Goal: Task Accomplishment & Management: Manage account settings

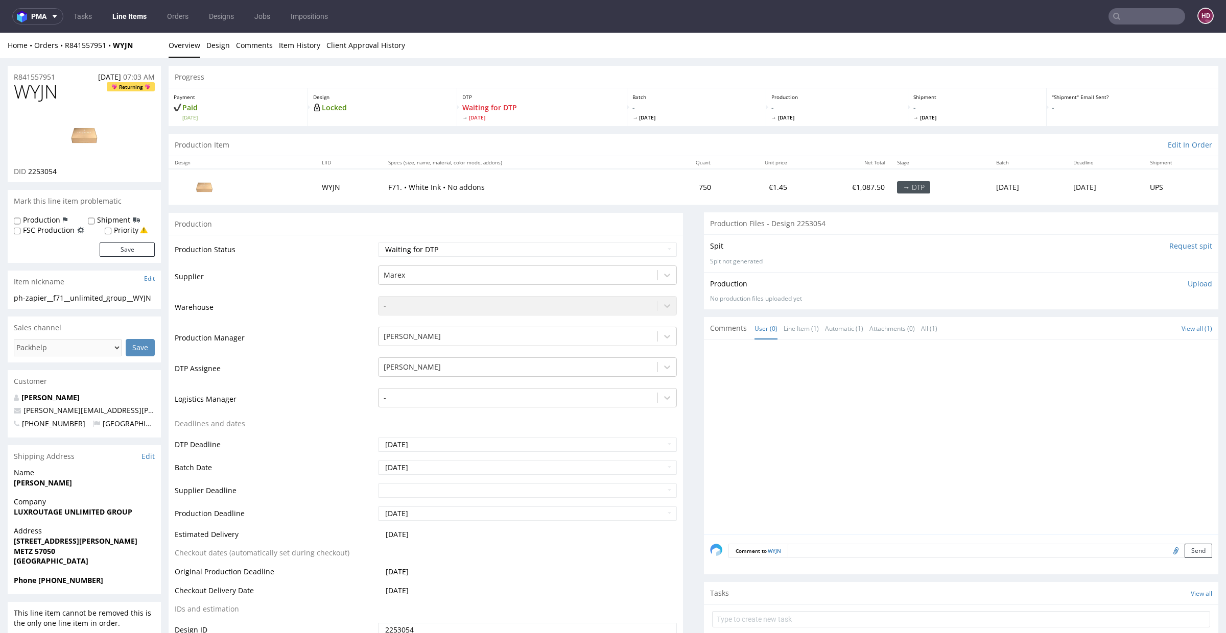
click at [137, 17] on link "Line Items" at bounding box center [129, 16] width 46 height 16
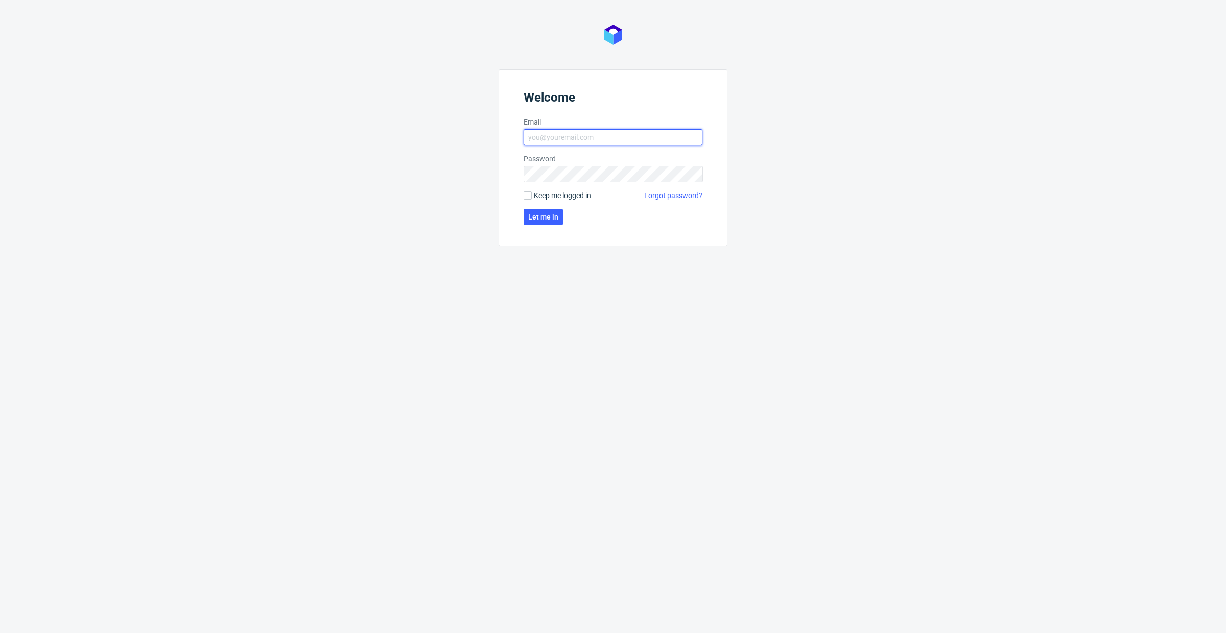
click at [594, 138] on input "Email" at bounding box center [613, 137] width 179 height 16
type input "dominika.hapka@packhelp.com"
click button "Let me in" at bounding box center [543, 217] width 39 height 16
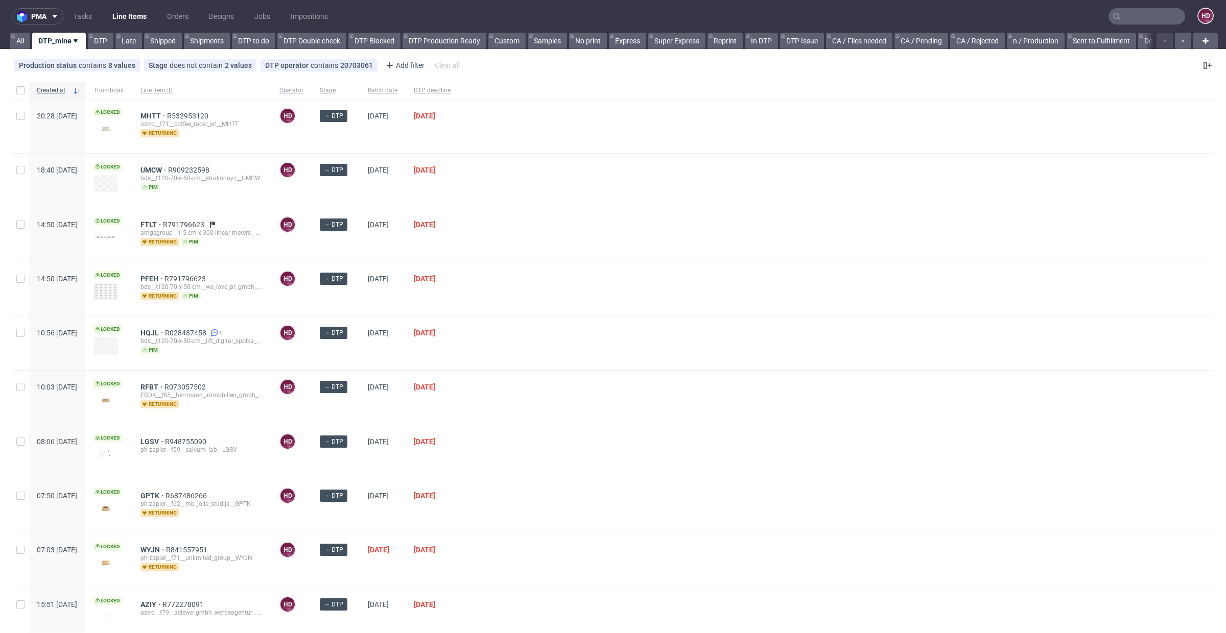
scroll to position [246, 0]
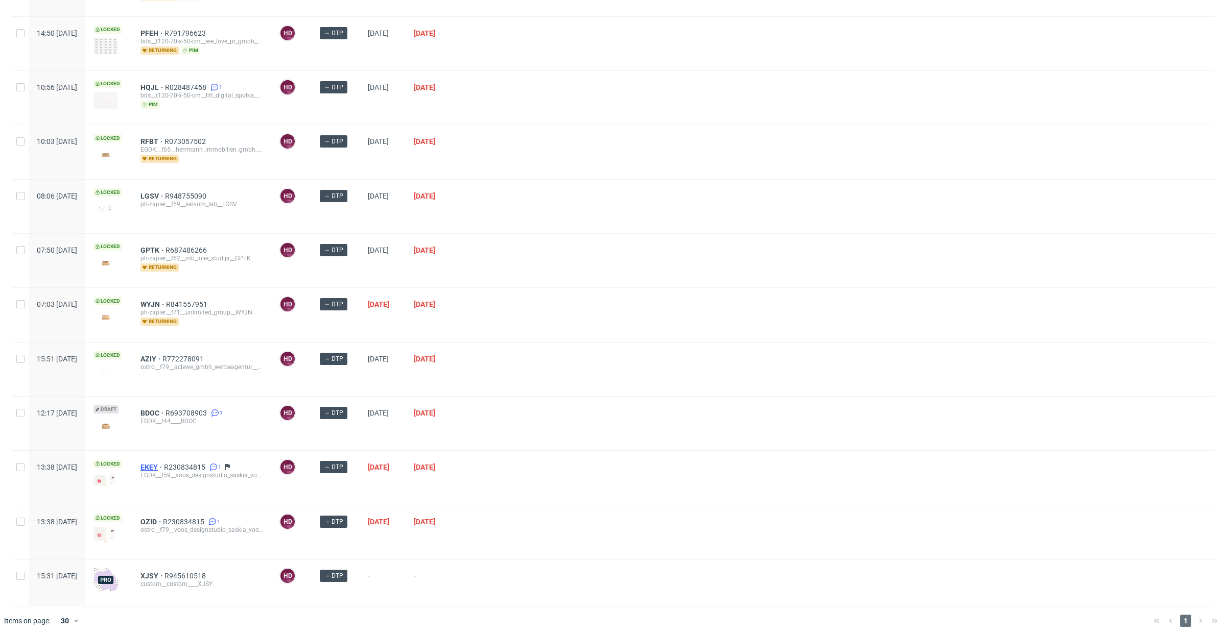
click at [164, 463] on span "EKEY" at bounding box center [151, 467] width 23 height 8
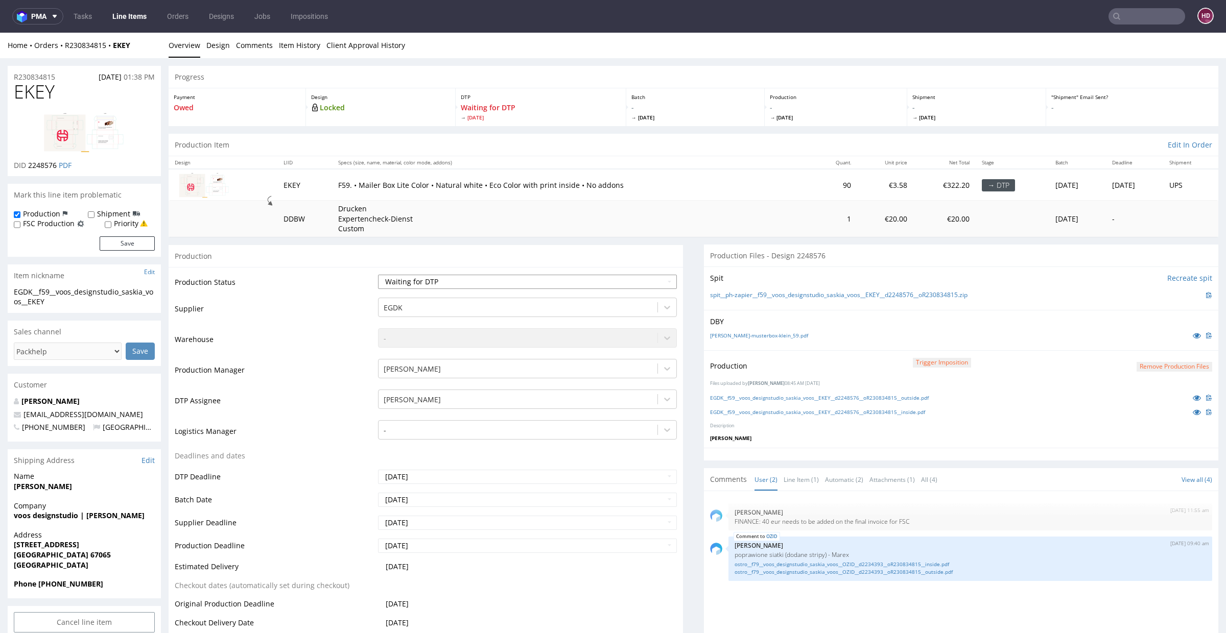
click at [437, 279] on select "Waiting for Artwork Waiting for Diecut Waiting for Mockup Waiting for DTP Waiti…" at bounding box center [527, 282] width 299 height 14
select select "dtp_in_process"
click at [378, 275] on select "Waiting for Artwork Waiting for Diecut Waiting for Mockup Waiting for DTP Waiti…" at bounding box center [527, 282] width 299 height 14
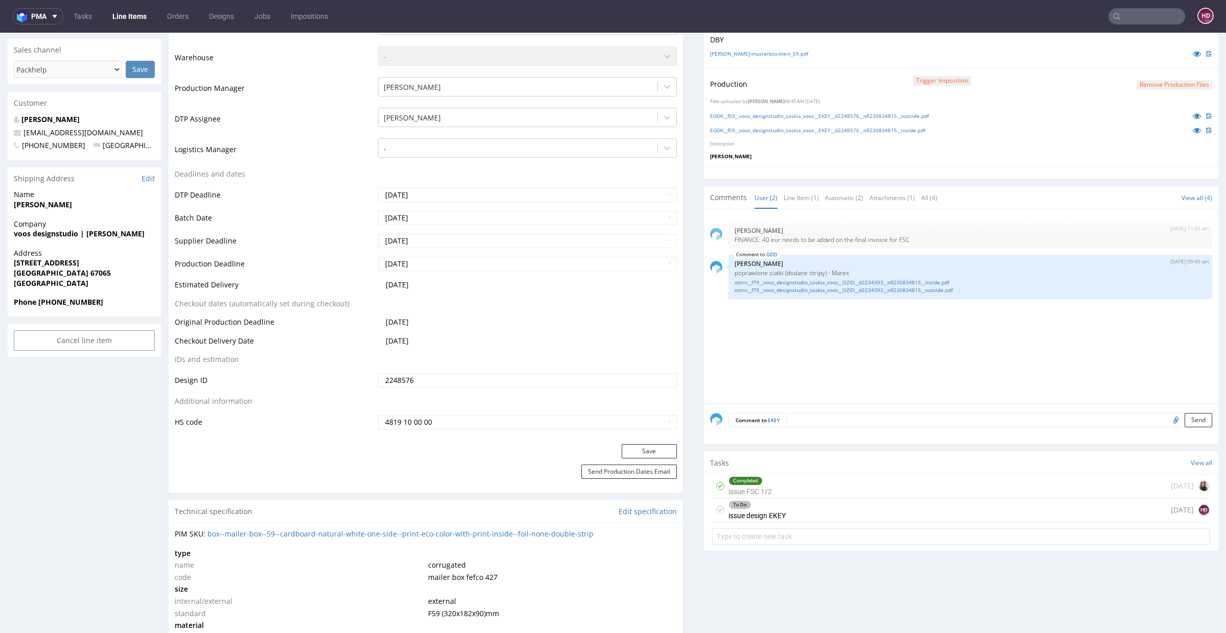
scroll to position [289, 0]
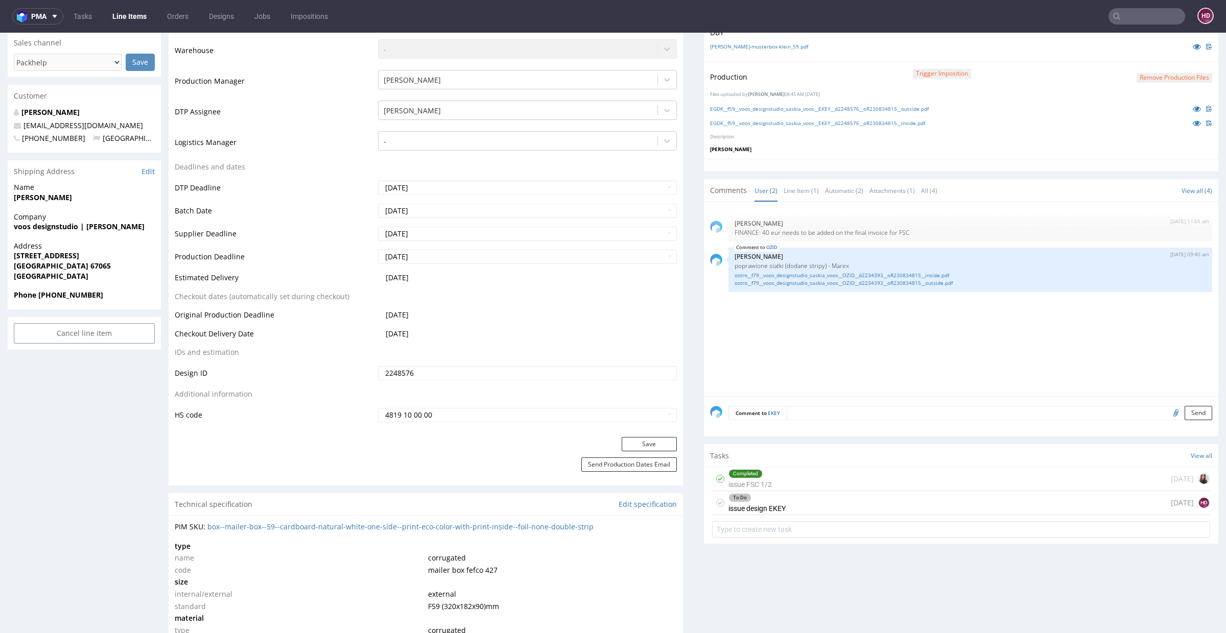
click at [625, 434] on div "Production Status Waiting for Artwork Waiting for Diecut Waiting for Mockup Wai…" at bounding box center [426, 207] width 514 height 459
click at [629, 444] on button "Save" at bounding box center [649, 444] width 55 height 14
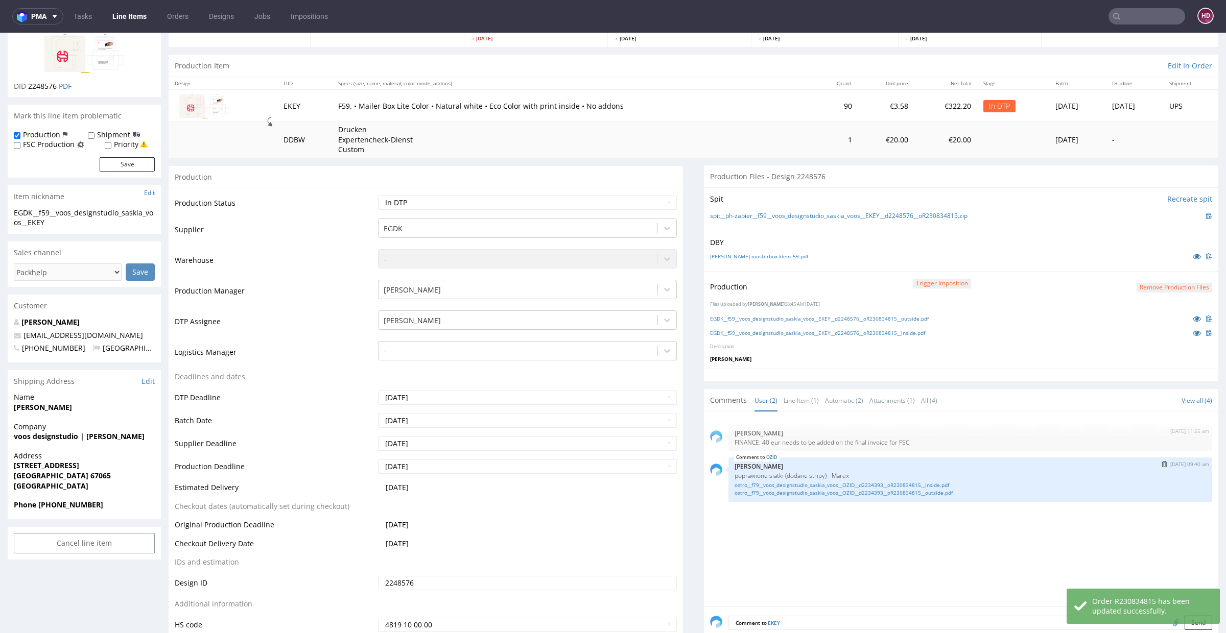
scroll to position [54, 0]
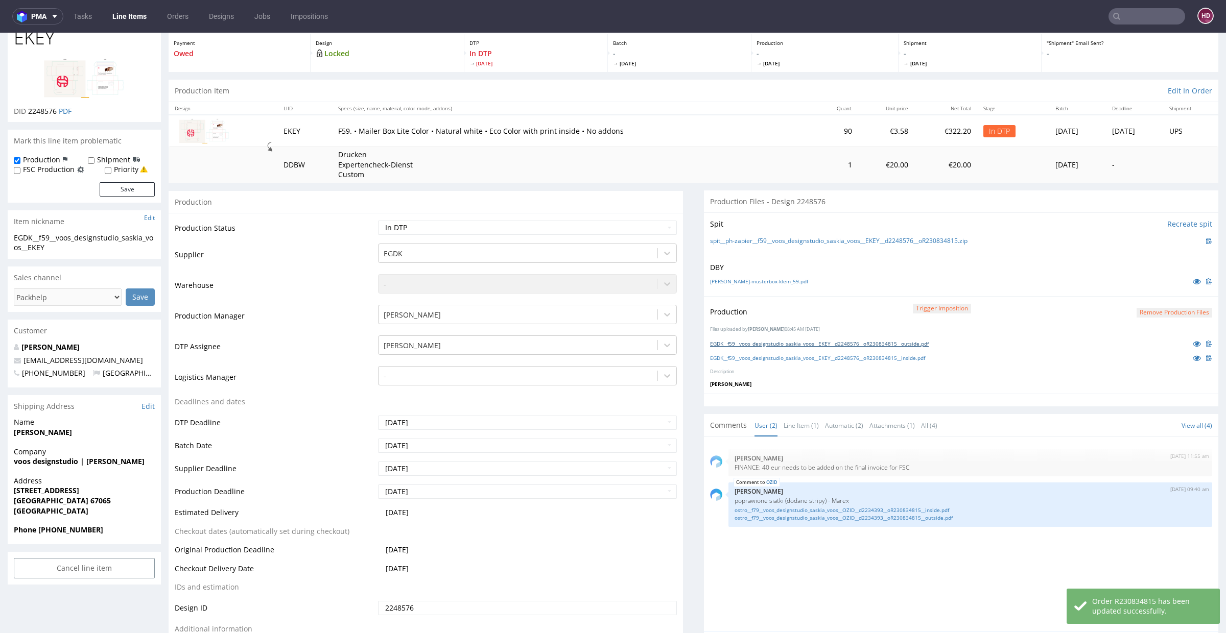
click at [907, 342] on link "EGDK__f59__voos_designstudio_saskia_voos__EKEY__d2248576__oR230834815__outside.…" at bounding box center [819, 343] width 219 height 7
click at [904, 357] on link "EGDK__f59__voos_designstudio_saskia_voos__EKEY__d2248576__oR230834815__inside.p…" at bounding box center [817, 358] width 215 height 7
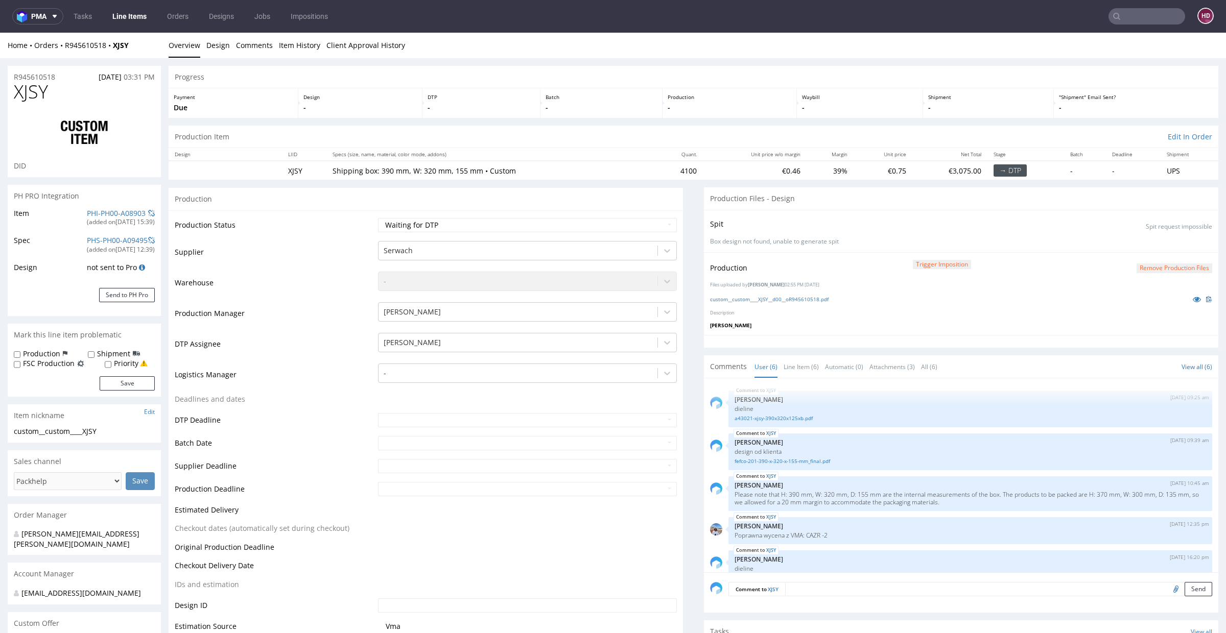
scroll to position [54, 0]
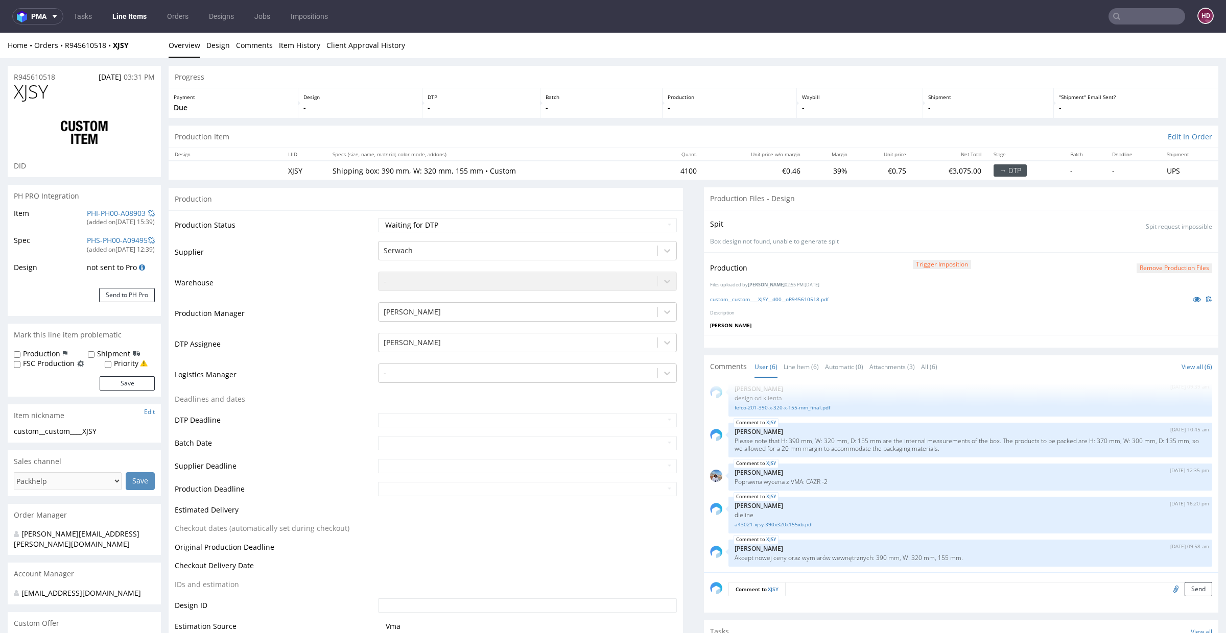
click at [419, 216] on div "Production Status Waiting for Artwork Waiting for Diecut Waiting for Mockup Wai…" at bounding box center [426, 458] width 514 height 496
click at [419, 223] on select "Waiting for Artwork Waiting for Diecut Waiting for Mockup Waiting for DTP Waiti…" at bounding box center [527, 225] width 299 height 14
select select "dtp_ca_needed"
click at [378, 218] on select "Waiting for Artwork Waiting for Diecut Waiting for Mockup Waiting for DTP Waiti…" at bounding box center [527, 225] width 299 height 14
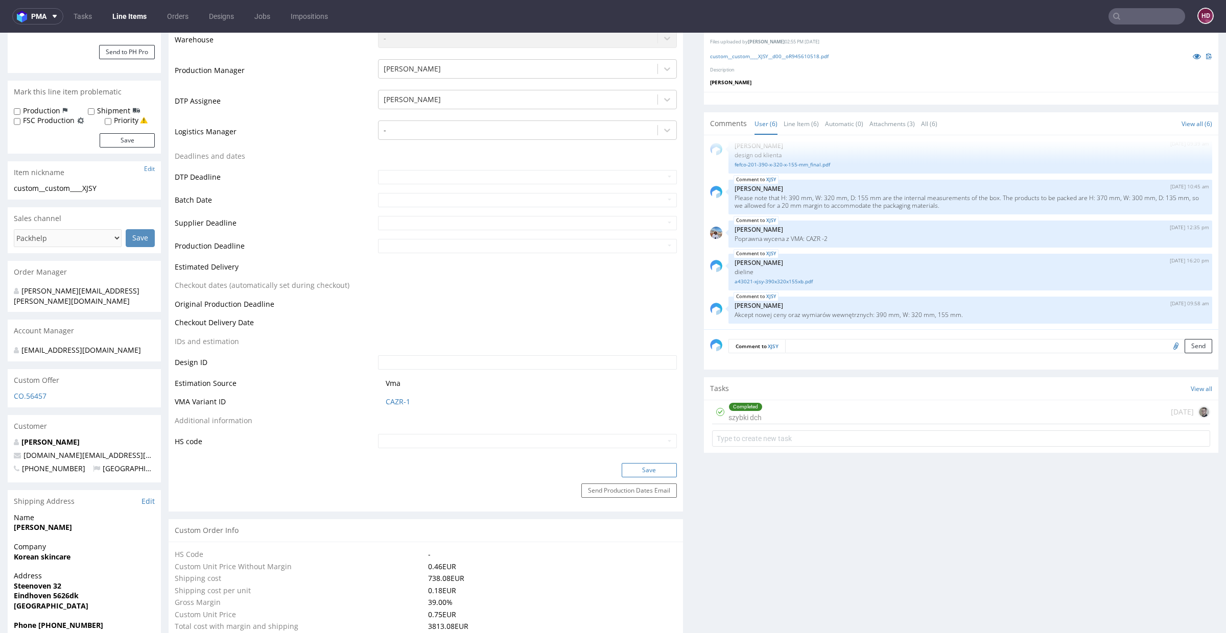
click at [639, 466] on button "Save" at bounding box center [649, 470] width 55 height 14
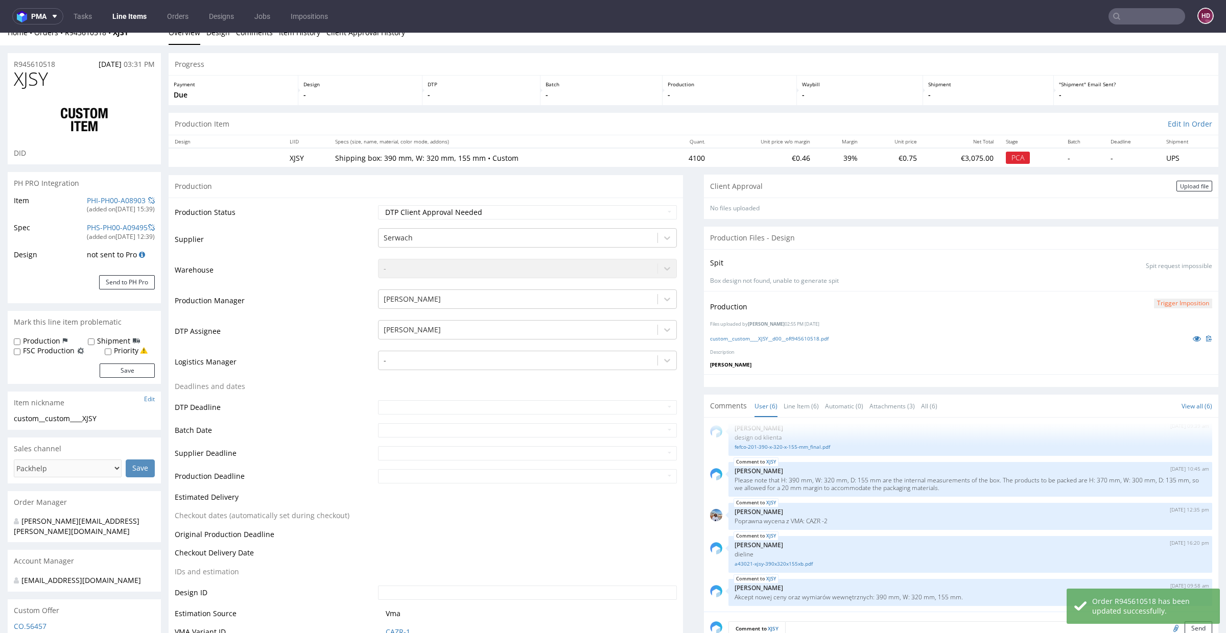
scroll to position [0, 0]
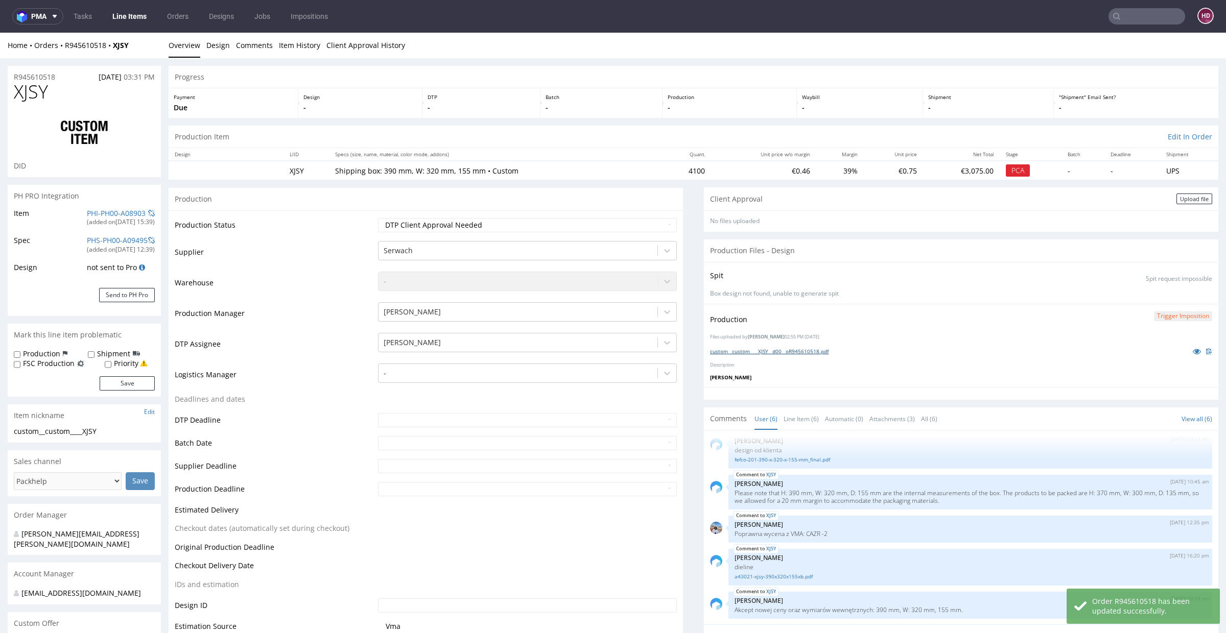
click at [821, 350] on link "custom__custom____XJSY__d00__oR945610518.pdf" at bounding box center [769, 351] width 119 height 7
click at [1098, 128] on div "Production Item Edit In Order" at bounding box center [694, 137] width 1050 height 22
click at [1179, 193] on div "Client Approval Upload file" at bounding box center [961, 198] width 514 height 23
click at [1176, 198] on div "Upload file" at bounding box center [1194, 199] width 36 height 11
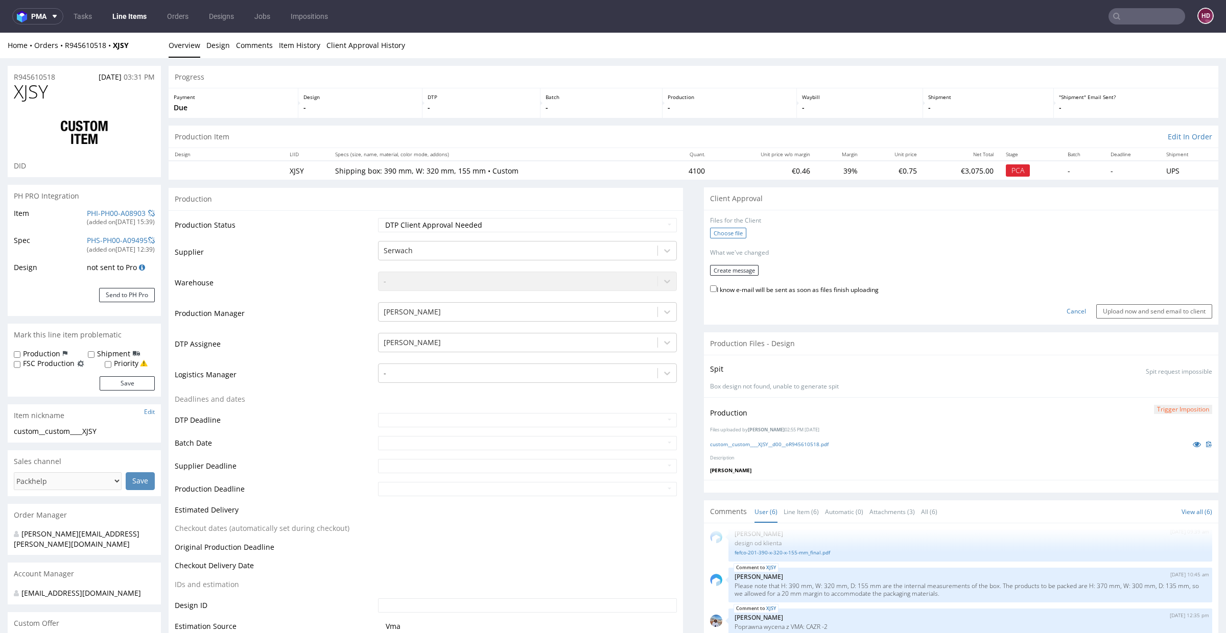
click at [717, 237] on label "Choose file" at bounding box center [728, 233] width 36 height 11
click at [0, 33] on input "Choose file" at bounding box center [0, 33] width 0 height 0
click at [741, 267] on button "Create message" at bounding box center [734, 267] width 49 height 11
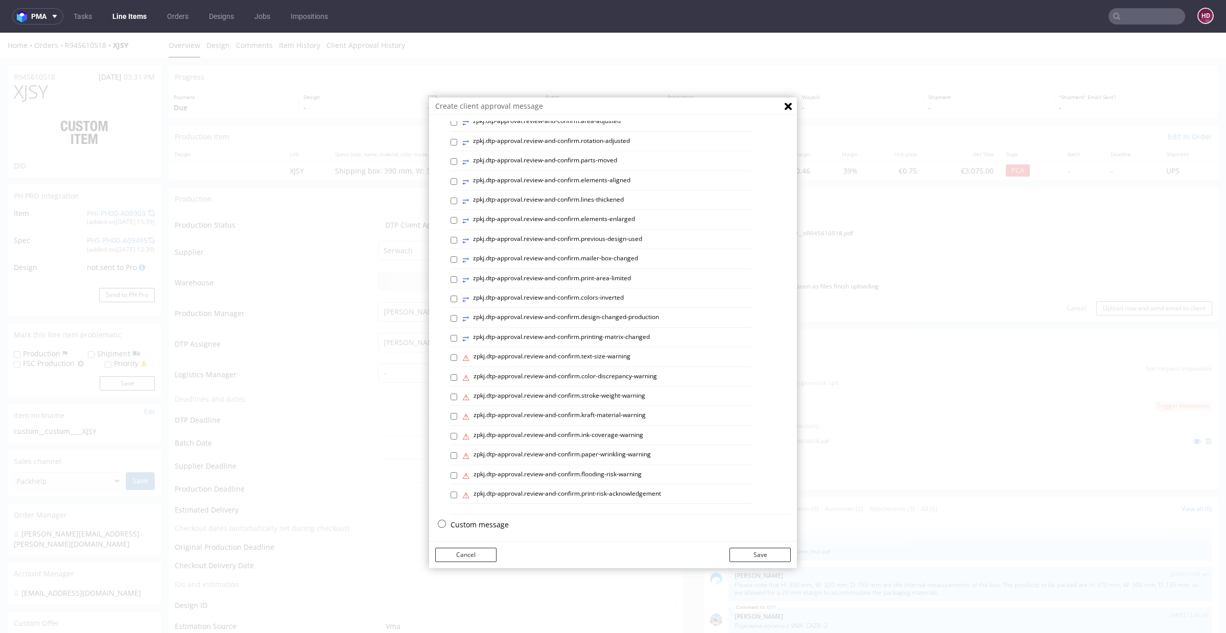
scroll to position [3, 0]
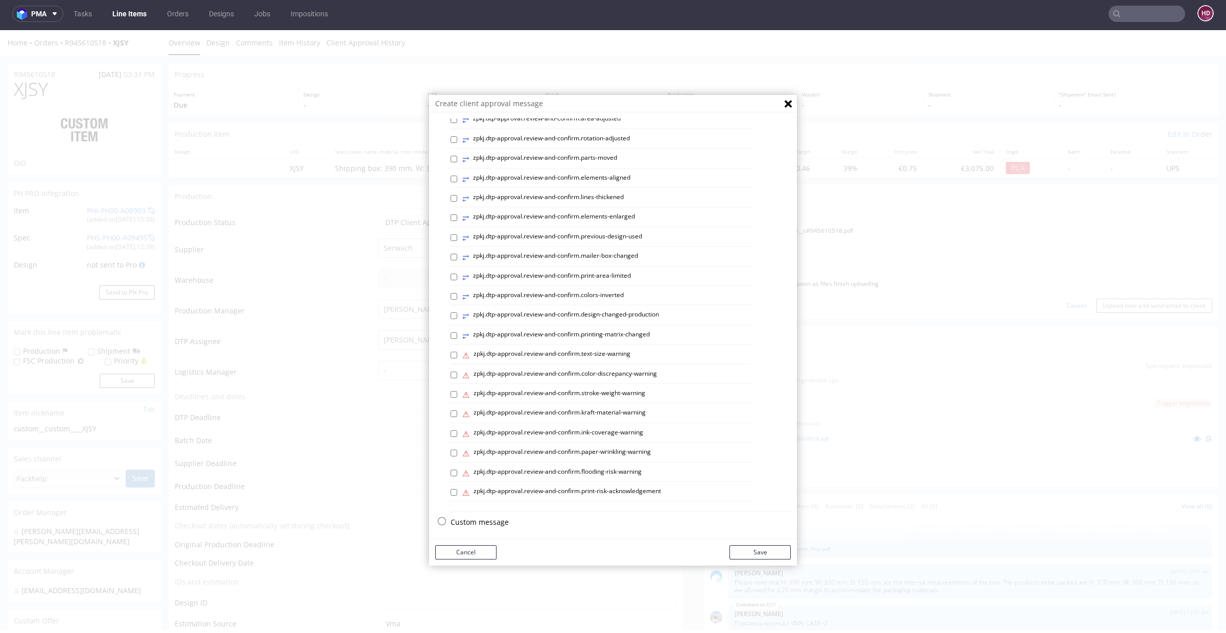
click at [485, 517] on p "Custom message" at bounding box center [621, 522] width 340 height 10
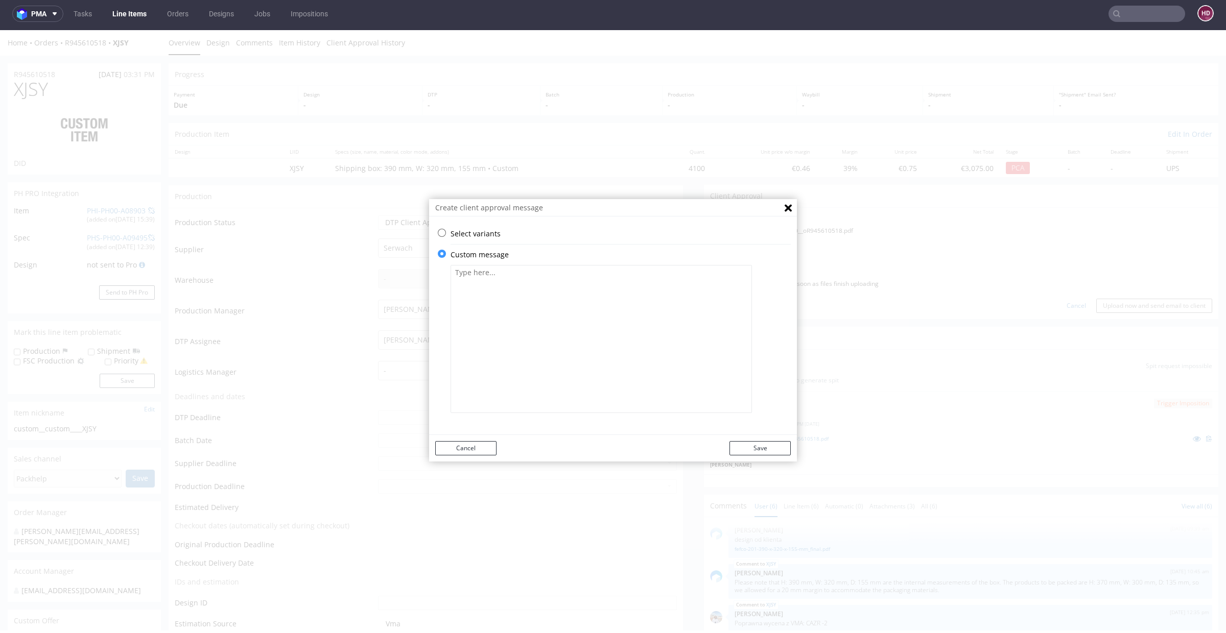
click at [563, 359] on textarea at bounding box center [601, 339] width 301 height 148
paste textarea "We have adjusted the design to fit the die-cut correctly. However, there is a r…"
type textarea "We have adjusted the design to fit the die-cut correctly. However, there is a r…"
click at [751, 453] on button "Save" at bounding box center [759, 448] width 61 height 14
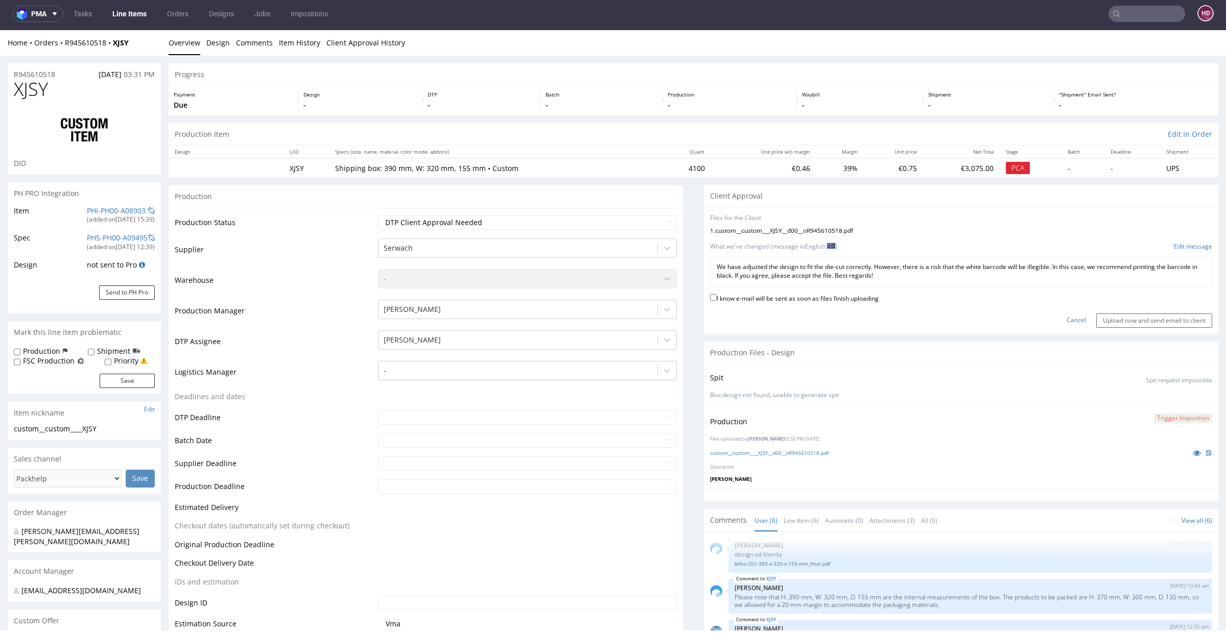
click at [737, 294] on label "I know e-mail will be sent as soon as files finish uploading" at bounding box center [794, 297] width 169 height 11
click at [717, 294] on input "I know e-mail will be sent as soon as files finish uploading" at bounding box center [713, 297] width 7 height 7
checkbox input "true"
click at [1097, 314] on input "Upload now and send email to client" at bounding box center [1154, 321] width 116 height 14
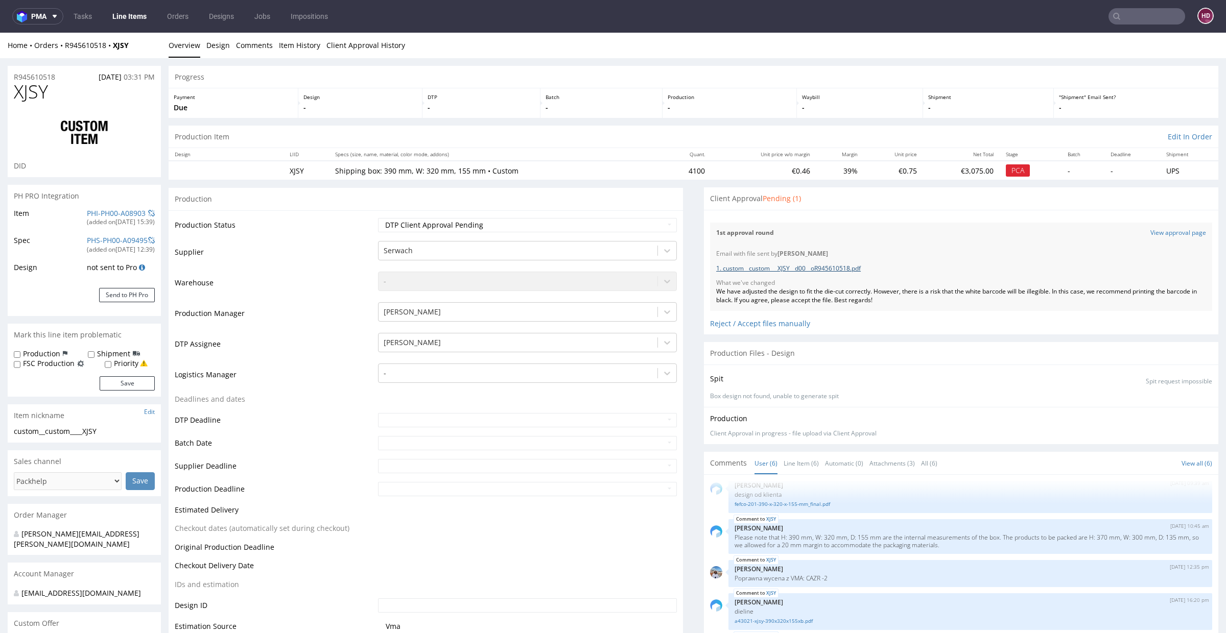
click at [824, 269] on link "1. custom__custom___XJSY__d00__oR945610518.pdf" at bounding box center [788, 268] width 145 height 9
click at [135, 19] on link "Line Items" at bounding box center [129, 16] width 46 height 16
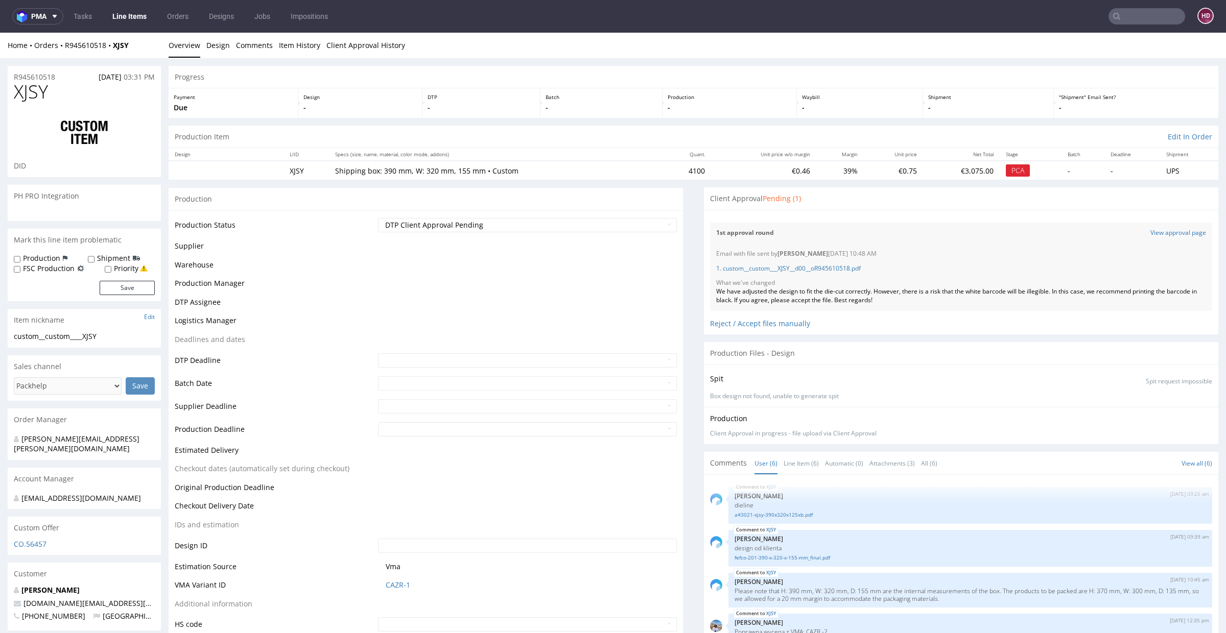
scroll to position [54, 0]
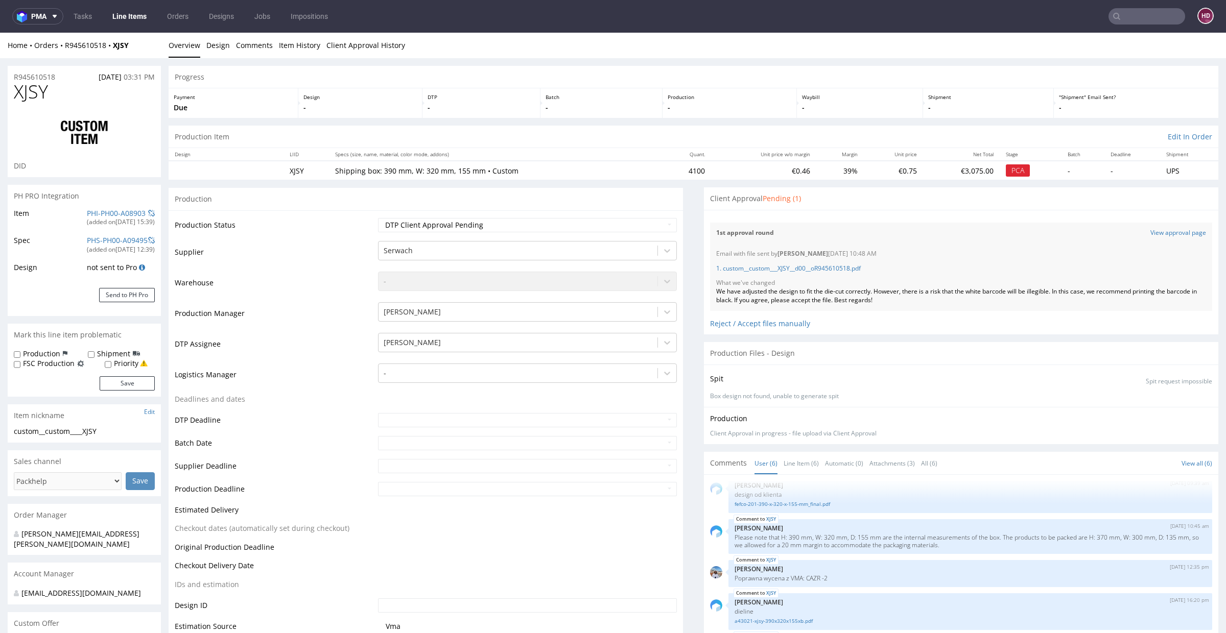
click at [112, 17] on link "Line Items" at bounding box center [129, 16] width 46 height 16
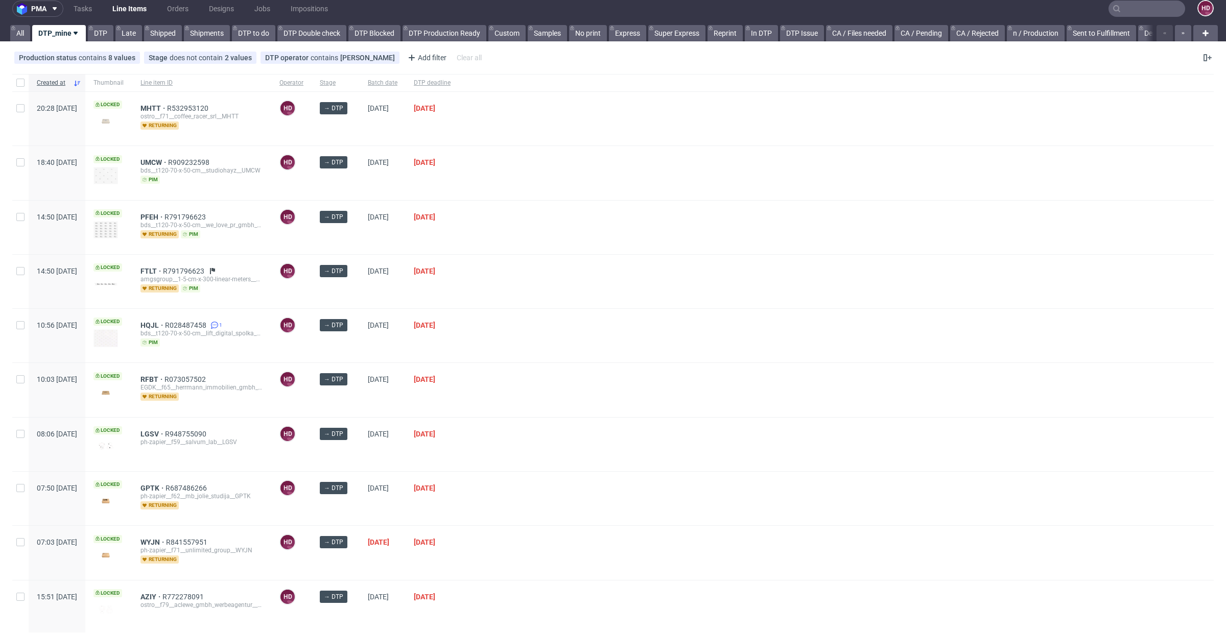
scroll to position [253, 0]
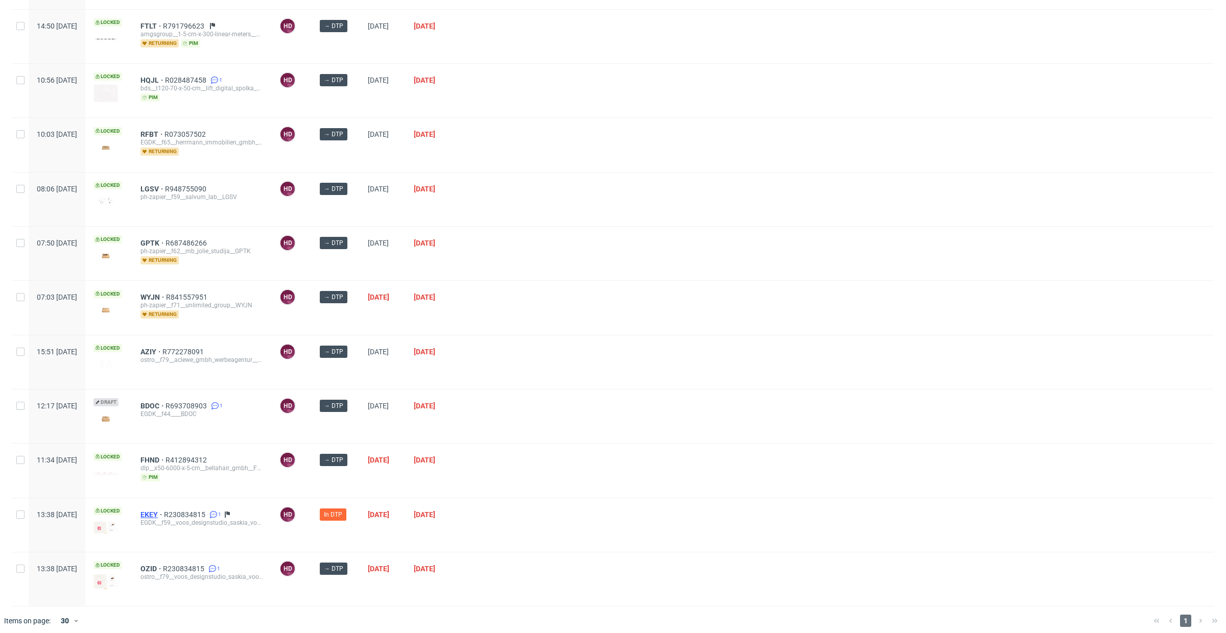
click at [164, 511] on span "EKEY" at bounding box center [151, 515] width 23 height 8
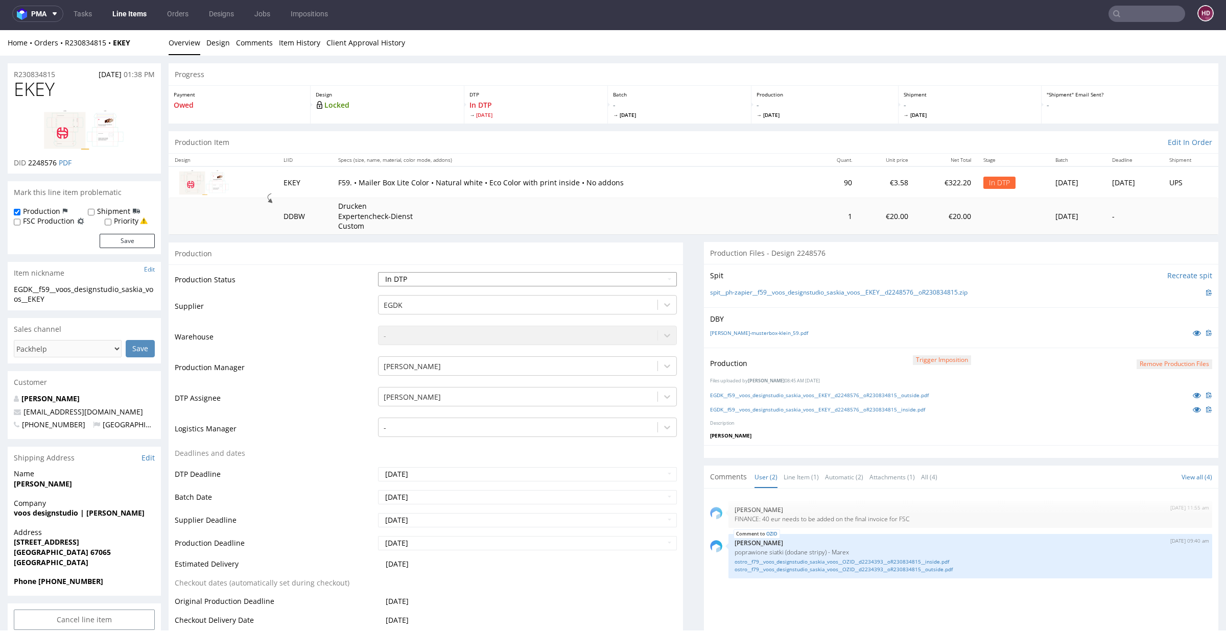
click at [568, 281] on select "Waiting for Artwork Waiting for Diecut Waiting for Mockup Waiting for DTP Waiti…" at bounding box center [527, 279] width 299 height 14
select select "dtp_ca_needed"
click at [378, 272] on select "Waiting for Artwork Waiting for Diecut Waiting for Mockup Waiting for DTP Waiti…" at bounding box center [527, 279] width 299 height 14
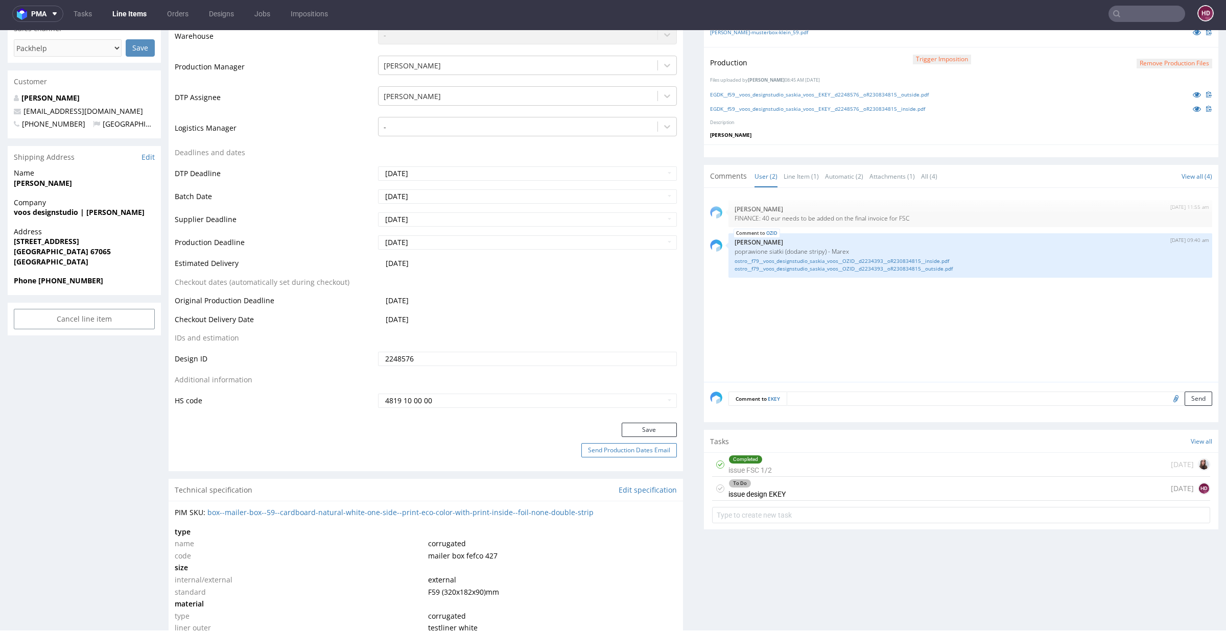
scroll to position [303, 0]
click at [645, 420] on button "Save" at bounding box center [649, 427] width 55 height 14
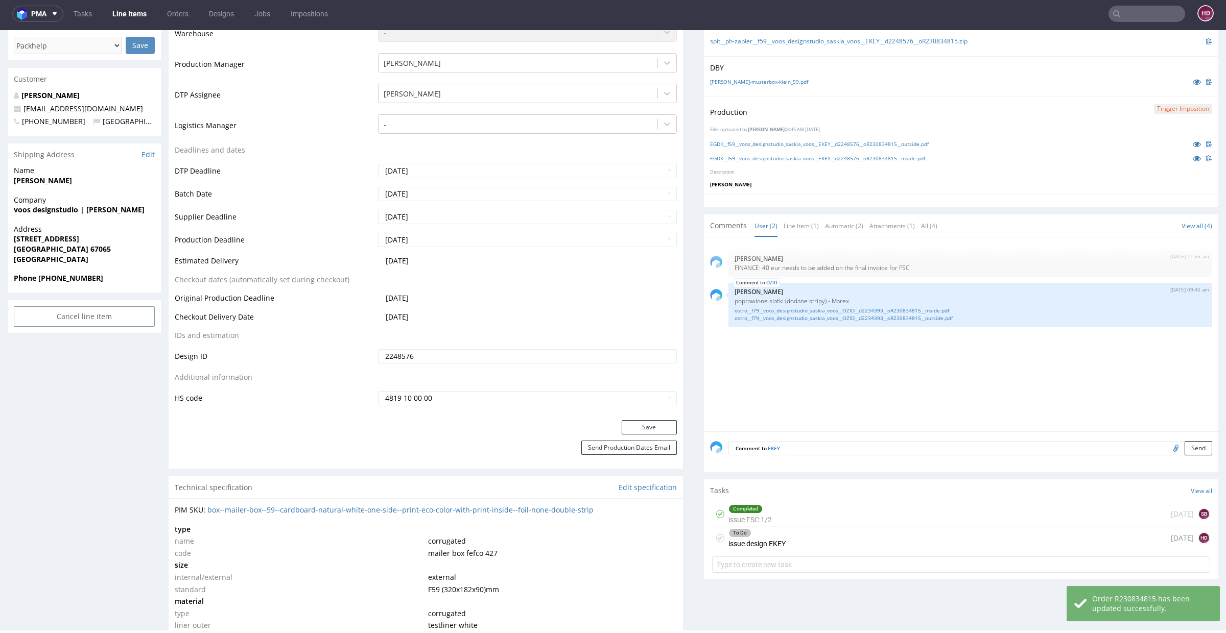
click at [728, 536] on div "To Do issue design EKEY" at bounding box center [756, 538] width 57 height 23
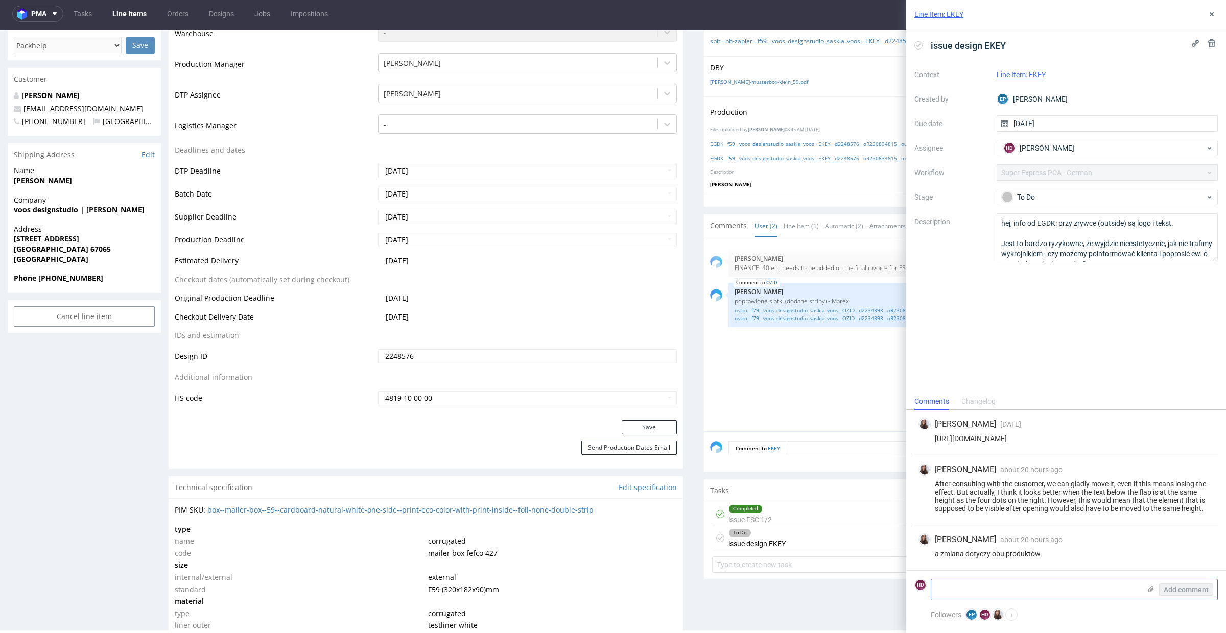
click at [970, 595] on textarea at bounding box center [1035, 590] width 209 height 20
click at [1154, 194] on div "To Do" at bounding box center [1103, 197] width 203 height 11
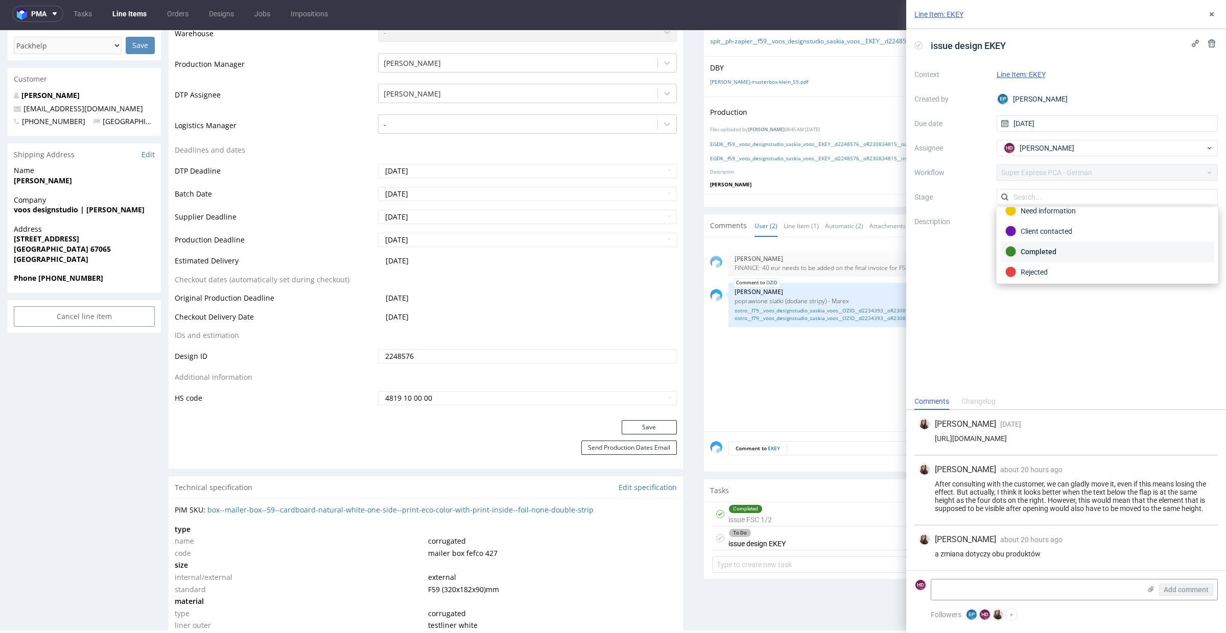
scroll to position [49, 0]
click at [1067, 252] on div "Completed" at bounding box center [1107, 254] width 204 height 11
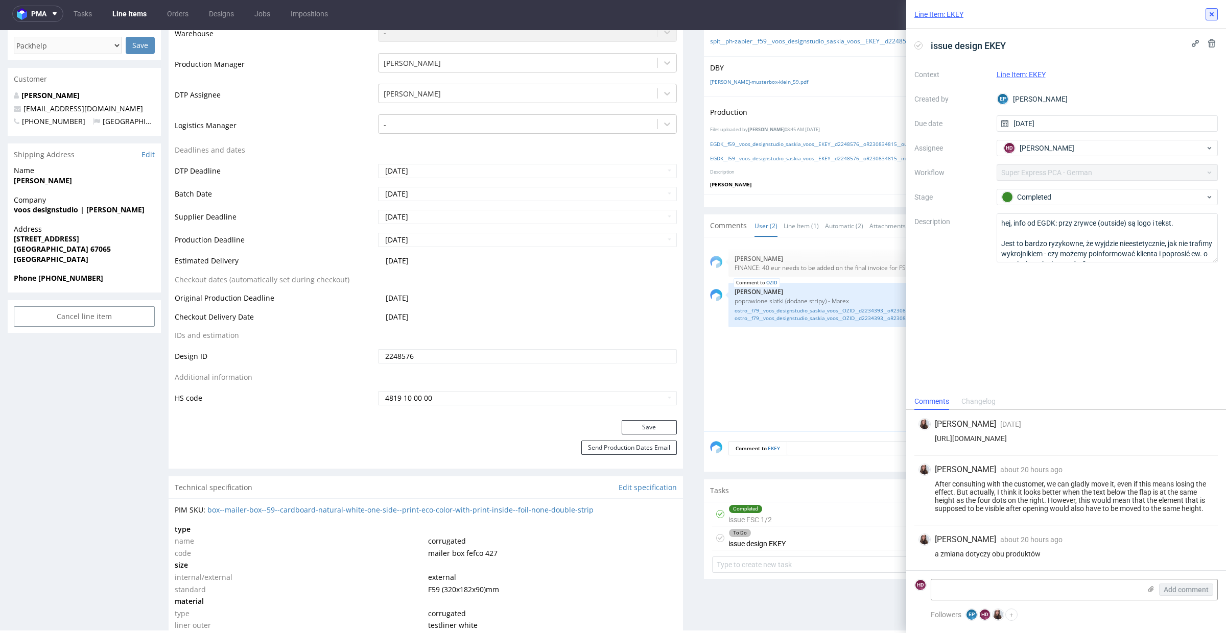
click at [1211, 17] on icon at bounding box center [1212, 14] width 8 height 8
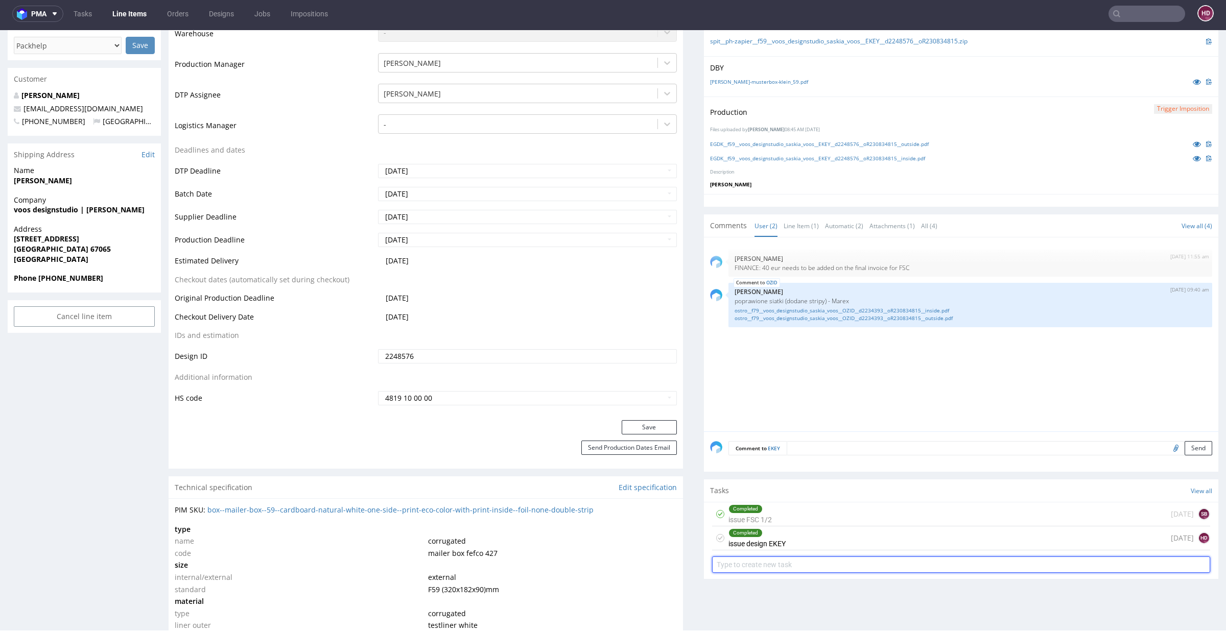
click at [791, 565] on input "text" at bounding box center [961, 565] width 498 height 16
type input "non-auto PCA"
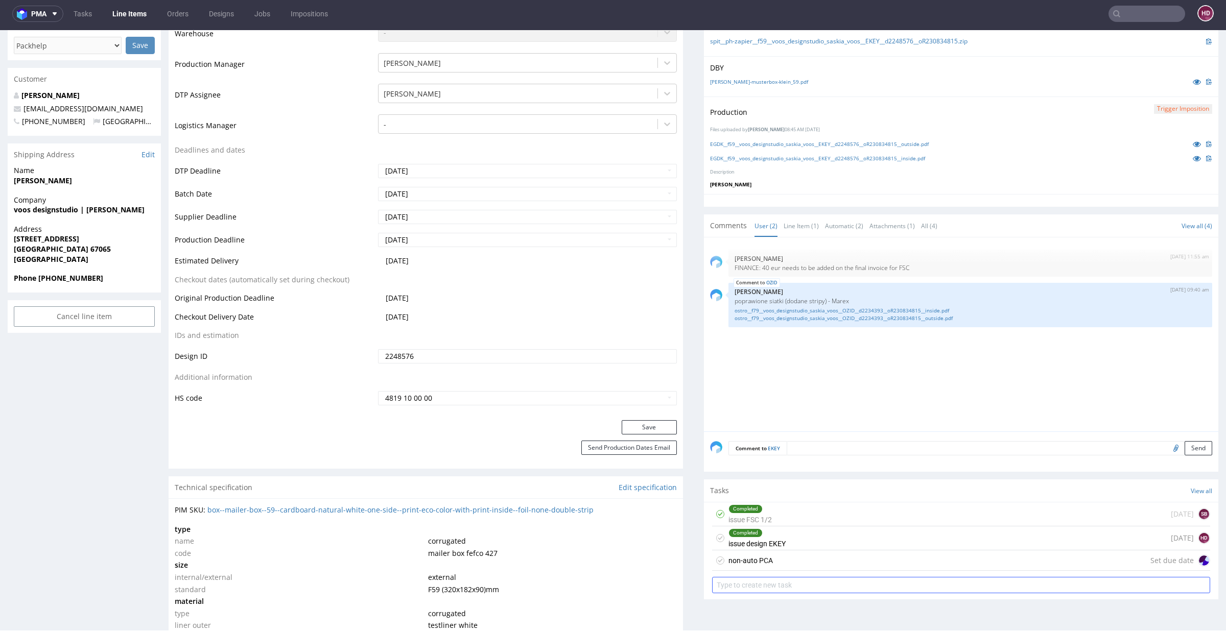
scroll to position [306, 0]
click at [831, 556] on div "non-auto PCA Set due date" at bounding box center [961, 558] width 498 height 20
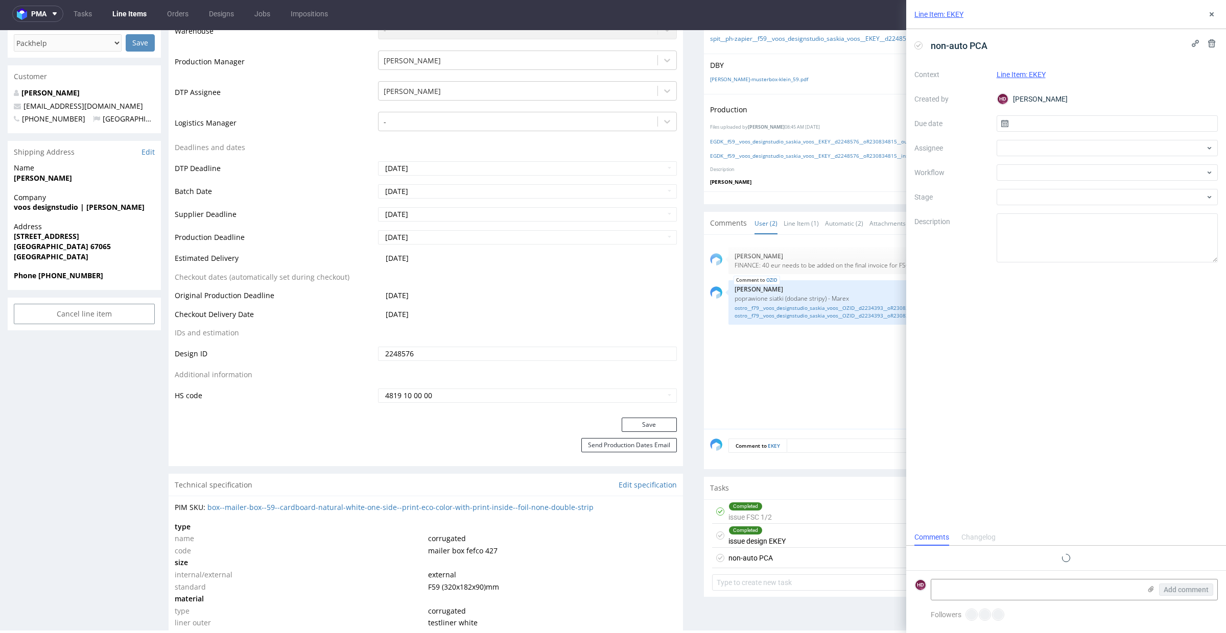
scroll to position [8, 0]
click at [1047, 127] on input "text" at bounding box center [1108, 123] width 222 height 16
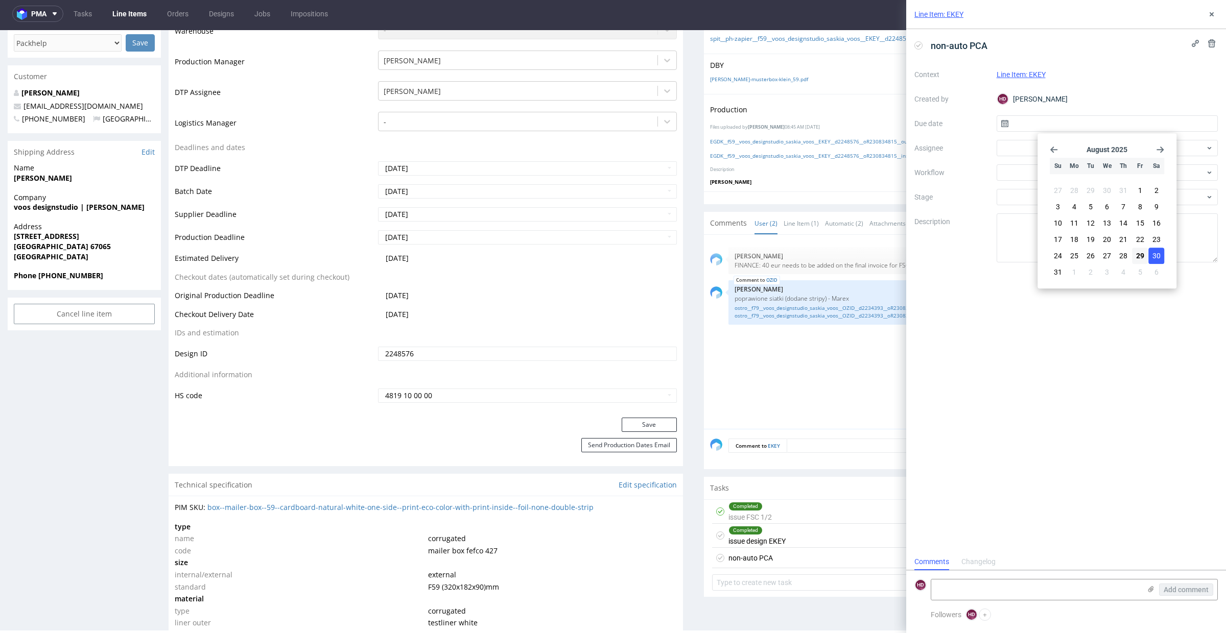
click at [1149, 248] on button "30" at bounding box center [1156, 256] width 16 height 16
click at [1126, 126] on input "30/08/2025" at bounding box center [1108, 123] width 222 height 16
click at [1138, 254] on span "29" at bounding box center [1140, 256] width 8 height 10
type input "[DATE]"
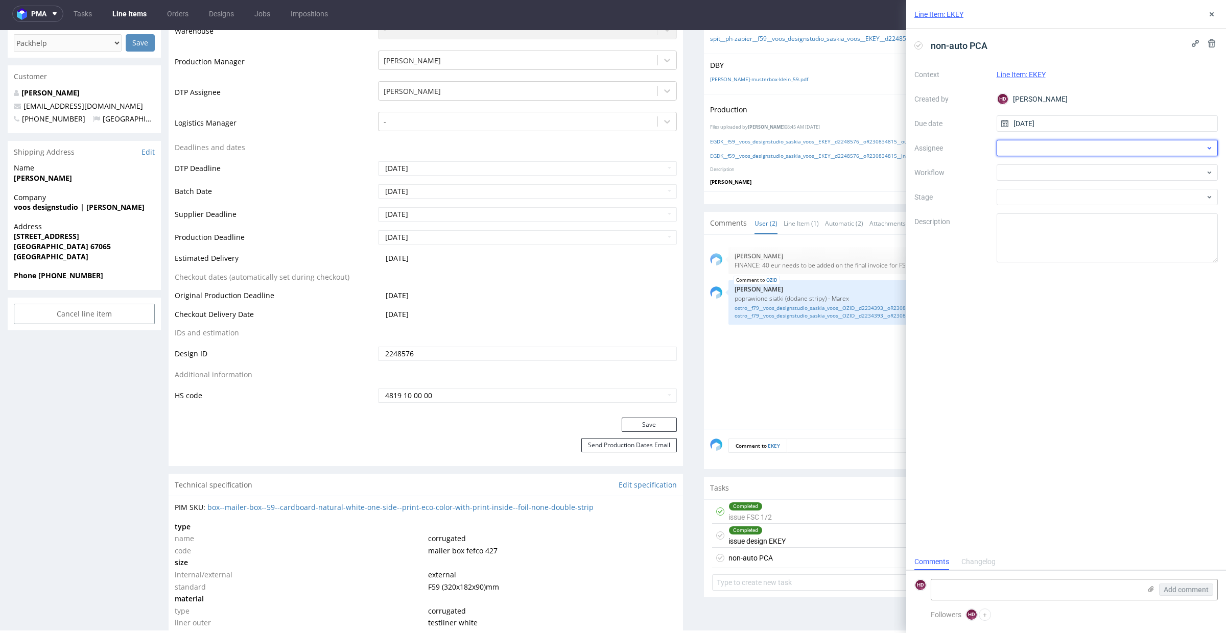
click at [1110, 144] on div at bounding box center [1108, 148] width 222 height 16
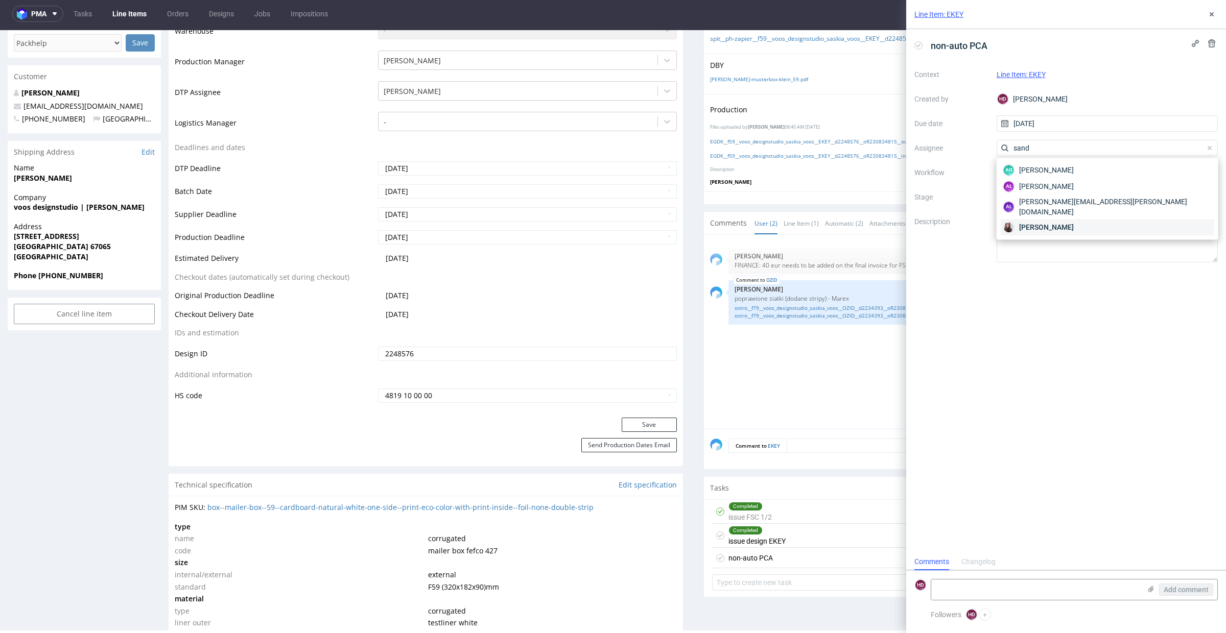
type input "sand"
click at [1061, 222] on span "Sandra Beśka" at bounding box center [1046, 227] width 55 height 10
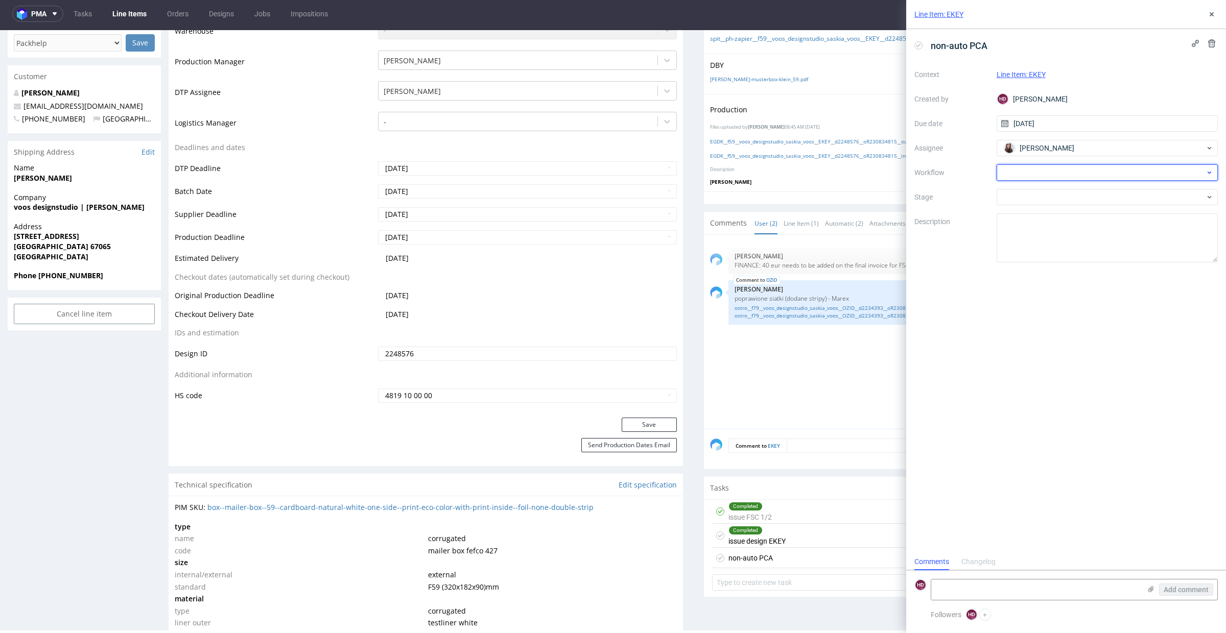
click at [1060, 178] on div at bounding box center [1108, 172] width 222 height 16
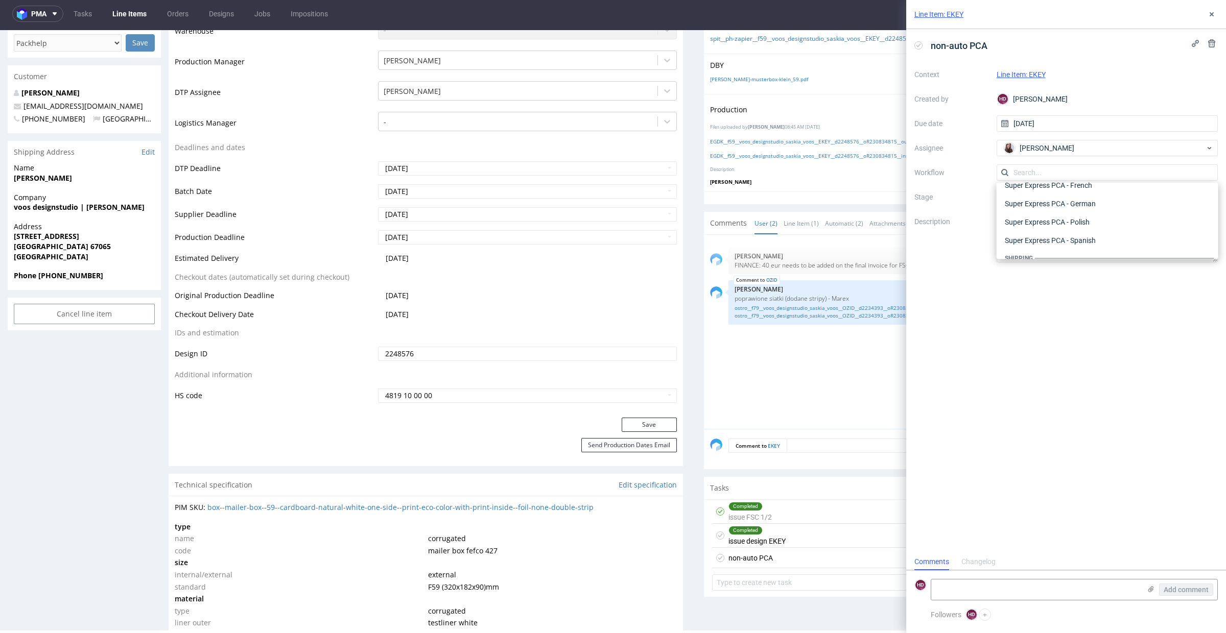
scroll to position [575, 0]
click at [1087, 215] on div "Super Express PCA - German" at bounding box center [1108, 213] width 214 height 18
click at [1147, 590] on icon at bounding box center [1151, 589] width 8 height 8
click at [0, 0] on input "file" at bounding box center [0, 0] width 0 height 0
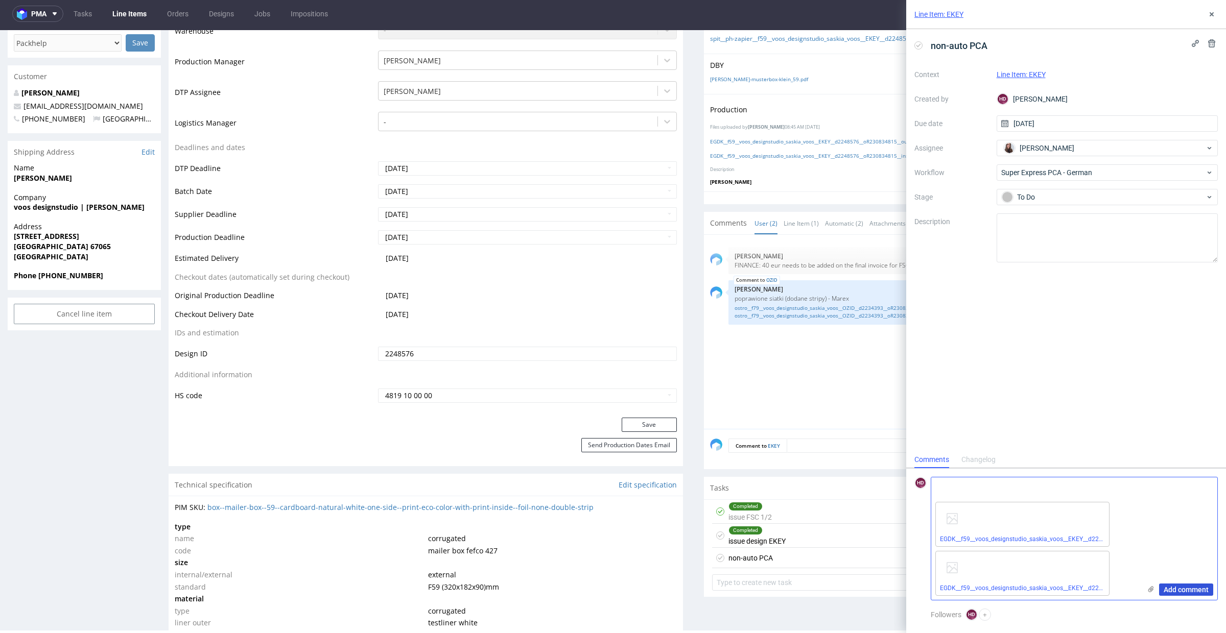
click at [1178, 588] on span "Add comment" at bounding box center [1186, 589] width 45 height 7
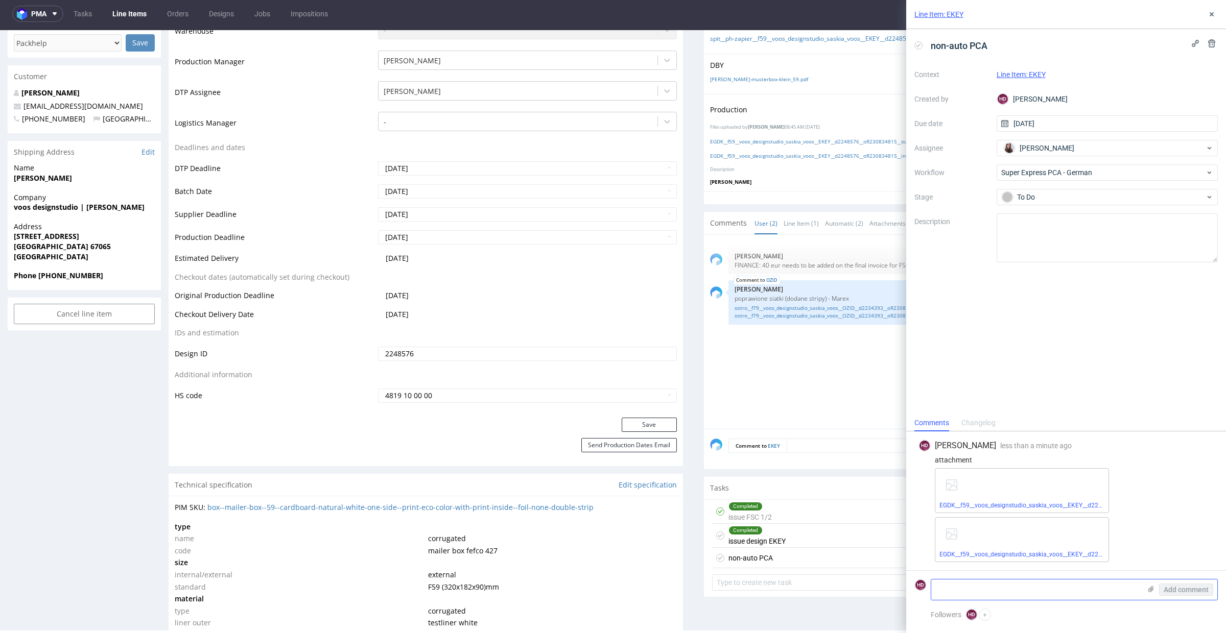
click at [1070, 589] on textarea at bounding box center [1035, 590] width 209 height 20
type textarea "i"
paste textarea "We have moved the text on the front flap as well as the captions on the left si…"
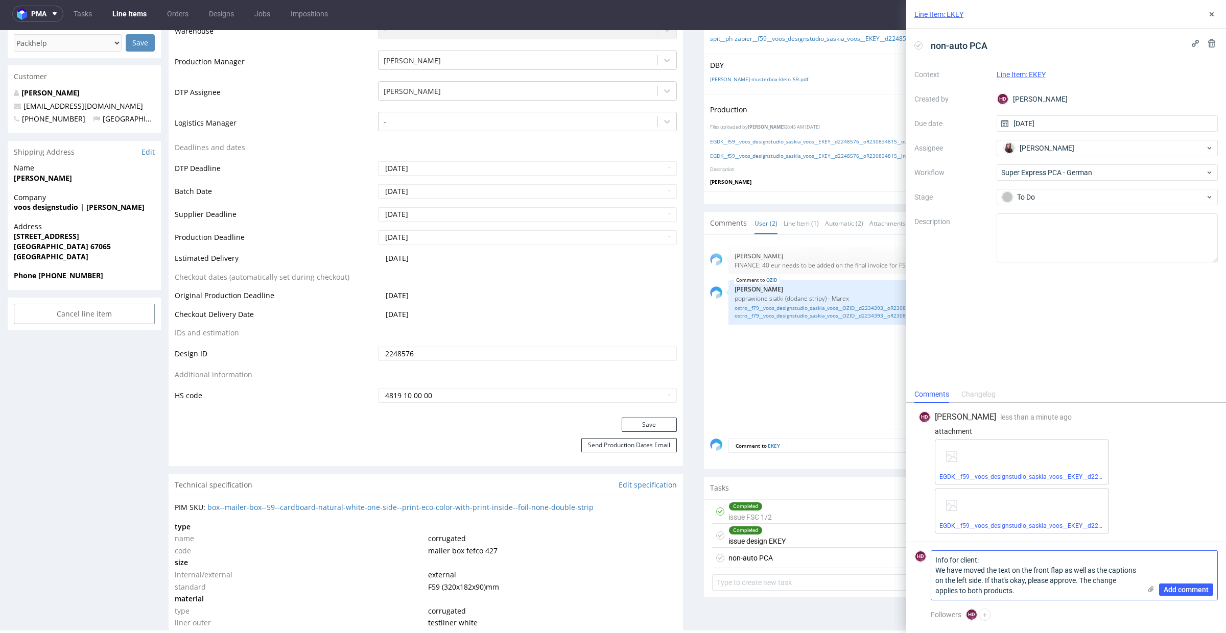
click at [1118, 582] on textarea "Info for client: We have moved the text on the front flap as well as the captio…" at bounding box center [1035, 575] width 209 height 49
click at [1097, 593] on textarea "Info for client: We have moved the text on the front flap as well as the captio…" at bounding box center [1035, 575] width 209 height 49
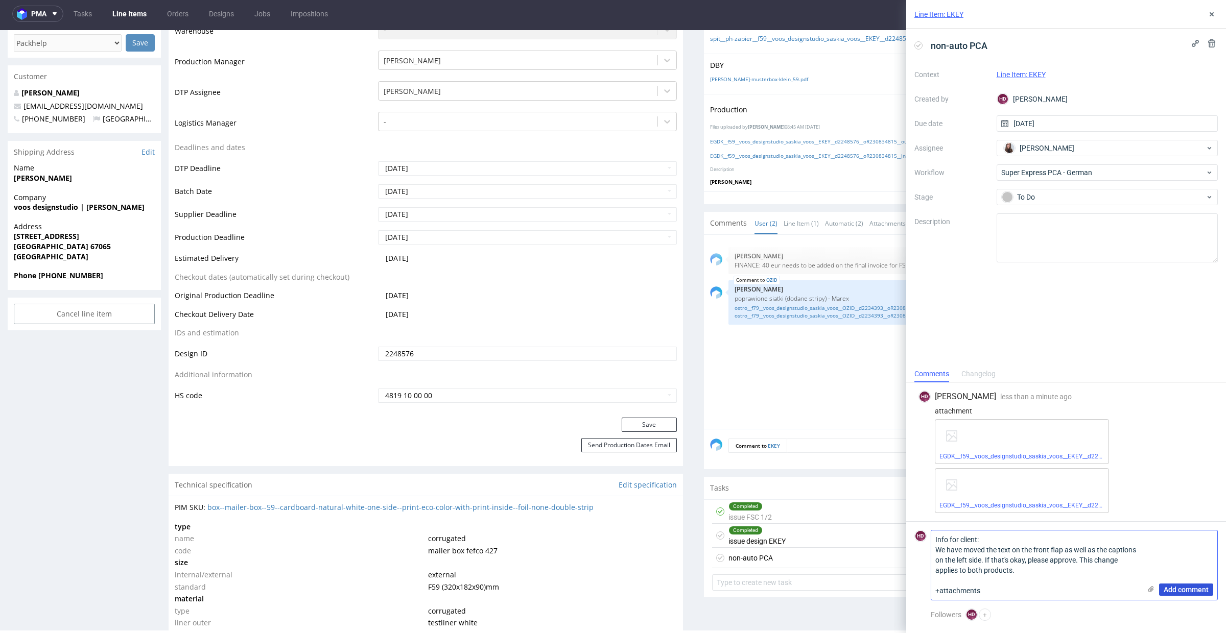
type textarea "Info for client: We have moved the text on the front flap as well as the captio…"
click at [1197, 591] on span "Add comment" at bounding box center [1186, 589] width 45 height 7
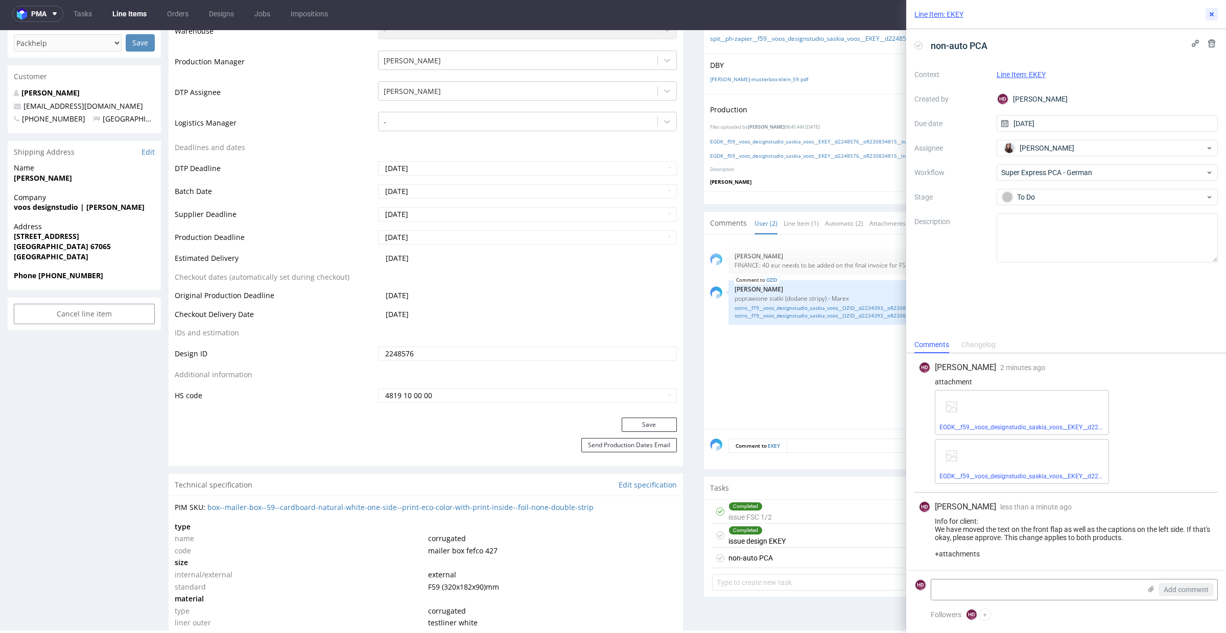
drag, startPoint x: 1212, startPoint y: 14, endPoint x: 1207, endPoint y: 16, distance: 5.3
click at [1211, 14] on use at bounding box center [1212, 14] width 4 height 4
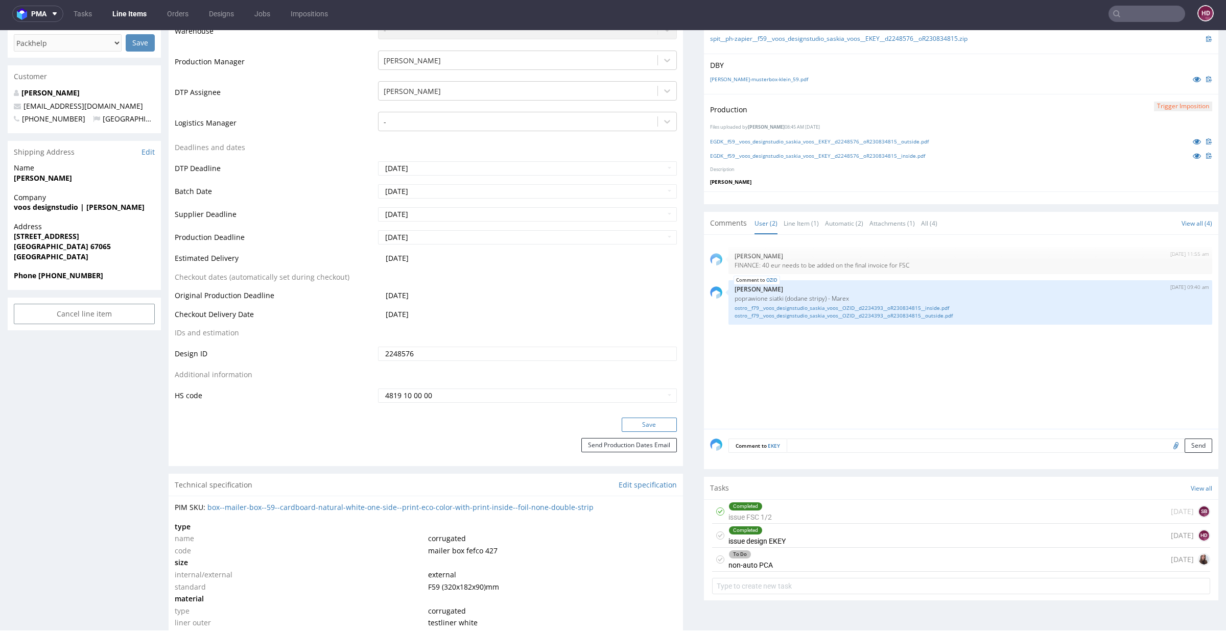
click at [636, 426] on button "Save" at bounding box center [649, 425] width 55 height 14
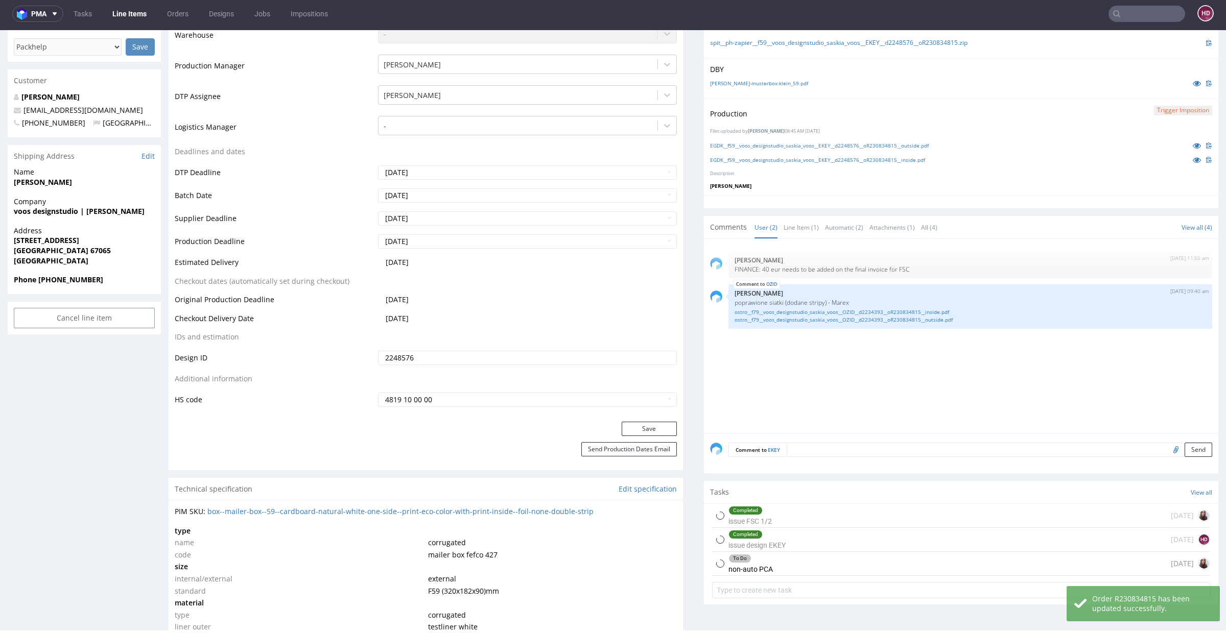
scroll to position [110, 0]
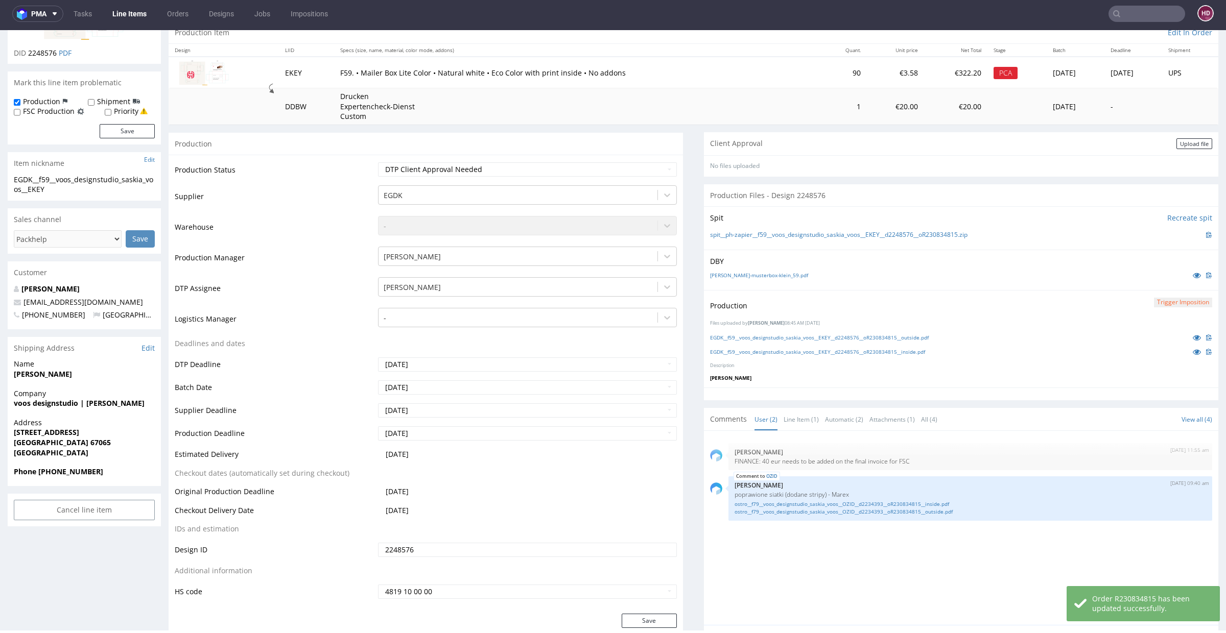
click at [120, 14] on link "Line Items" at bounding box center [129, 14] width 46 height 16
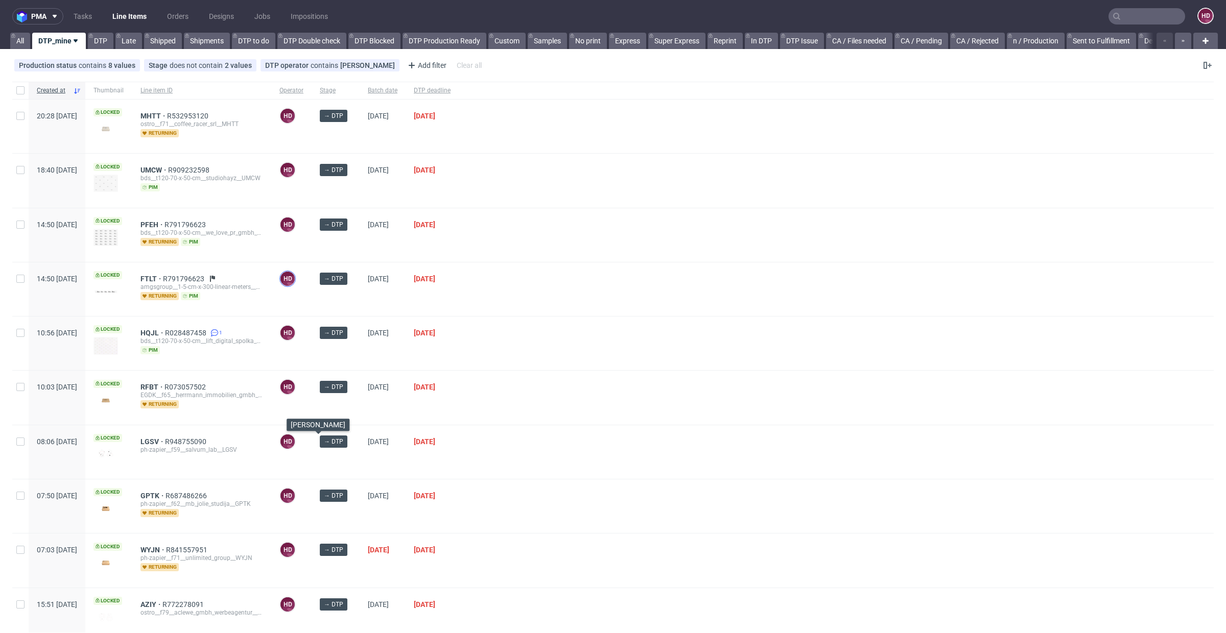
scroll to position [199, 0]
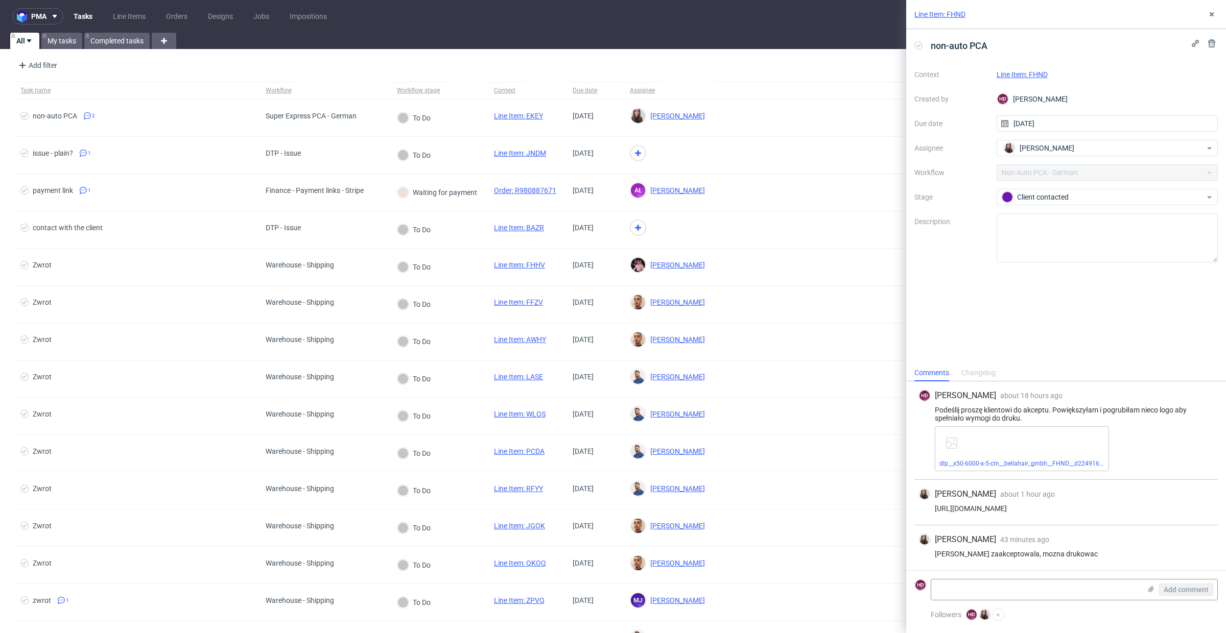
click at [1042, 71] on link "Line Item: FHND" at bounding box center [1022, 74] width 51 height 8
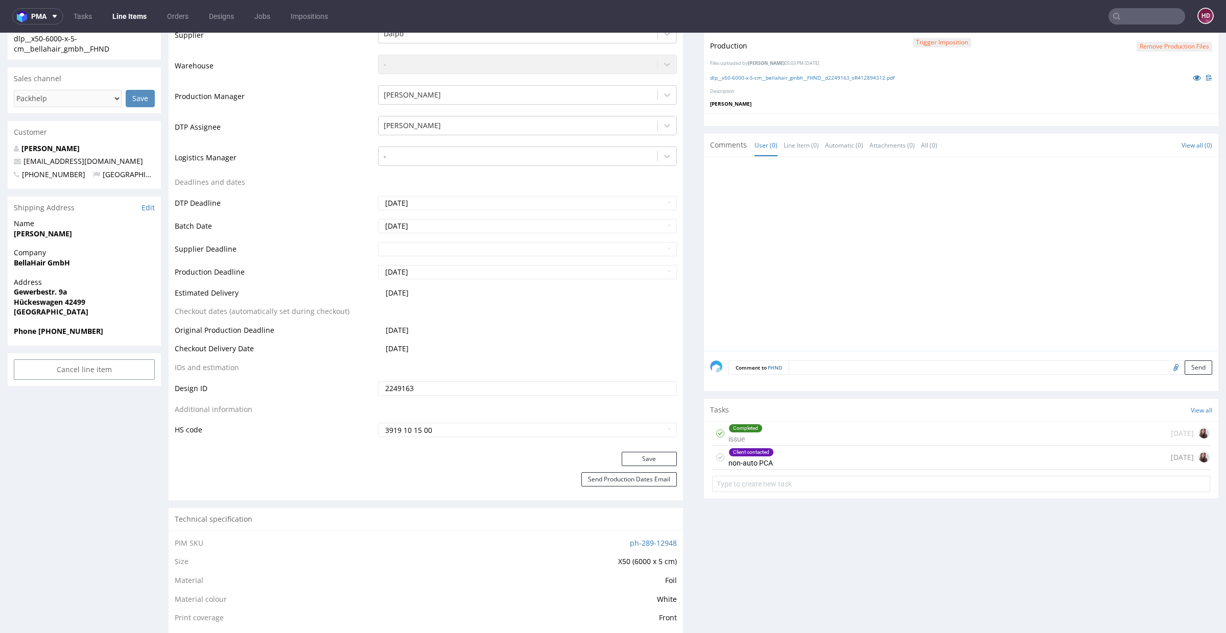
scroll to position [439, 0]
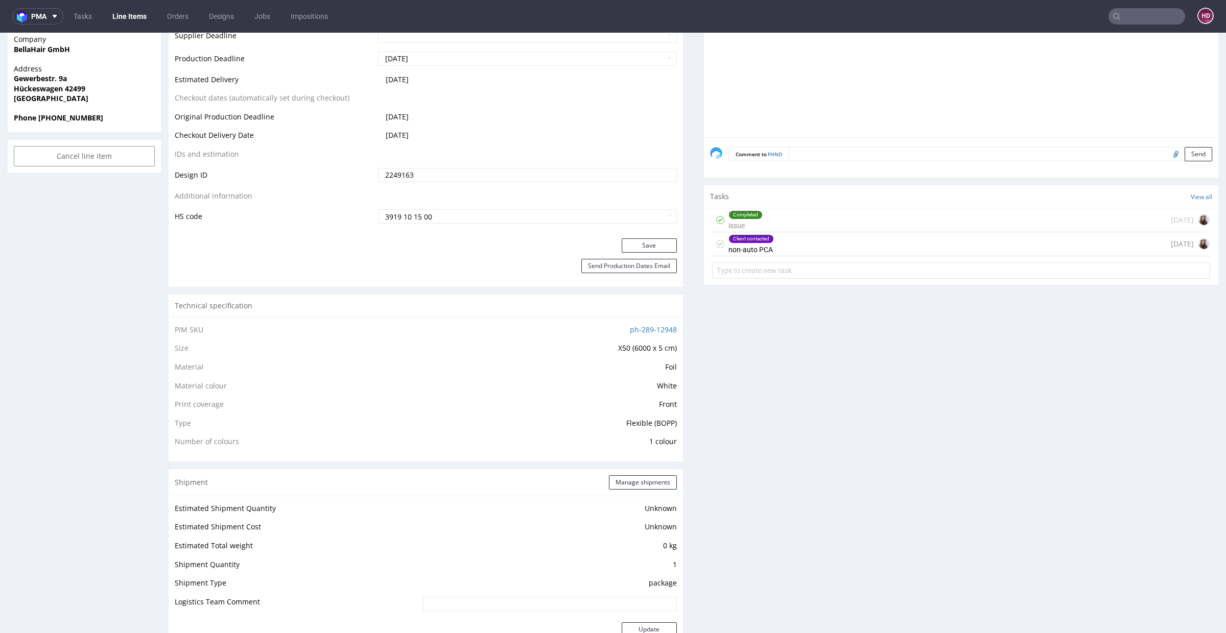
click at [730, 226] on div "Completed issue" at bounding box center [745, 219] width 34 height 23
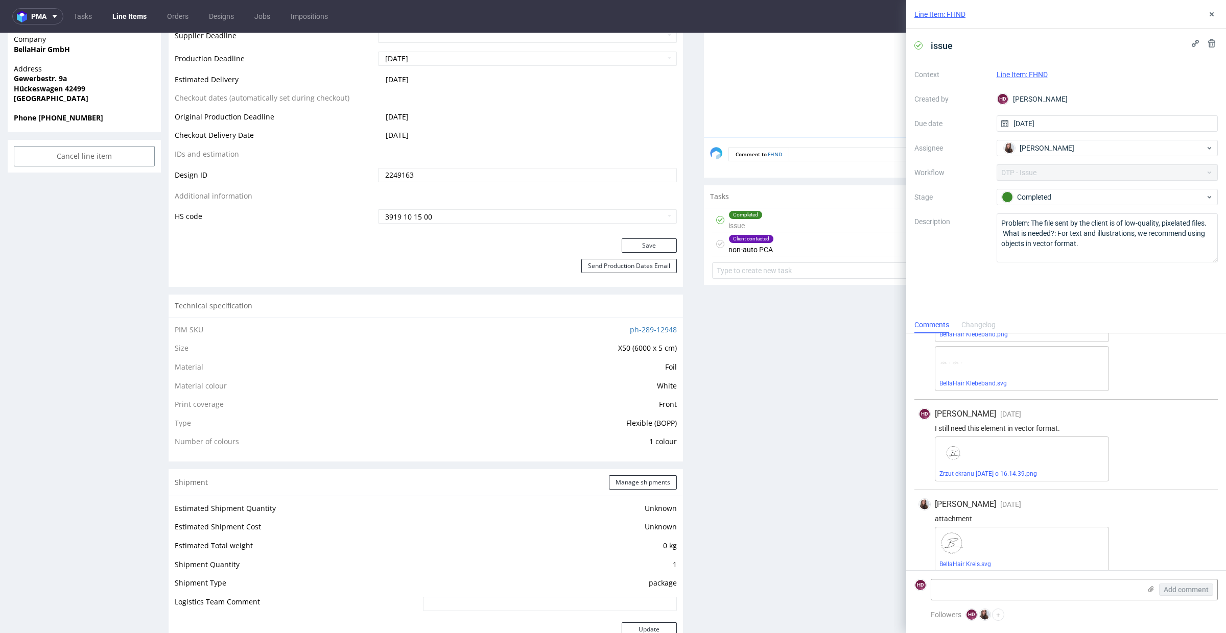
scroll to position [176, 0]
click at [815, 222] on div "Completed issue [DATE]" at bounding box center [961, 220] width 498 height 24
click at [810, 237] on div "Client contacted non-auto PCA 1 day ago" at bounding box center [961, 244] width 498 height 24
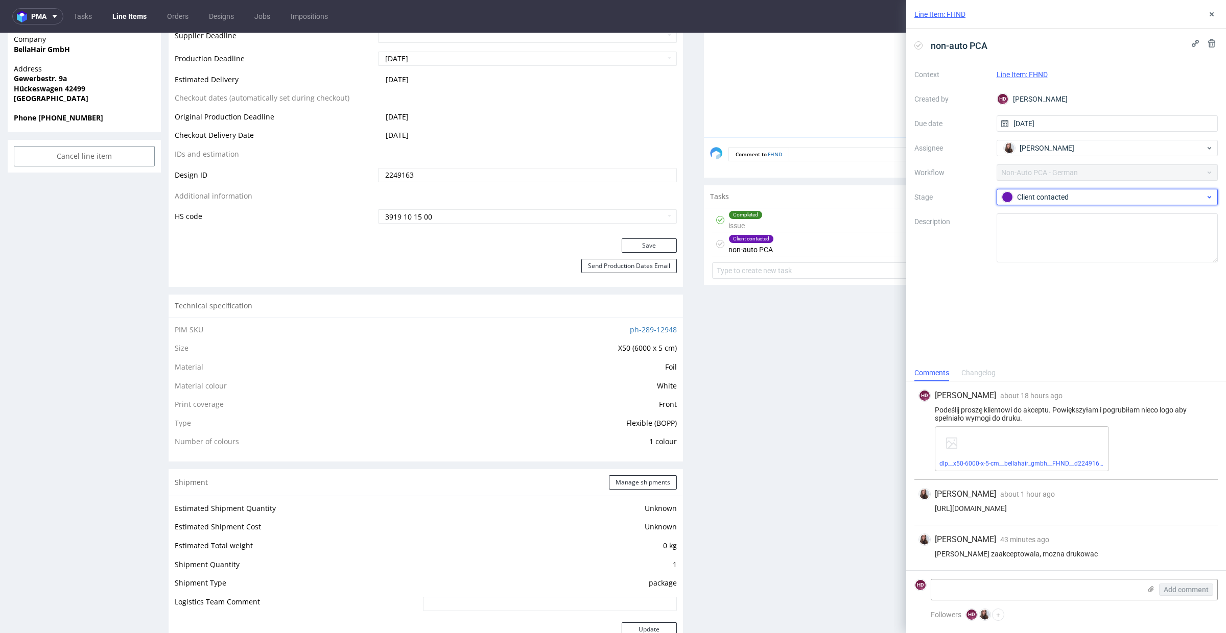
click at [1024, 199] on div "Client contacted" at bounding box center [1103, 197] width 203 height 11
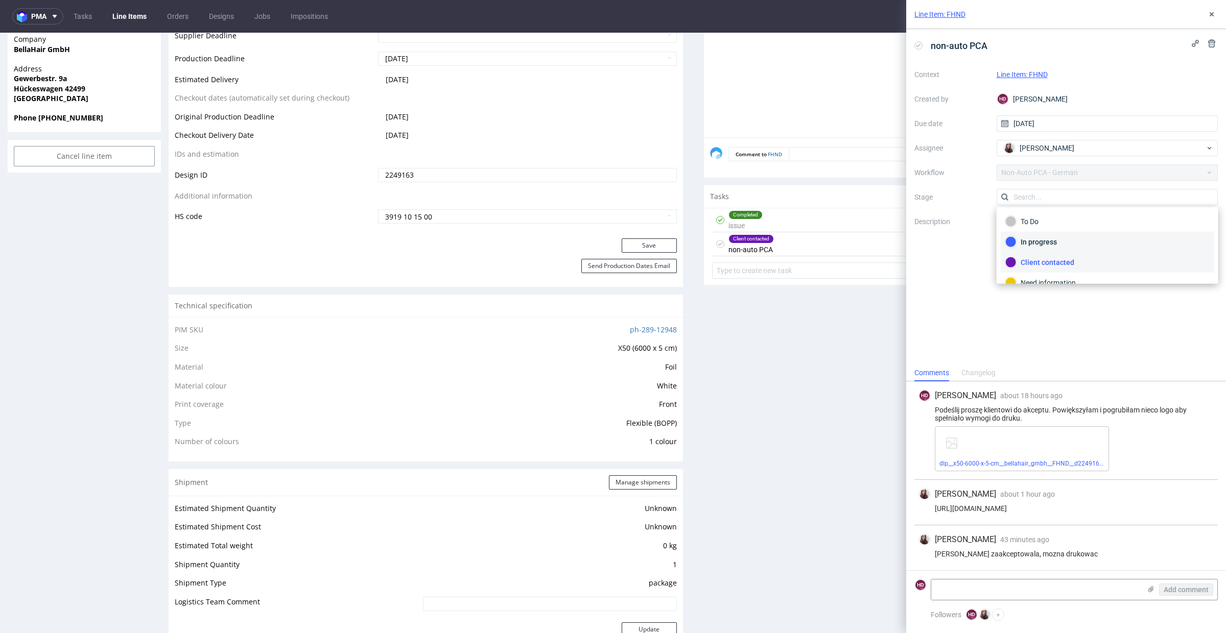
scroll to position [52, 0]
click at [1033, 247] on div "Completed" at bounding box center [1107, 251] width 204 height 11
click at [1037, 464] on link "dlp__x50-6000-x-5-cm__bellahair_gmbh__FHND__d2249163_oR412894312.pdf" at bounding box center [1047, 463] width 216 height 7
click at [1212, 14] on use at bounding box center [1212, 14] width 4 height 4
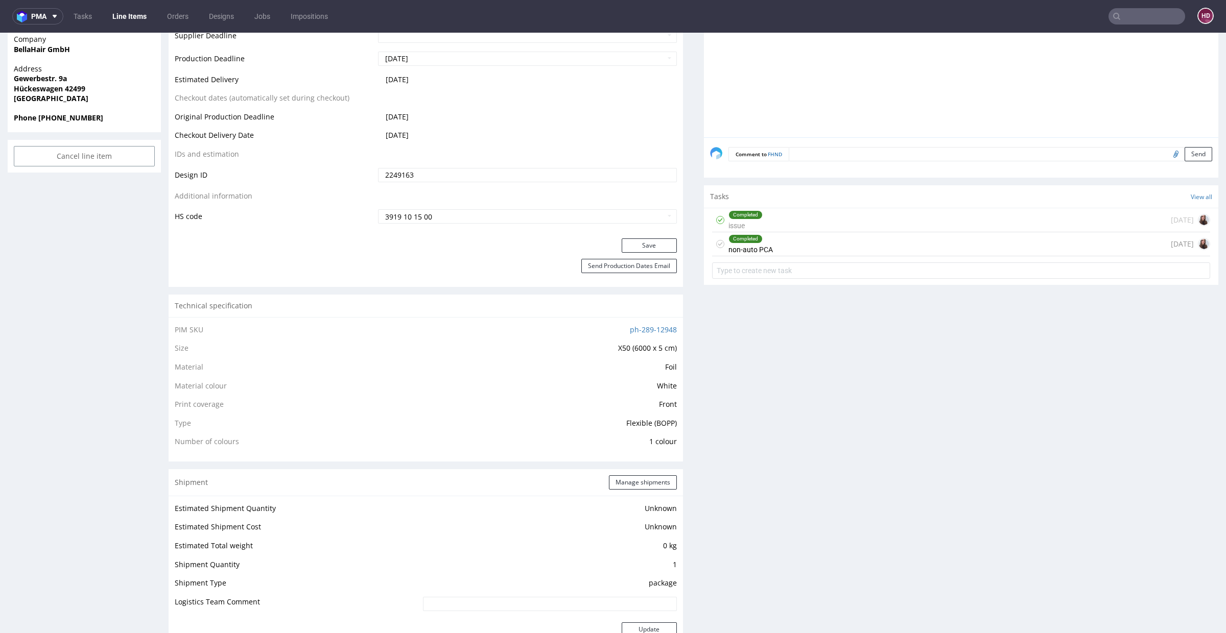
click at [783, 346] on div "Production Files - Design 2249163 Spit Request spit Spit not generated Producti…" at bounding box center [961, 354] width 514 height 1195
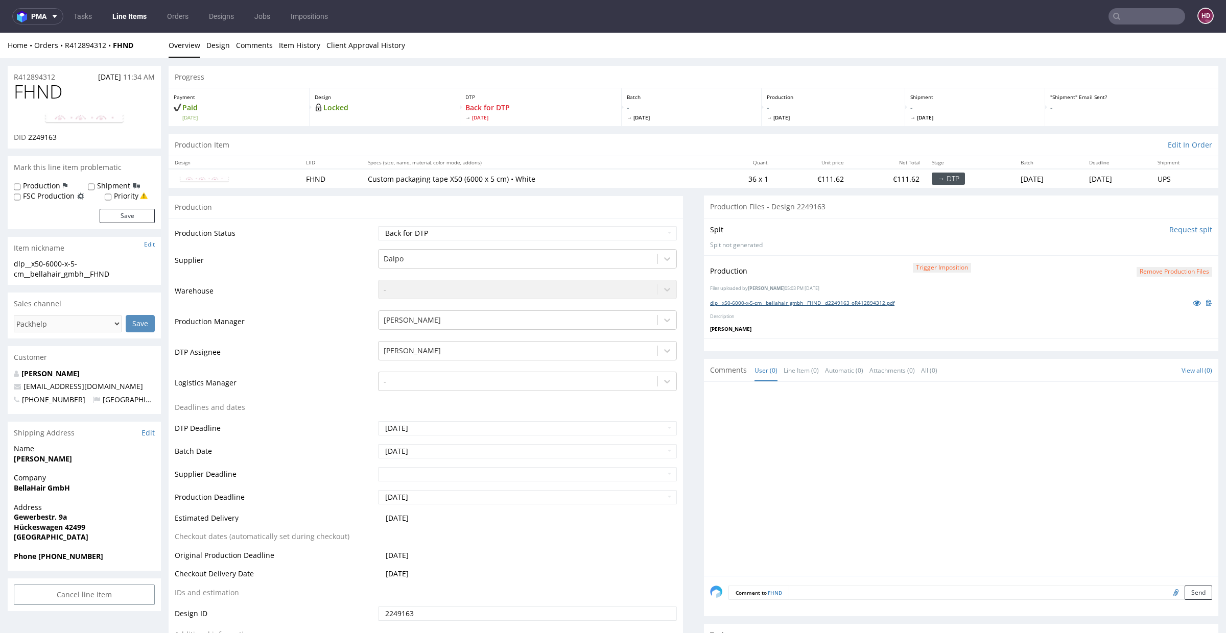
click at [820, 300] on link "dlp__x50-6000-x-5-cm__bellahair_gmbh__FHND__d2249163_oR412894312.pdf" at bounding box center [802, 302] width 184 height 7
click at [391, 233] on select "Waiting for Artwork Waiting for Diecut Waiting for Mockup Waiting for DTP Waiti…" at bounding box center [527, 233] width 299 height 14
select select "dtp_production_ready"
click at [378, 226] on select "Waiting for Artwork Waiting for Diecut Waiting for Mockup Waiting for DTP Waiti…" at bounding box center [527, 233] width 299 height 14
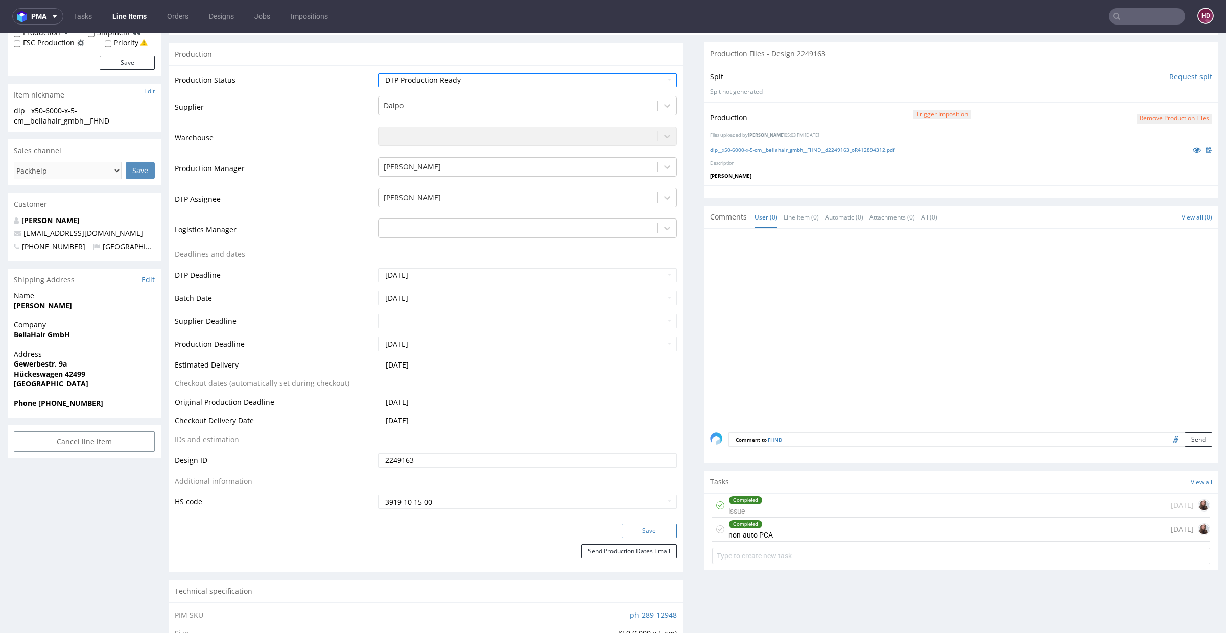
click at [662, 527] on button "Save" at bounding box center [649, 531] width 55 height 14
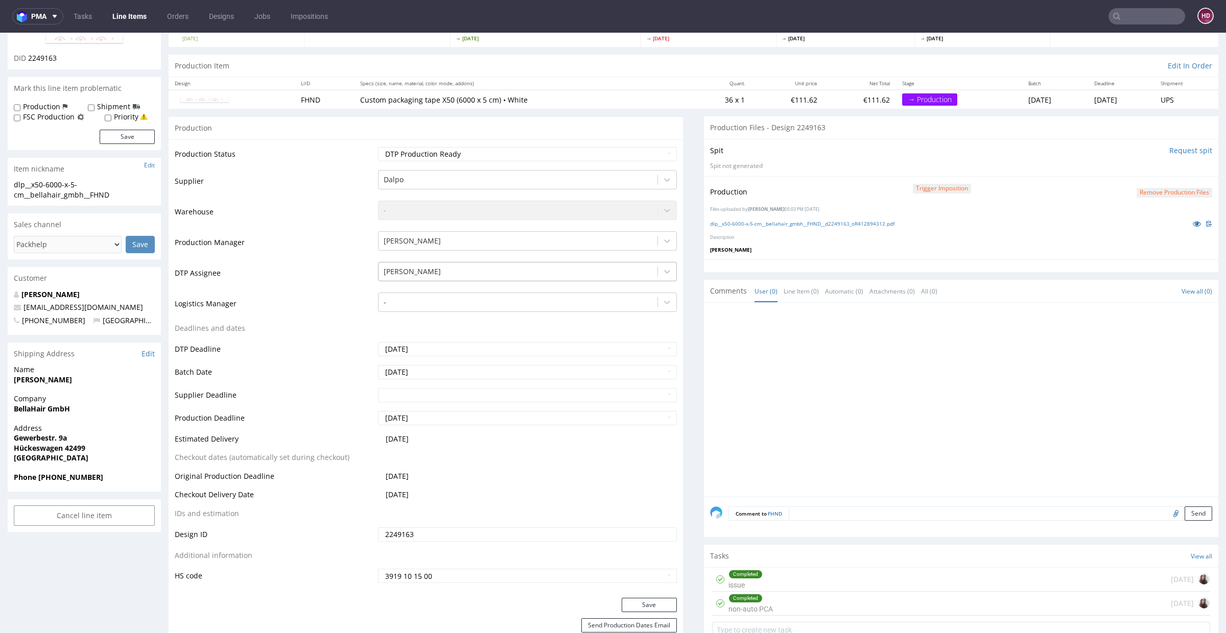
scroll to position [99, 0]
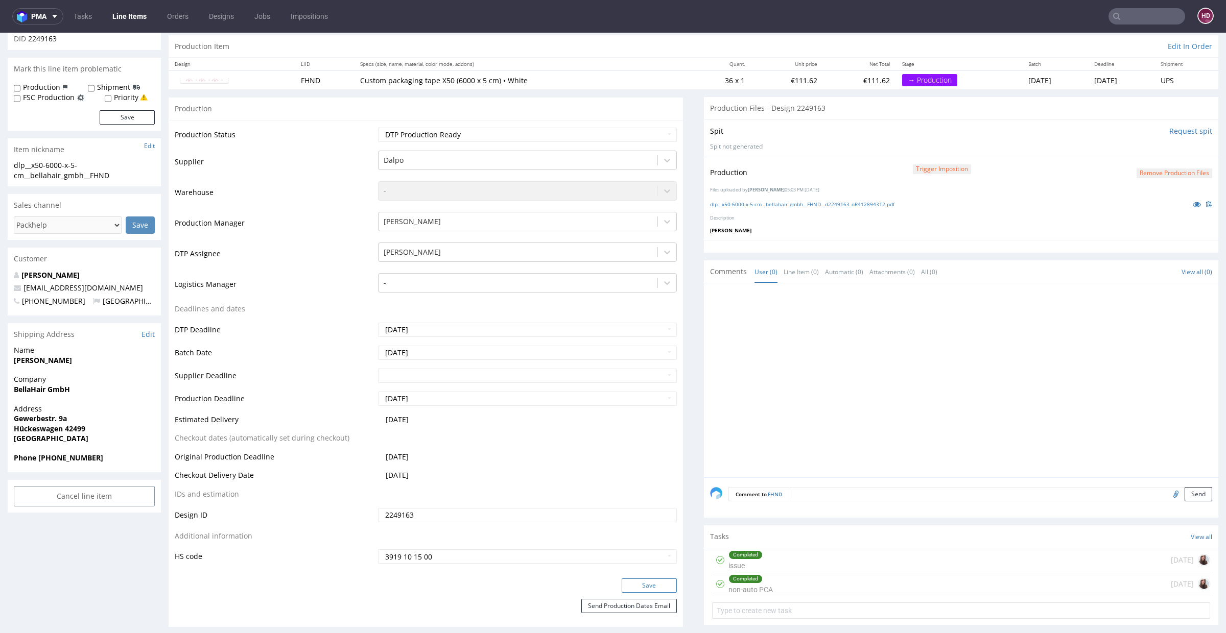
click at [622, 583] on button "Save" at bounding box center [649, 586] width 55 height 14
click at [139, 14] on link "Line Items" at bounding box center [129, 16] width 46 height 16
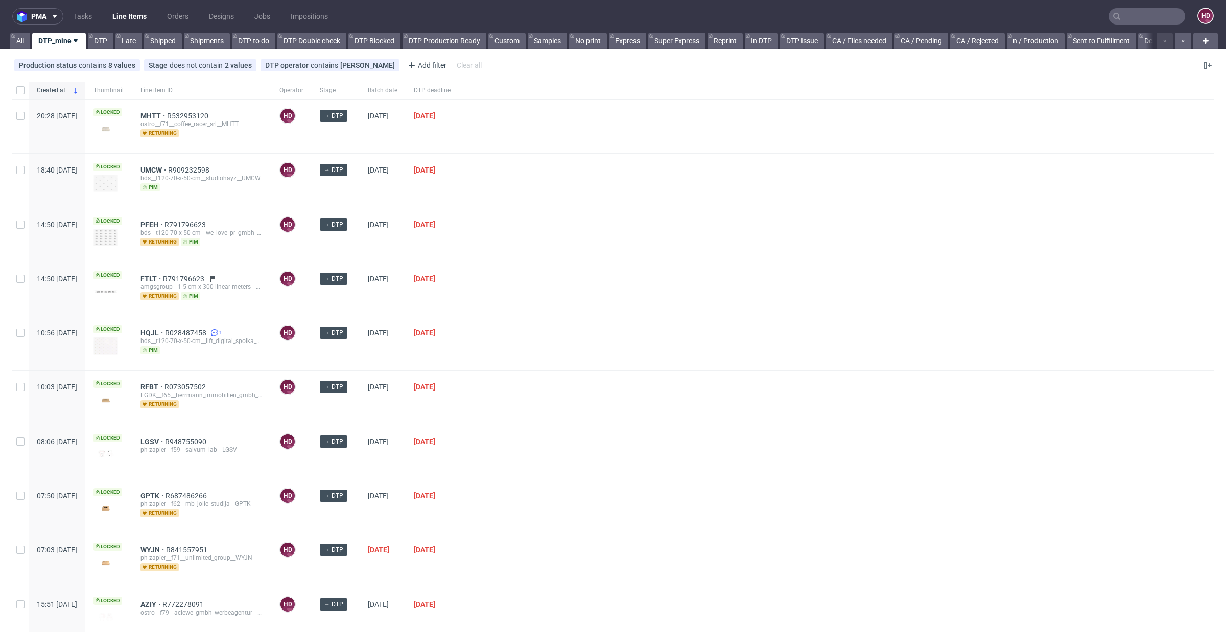
scroll to position [145, 0]
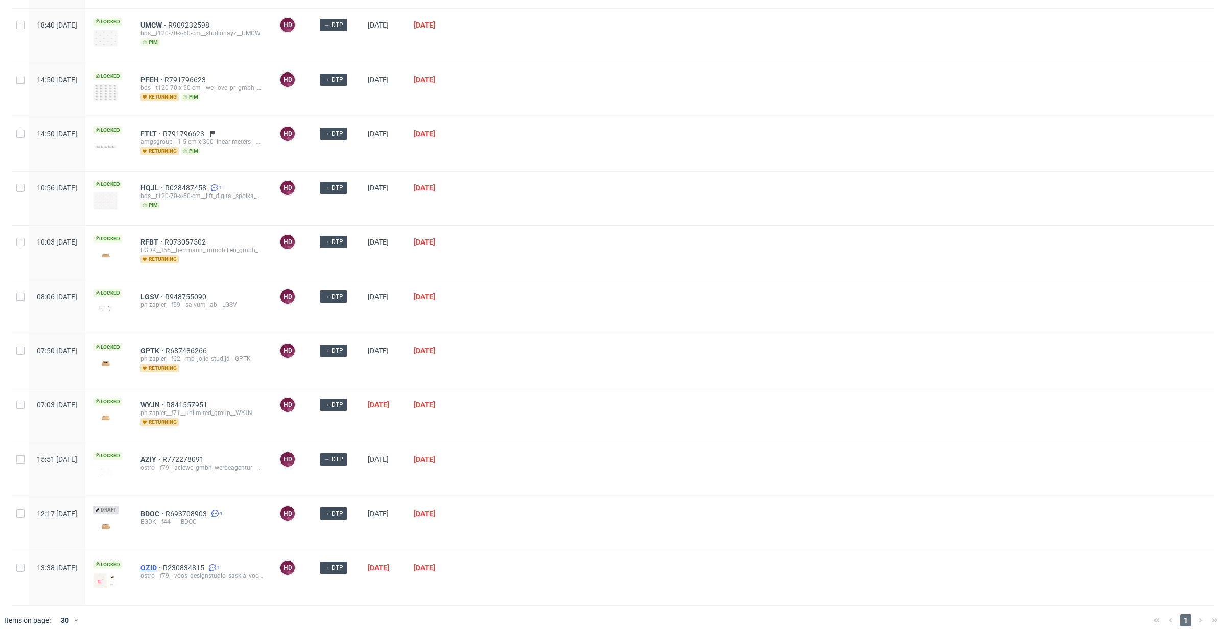
click at [163, 564] on span "OZID" at bounding box center [151, 568] width 22 height 8
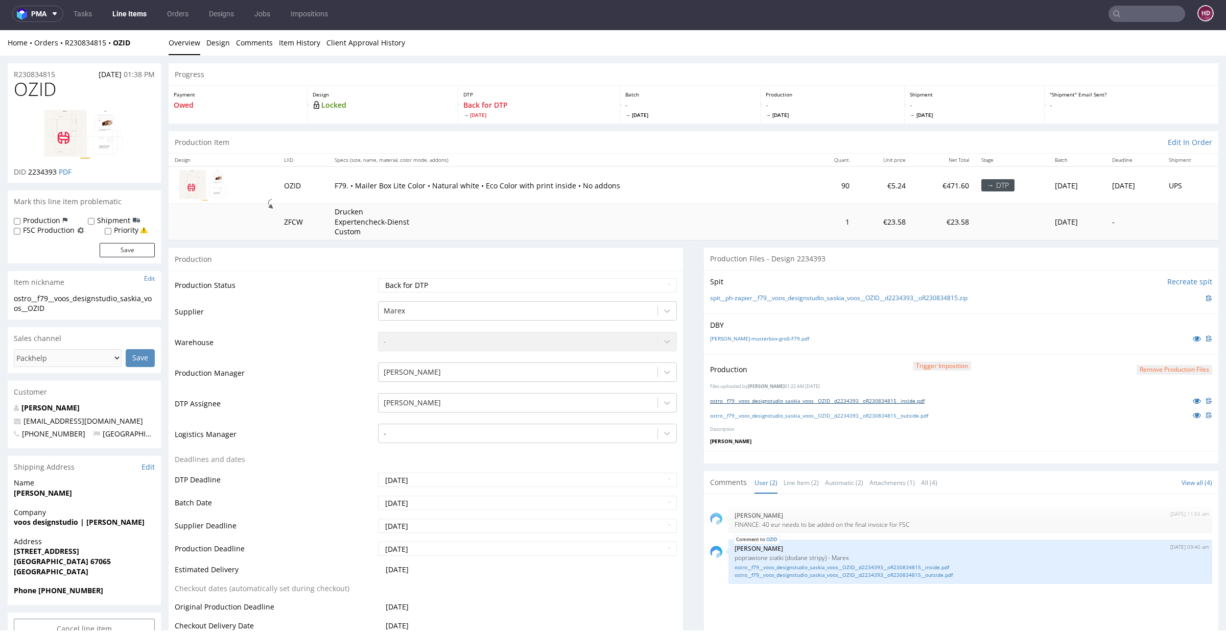
click at [813, 399] on link "ostro__f79__voos_designstudio_saskia_voos__OZID__d2234393__oR230834815__inside.…" at bounding box center [817, 400] width 215 height 7
click at [848, 412] on link "ostro__f79__voos_designstudio_saskia_voos__OZID__d2234393__oR230834815__outside…" at bounding box center [819, 415] width 218 height 7
click at [901, 565] on link "ostro__f79__voos_designstudio_saskia_voos__OZID__d2234393__oR230834815__inside.…" at bounding box center [970, 568] width 471 height 8
click at [836, 576] on link "ostro__f79__voos_designstudio_saskia_voos__OZID__d2234393__oR230834815__outside…" at bounding box center [970, 576] width 471 height 8
click at [1156, 370] on button "Remove production files" at bounding box center [1175, 370] width 76 height 10
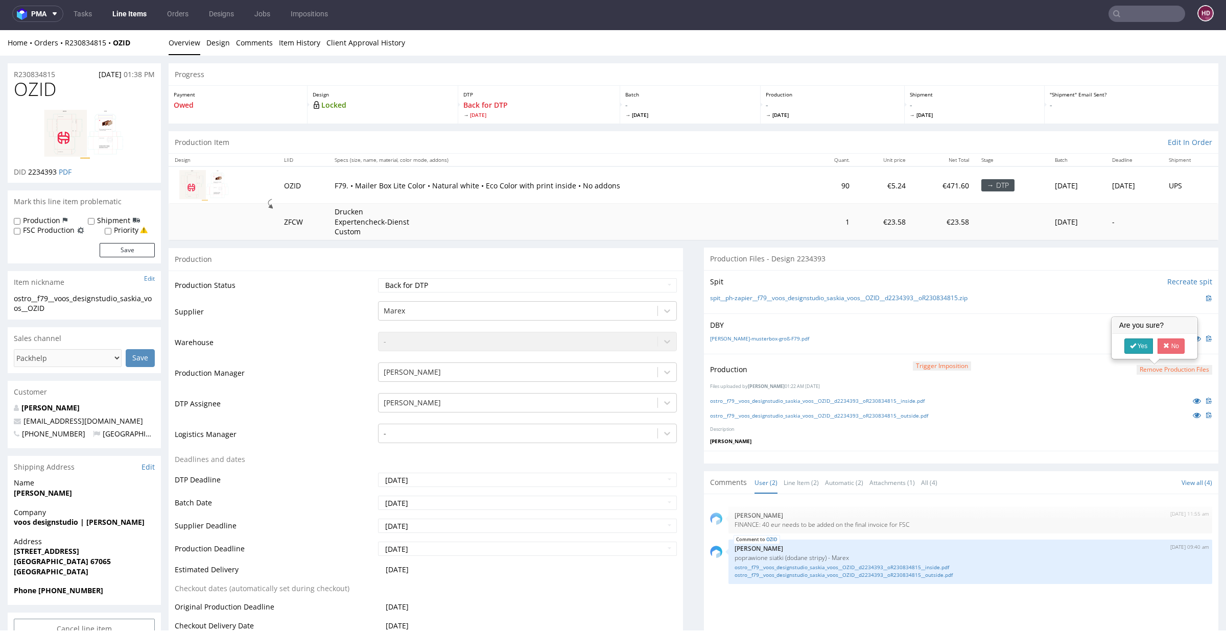
click at [1137, 347] on link "Yes" at bounding box center [1138, 346] width 29 height 15
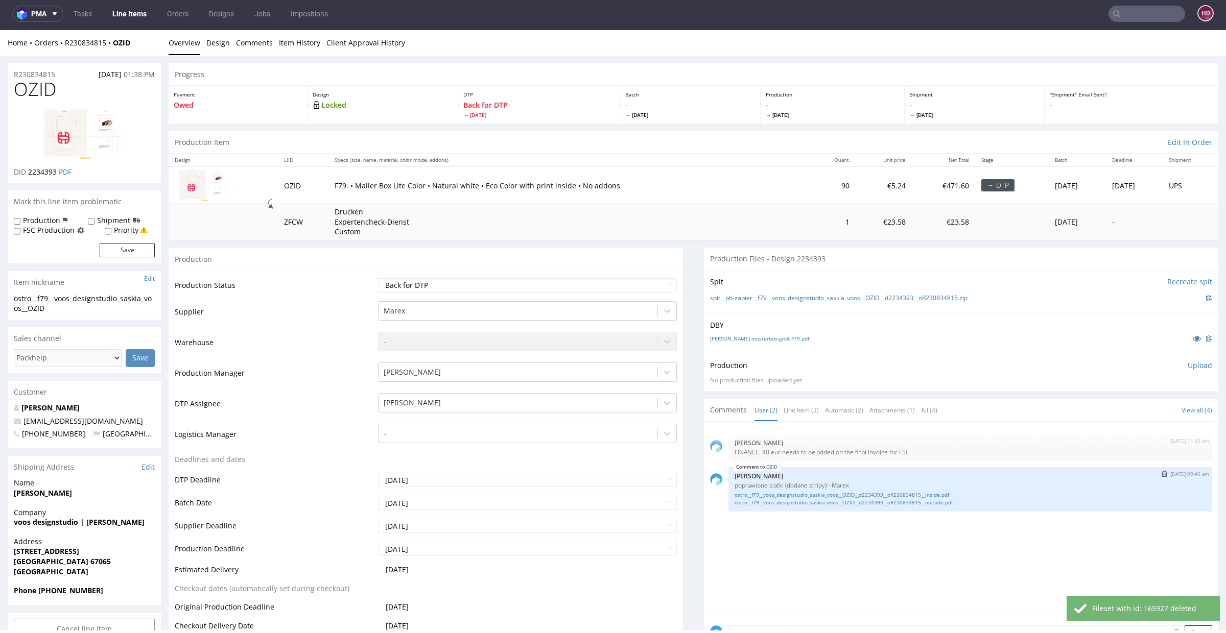
click at [1162, 473] on img "submit" at bounding box center [1165, 474] width 6 height 6
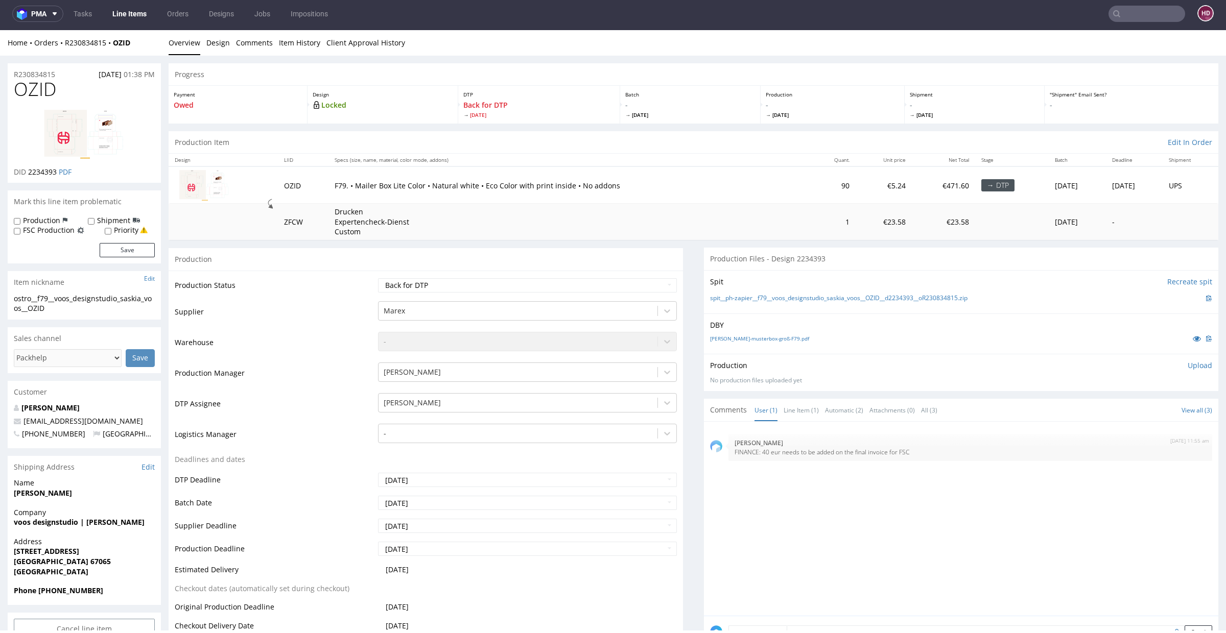
click at [1188, 363] on p "Upload" at bounding box center [1200, 366] width 25 height 10
click at [1129, 408] on div "Add files" at bounding box center [1139, 412] width 51 height 15
type input "C:\fakepath\ostro__f79__voos_designstudio_saskia_voos__OZID__d2234393__oR230834…"
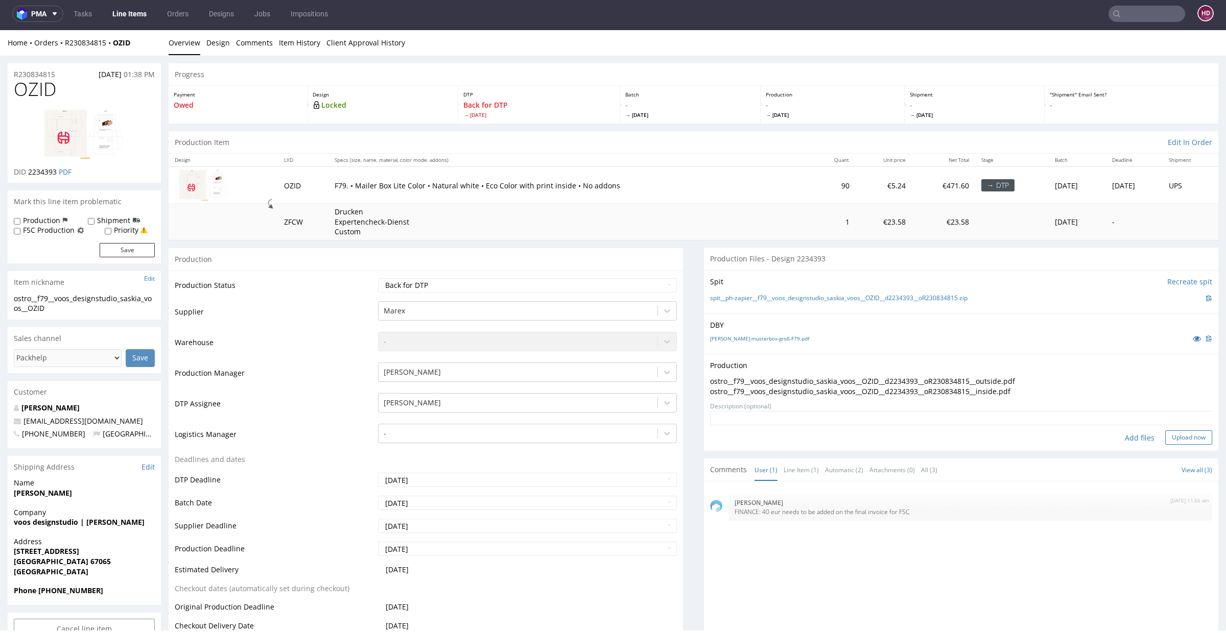
click at [1165, 439] on button "Upload now" at bounding box center [1188, 438] width 47 height 14
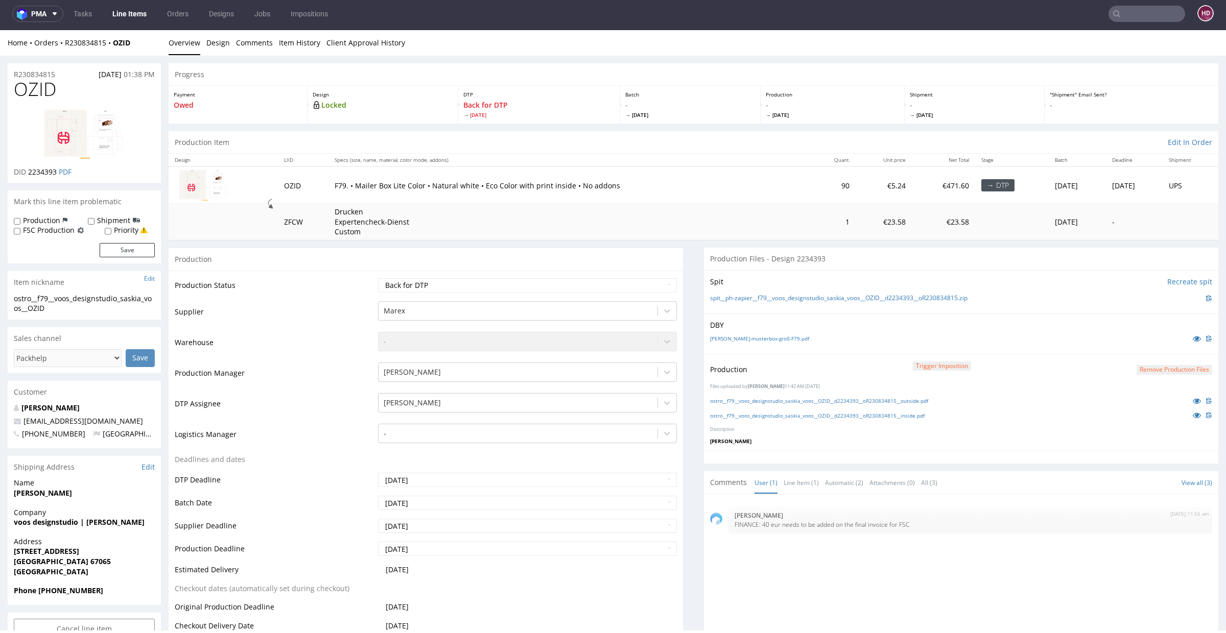
click at [133, 15] on link "Line Items" at bounding box center [129, 14] width 46 height 16
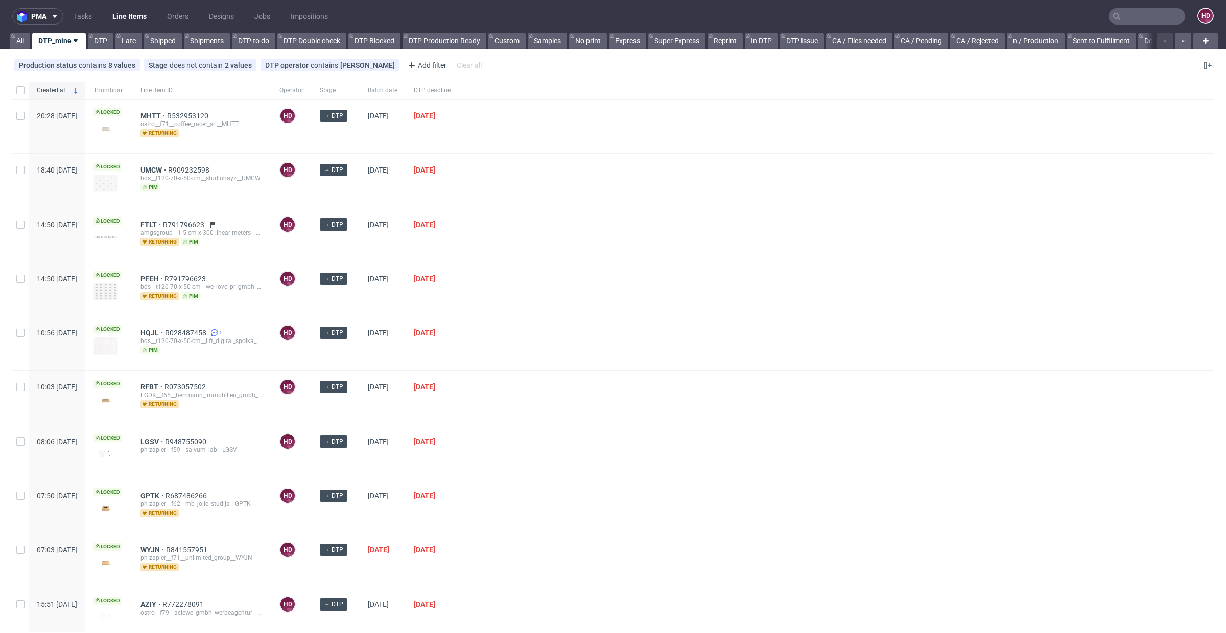
scroll to position [192, 0]
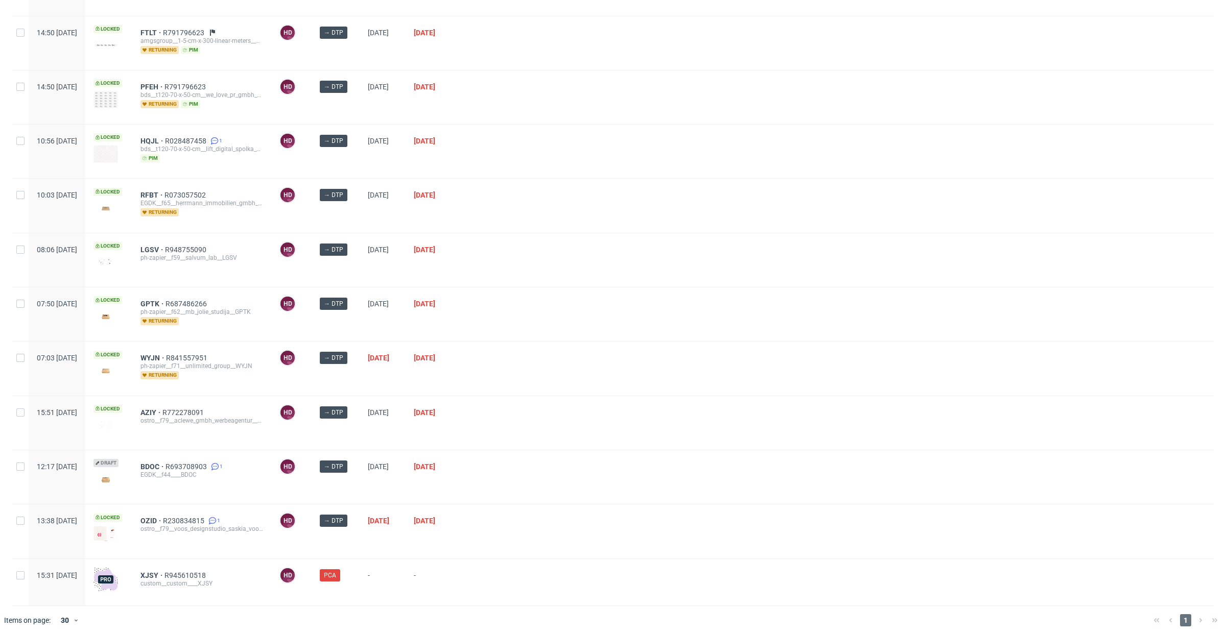
click at [184, 580] on div "custom__custom____XJSY" at bounding box center [201, 584] width 123 height 8
click at [164, 572] on span "XJSY" at bounding box center [152, 576] width 24 height 8
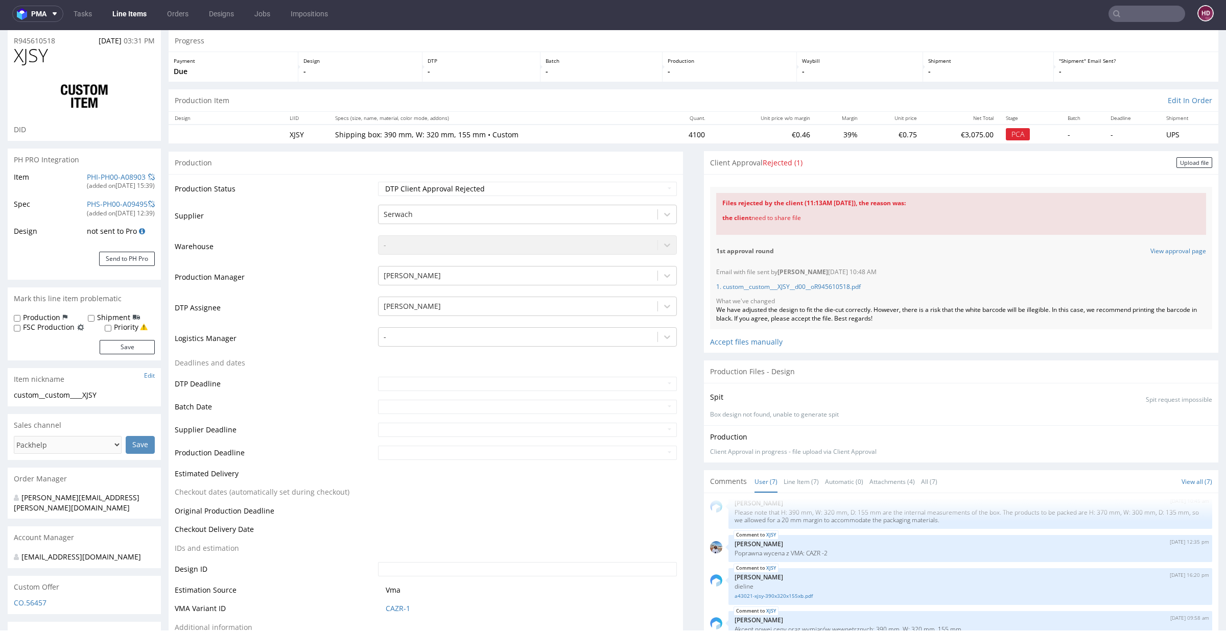
scroll to position [9, 0]
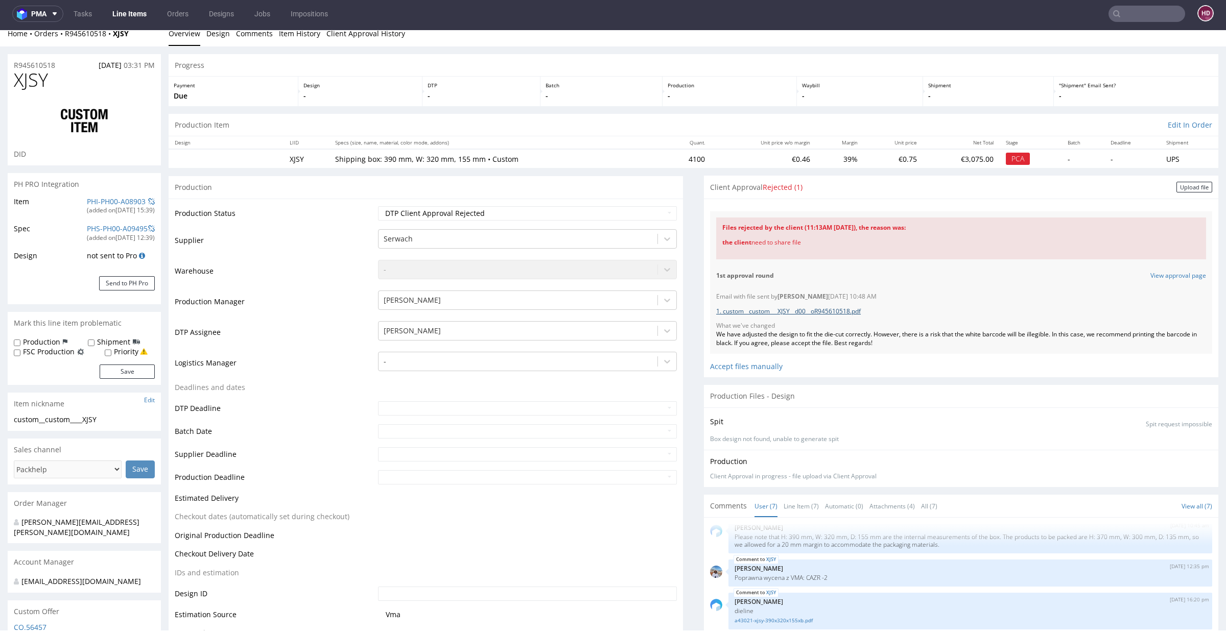
click at [765, 311] on link "1. custom__custom___XJSY__d00__oR945610518.pdf" at bounding box center [788, 311] width 145 height 9
drag, startPoint x: 781, startPoint y: 241, endPoint x: 743, endPoint y: 242, distance: 37.3
click at [743, 242] on div "the client need to share file" at bounding box center [961, 242] width 478 height 21
copy div "need to share file"
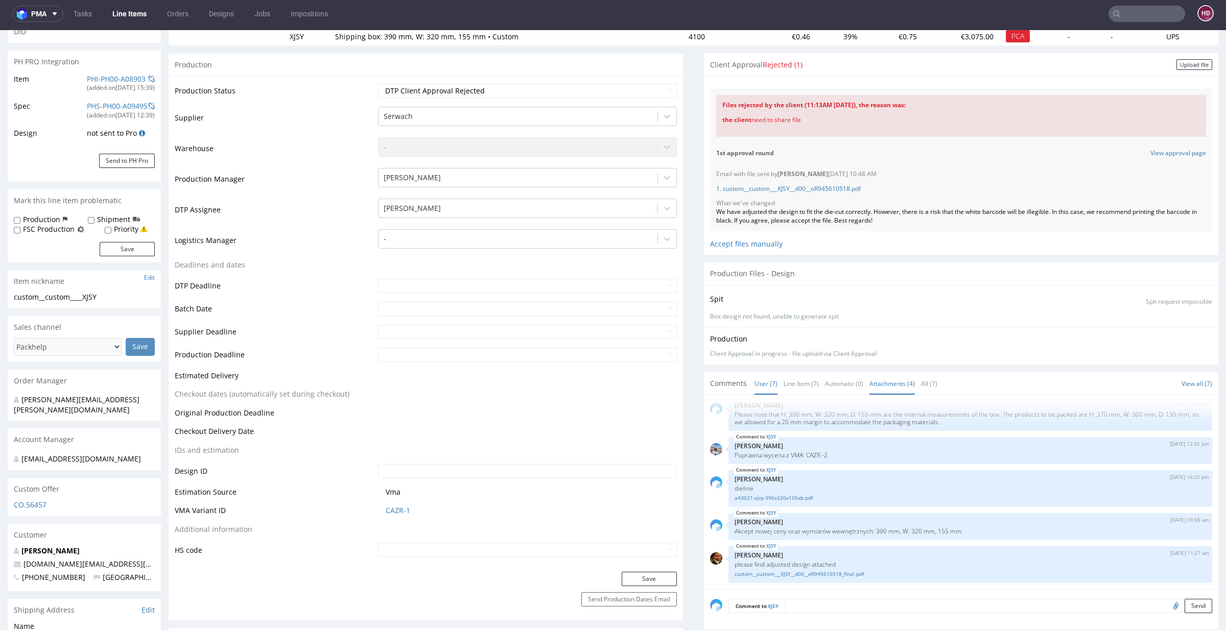
scroll to position [130, 0]
drag, startPoint x: 929, startPoint y: 219, endPoint x: 702, endPoint y: 217, distance: 226.8
click at [710, 217] on div "Email with file sent by Hapka Dominika 29.08.2025 10:48 AM 1. custom__custom___…" at bounding box center [961, 199] width 502 height 67
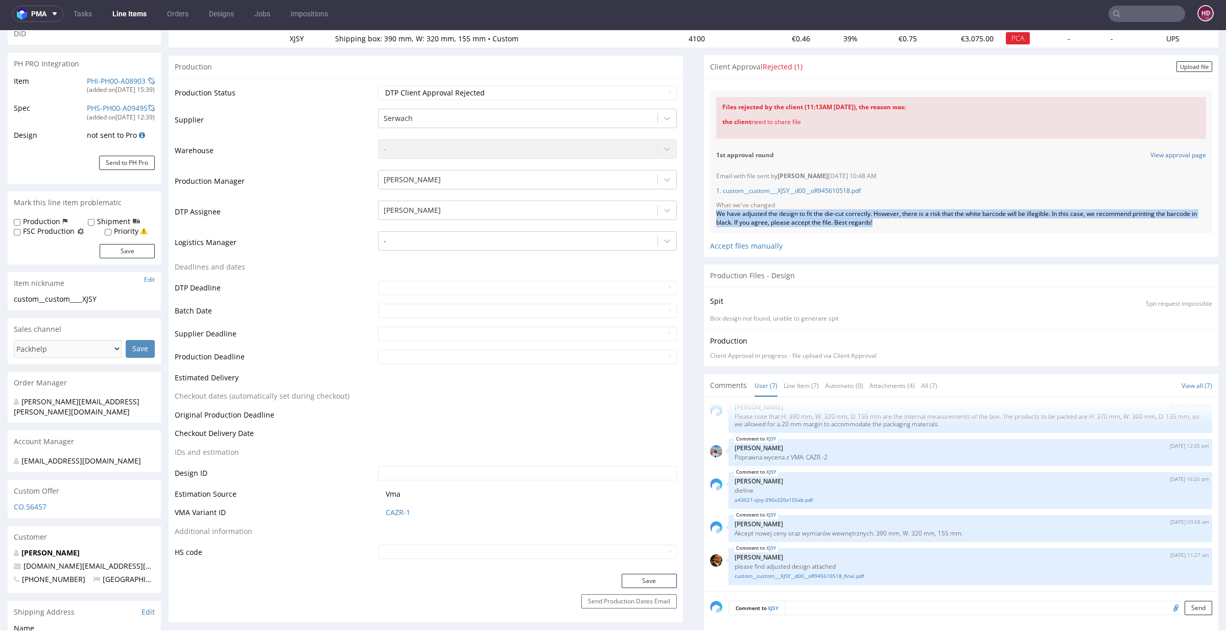
copy div "We have adjusted the design to fit the die-cut correctly. However, there is a r…"
click at [1181, 65] on div "Upload file" at bounding box center [1194, 66] width 36 height 11
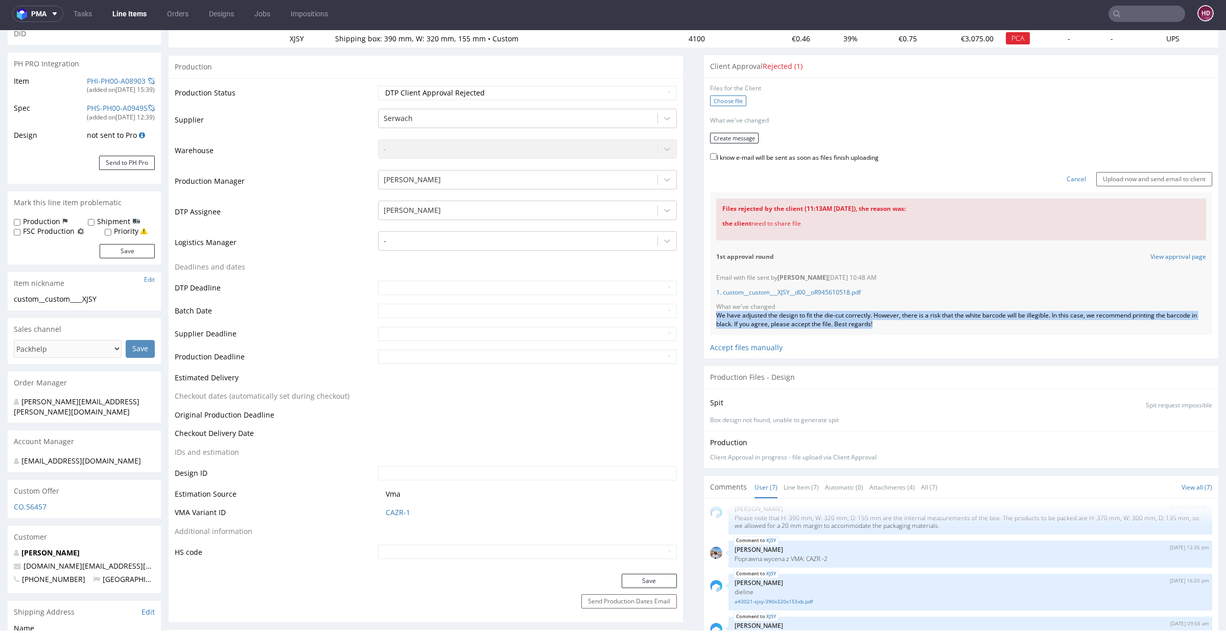
click at [710, 104] on label "Choose file" at bounding box center [728, 101] width 36 height 11
click at [0, 30] on input "Choose file" at bounding box center [0, 30] width 0 height 0
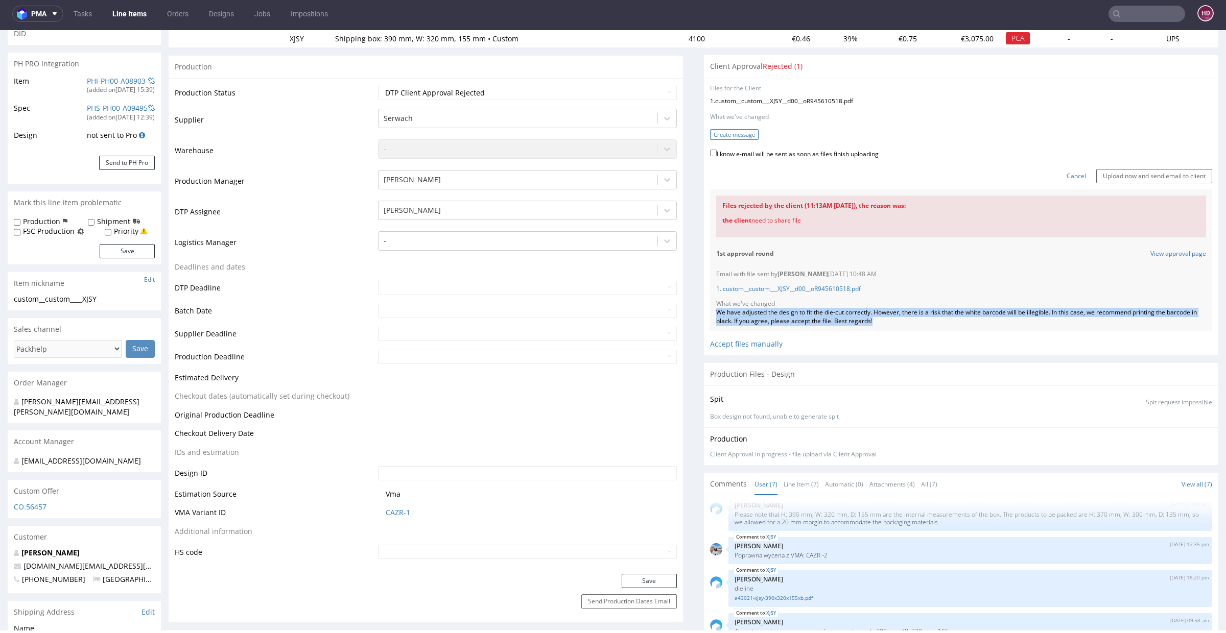
click at [715, 131] on button "Create message" at bounding box center [734, 134] width 49 height 11
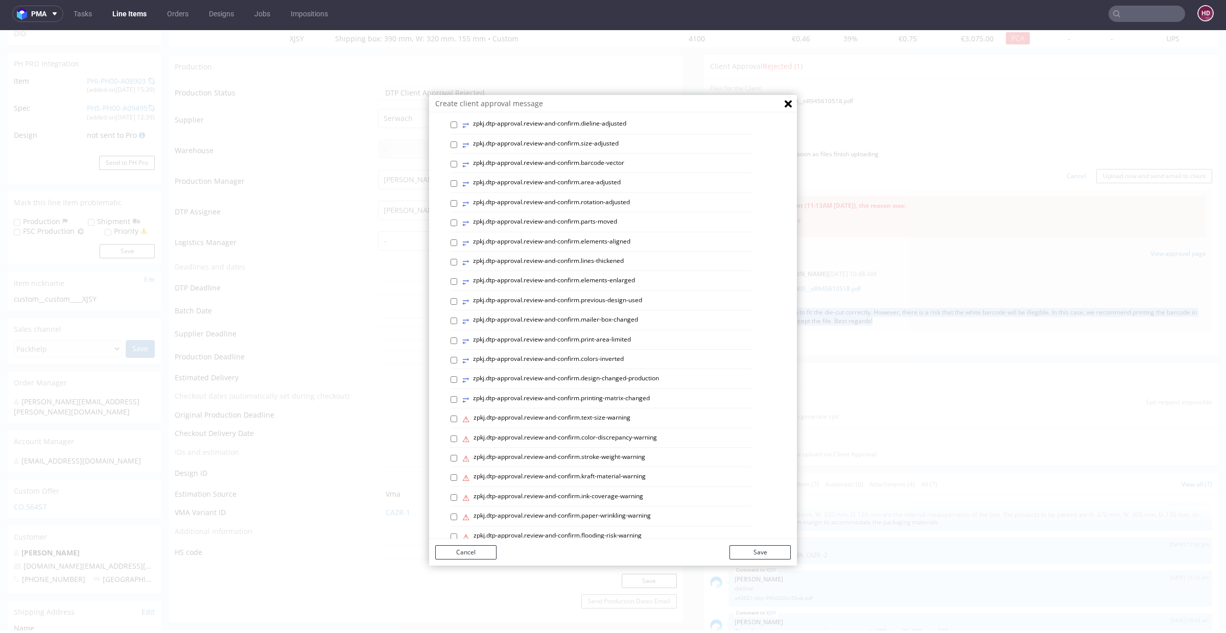
scroll to position [300, 0]
click at [459, 517] on p "Custom message" at bounding box center [621, 522] width 340 height 10
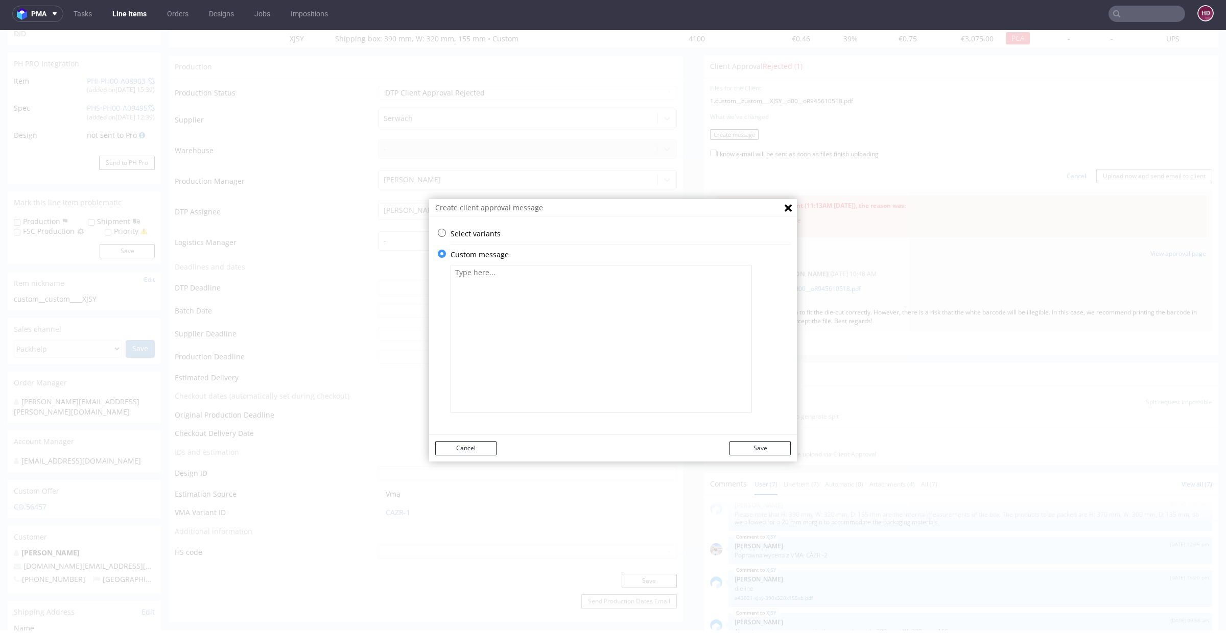
scroll to position [0, 0]
click at [490, 372] on textarea at bounding box center [601, 339] width 301 height 148
paste textarea "We have adjusted the design to fit the die-cut correctly. However, there is a r…"
click at [451, 269] on textarea "We have adjusted the design to fit the die-cut correctly. However, there is a r…" at bounding box center [601, 339] width 301 height 148
paste textarea "Thank you for the file; we have taken your corrections into account."
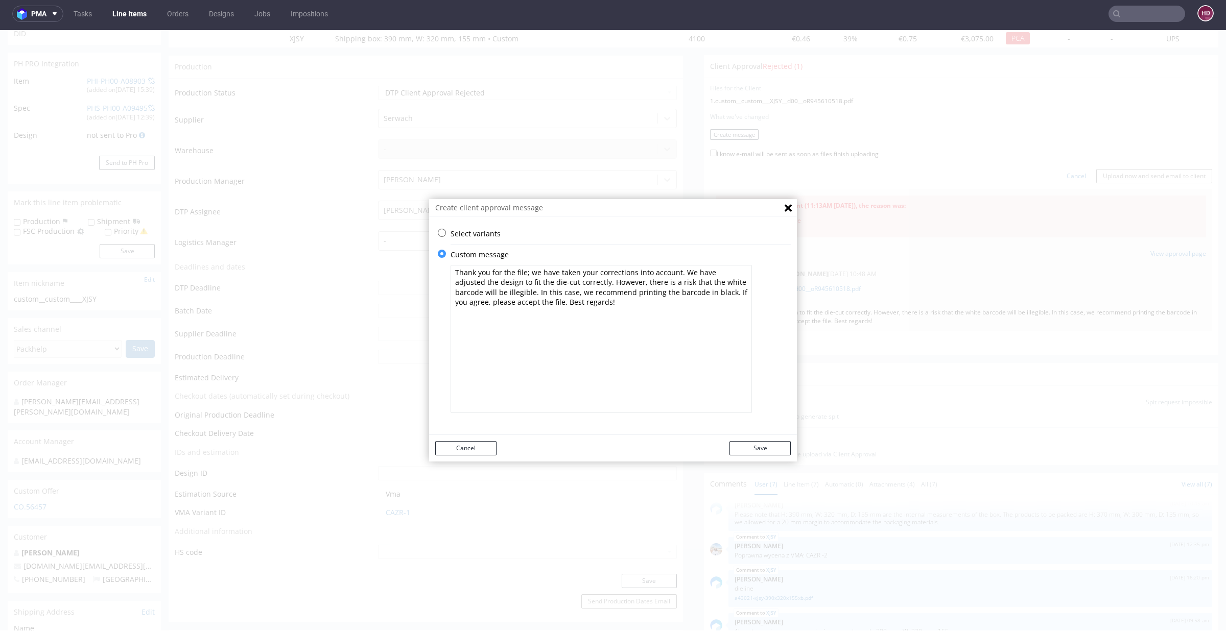
drag, startPoint x: 672, startPoint y: 273, endPoint x: 575, endPoint y: 281, distance: 97.9
click at [575, 281] on textarea "Thank you for the file; we have taken your corrections into account. We have ad…" at bounding box center [601, 339] width 301 height 148
type textarea "Thank you for the file; we have taken your corrections into account. However, t…"
click at [754, 444] on button "Save" at bounding box center [759, 448] width 61 height 14
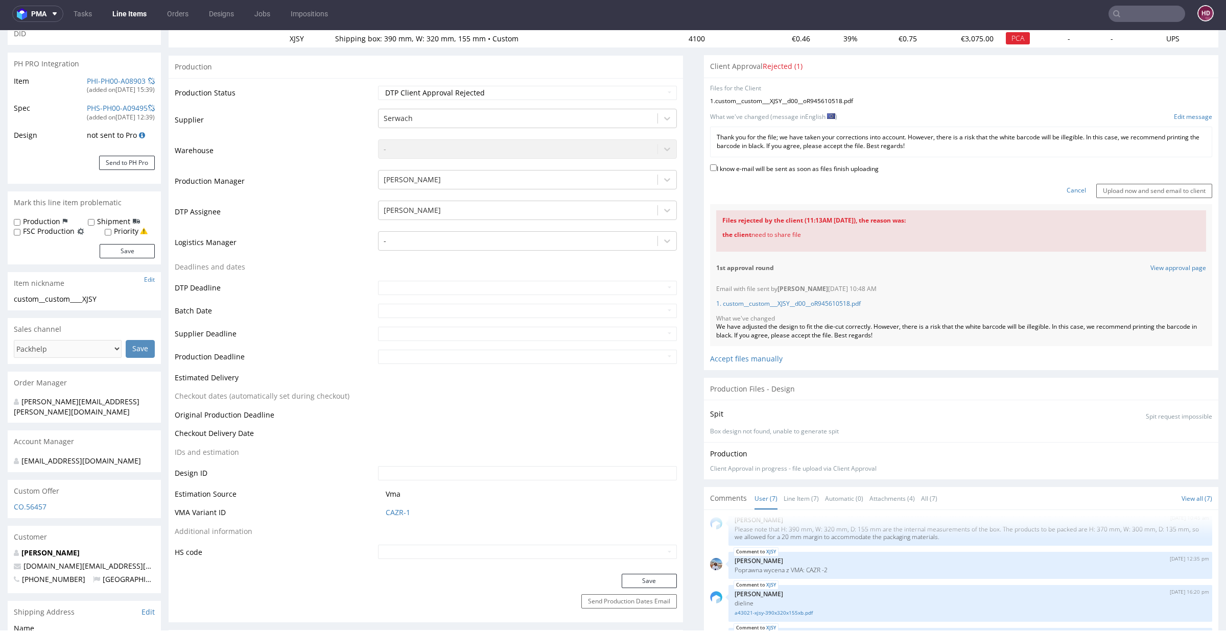
click at [762, 168] on label "I know e-mail will be sent as soon as files finish uploading" at bounding box center [794, 167] width 169 height 11
click at [717, 168] on input "I know e-mail will be sent as soon as files finish uploading" at bounding box center [713, 167] width 7 height 7
checkbox input "true"
click at [1098, 185] on input "Upload now and send email to client" at bounding box center [1154, 191] width 116 height 14
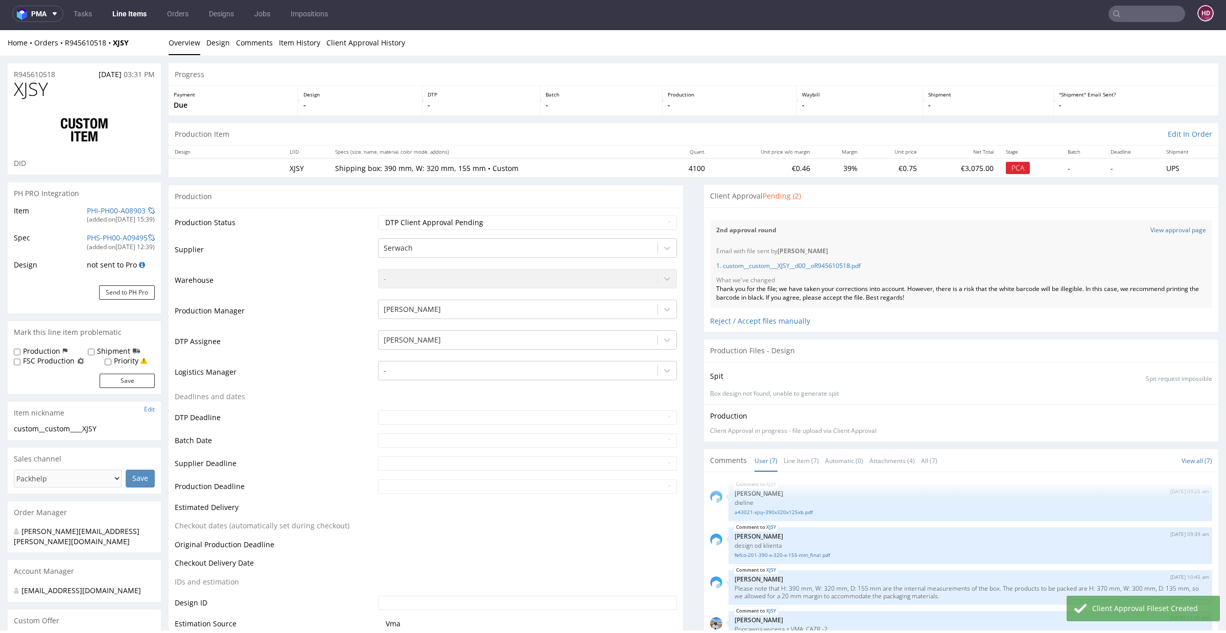
scroll to position [97, 0]
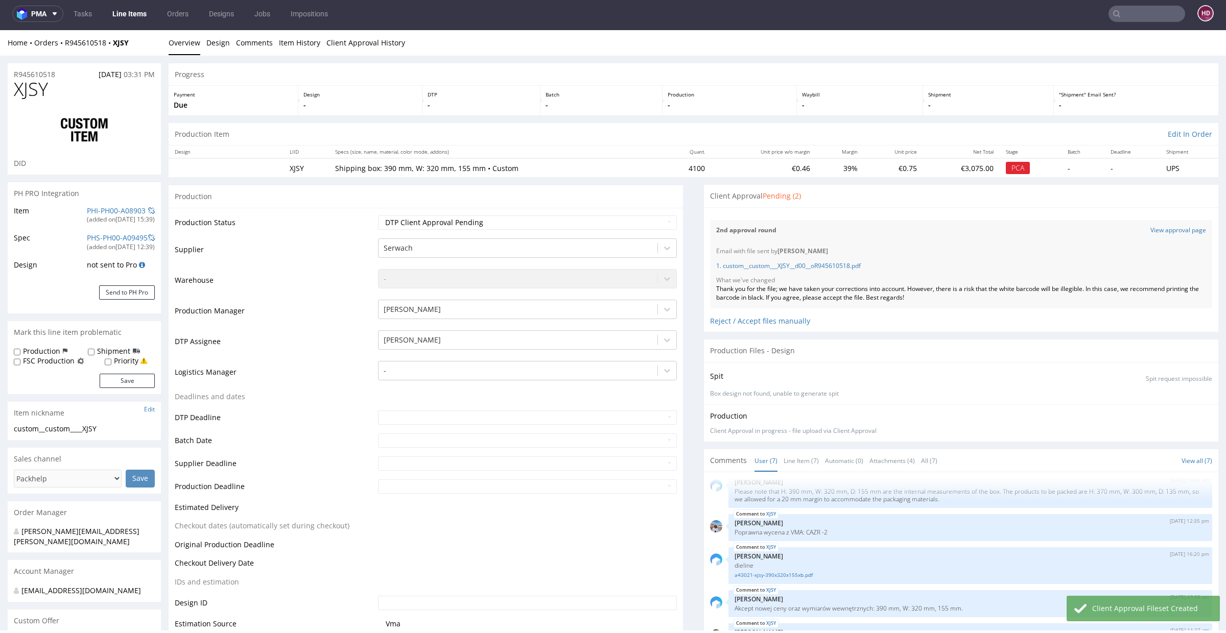
click at [127, 13] on link "Line Items" at bounding box center [129, 14] width 46 height 16
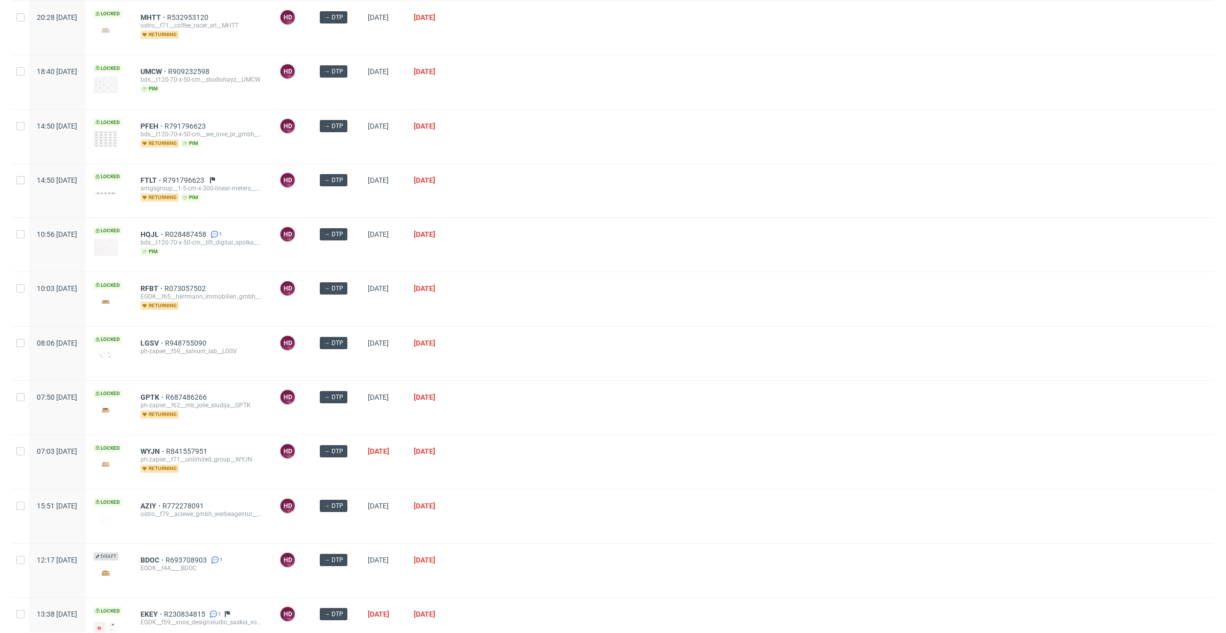
scroll to position [199, 0]
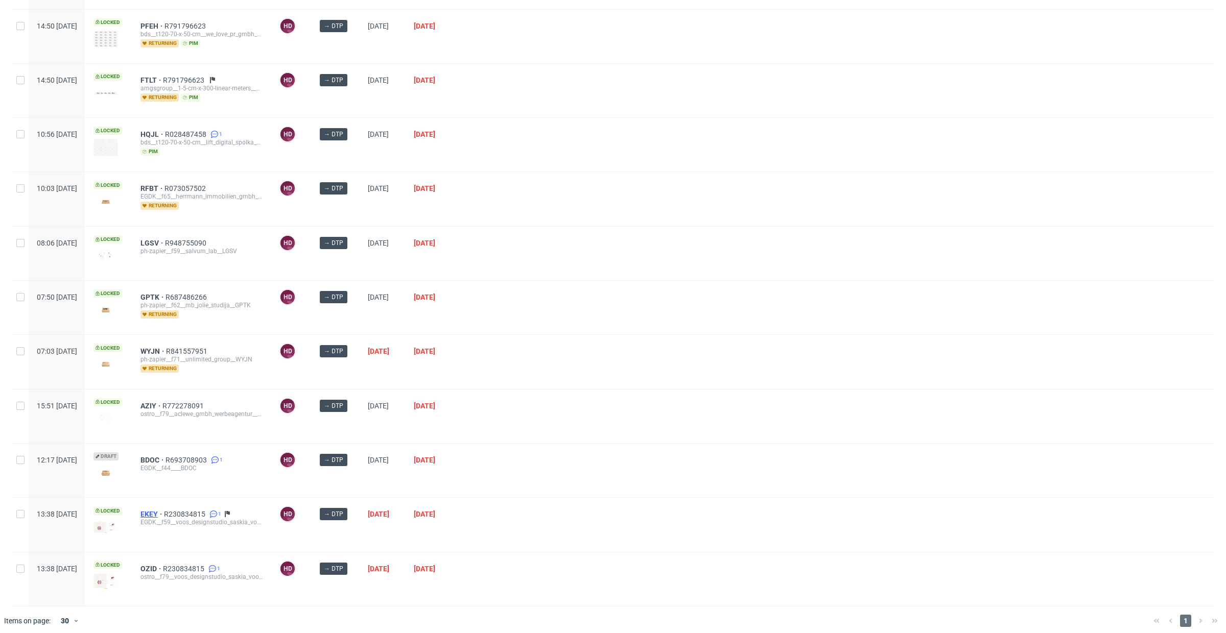
click at [164, 510] on span "EKEY" at bounding box center [151, 514] width 23 height 8
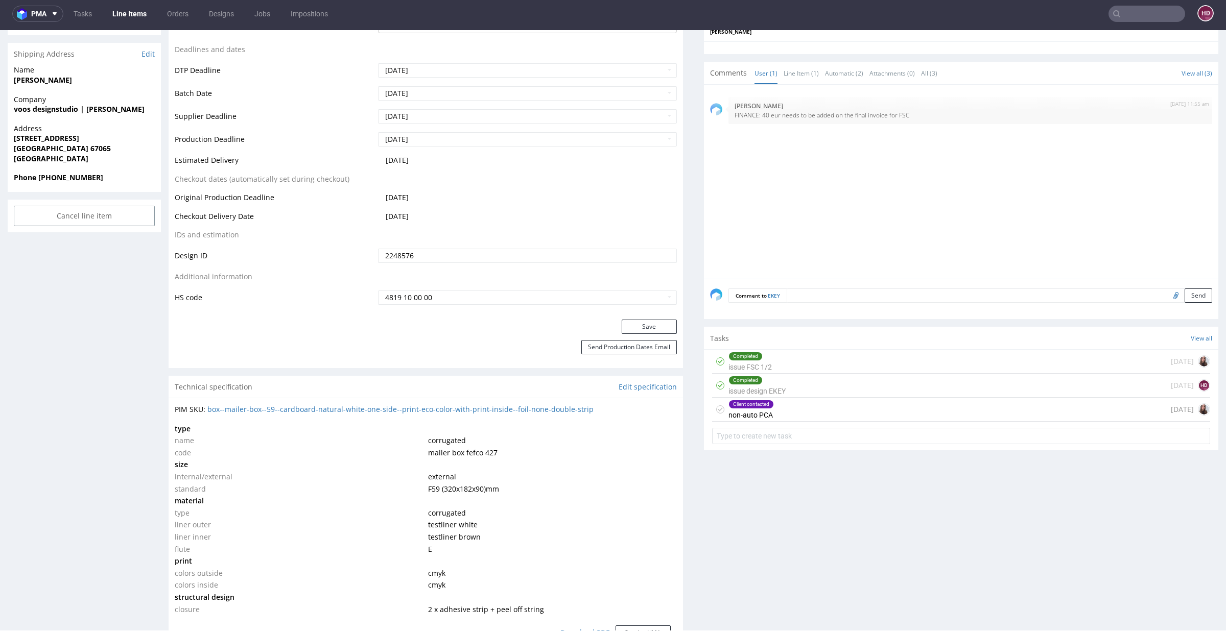
scroll to position [418, 0]
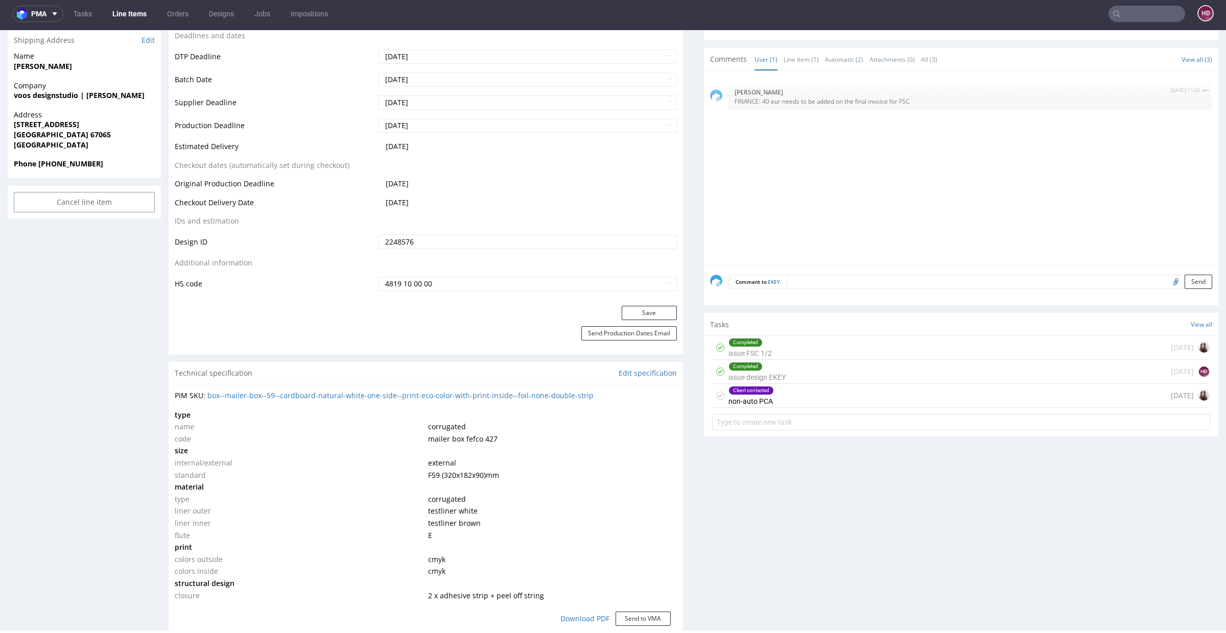
click at [754, 387] on div "Client contacted" at bounding box center [751, 391] width 44 height 8
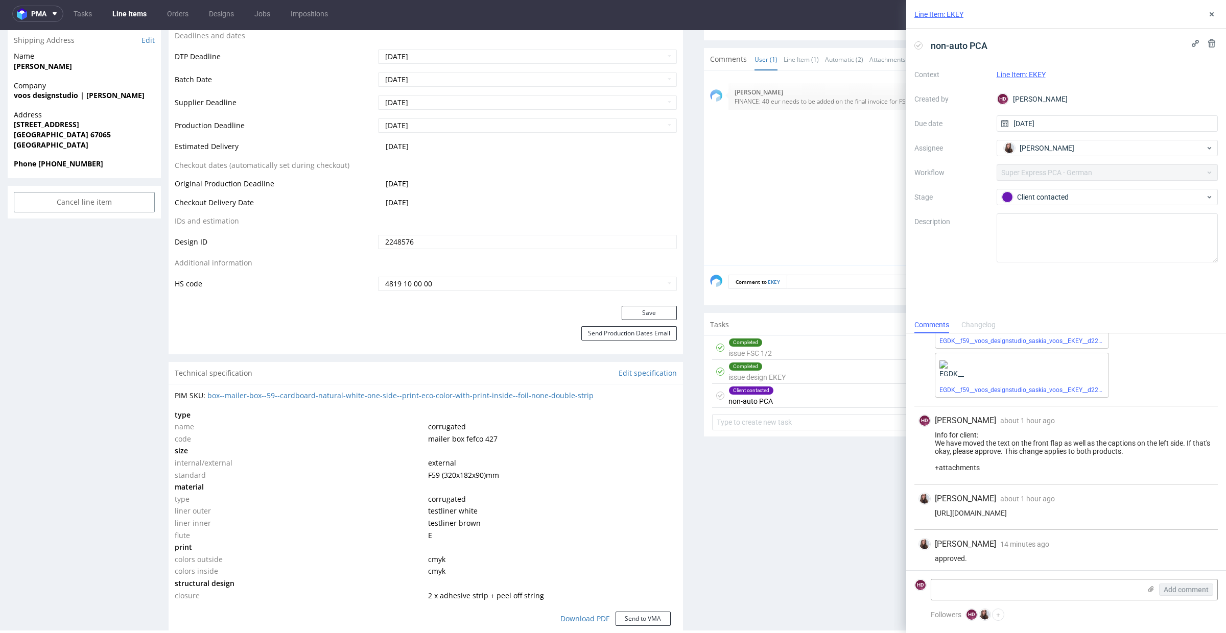
scroll to position [69, 0]
click at [1100, 203] on div "Client contacted" at bounding box center [1108, 197] width 222 height 16
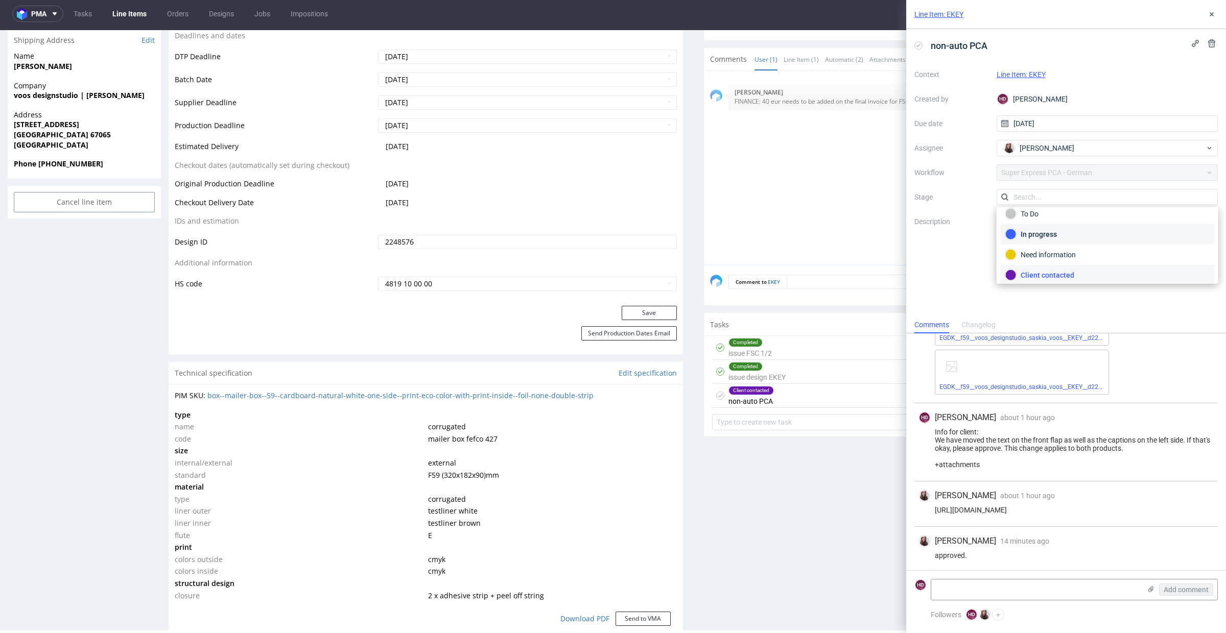
scroll to position [52, 0]
click at [1072, 251] on div "Completed" at bounding box center [1107, 251] width 204 height 11
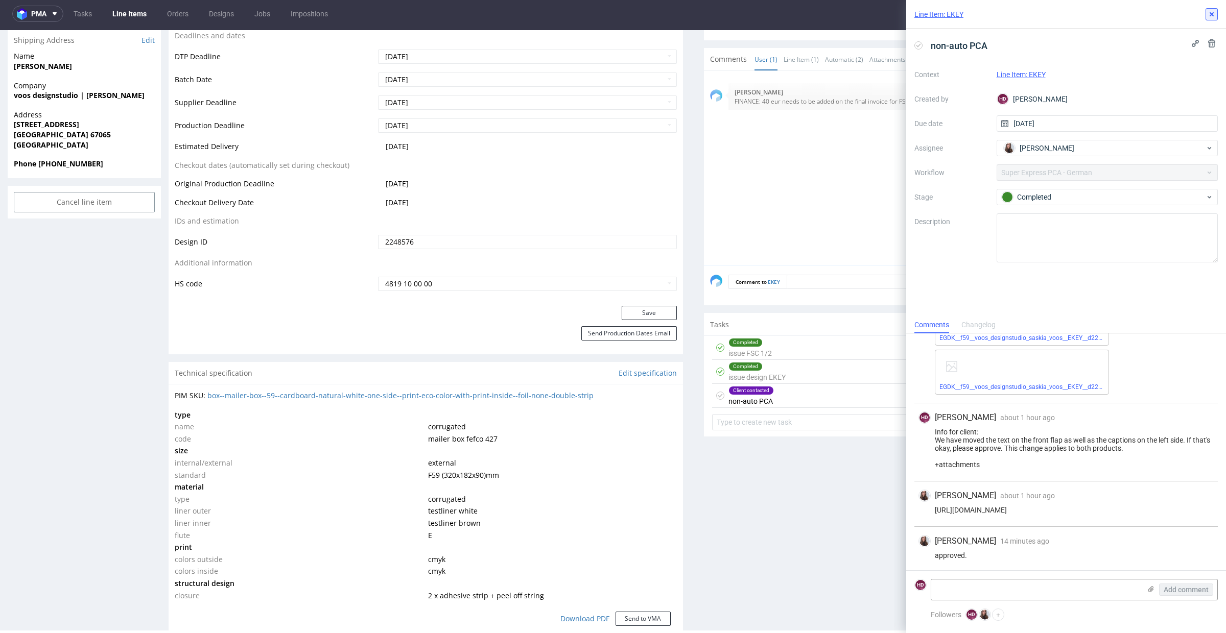
click at [1215, 18] on icon at bounding box center [1212, 14] width 8 height 8
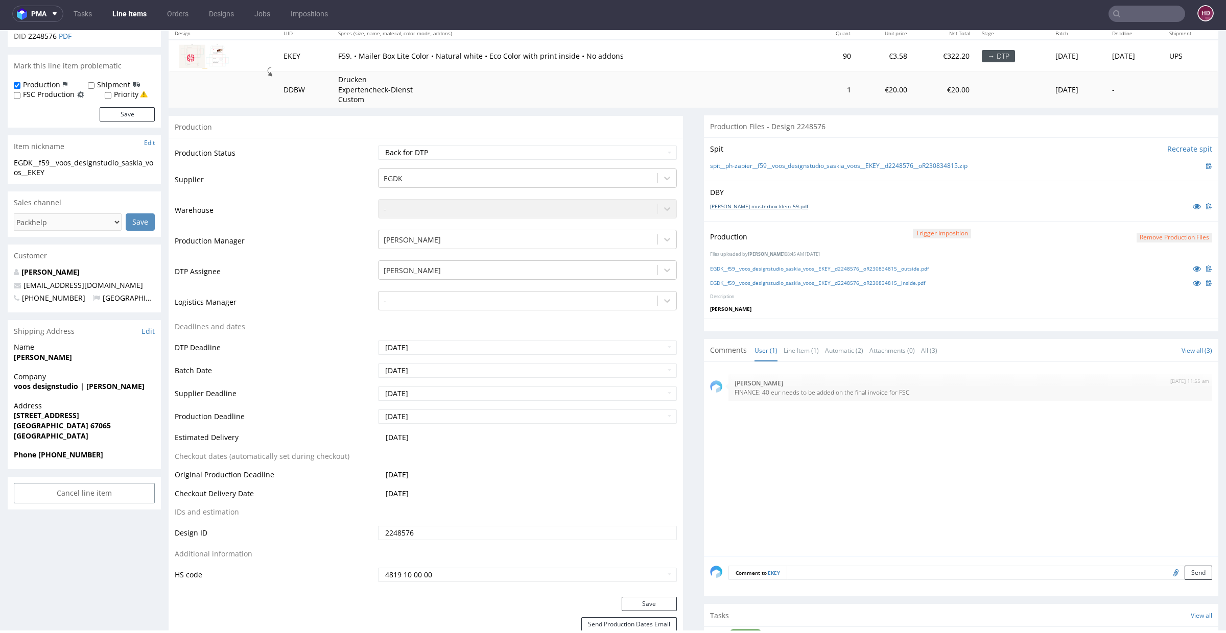
scroll to position [116, 0]
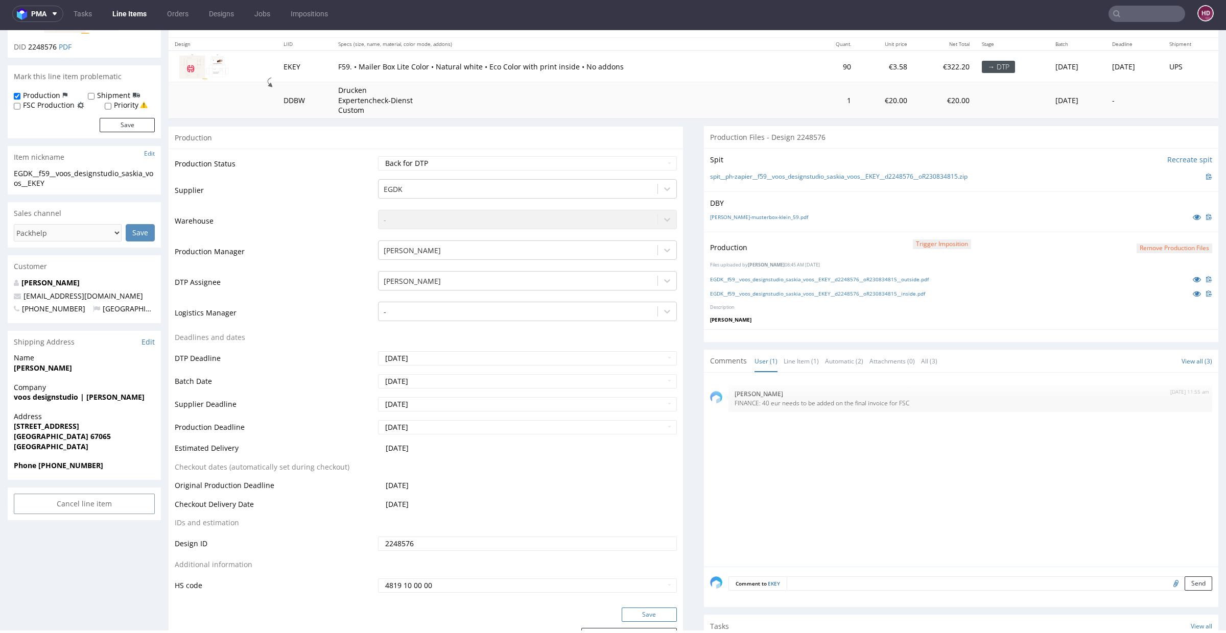
click at [626, 619] on button "Save" at bounding box center [649, 615] width 55 height 14
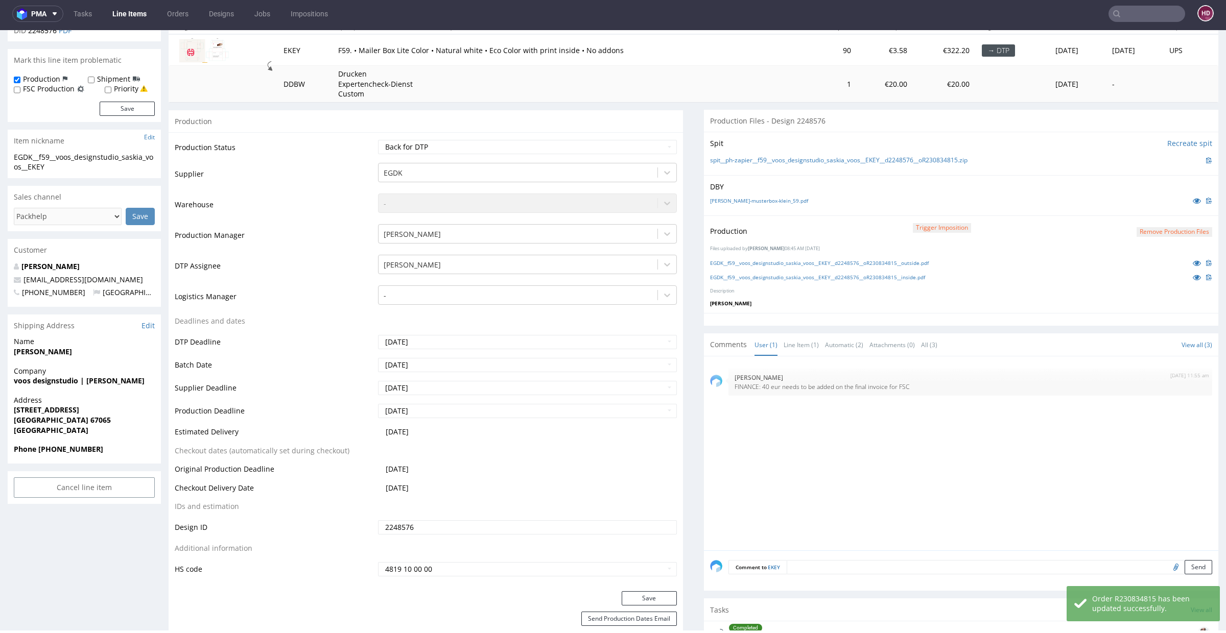
scroll to position [127, 0]
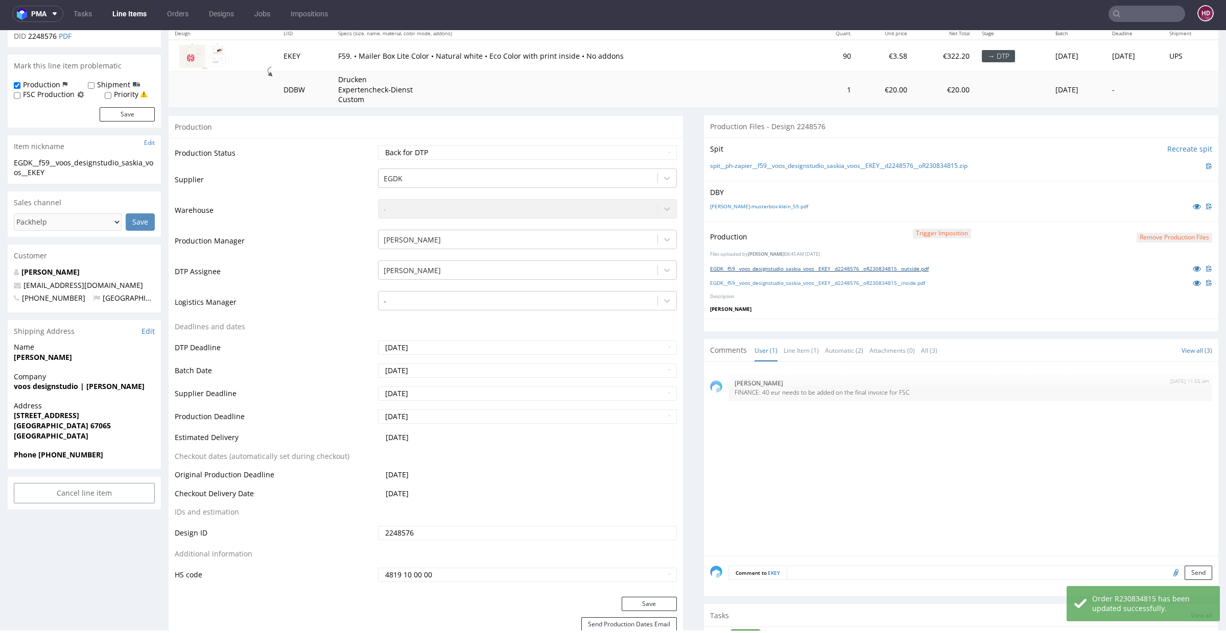
click at [926, 267] on link "EGDK__f59__voos_designstudio_saskia_voos__EKEY__d2248576__oR230834815__outside.…" at bounding box center [819, 268] width 219 height 7
click at [1166, 234] on button "Remove production files" at bounding box center [1175, 238] width 76 height 10
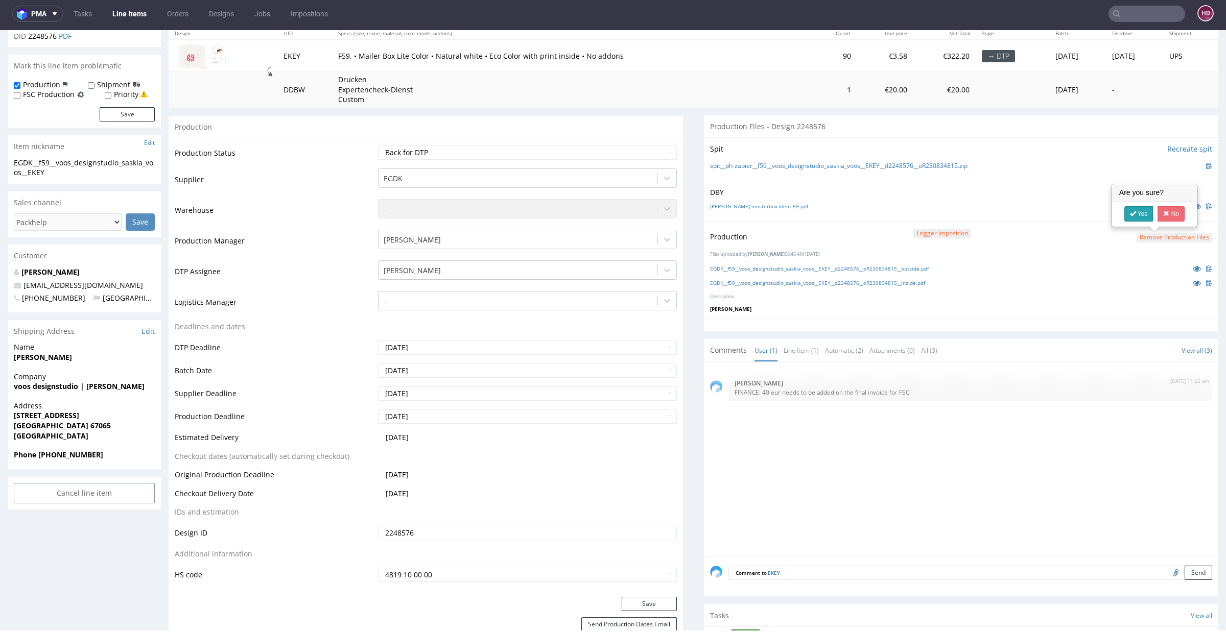
click at [1147, 212] on link "Yes" at bounding box center [1138, 213] width 29 height 15
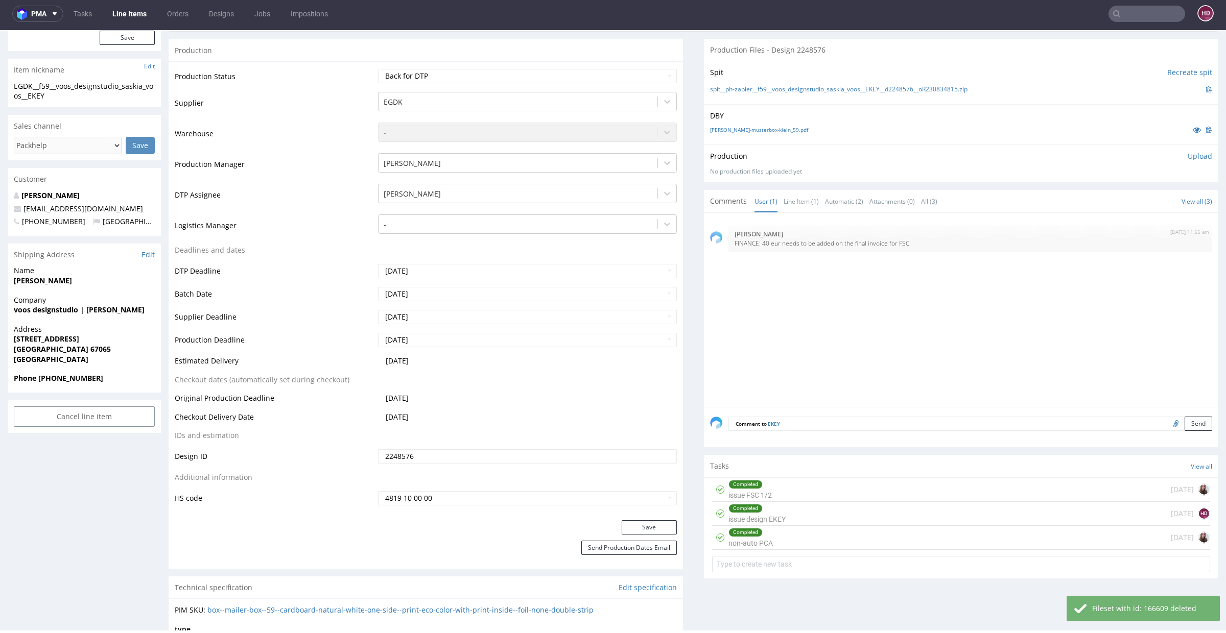
scroll to position [248, 0]
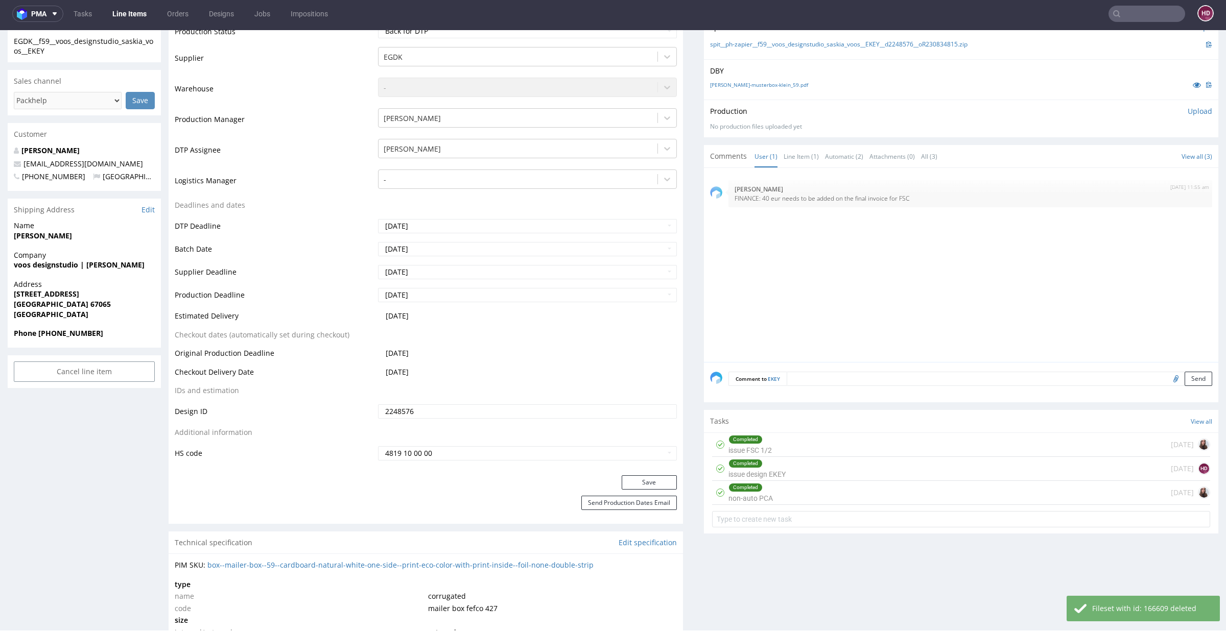
click at [1188, 108] on p "Upload" at bounding box center [1200, 111] width 25 height 10
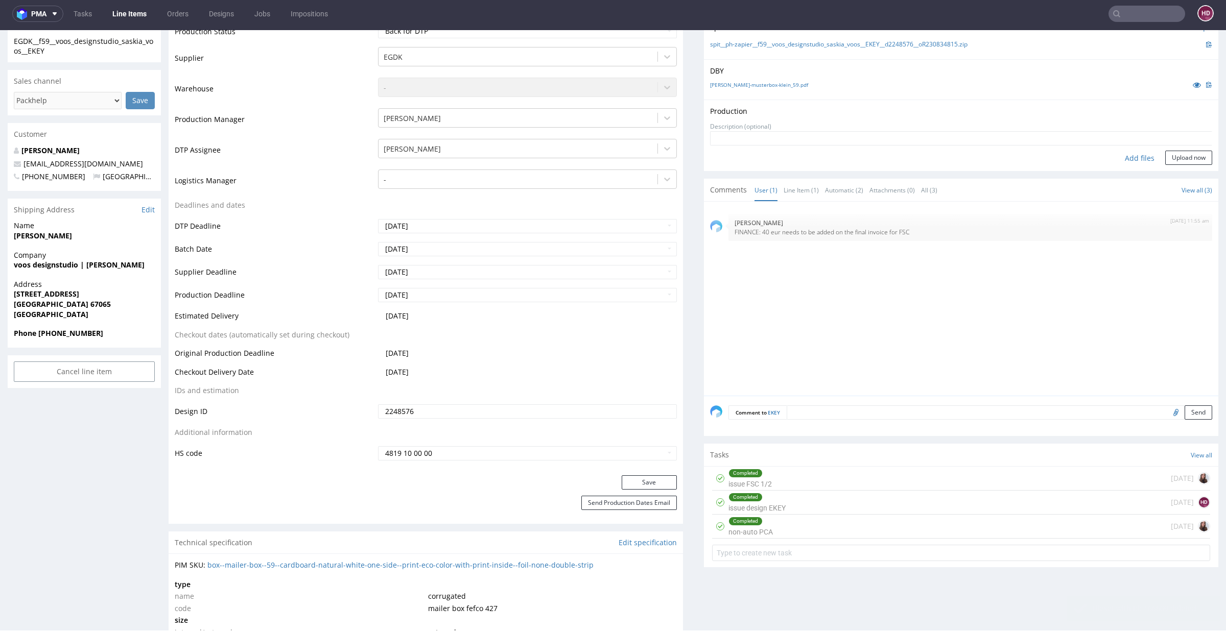
click at [1127, 157] on div "Add files" at bounding box center [1139, 158] width 51 height 15
type input "C:\fakepath\EGDK__f59__voos_designstudio_saskia_voos__EKEY__d2248576__oR2308348…"
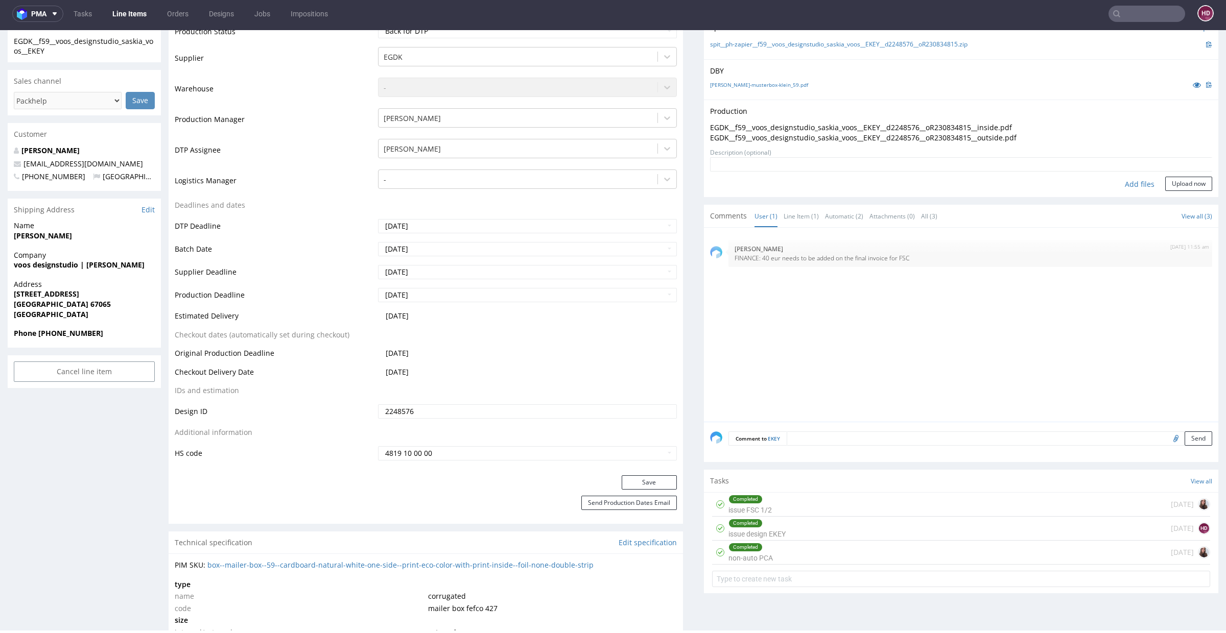
click at [1169, 173] on form "Add files Upload now" at bounding box center [961, 174] width 502 height 34
click at [1167, 177] on button "Upload now" at bounding box center [1188, 184] width 47 height 14
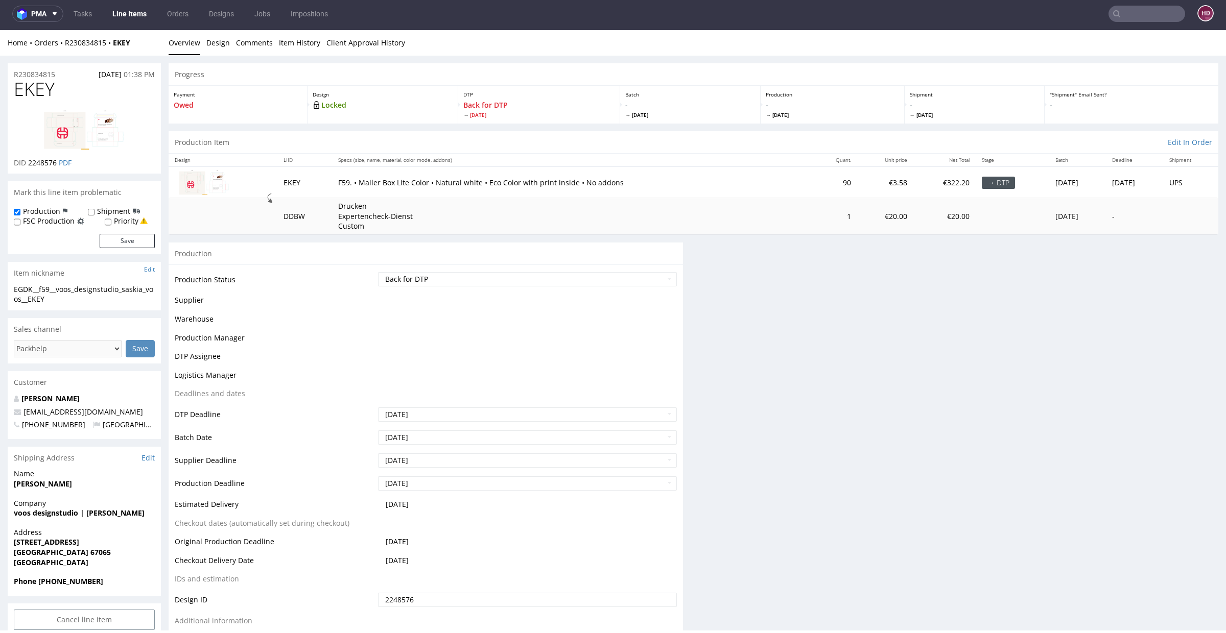
scroll to position [0, 0]
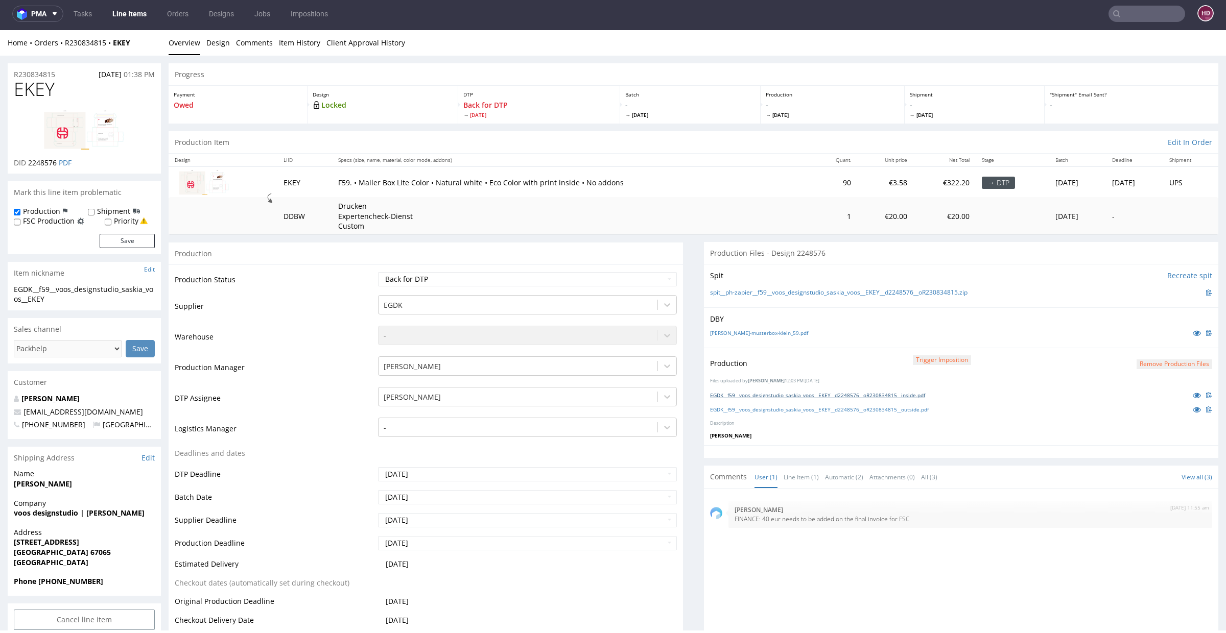
click at [913, 395] on link "EGDK__f59__voos_designstudio_saskia_voos__EKEY__d2248576__oR230834815__inside.p…" at bounding box center [817, 395] width 215 height 7
click at [912, 409] on link "EGDK__f59__voos_designstudio_saskia_voos__EKEY__d2248576__oR230834815__outside.…" at bounding box center [819, 409] width 219 height 7
click at [502, 279] on select "Waiting for Artwork Waiting for Diecut Waiting for Mockup Waiting for DTP Waiti…" at bounding box center [527, 279] width 299 height 14
click at [378, 272] on select "Waiting for Artwork Waiting for Diecut Waiting for Mockup Waiting for DTP Waiti…" at bounding box center [527, 279] width 299 height 14
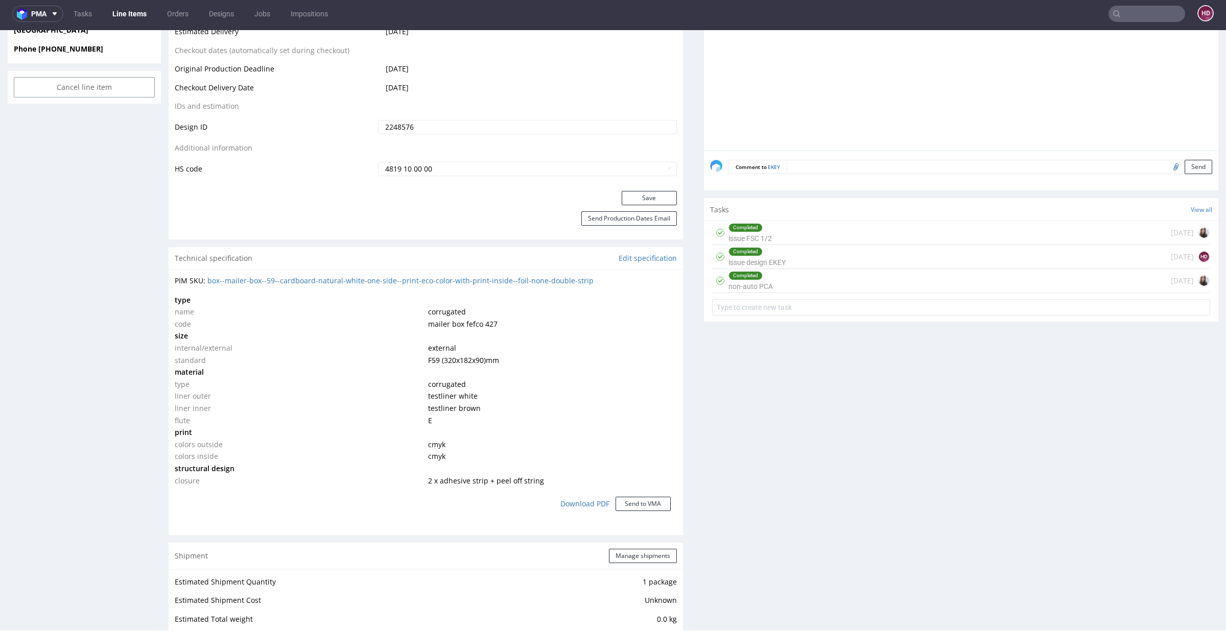
scroll to position [531, 0]
click at [634, 200] on button "Save" at bounding box center [649, 200] width 55 height 14
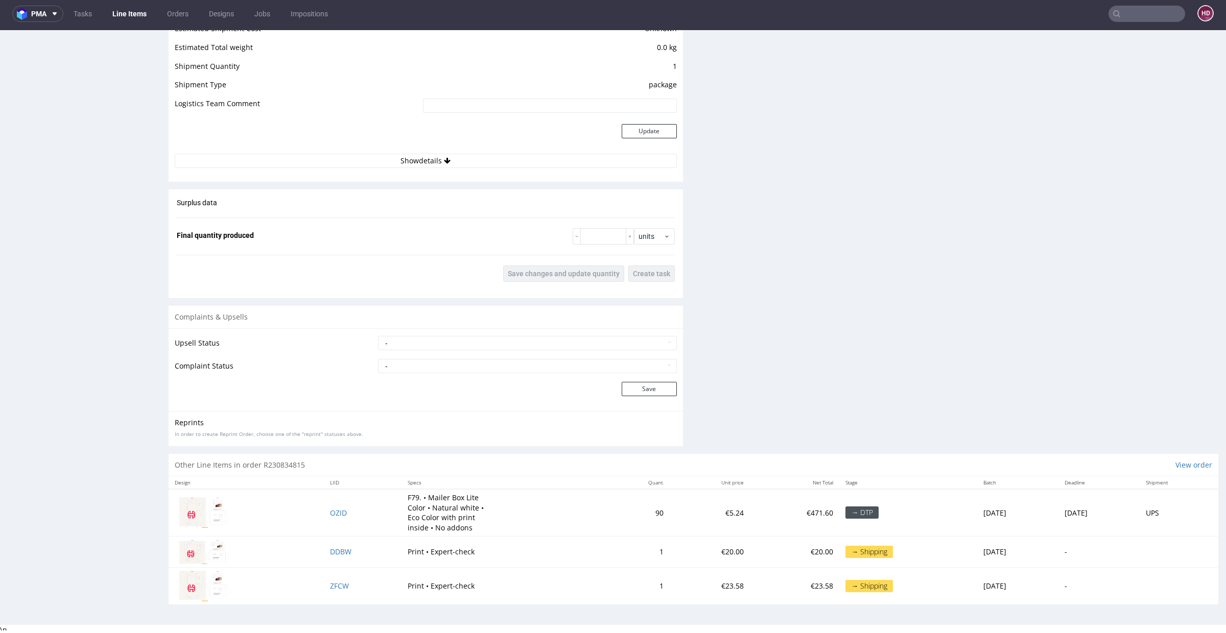
scroll to position [1106, 0]
click at [330, 510] on span "OZID" at bounding box center [338, 512] width 17 height 10
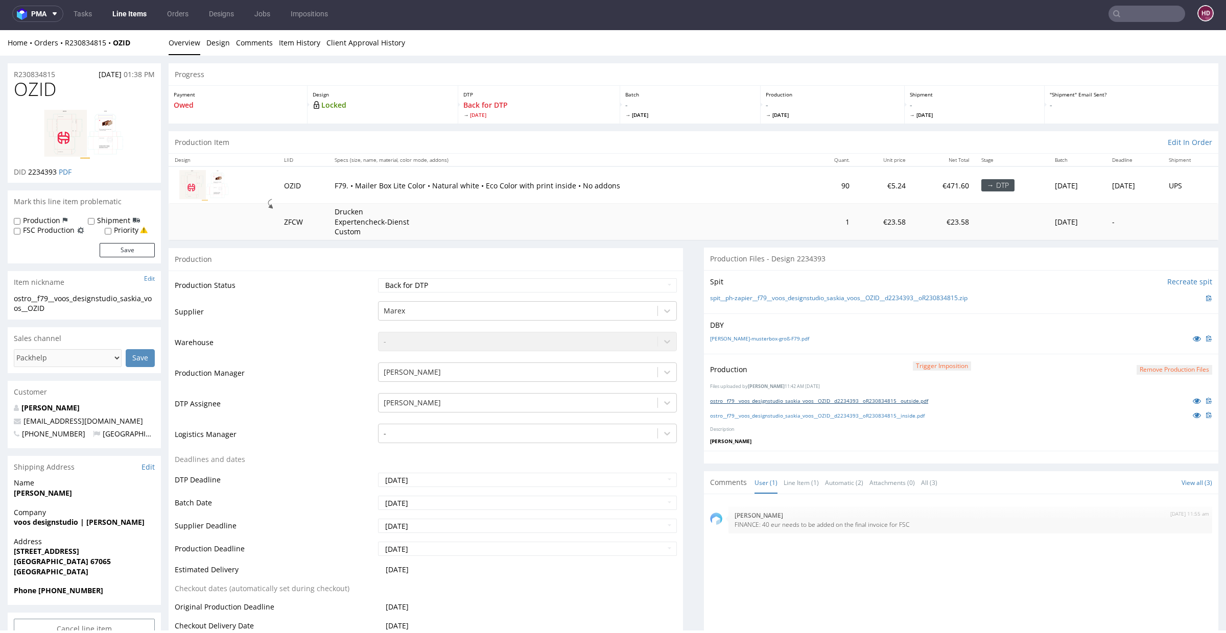
click at [874, 402] on link "ostro__f79__voos_designstudio_saskia_voos__OZID__d2234393__oR230834815__outside…" at bounding box center [819, 400] width 218 height 7
click at [517, 280] on select "Waiting for Artwork Waiting for Diecut Waiting for Mockup Waiting for DTP Waiti…" at bounding box center [527, 285] width 299 height 14
select select "dtp_production_ready"
click at [378, 278] on select "Waiting for Artwork Waiting for Diecut Waiting for Mockup Waiting for DTP Waiti…" at bounding box center [527, 285] width 299 height 14
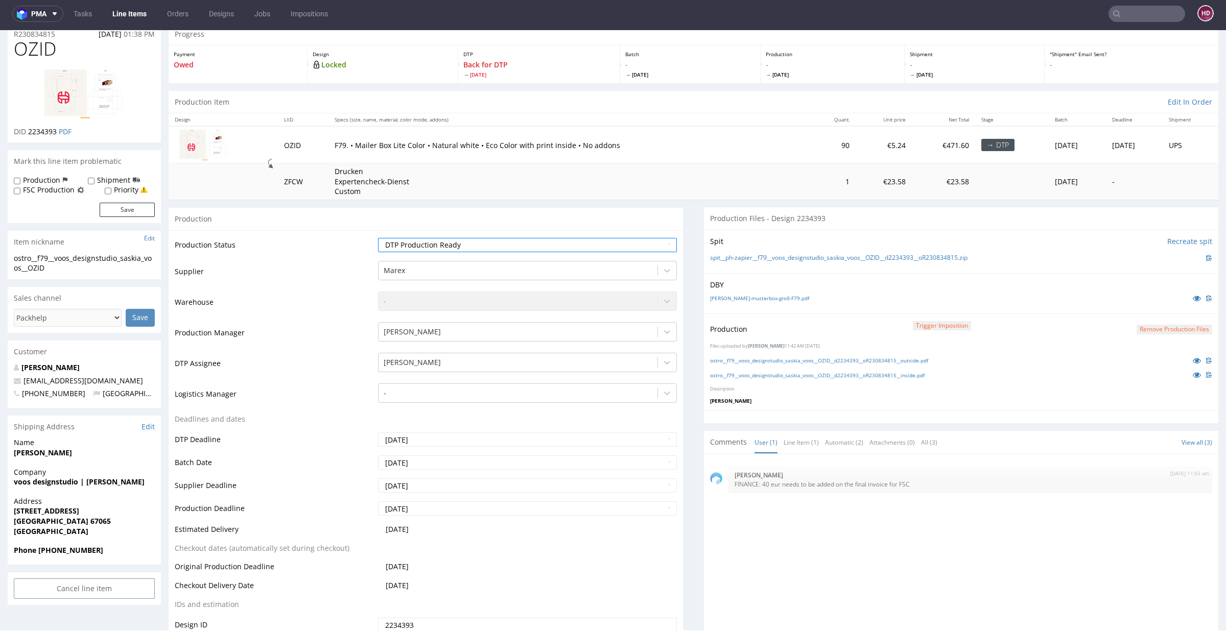
scroll to position [45, 0]
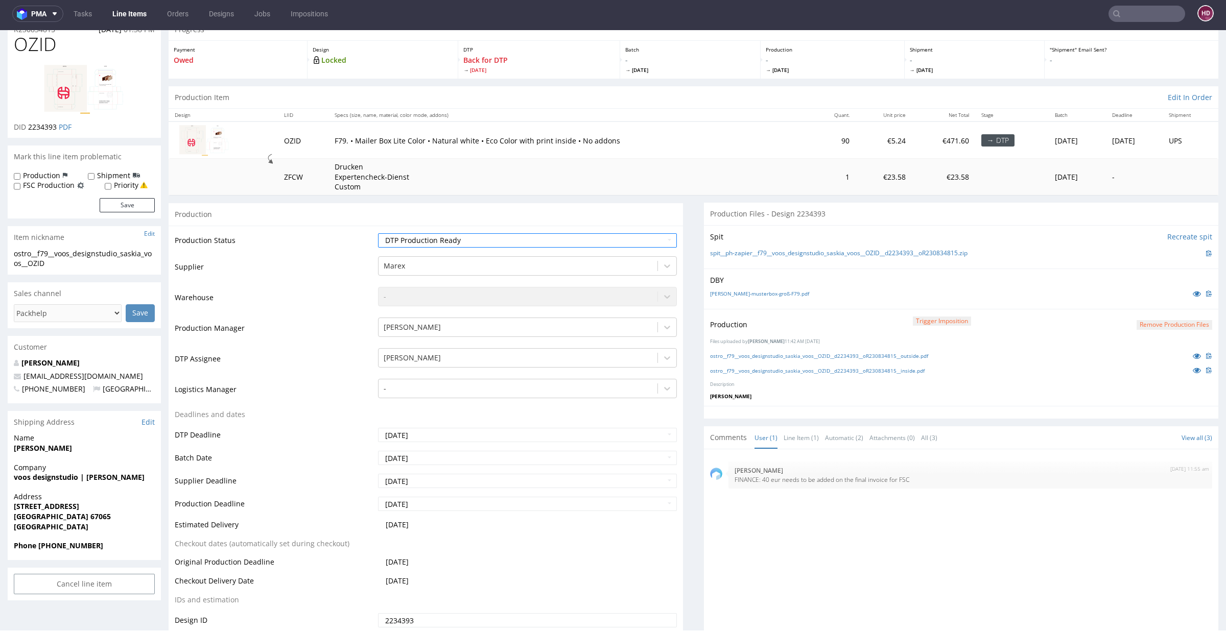
click at [28, 174] on label "Production" at bounding box center [41, 176] width 37 height 10
click at [20, 174] on input "Production" at bounding box center [17, 177] width 7 height 8
checkbox input "true"
click at [128, 205] on button "Save" at bounding box center [127, 205] width 55 height 14
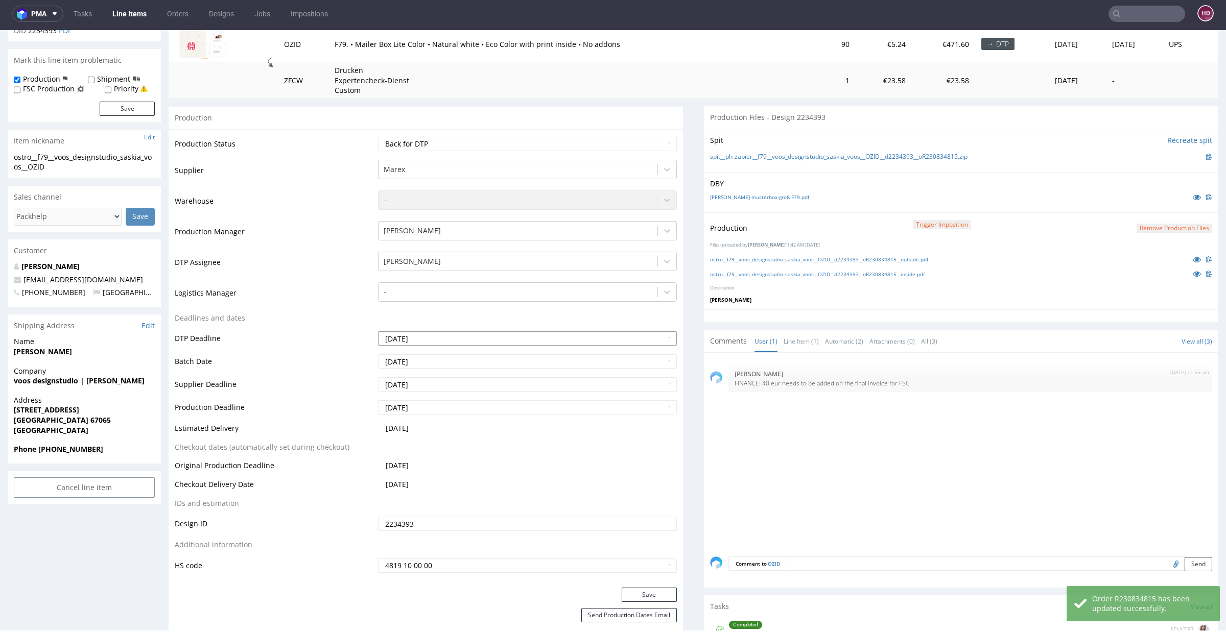
scroll to position [142, 0]
click at [108, 111] on button "Save" at bounding box center [127, 108] width 55 height 14
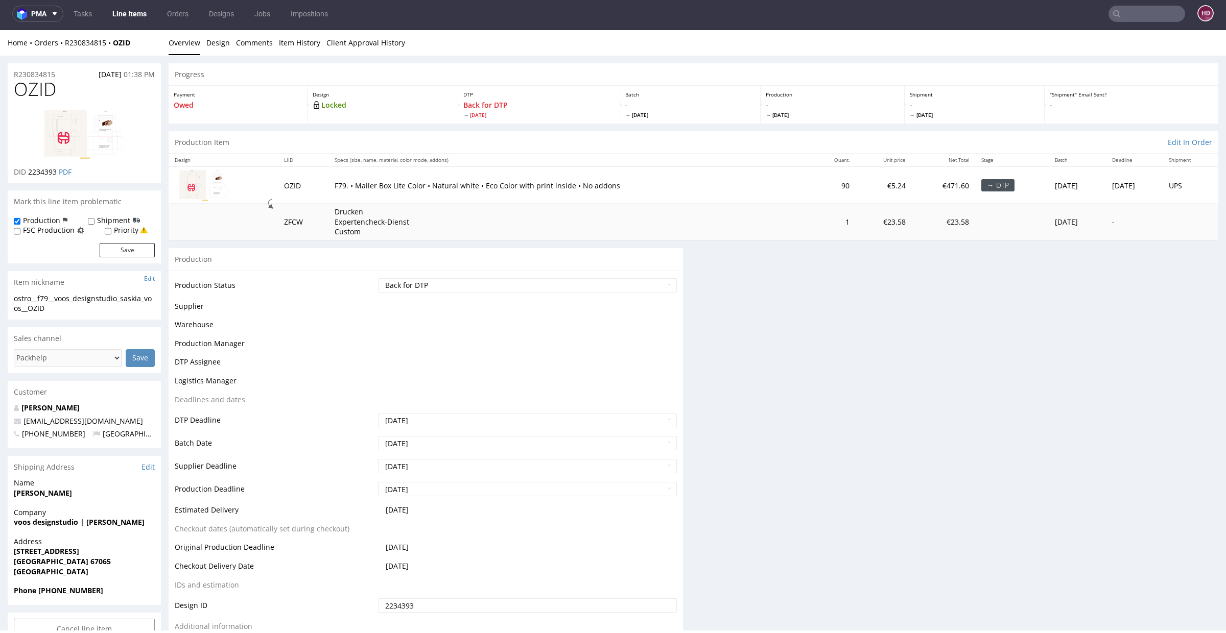
scroll to position [0, 0]
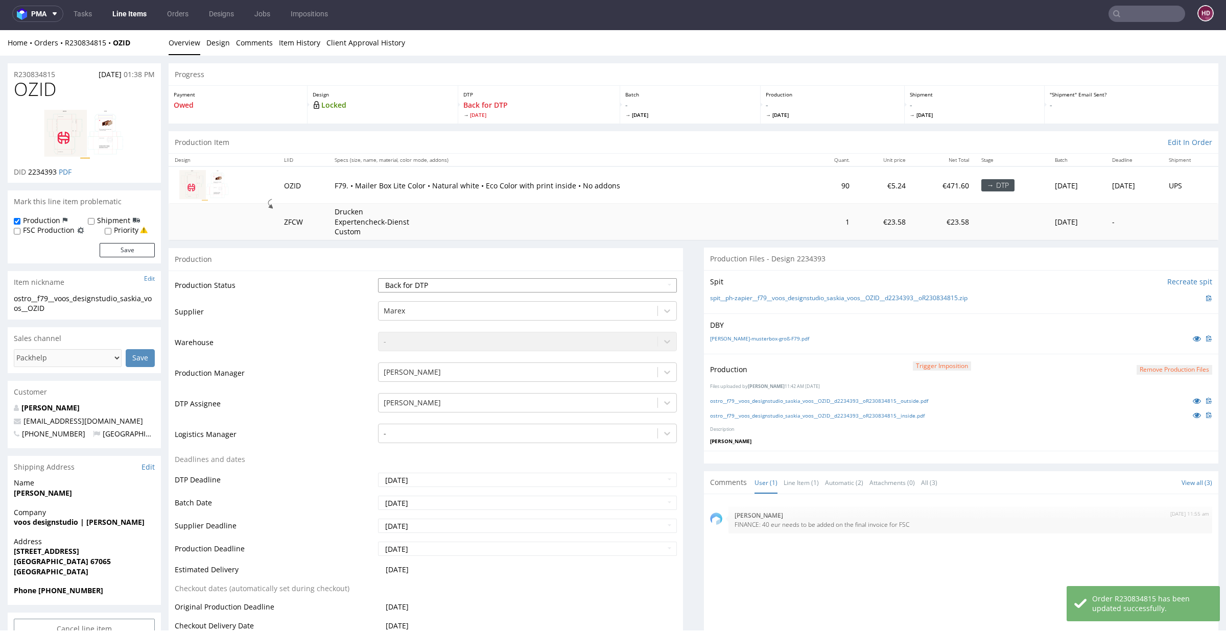
click at [516, 289] on select "Waiting for Artwork Waiting for Diecut Waiting for Mockup Waiting for DTP Waiti…" at bounding box center [527, 285] width 299 height 14
select select "dtp_production_ready"
click at [378, 278] on select "Waiting for Artwork Waiting for Diecut Waiting for Mockup Waiting for DTP Waiti…" at bounding box center [527, 285] width 299 height 14
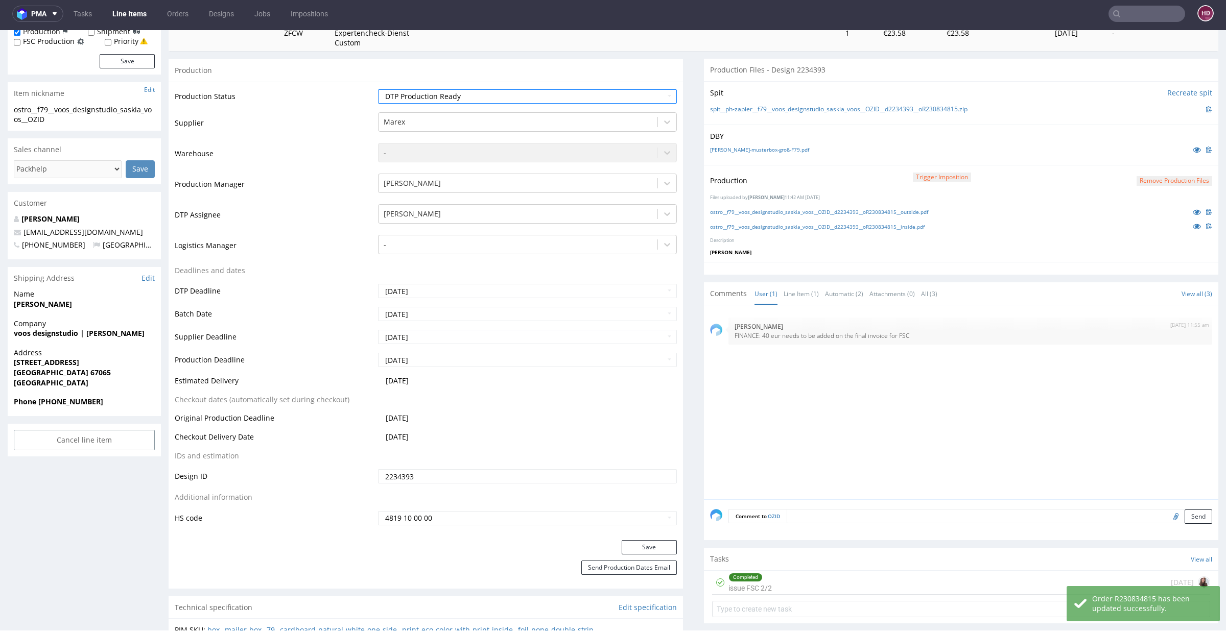
scroll to position [302, 0]
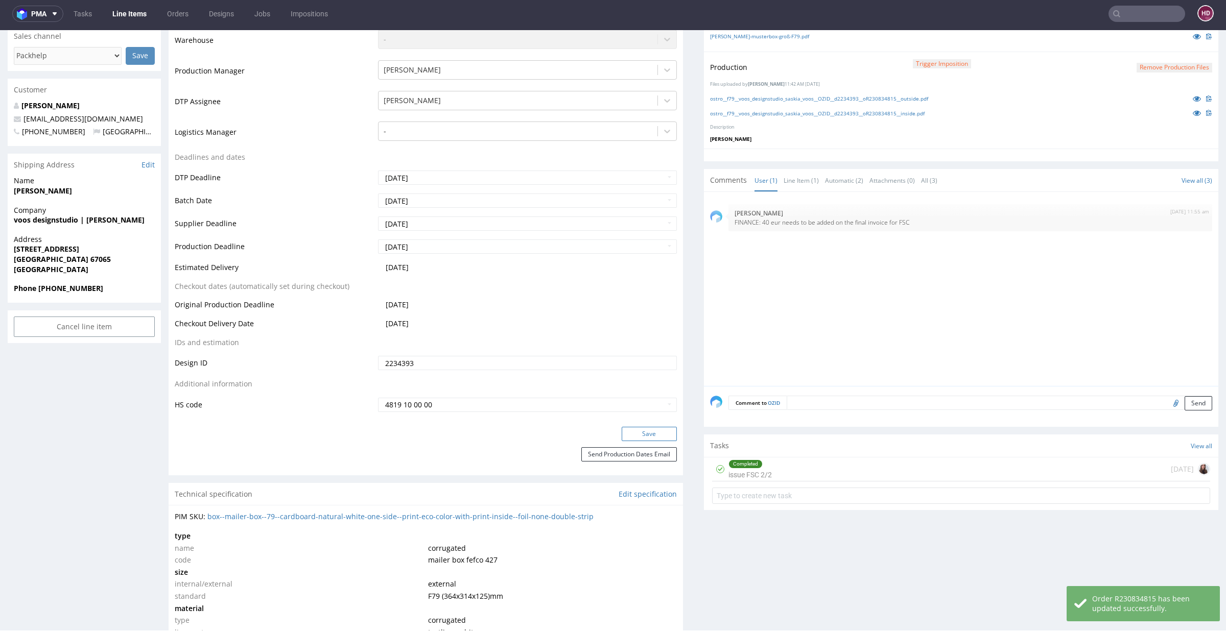
click at [647, 430] on button "Save" at bounding box center [649, 434] width 55 height 14
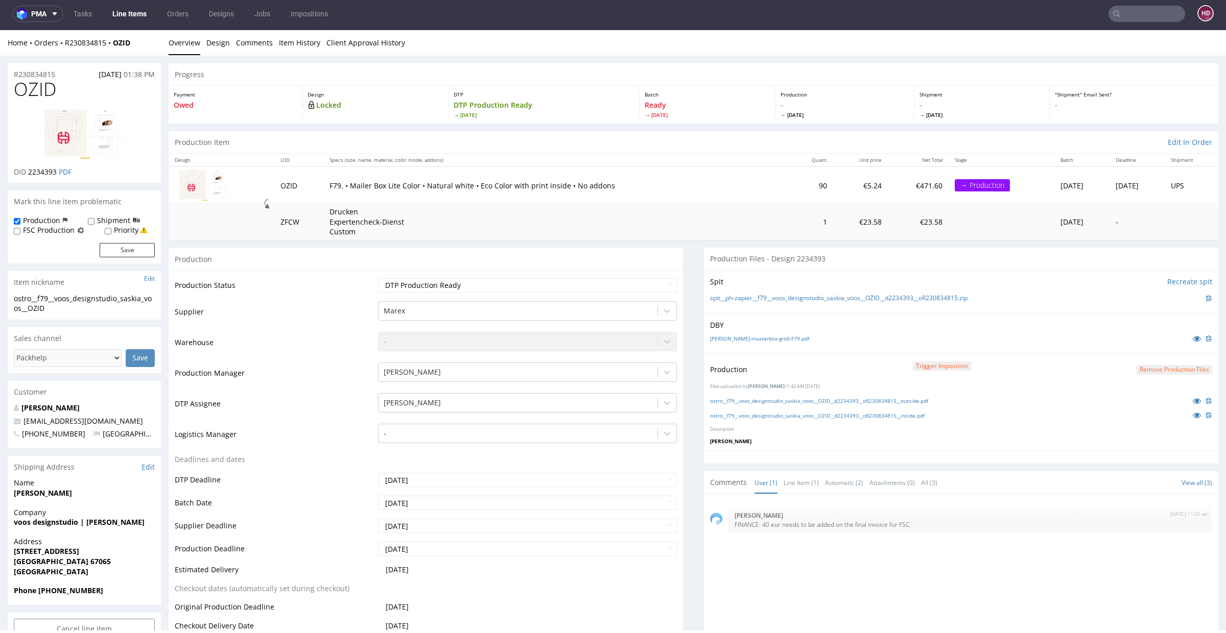
scroll to position [0, 0]
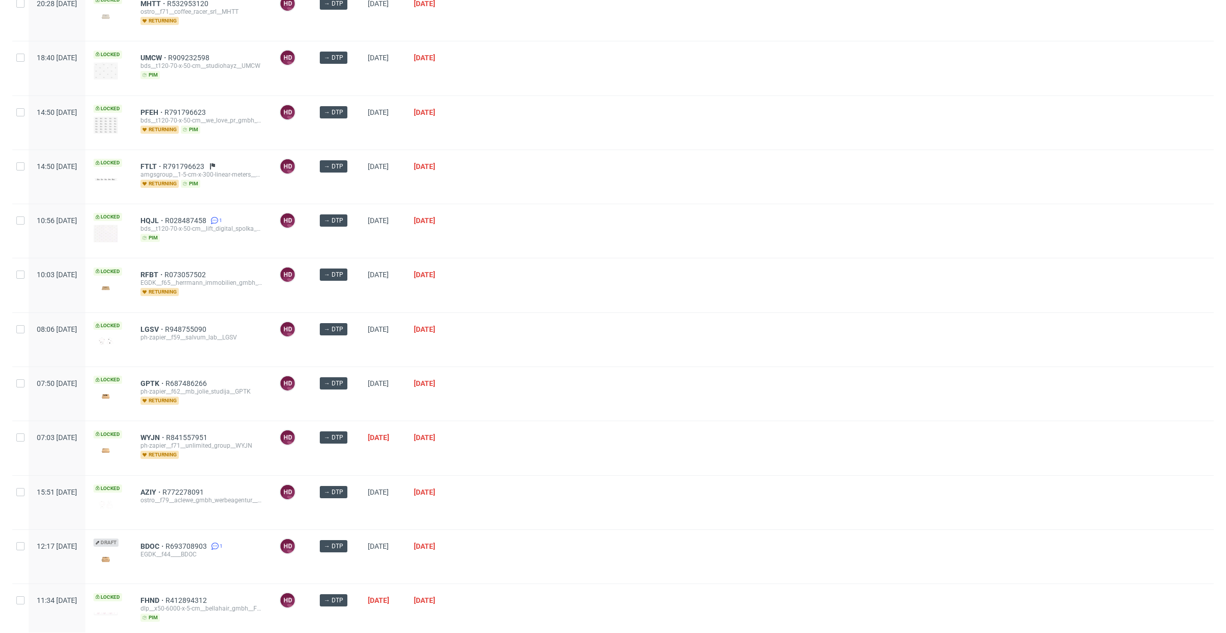
scroll to position [199, 0]
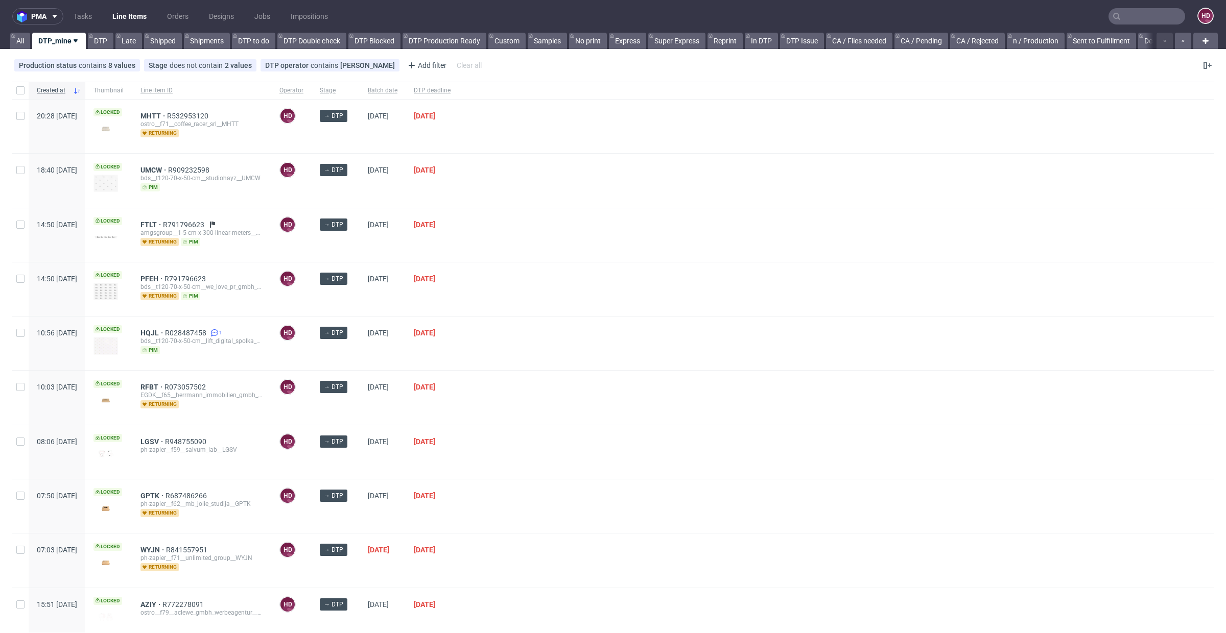
scroll to position [192, 0]
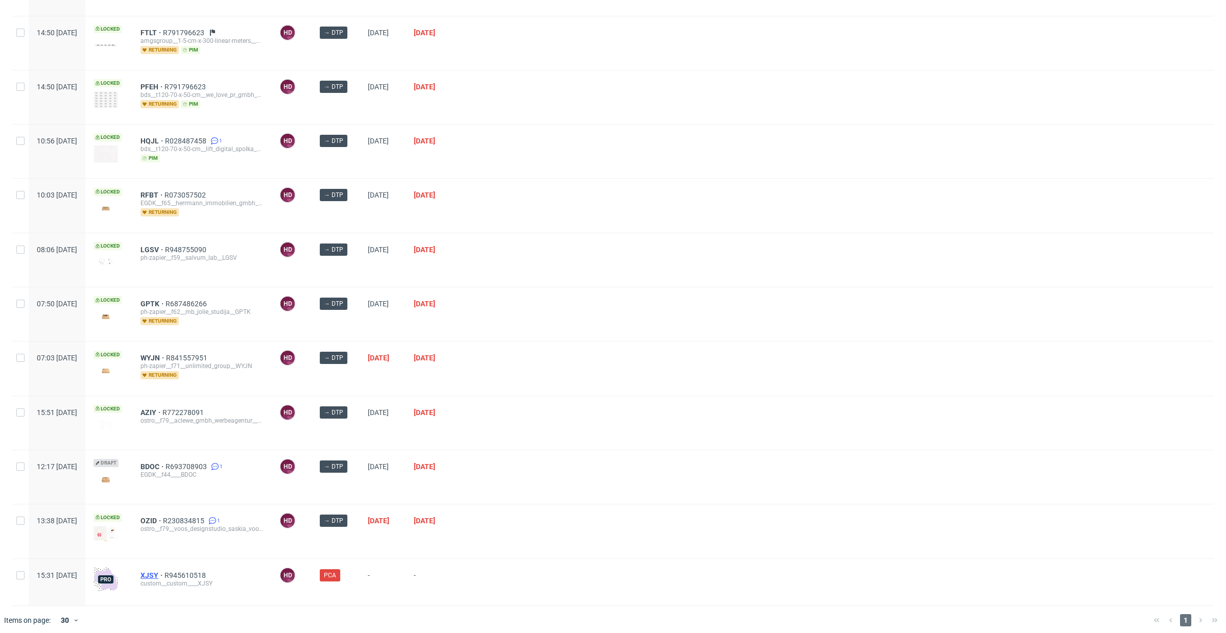
click at [164, 572] on span "XJSY" at bounding box center [152, 576] width 24 height 8
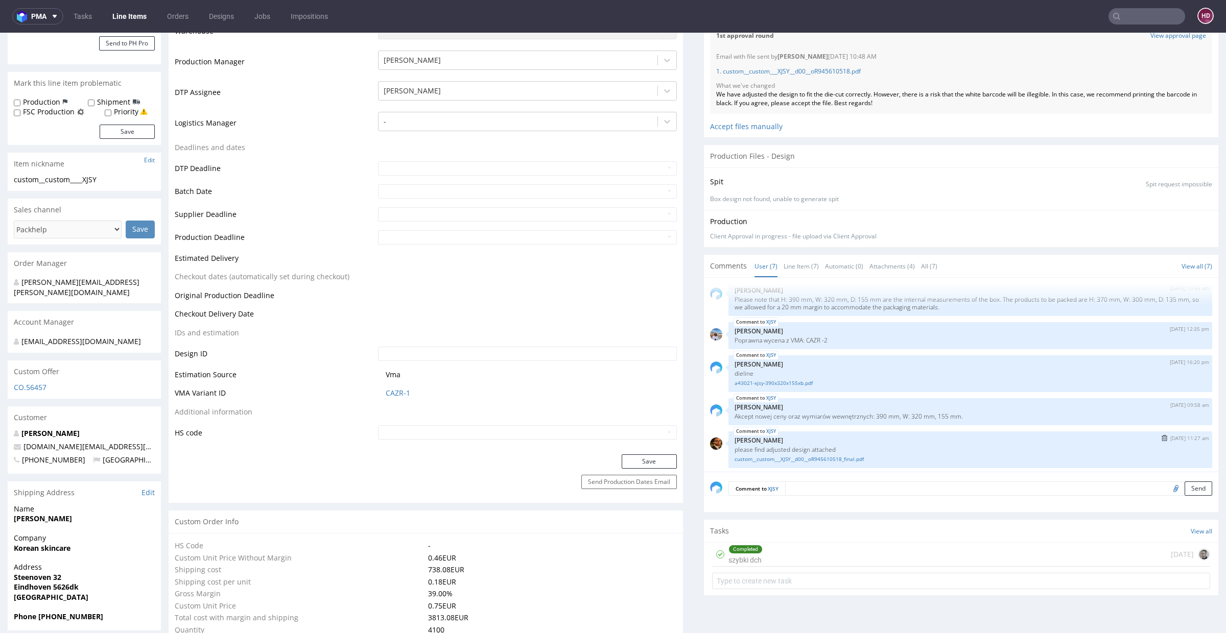
scroll to position [97, 0]
click at [843, 457] on link "custom__custom___XJSY__d00__oR945610518_final.pdf" at bounding box center [970, 457] width 471 height 8
click at [835, 454] on link "custom__custom___XJSY__d00__oR945610518_final.pdf" at bounding box center [970, 457] width 471 height 8
click at [851, 455] on link "custom__custom___XJSY__d00__oR945610518_final.pdf" at bounding box center [970, 457] width 471 height 8
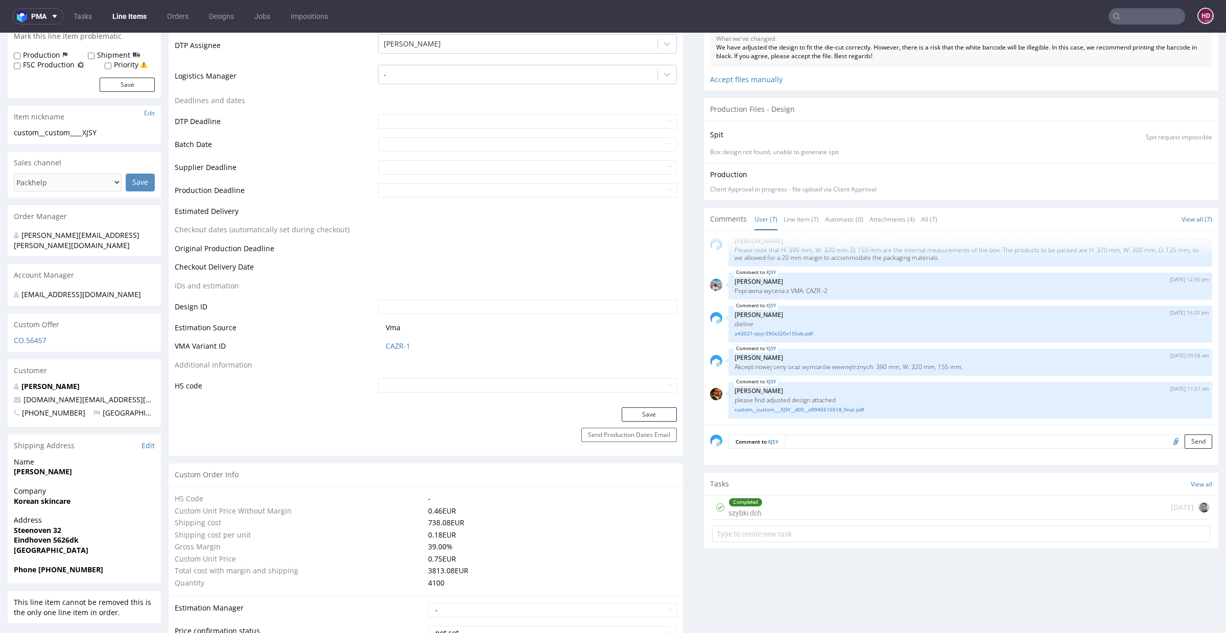
scroll to position [301, 0]
click at [818, 438] on textarea at bounding box center [998, 439] width 427 height 14
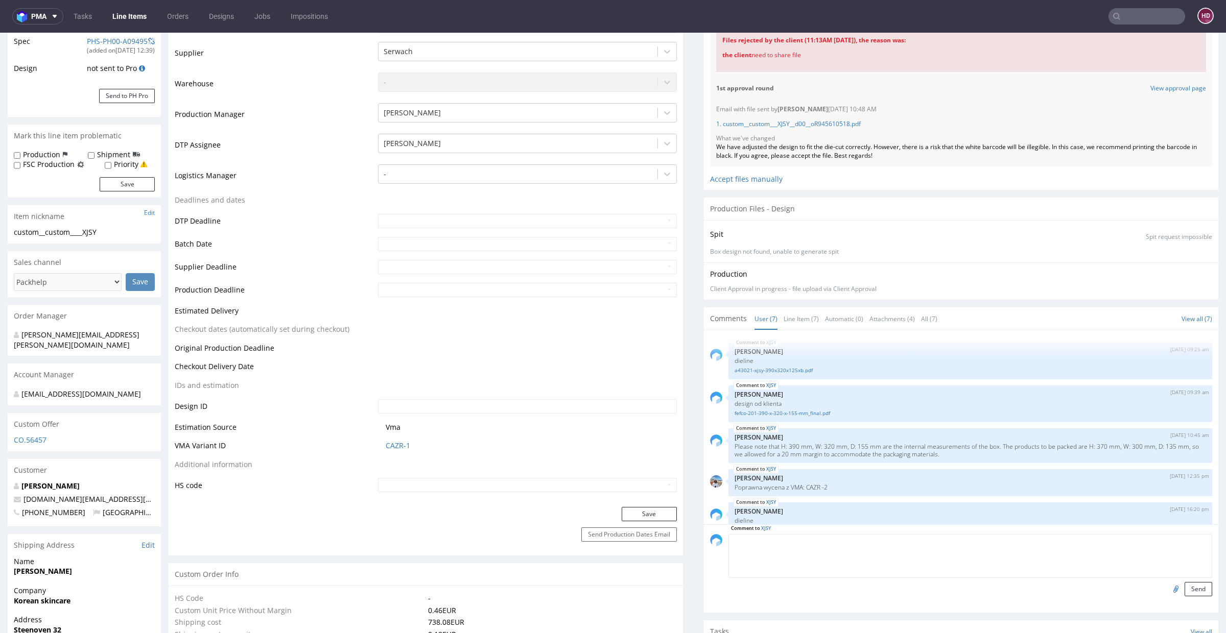
scroll to position [0, 0]
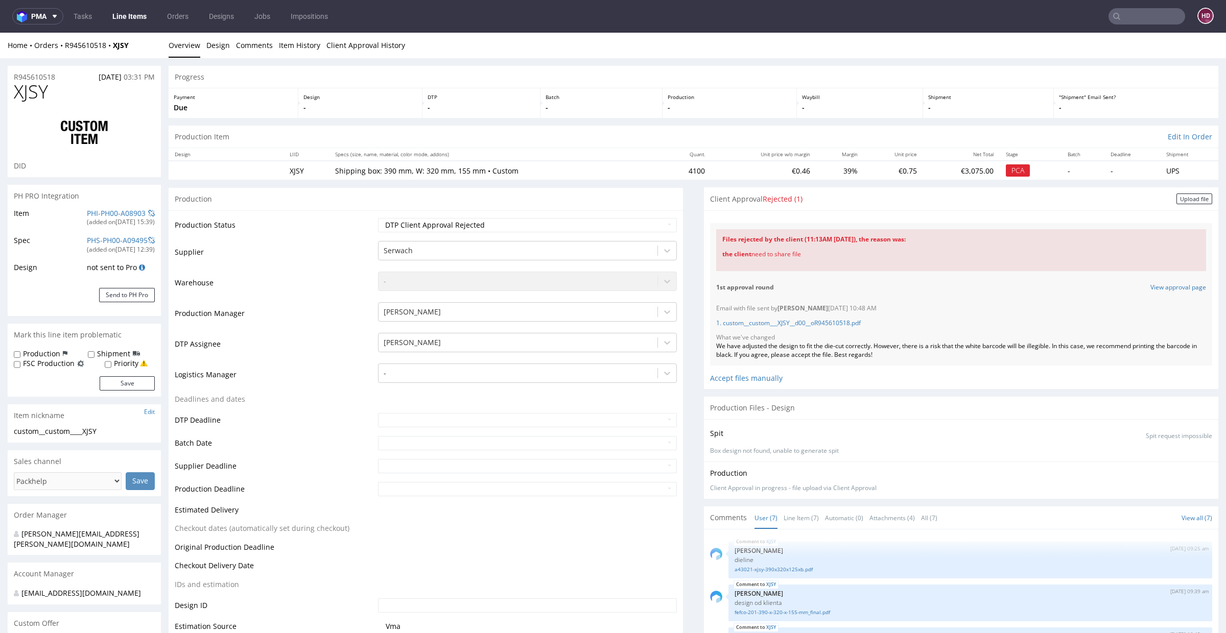
click at [135, 14] on link "Line Items" at bounding box center [129, 16] width 46 height 16
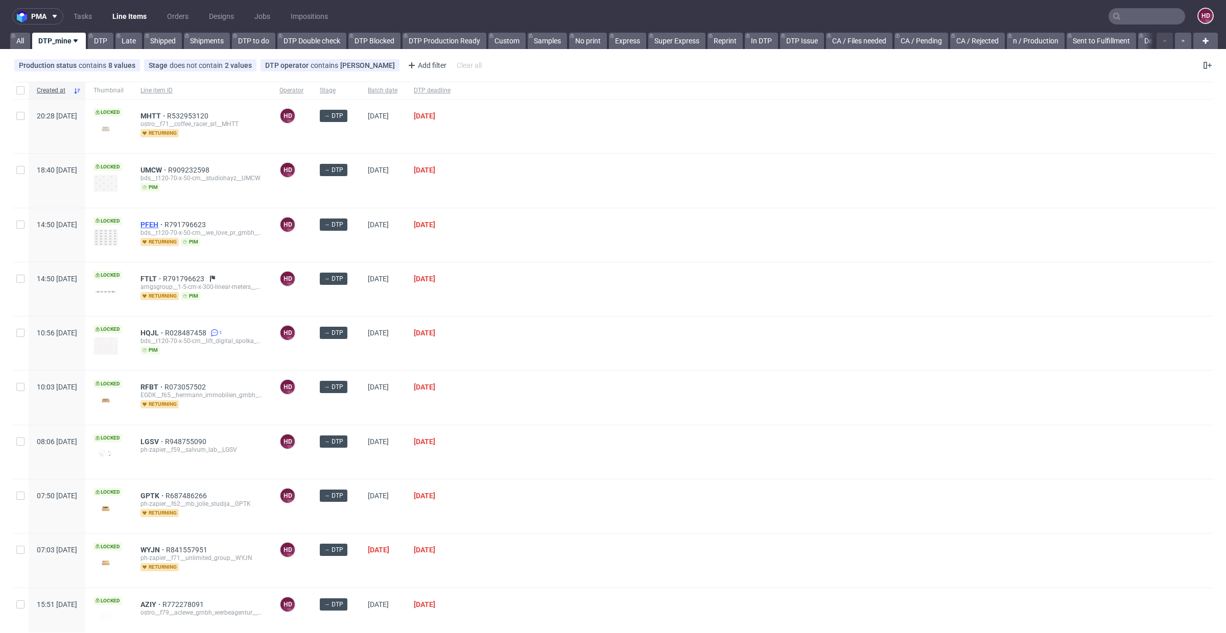
click at [164, 222] on span "PFEH" at bounding box center [152, 225] width 24 height 8
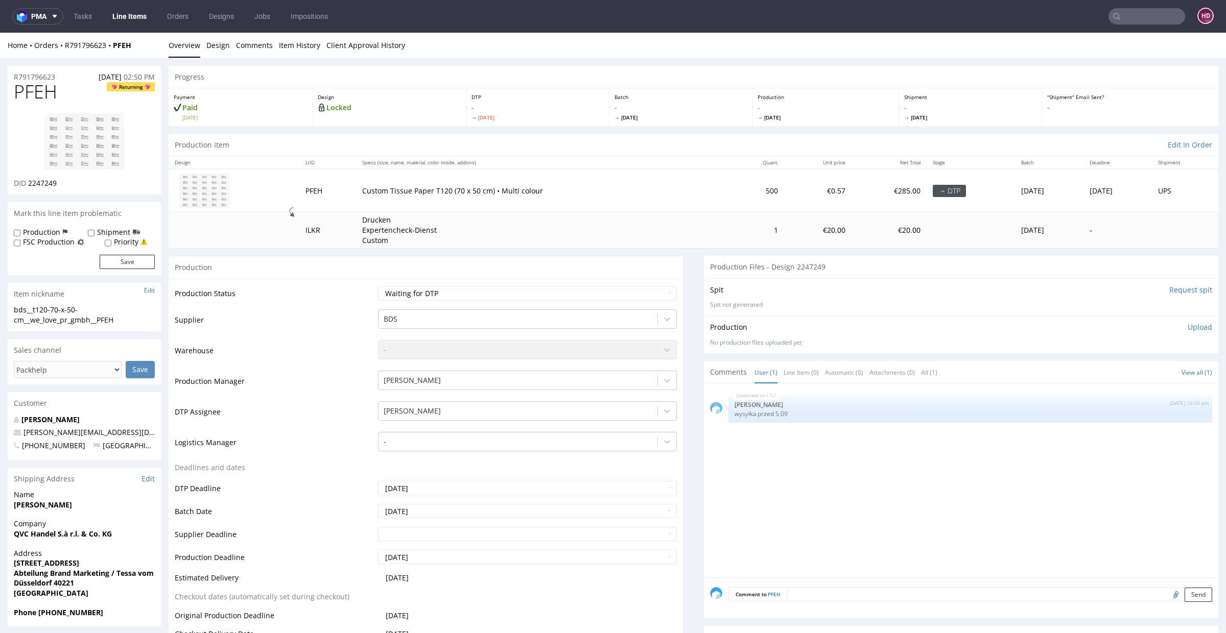
click at [114, 157] on img at bounding box center [84, 141] width 82 height 58
drag, startPoint x: 57, startPoint y: 94, endPoint x: 0, endPoint y: 84, distance: 58.0
copy span "PFEH"
click at [29, 181] on span "2247249" at bounding box center [42, 183] width 29 height 10
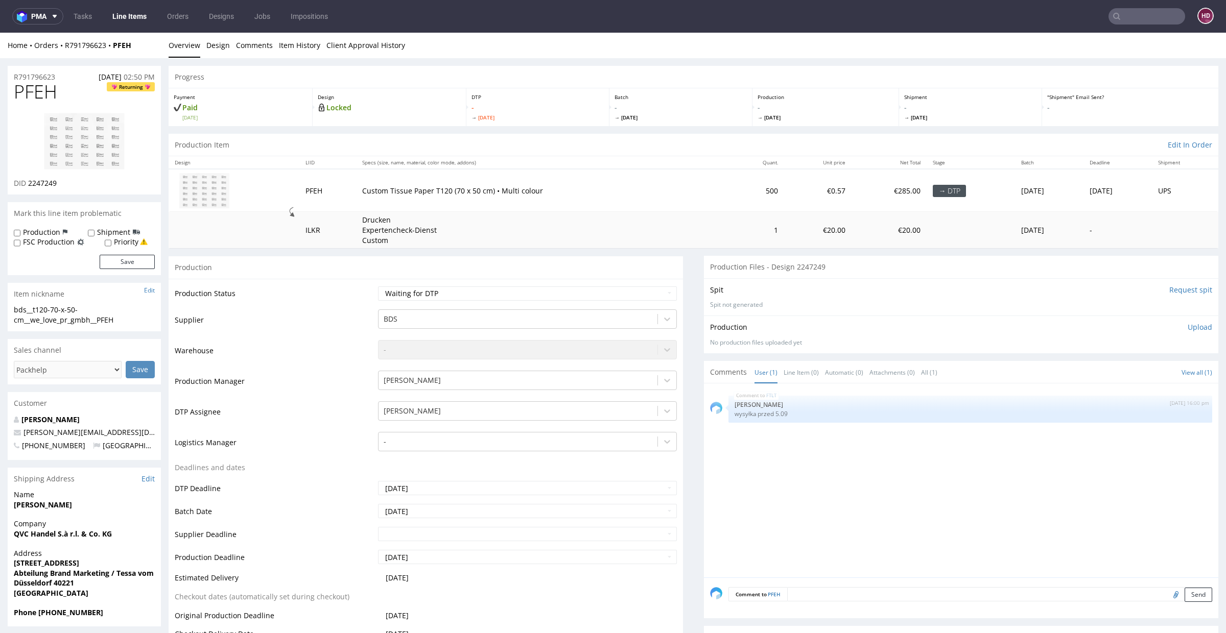
click at [29, 182] on span "2247249" at bounding box center [42, 183] width 29 height 10
drag, startPoint x: 29, startPoint y: 181, endPoint x: 66, endPoint y: 188, distance: 38.0
click at [66, 188] on div "PFEH Returning DID 2247249" at bounding box center [84, 138] width 153 height 113
copy span "2247249"
drag, startPoint x: 134, startPoint y: 318, endPoint x: 5, endPoint y: 312, distance: 128.9
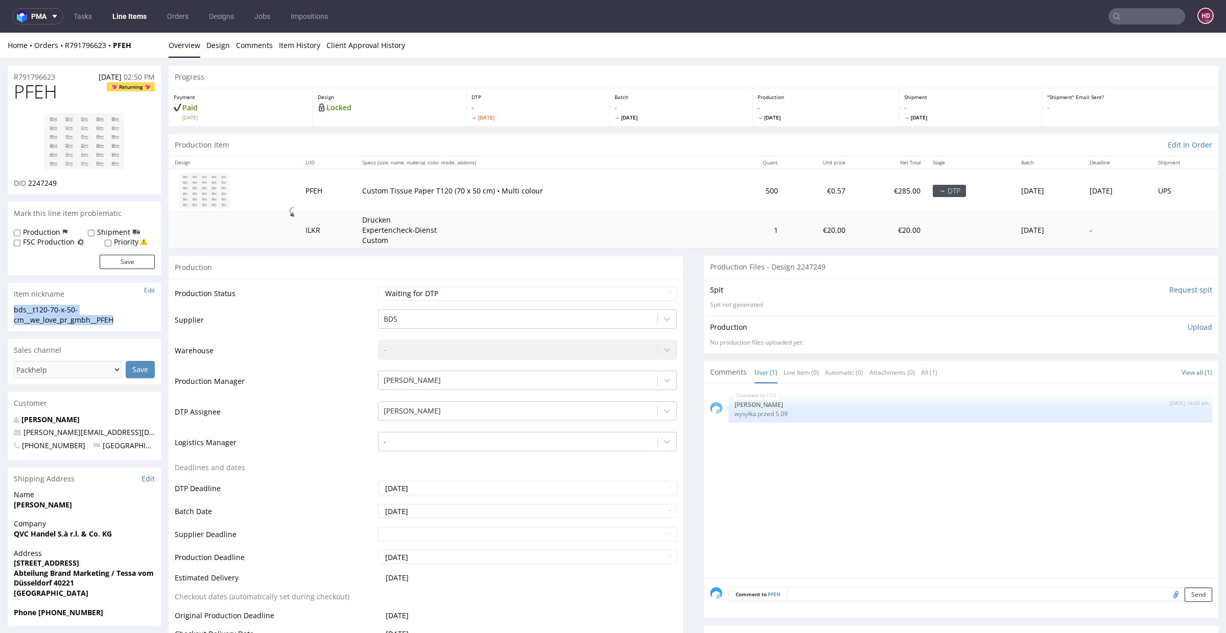
copy div "bds__t120-70-x-50-cm__we_love_pr_gmbh__PFEH"
drag, startPoint x: 65, startPoint y: 77, endPoint x: 0, endPoint y: 72, distance: 65.1
copy p "R791796623"
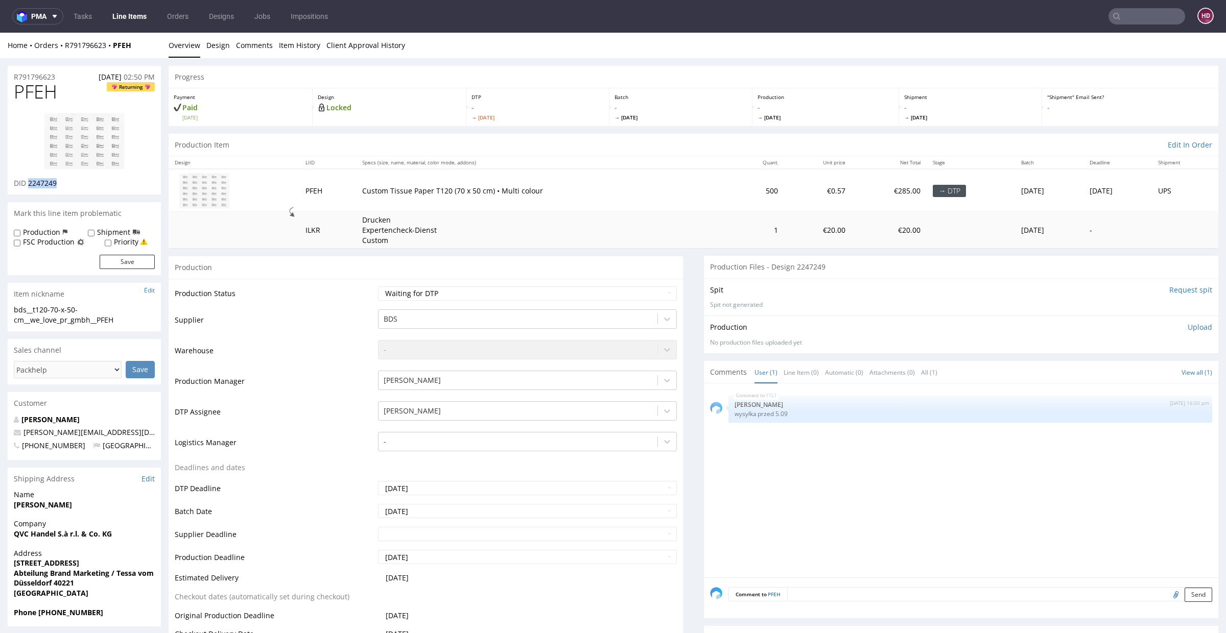
drag, startPoint x: 82, startPoint y: 183, endPoint x: 28, endPoint y: 186, distance: 54.2
click at [28, 186] on div "DID 2247249" at bounding box center [84, 183] width 141 height 10
copy span "2247249"
click at [1183, 337] on div "Production Upload No production files uploaded yet Description (optional) Add f…" at bounding box center [961, 334] width 502 height 25
click at [1188, 322] on p "Upload" at bounding box center [1200, 327] width 25 height 10
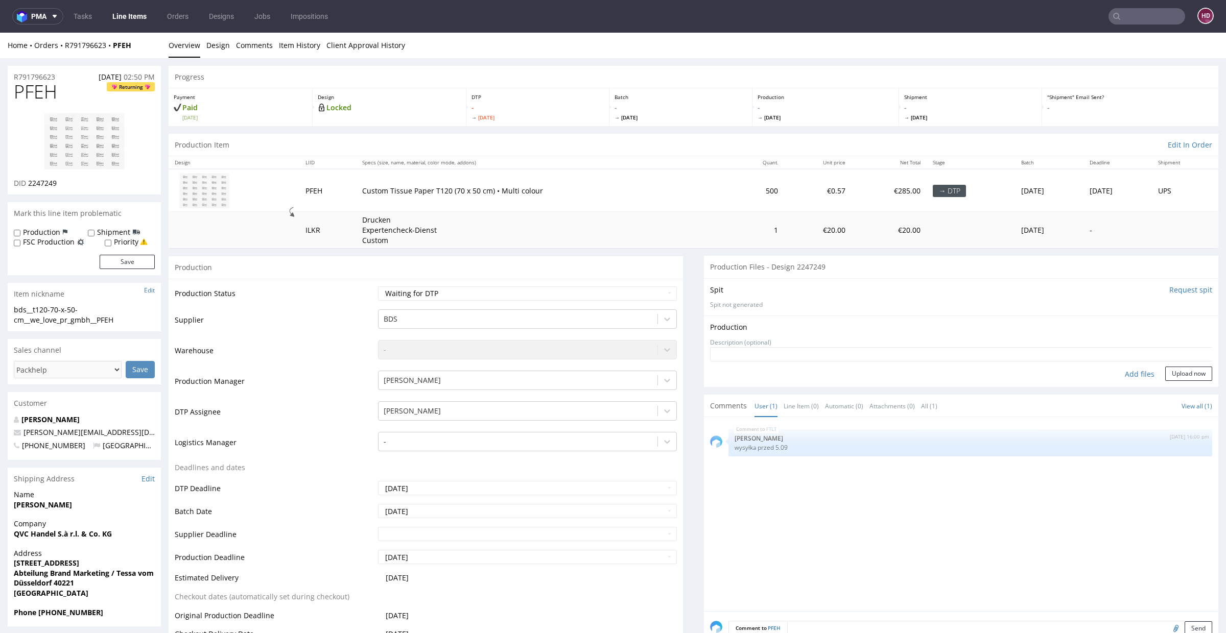
click at [1176, 327] on div "Production Upload" at bounding box center [961, 327] width 502 height 10
click at [1114, 372] on div "Add files" at bounding box center [1139, 374] width 51 height 15
type input "C:\fakepath\bds__t120-70-x-50-cm__we_love_pr_gmbh__PFEH__d2247249__oR791796623.…"
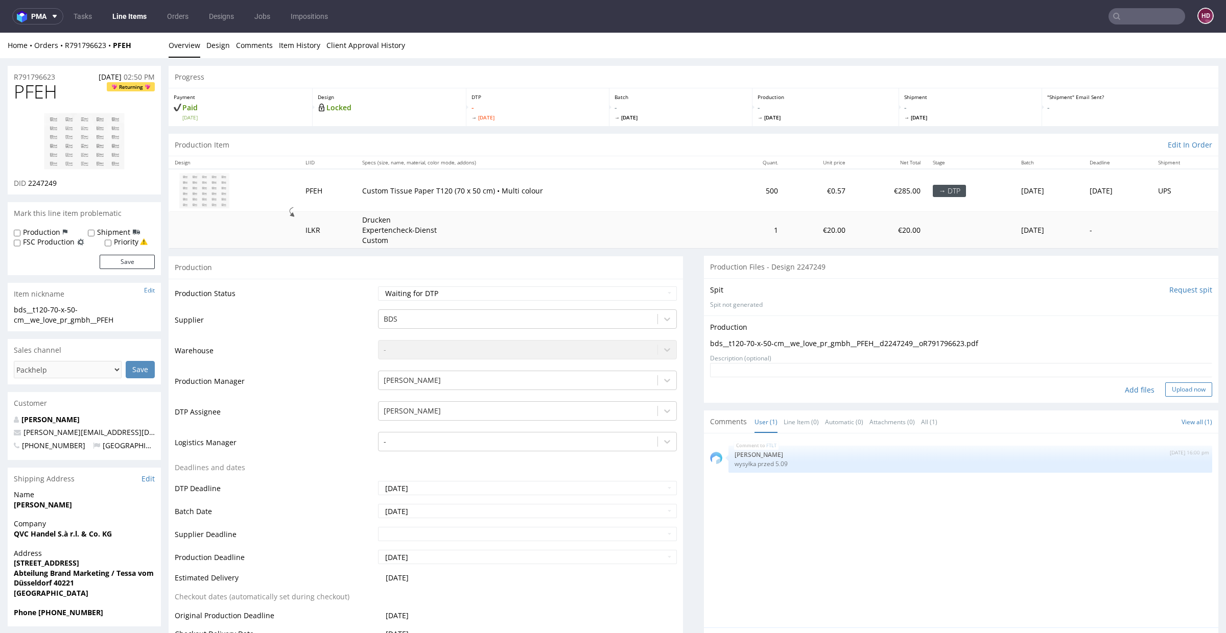
click at [1169, 383] on button "Upload now" at bounding box center [1188, 390] width 47 height 14
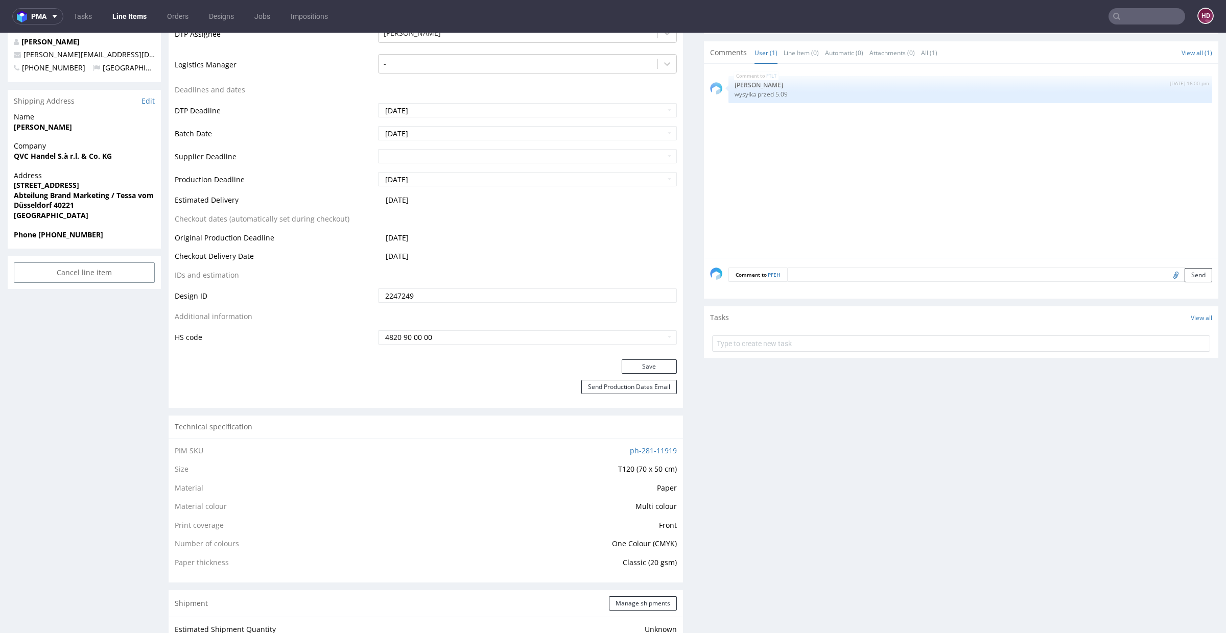
scroll to position [437, 0]
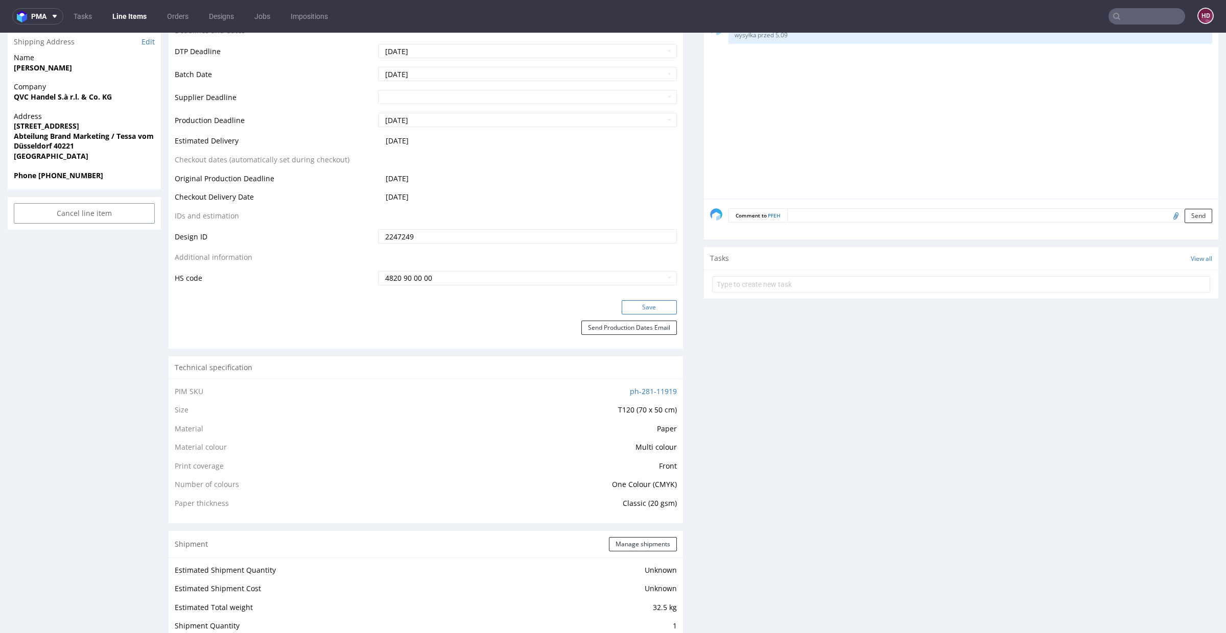
click at [638, 306] on button "Save" at bounding box center [649, 307] width 55 height 14
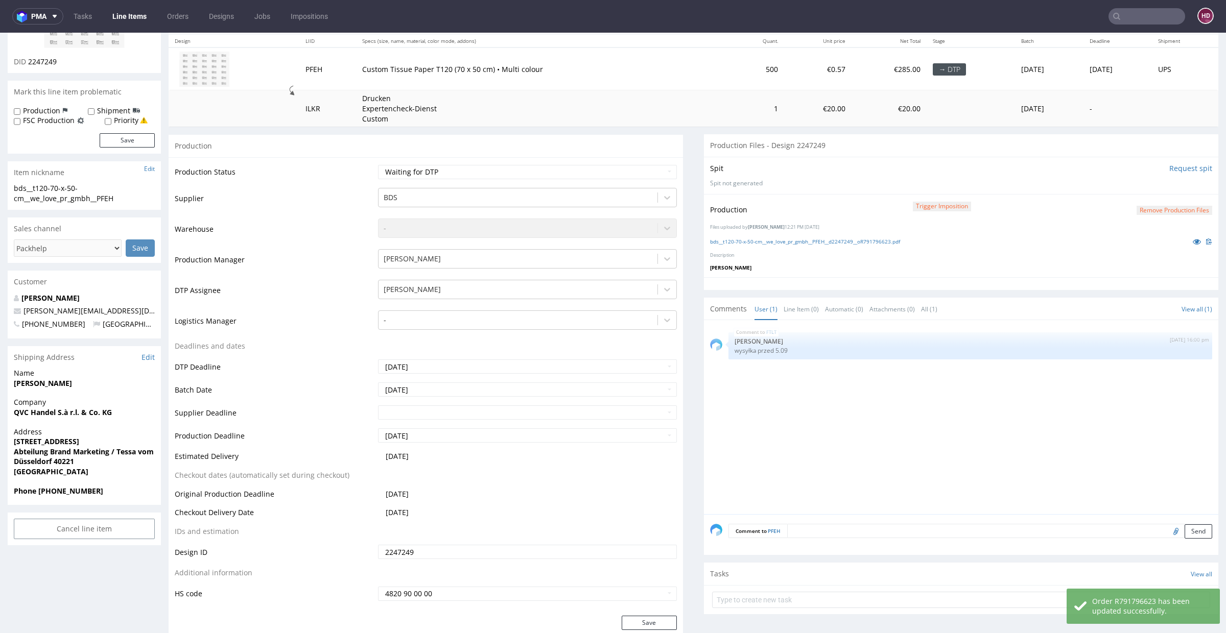
scroll to position [0, 0]
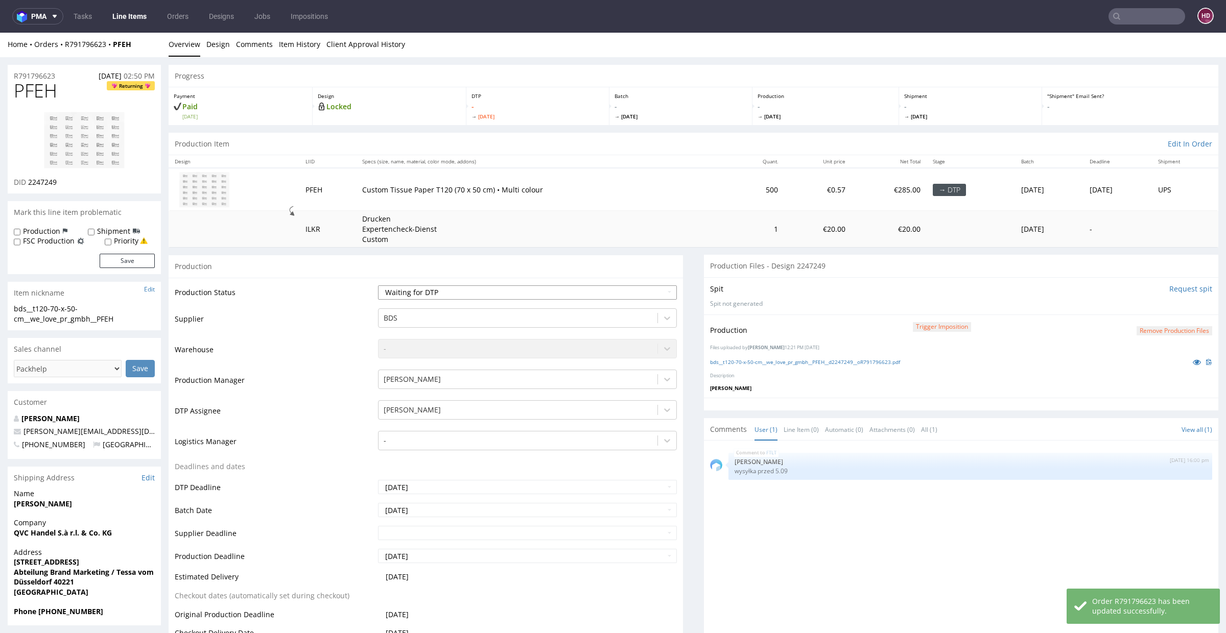
click at [491, 291] on select "Waiting for Artwork Waiting for Diecut Waiting for Mockup Waiting for DTP Waiti…" at bounding box center [527, 293] width 299 height 14
select select "dtp_in_process"
click at [378, 284] on select "Waiting for Artwork Waiting for Diecut Waiting for Mockup Waiting for DTP Waiti…" at bounding box center [527, 291] width 299 height 14
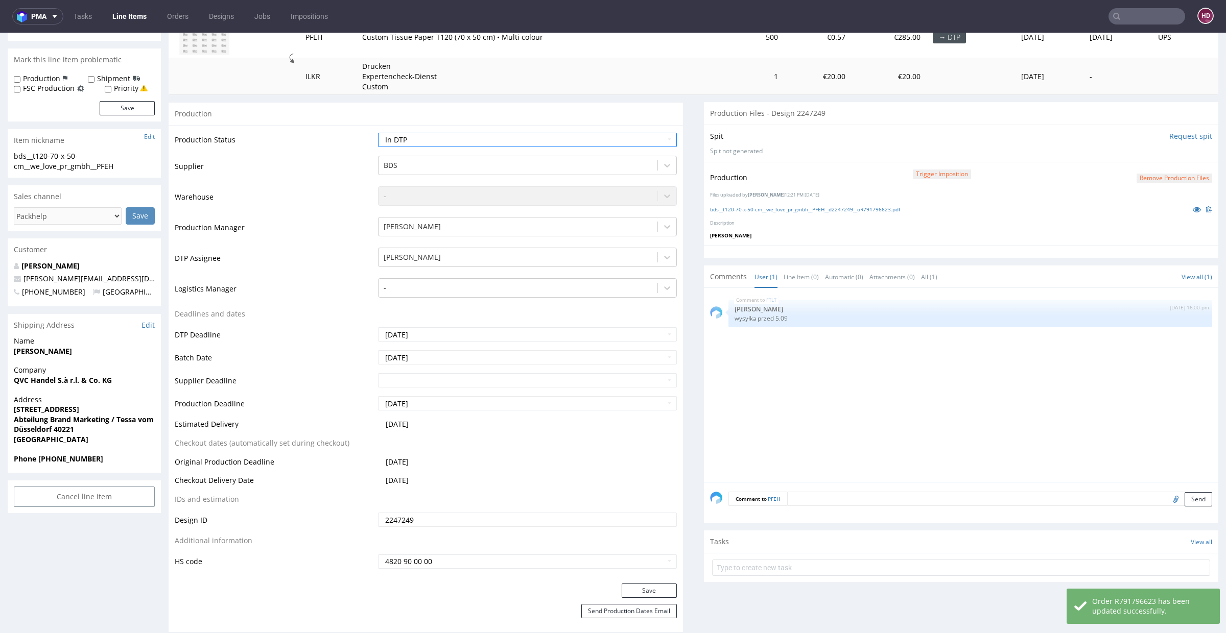
scroll to position [225, 0]
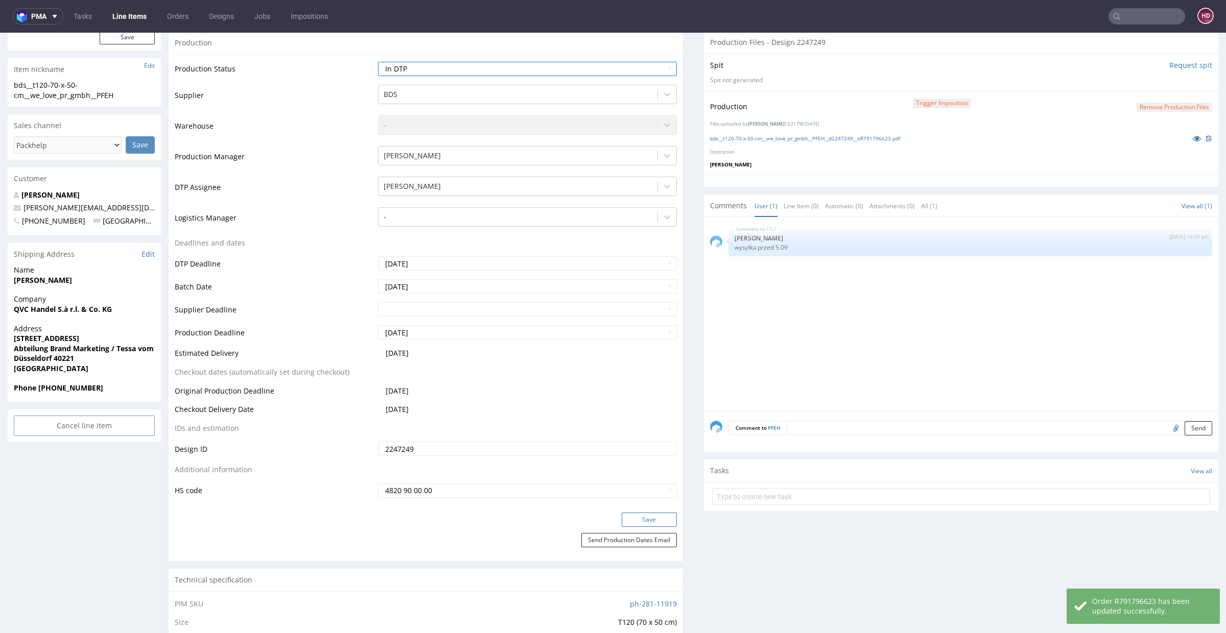
click at [630, 515] on button "Save" at bounding box center [649, 520] width 55 height 14
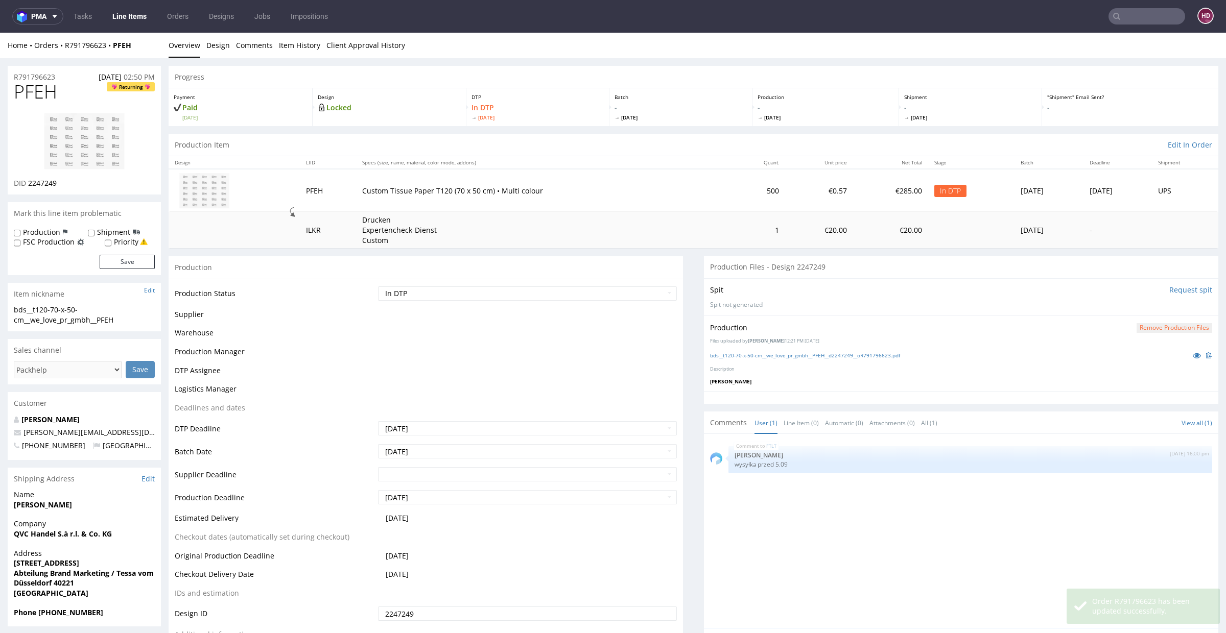
scroll to position [222, 0]
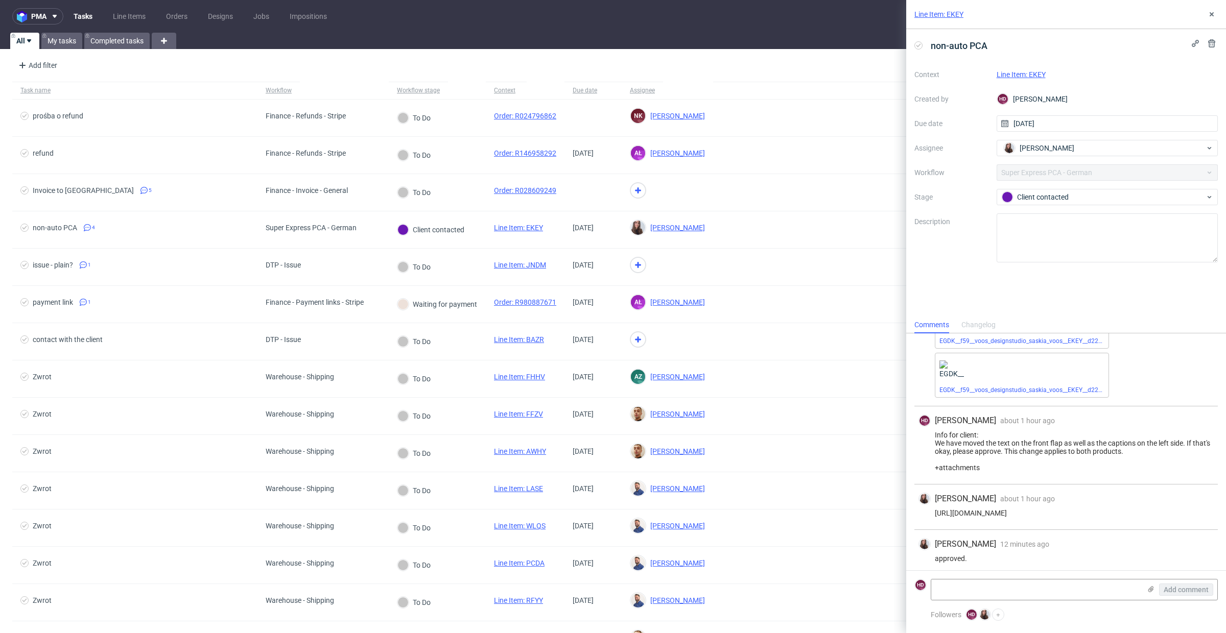
scroll to position [69, 0]
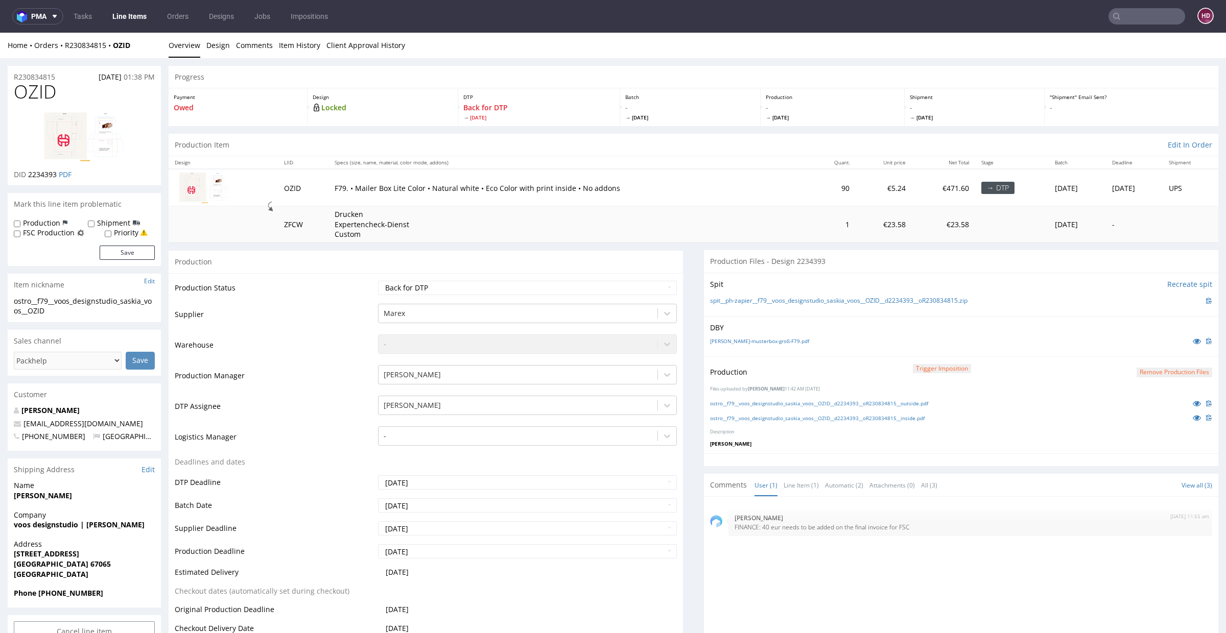
click at [57, 221] on label "Production" at bounding box center [41, 223] width 37 height 10
click at [20, 221] on input "Production" at bounding box center [17, 224] width 7 height 8
checkbox input "true"
click at [105, 253] on button "Save" at bounding box center [127, 253] width 55 height 14
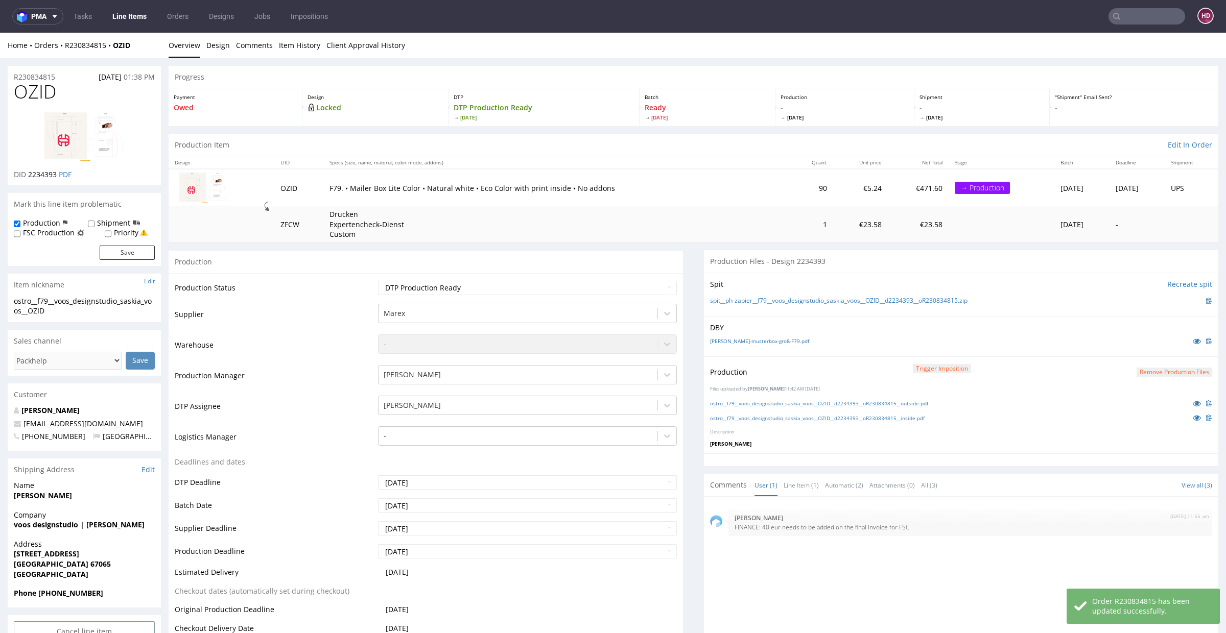
click at [105, 253] on button "Save" at bounding box center [127, 253] width 55 height 14
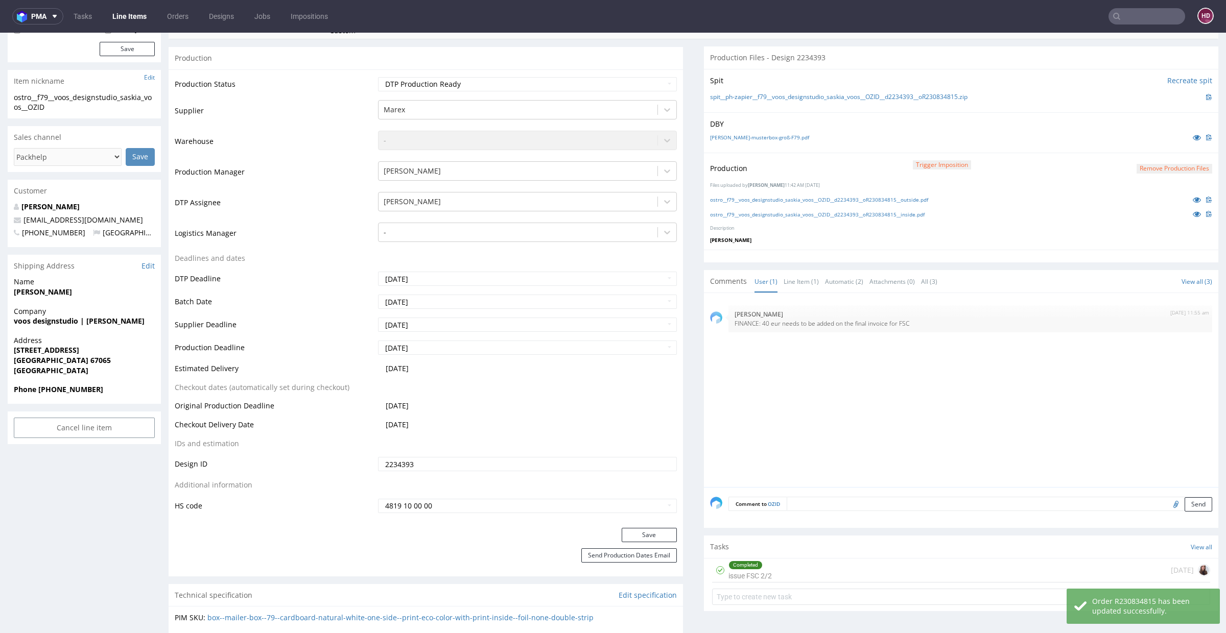
scroll to position [256, 0]
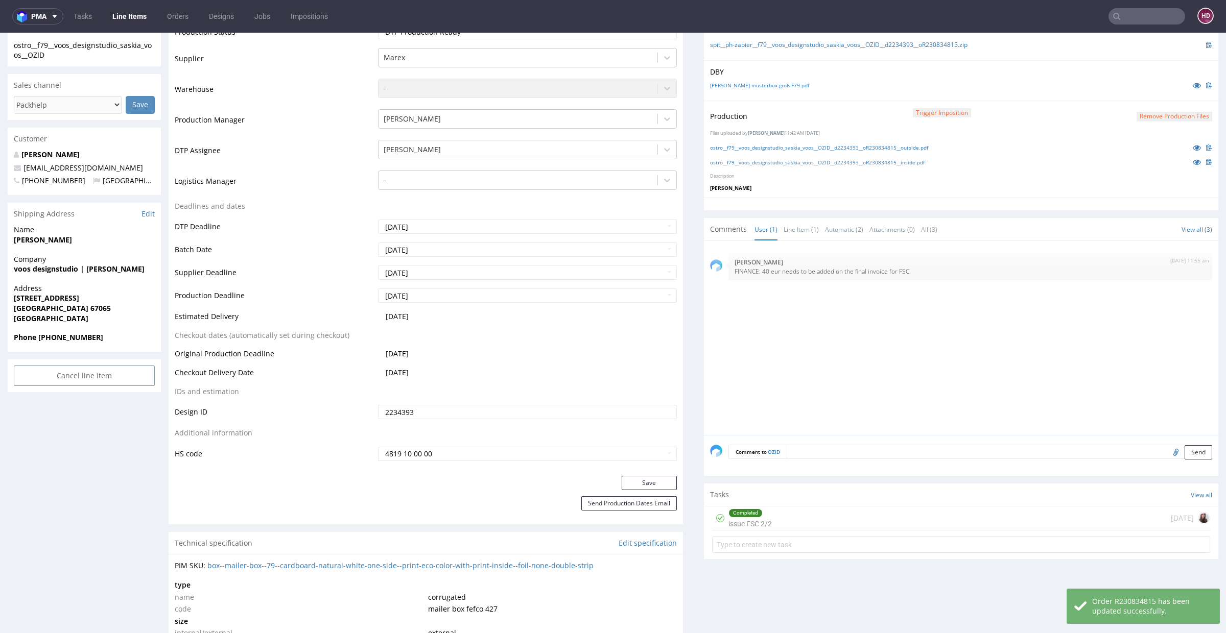
click at [830, 450] on textarea at bounding box center [1000, 452] width 426 height 14
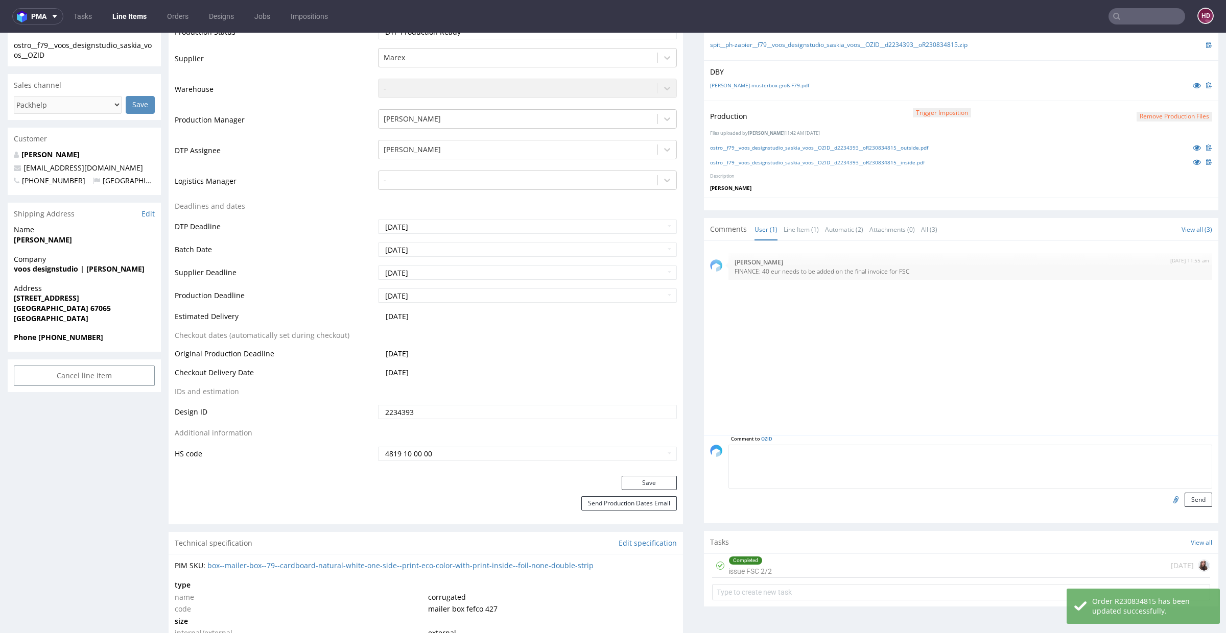
paste textarea "Info for production - please let us know if the barcode is illegible - we will …"
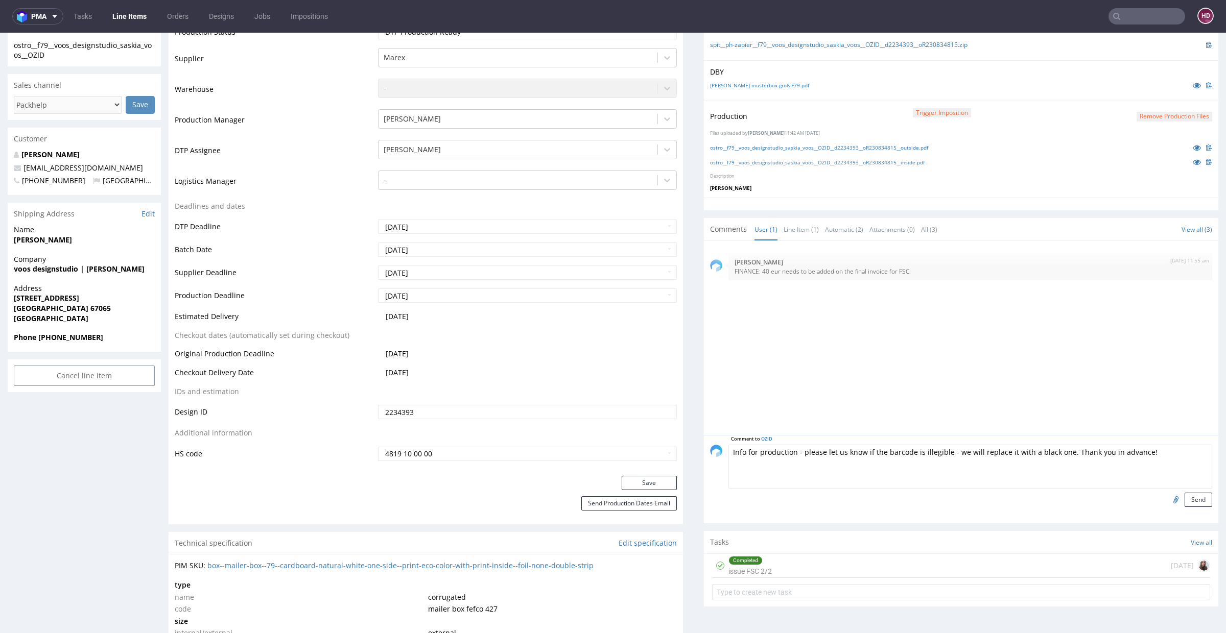
drag, startPoint x: 790, startPoint y: 451, endPoint x: 785, endPoint y: 452, distance: 5.1
click at [785, 452] on textarea "Info for production - please let us know if the barcode is illegible - we will …" at bounding box center [970, 467] width 484 height 44
click at [854, 452] on textarea "Info for production - please let us know if the barcode is illegible - we will …" at bounding box center [970, 467] width 484 height 44
click at [940, 452] on textarea "Info for production - please let us know if the barcode is illegible - we will …" at bounding box center [970, 467] width 484 height 44
drag, startPoint x: 1096, startPoint y: 447, endPoint x: 1170, endPoint y: 455, distance: 74.9
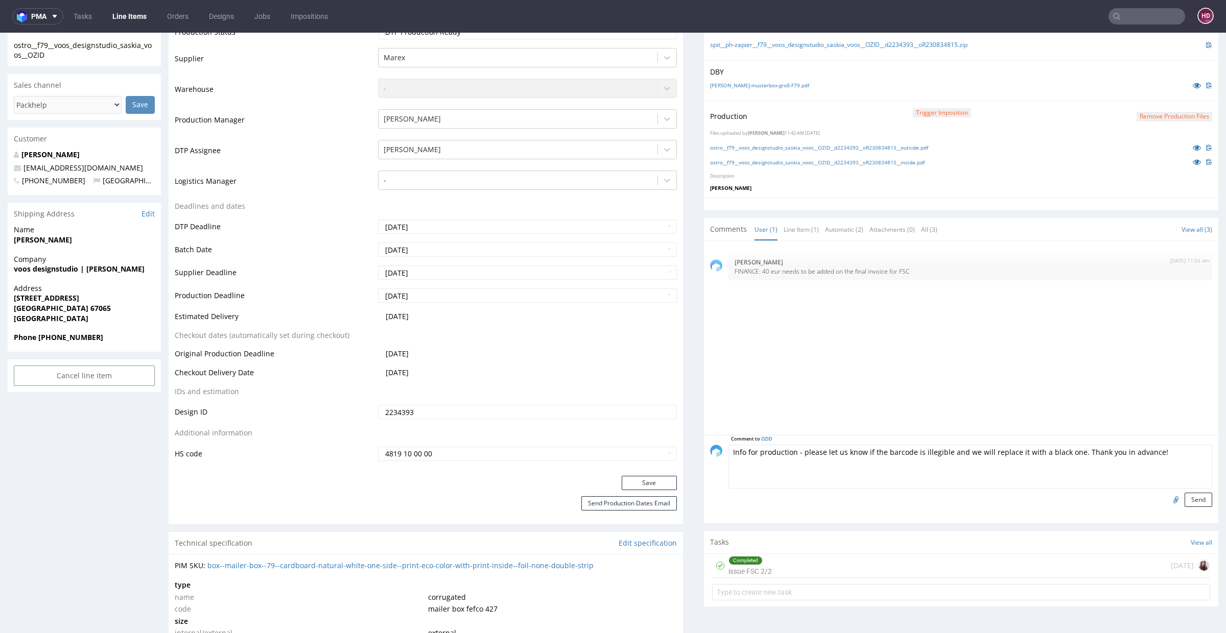
click at [1170, 455] on textarea "Info for production - please let us know if the barcode is illegible and we wil…" at bounding box center [970, 467] width 484 height 44
click at [1124, 451] on textarea "Info for production - please let us know if the barcode is illegible and we wil…" at bounding box center [970, 467] width 484 height 44
drag, startPoint x: 1106, startPoint y: 449, endPoint x: 701, endPoint y: 445, distance: 405.1
click at [710, 445] on div "Comment to OZID Info for production - please let us know if the barcode is ille…" at bounding box center [961, 476] width 502 height 62
type textarea "Info for production - please let us know if the barcode is illegible and we wil…"
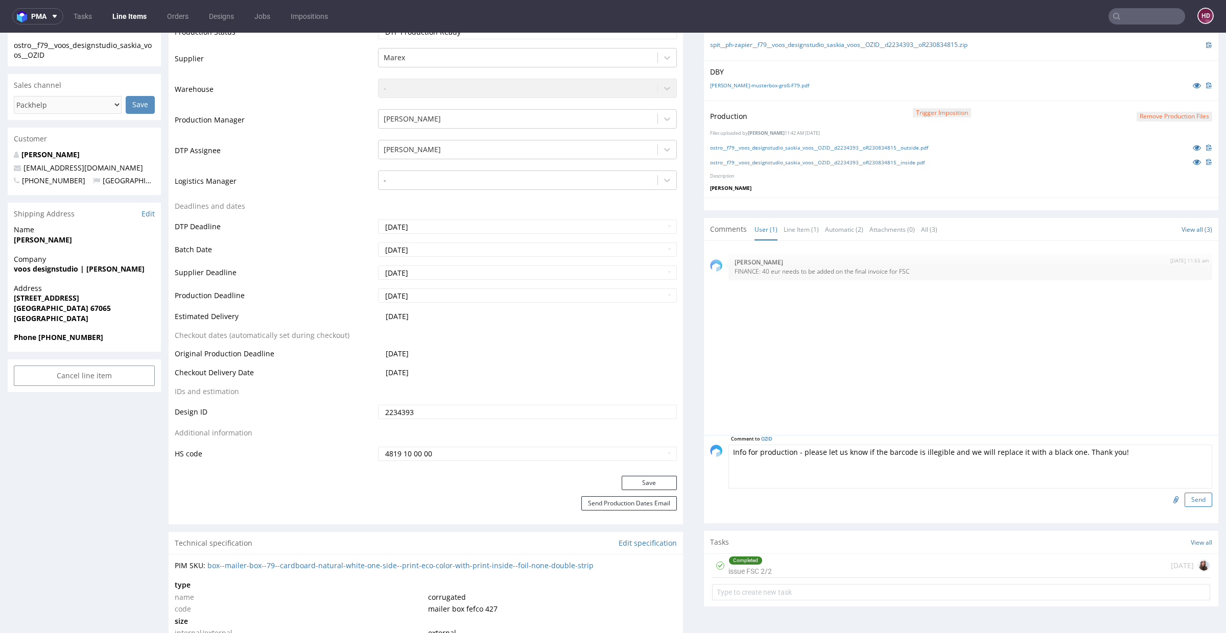
click at [1185, 500] on button "Send" at bounding box center [1199, 500] width 28 height 14
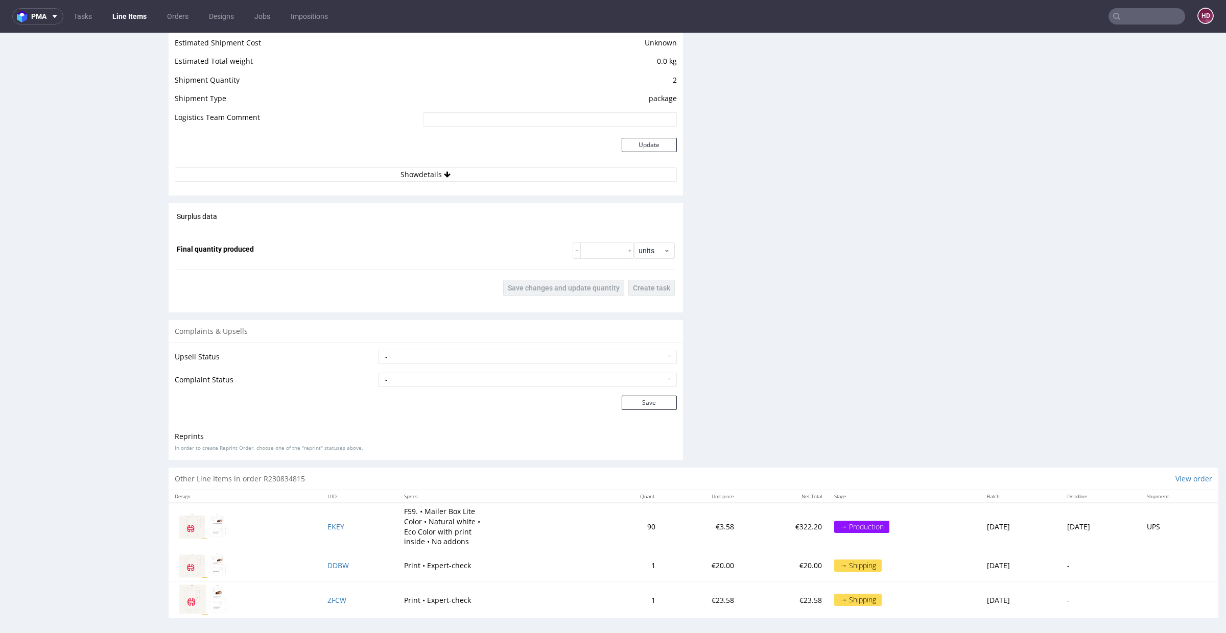
scroll to position [1102, 0]
click at [328, 525] on span "EKEY" at bounding box center [335, 525] width 17 height 10
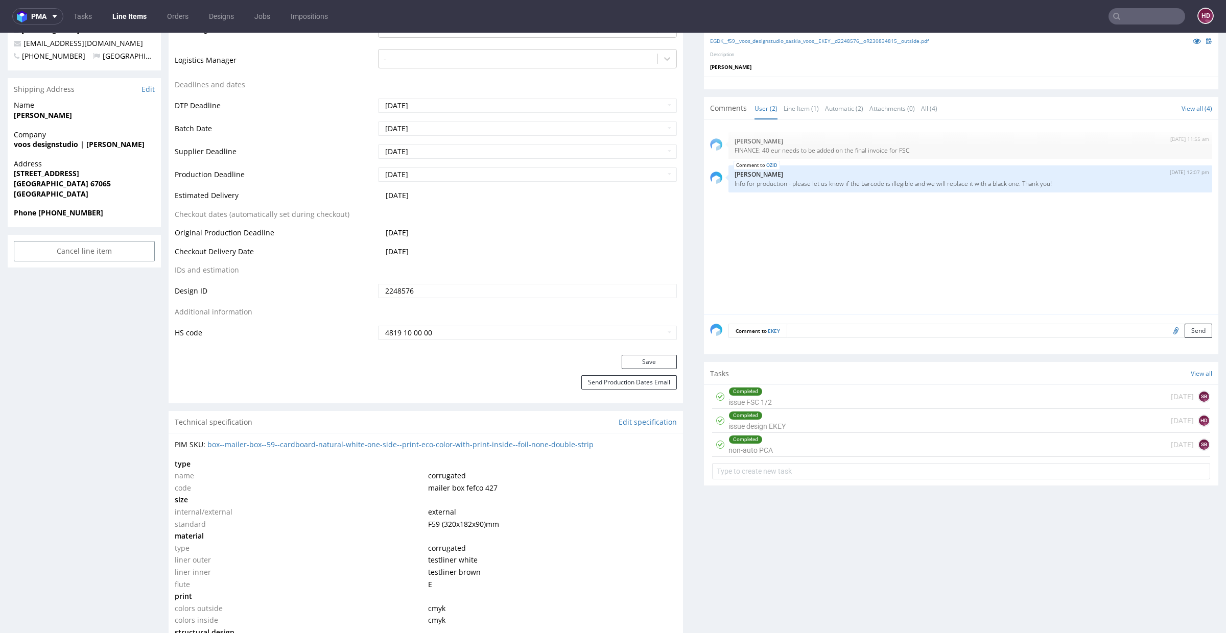
scroll to position [401, 0]
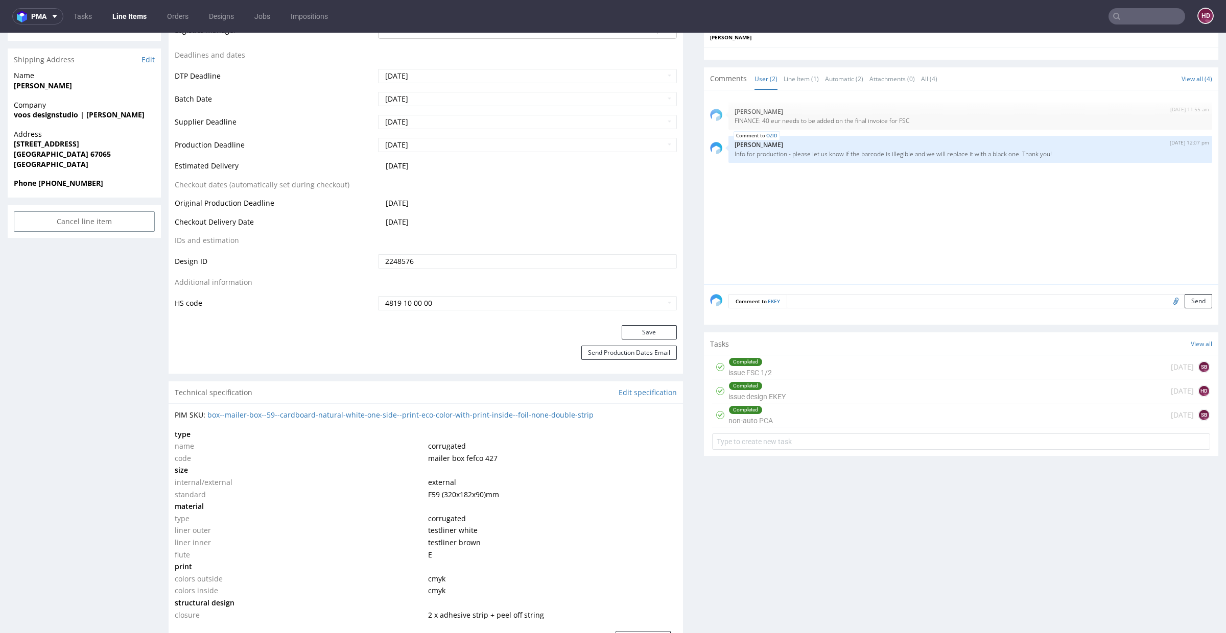
click at [827, 298] on textarea at bounding box center [1000, 301] width 426 height 14
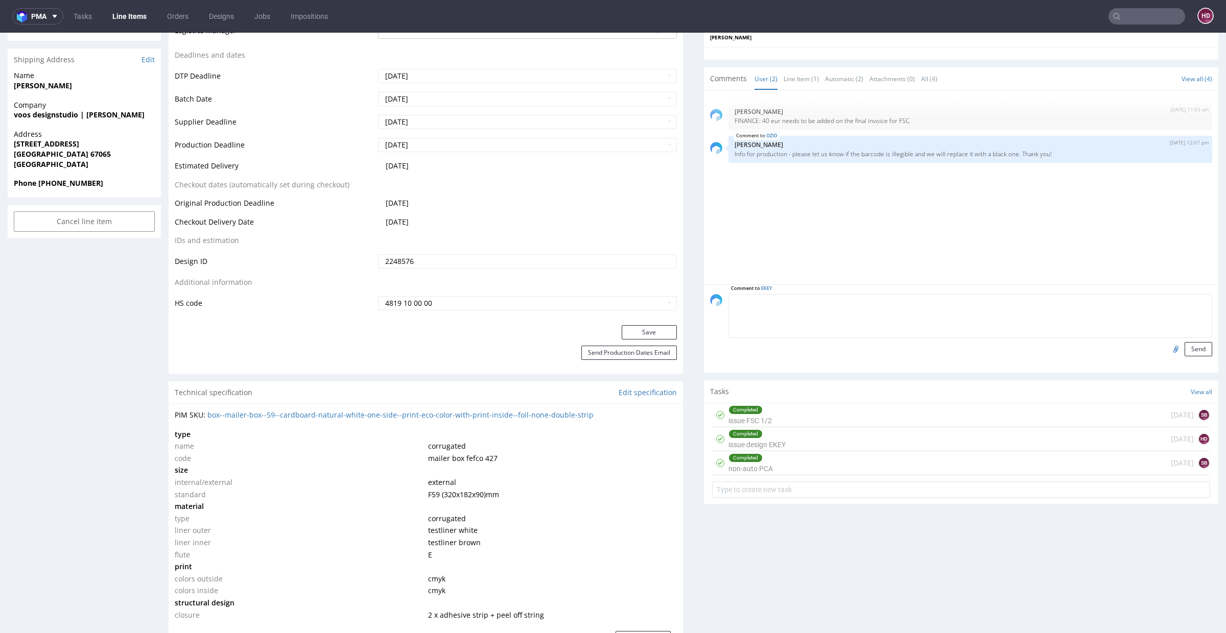
paste textarea "Info for production - please let us know if the barcode is illegible and we wil…"
click at [1124, 303] on textarea "Info for production - please let us know if the barcode is illegible and we wil…" at bounding box center [970, 316] width 484 height 44
type textarea "Info for production - please let us know if the barcode is illegible and we wil…"
click at [1185, 349] on button "Send" at bounding box center [1199, 349] width 28 height 14
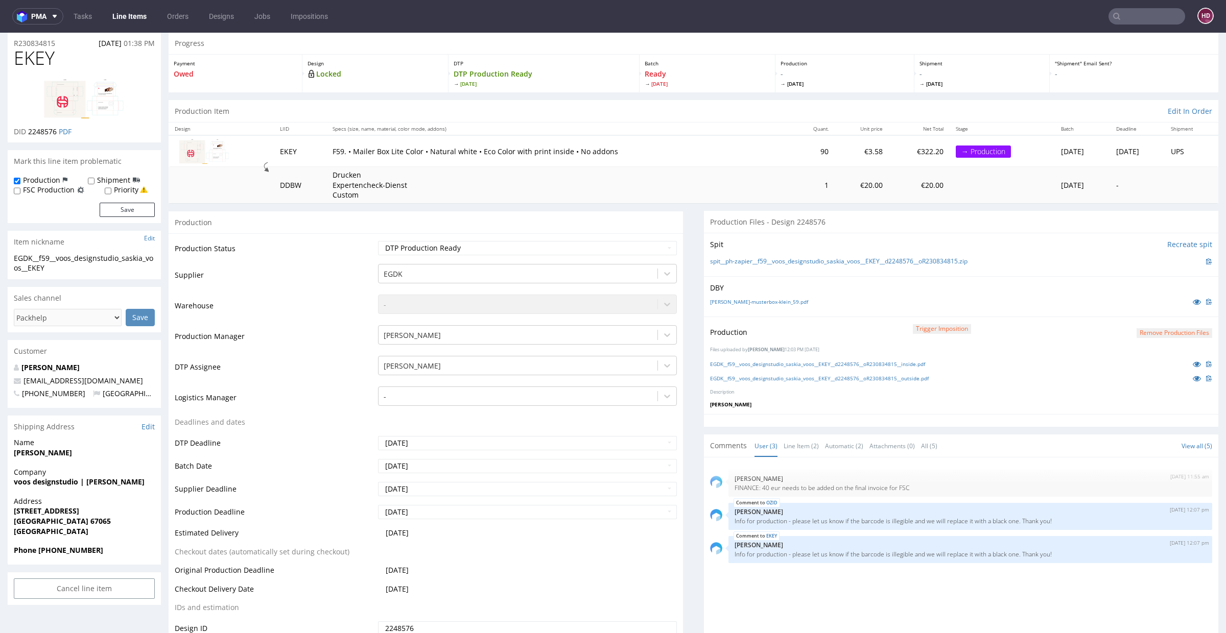
scroll to position [0, 0]
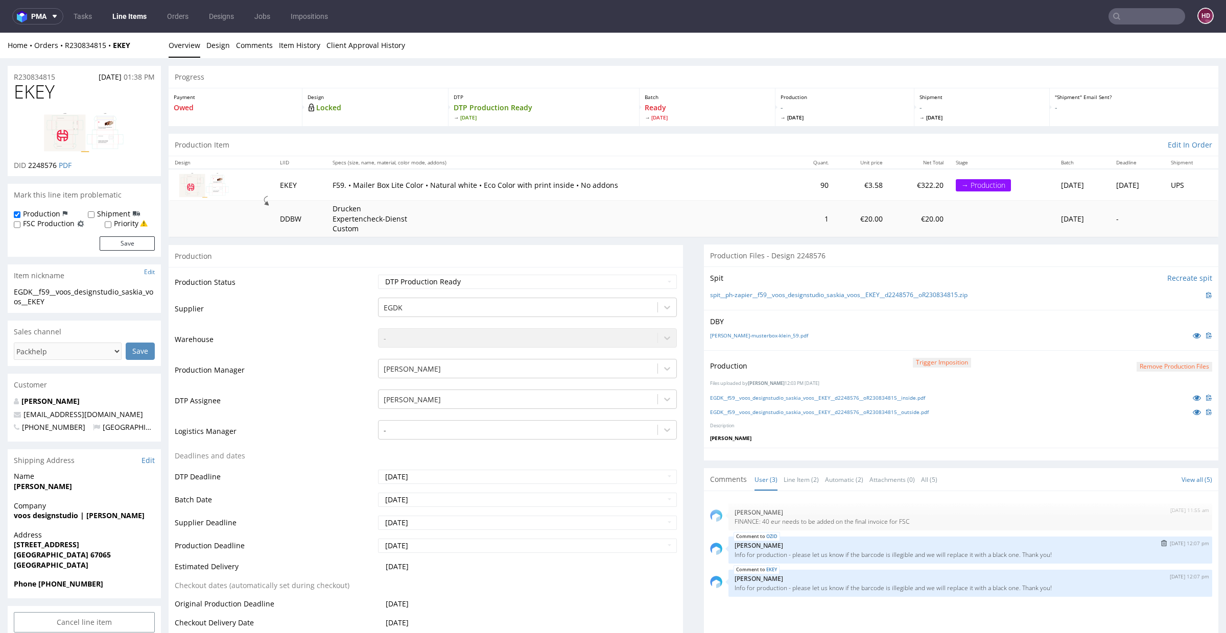
click at [1161, 541] on img "submit" at bounding box center [1164, 543] width 6 height 6
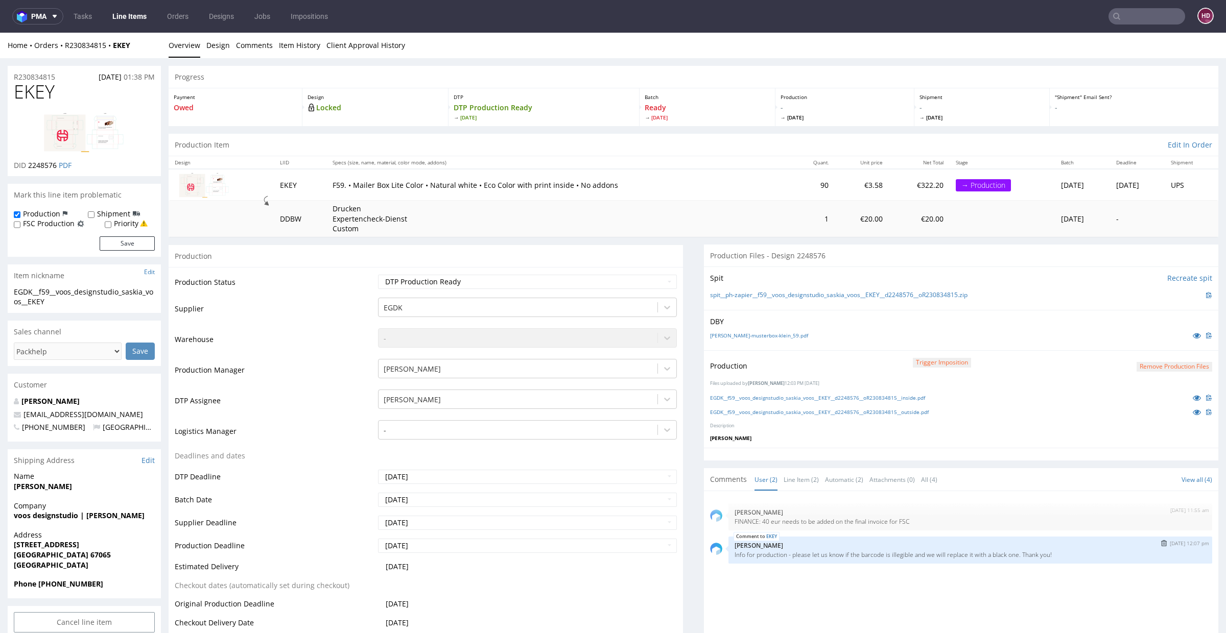
click at [1161, 543] on img "submit" at bounding box center [1164, 543] width 6 height 6
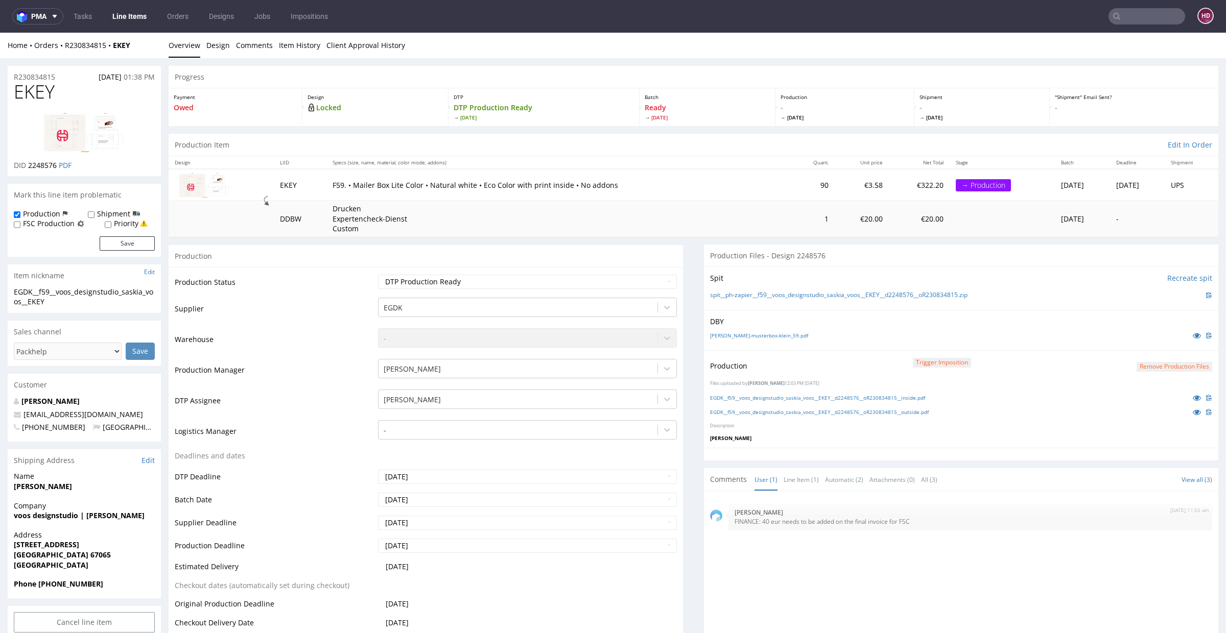
click at [45, 214] on label "Production" at bounding box center [41, 214] width 37 height 10
click at [20, 214] on input "Production" at bounding box center [17, 215] width 7 height 8
checkbox input "false"
click at [118, 241] on button "Save" at bounding box center [127, 244] width 55 height 14
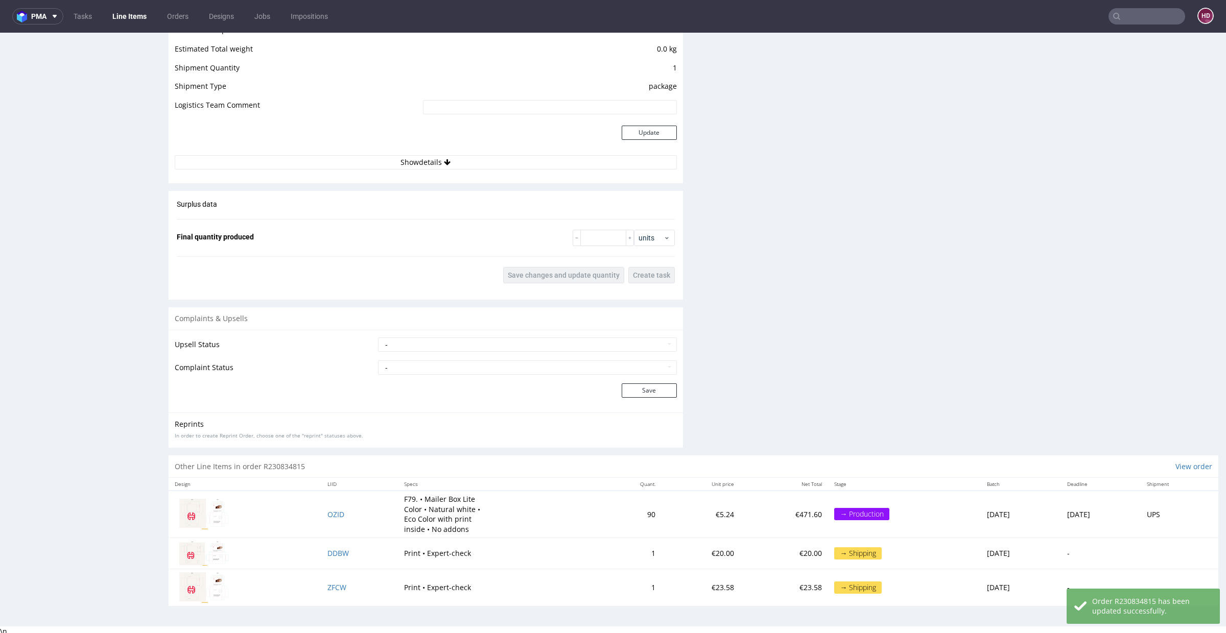
scroll to position [3, 0]
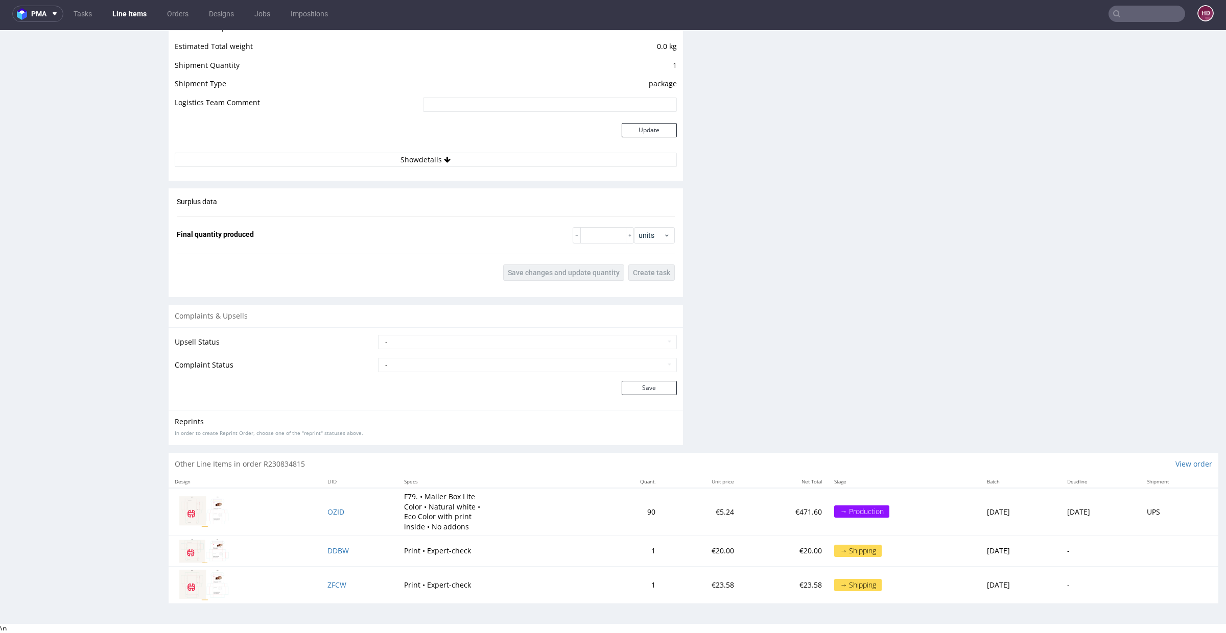
click at [323, 504] on td "OZID" at bounding box center [359, 511] width 77 height 47
click at [327, 509] on span "OZID" at bounding box center [335, 512] width 17 height 10
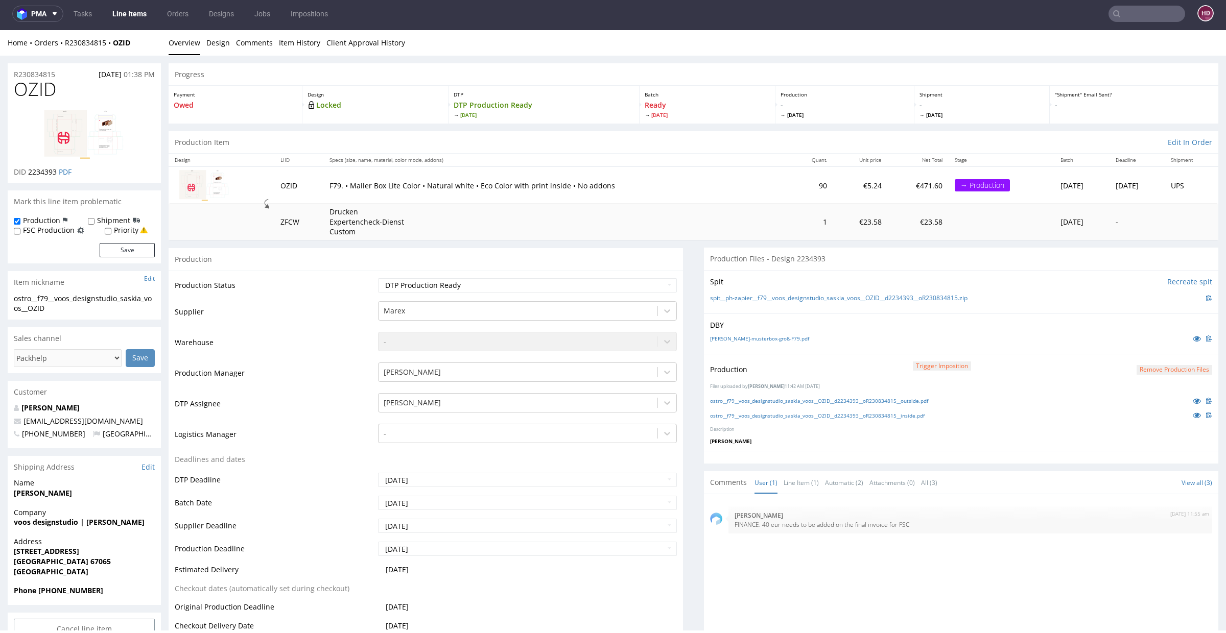
click at [38, 219] on label "Production" at bounding box center [41, 221] width 37 height 10
click at [20, 219] on input "Production" at bounding box center [17, 222] width 7 height 8
checkbox input "false"
click at [133, 251] on button "Save" at bounding box center [127, 250] width 55 height 14
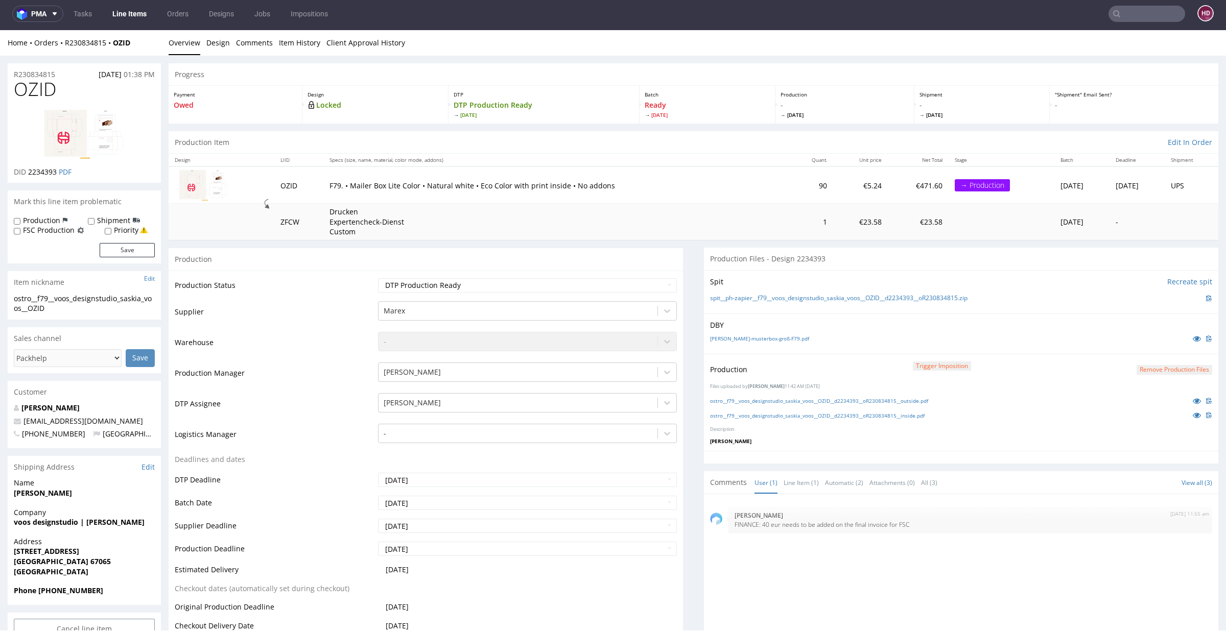
click at [123, 11] on link "Line Items" at bounding box center [129, 14] width 46 height 16
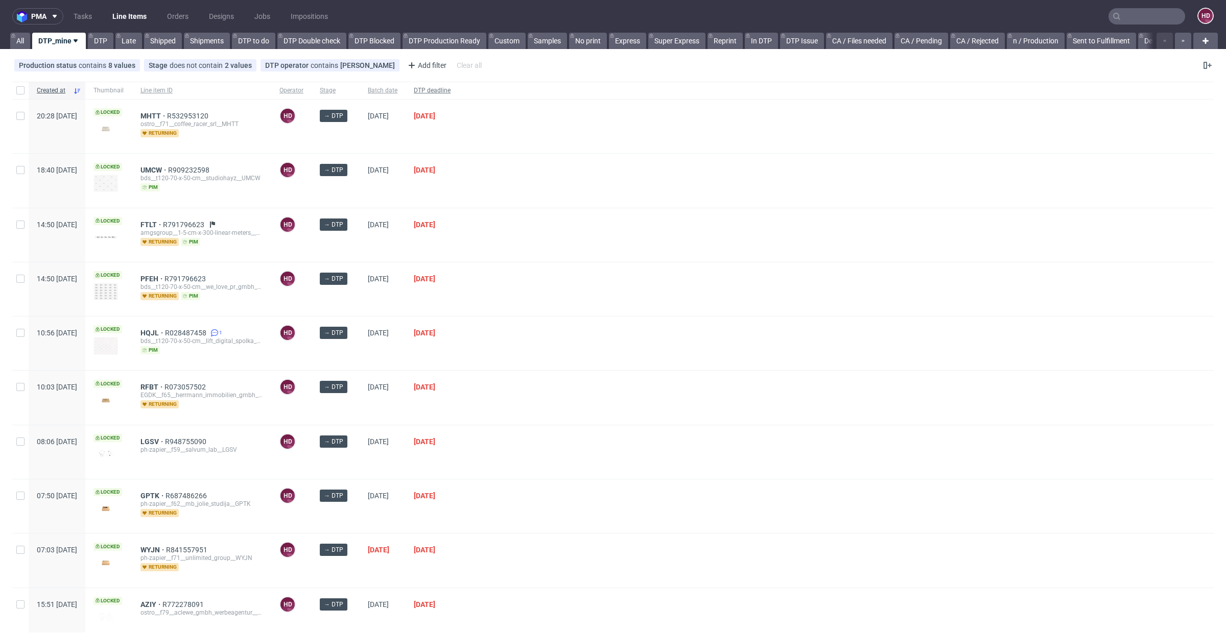
click at [451, 92] on span "DTP deadline" at bounding box center [432, 90] width 37 height 9
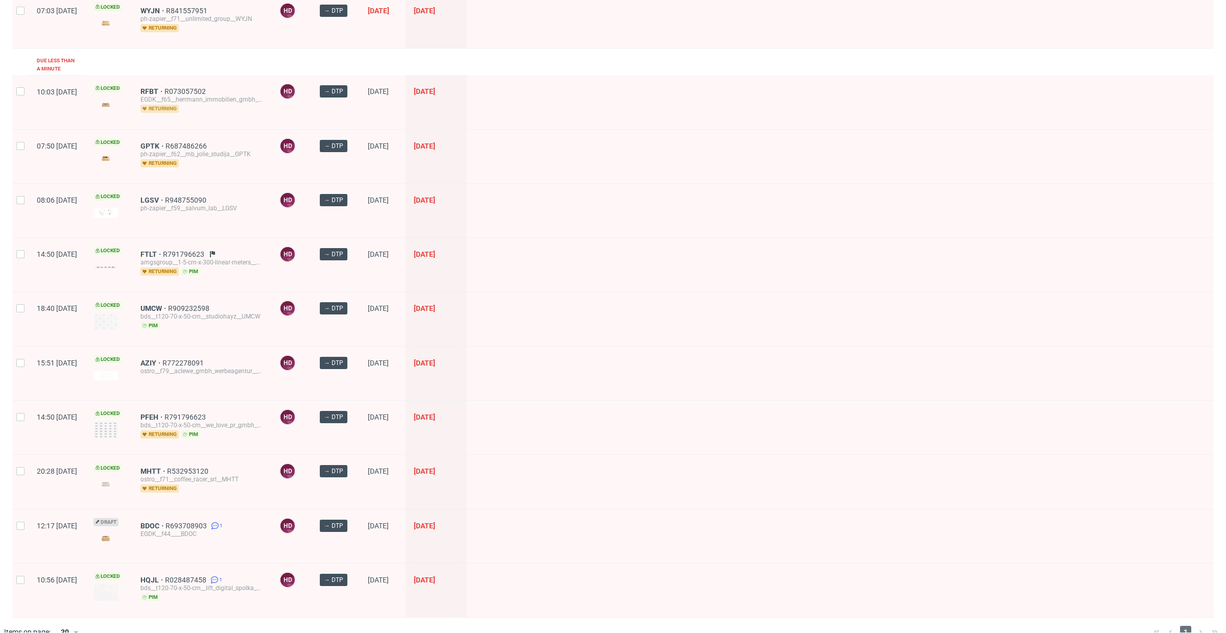
scroll to position [157, 0]
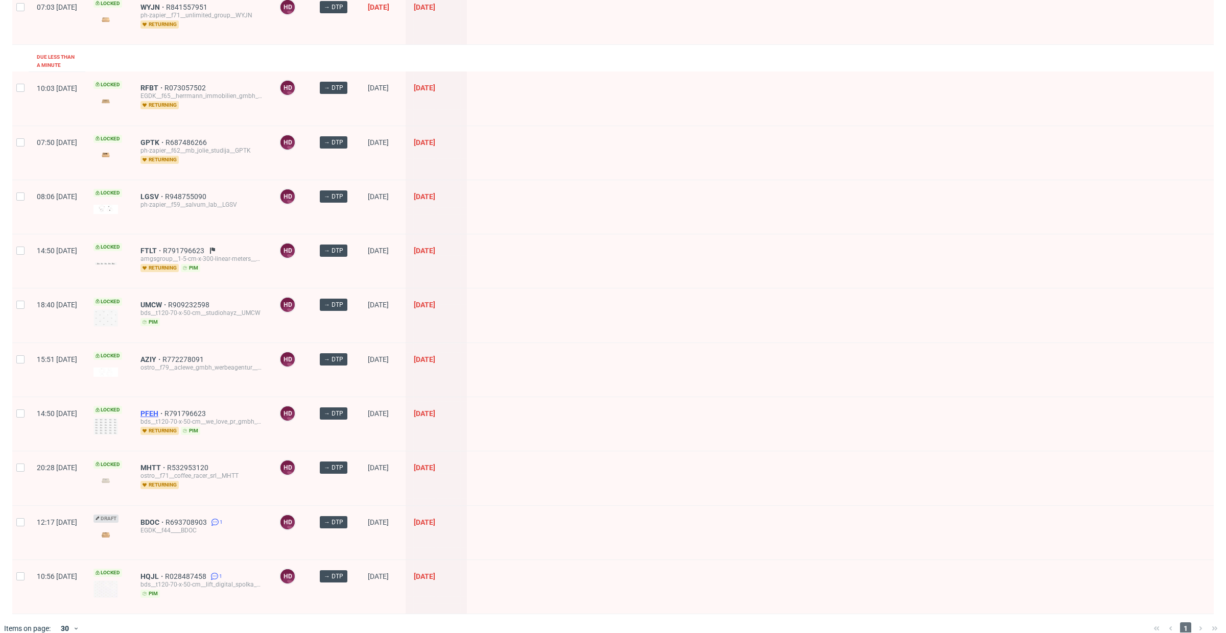
click at [164, 410] on span "PFEH" at bounding box center [152, 414] width 24 height 8
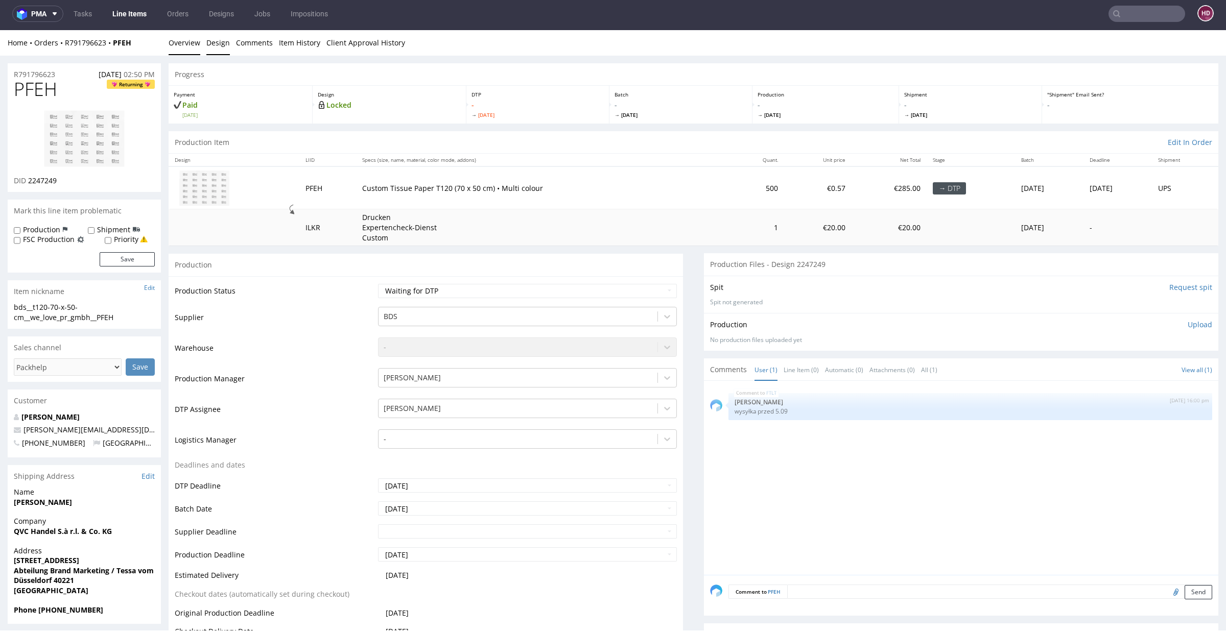
click at [227, 48] on link "Design" at bounding box center [217, 42] width 23 height 25
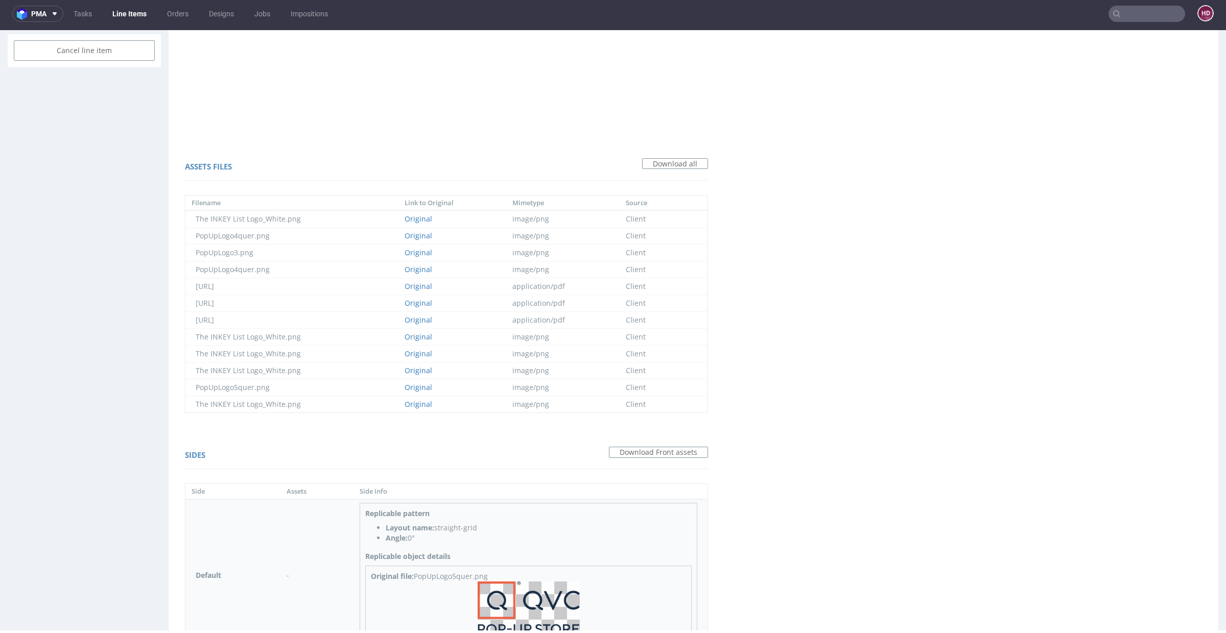
scroll to position [599, 0]
click at [553, 604] on img at bounding box center [529, 606] width 102 height 53
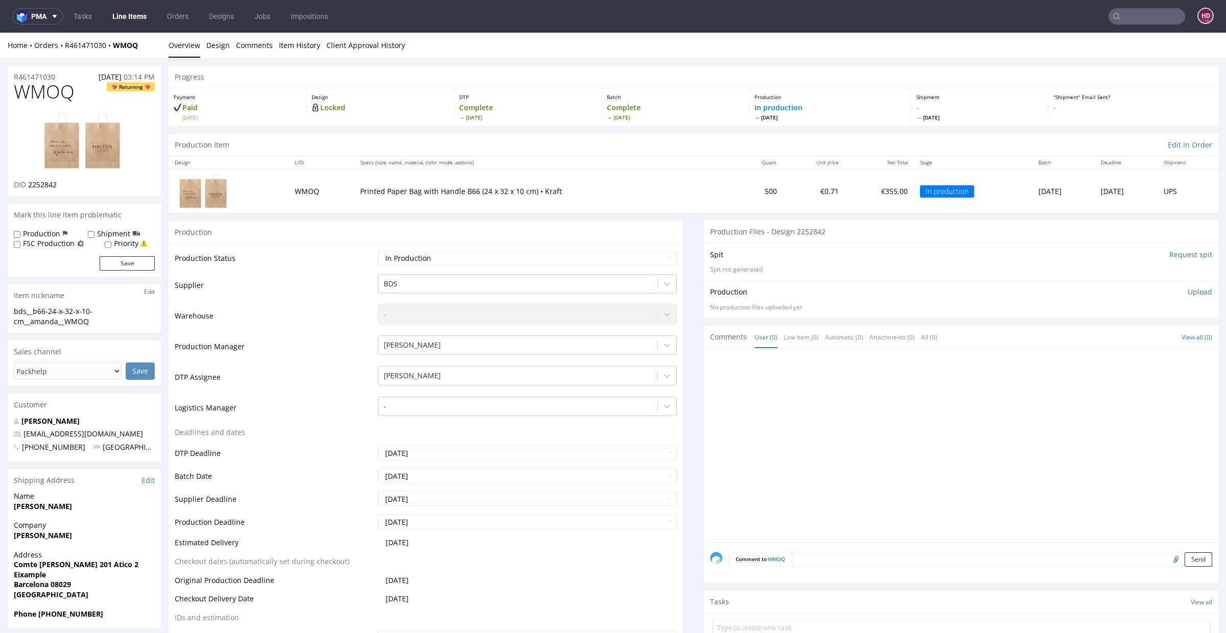
click at [1188, 292] on p "Upload" at bounding box center [1200, 292] width 25 height 10
click at [1132, 341] on div "Add files" at bounding box center [1139, 339] width 51 height 15
click at [1127, 337] on div "Add files" at bounding box center [1139, 339] width 51 height 15
type input "C:\fakepath\bds__b66-24-x-32-x-10-cm__amanda__WMOQ__d2252842__oR461471030.pdf"
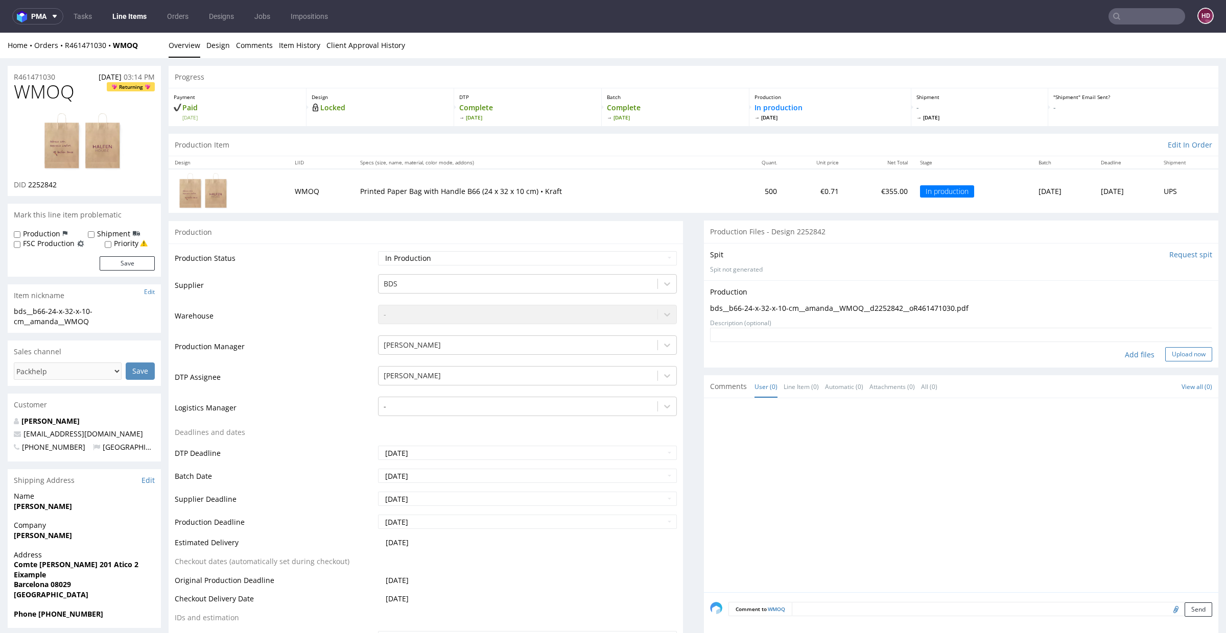
click at [1165, 350] on button "Upload now" at bounding box center [1188, 354] width 47 height 14
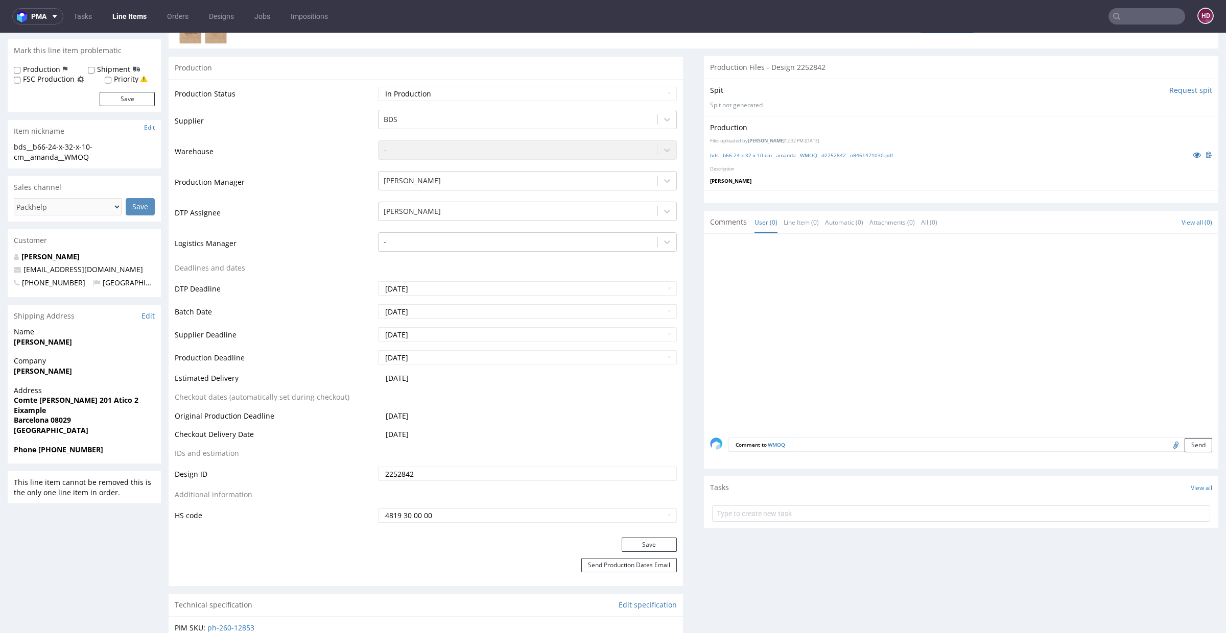
scroll to position [164, 0]
click at [648, 544] on button "Save" at bounding box center [649, 545] width 55 height 14
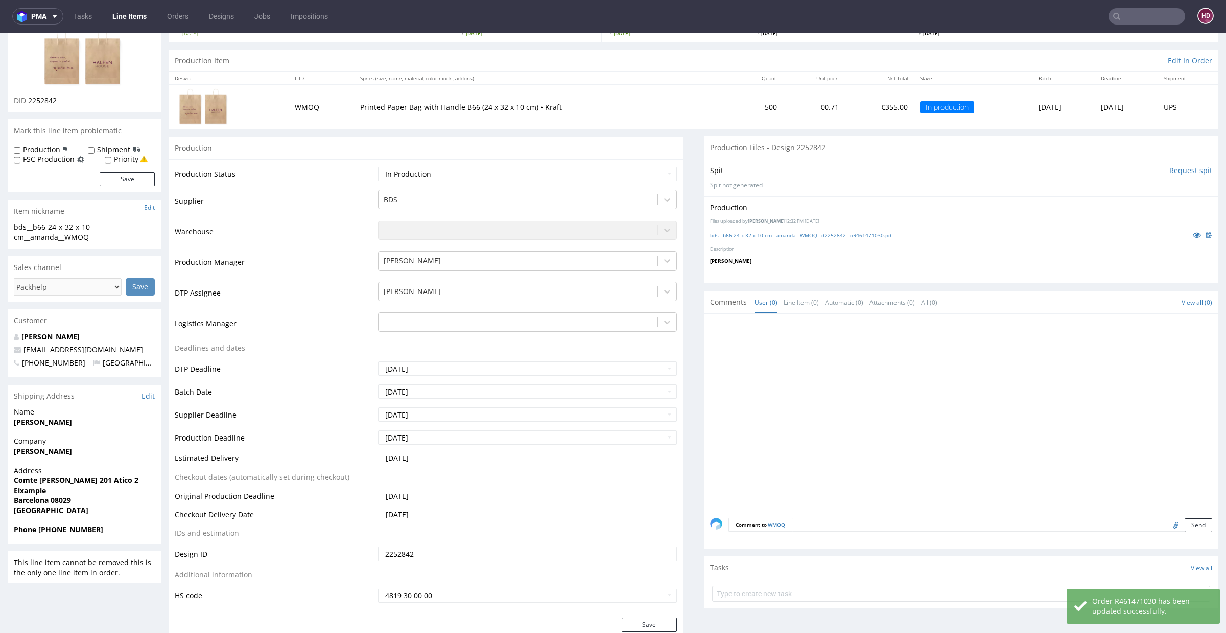
scroll to position [0, 0]
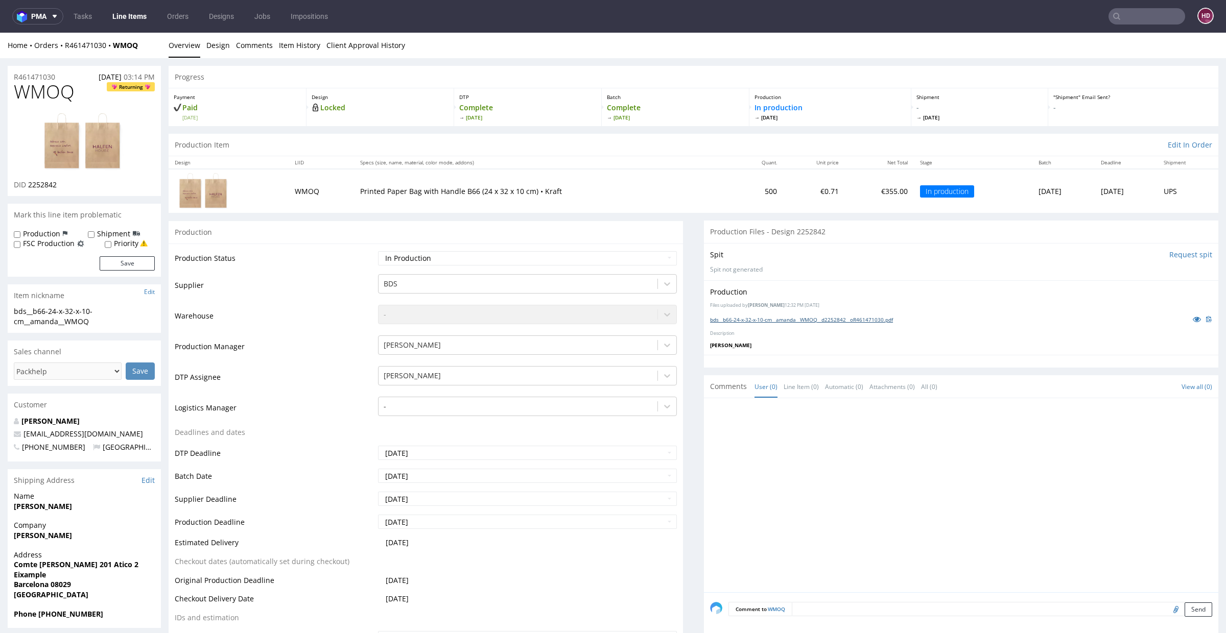
click at [833, 320] on link "bds__b66-24-x-32-x-10-cm__amanda__WMOQ__d2252842__oR461471030.pdf" at bounding box center [801, 319] width 183 height 7
click at [138, 22] on link "Line Items" at bounding box center [129, 16] width 46 height 16
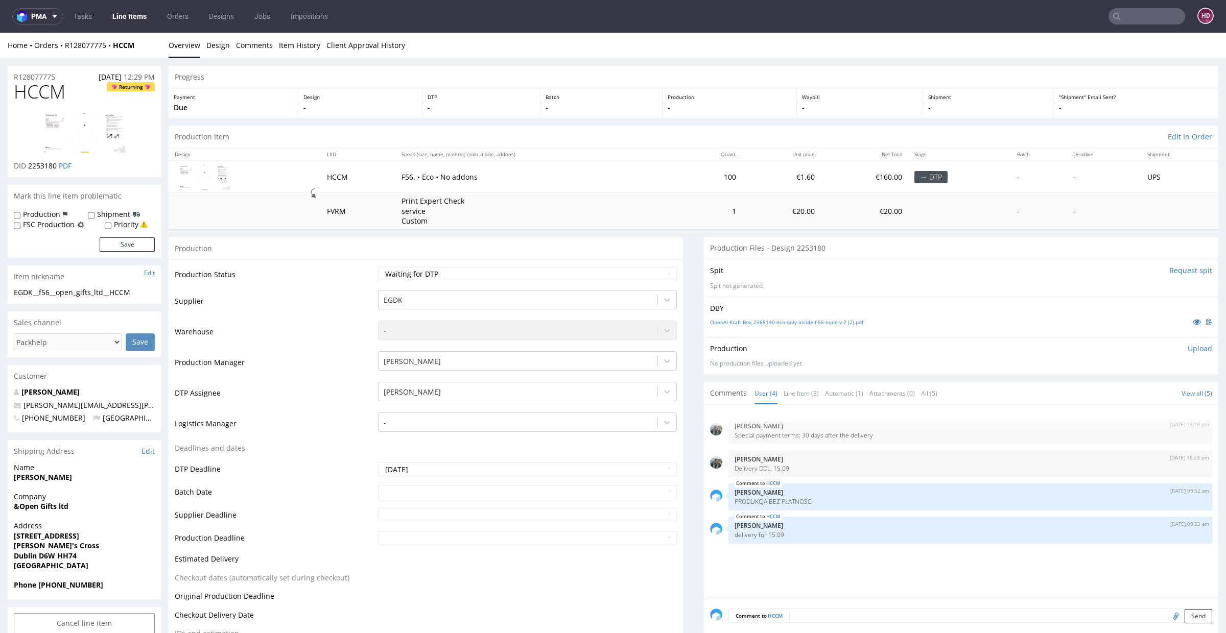
click at [135, 22] on link "Line Items" at bounding box center [129, 16] width 46 height 16
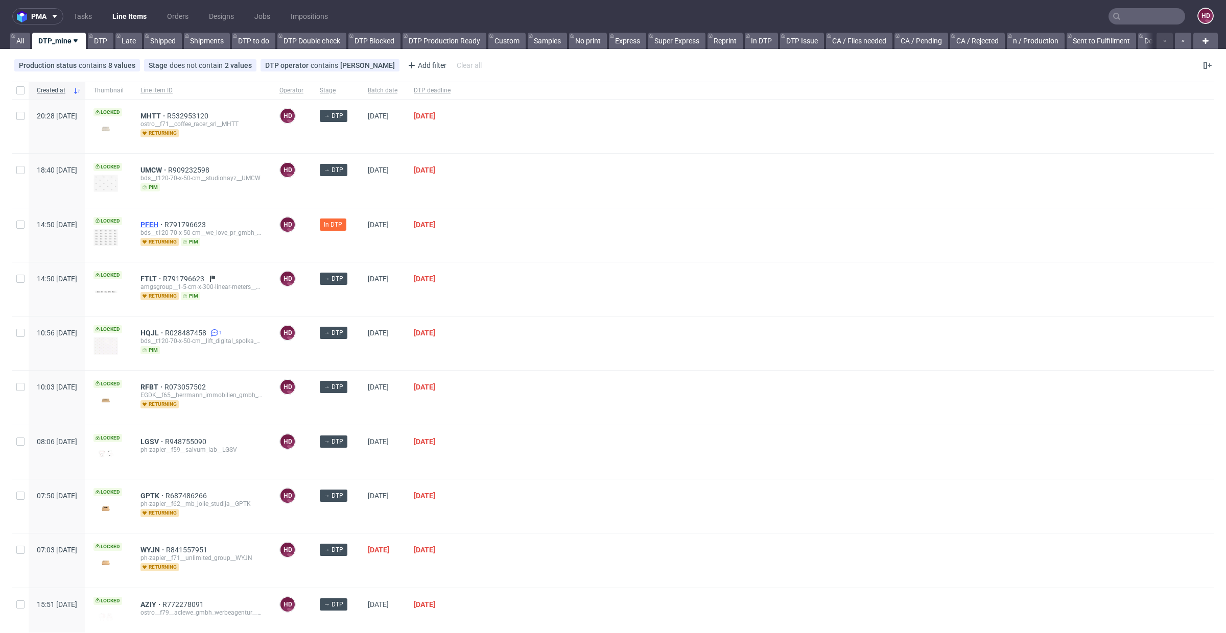
click at [164, 223] on span "PFEH" at bounding box center [152, 225] width 24 height 8
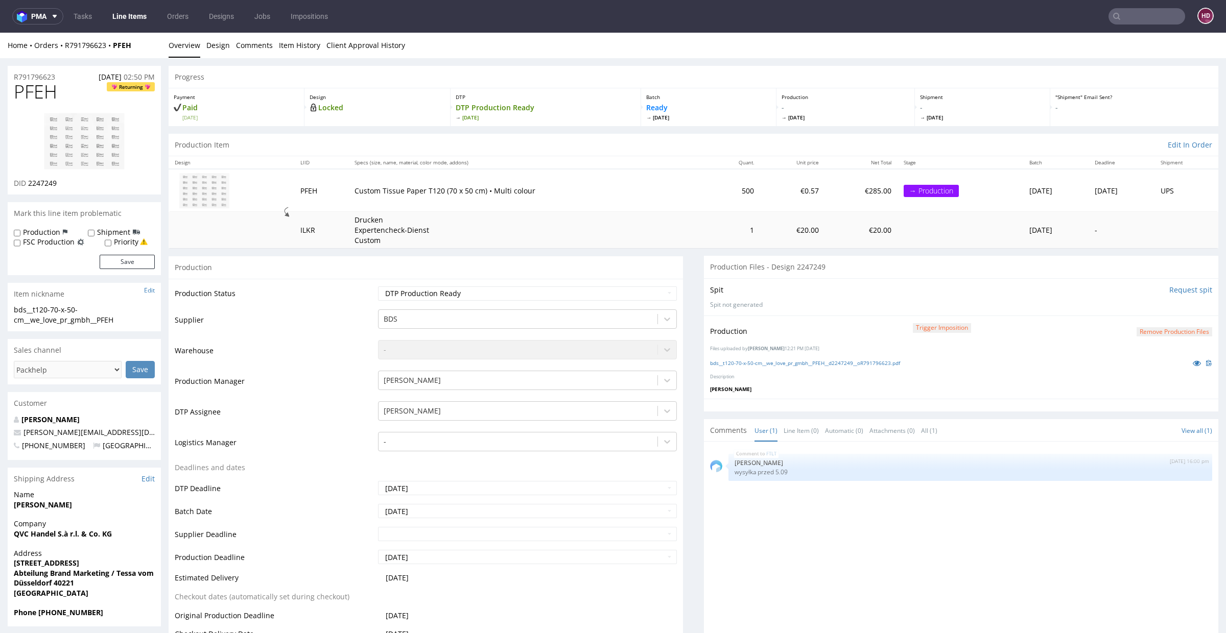
click at [138, 17] on link "Line Items" at bounding box center [129, 16] width 46 height 16
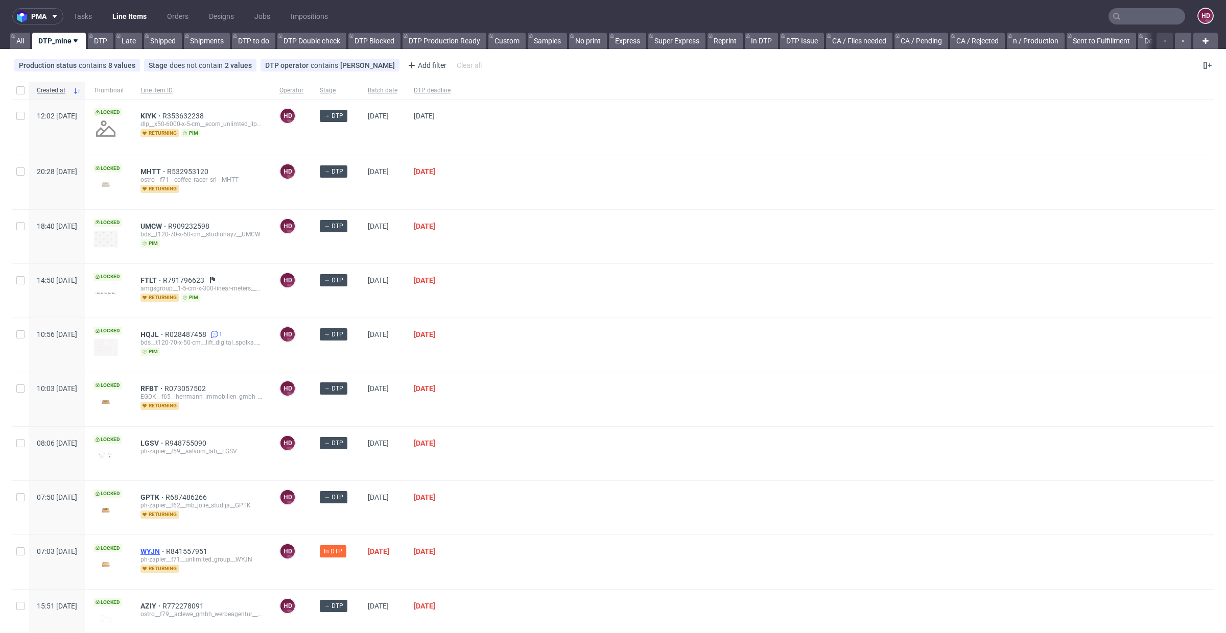
click at [166, 548] on span "WYJN" at bounding box center [153, 552] width 26 height 8
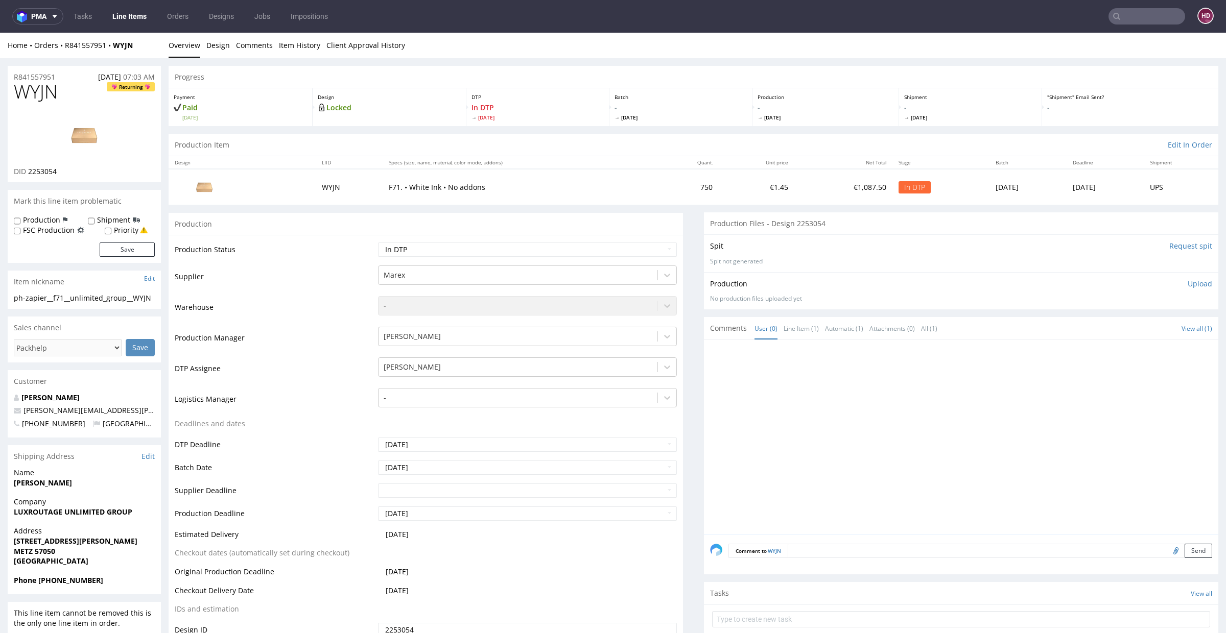
click at [48, 220] on label "Production" at bounding box center [41, 220] width 37 height 10
click at [20, 220] on input "Production" at bounding box center [17, 221] width 7 height 8
checkbox input "true"
click at [123, 245] on button "Save" at bounding box center [127, 250] width 55 height 14
click at [86, 136] on img at bounding box center [84, 135] width 82 height 46
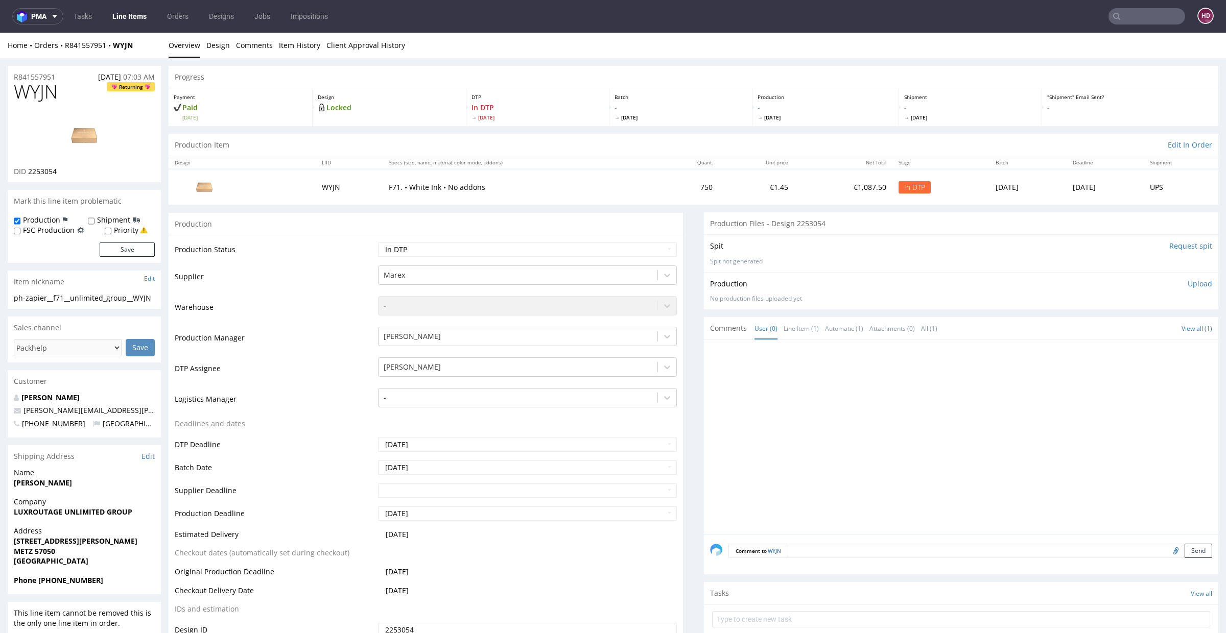
click at [1188, 282] on p "Upload" at bounding box center [1200, 284] width 25 height 10
click at [1119, 330] on div "Add files" at bounding box center [1139, 330] width 51 height 15
type input "C:\fakepath\ph-zapier__f71__unlimited_group__WYJN__d2253054__oR841557951.pdf"
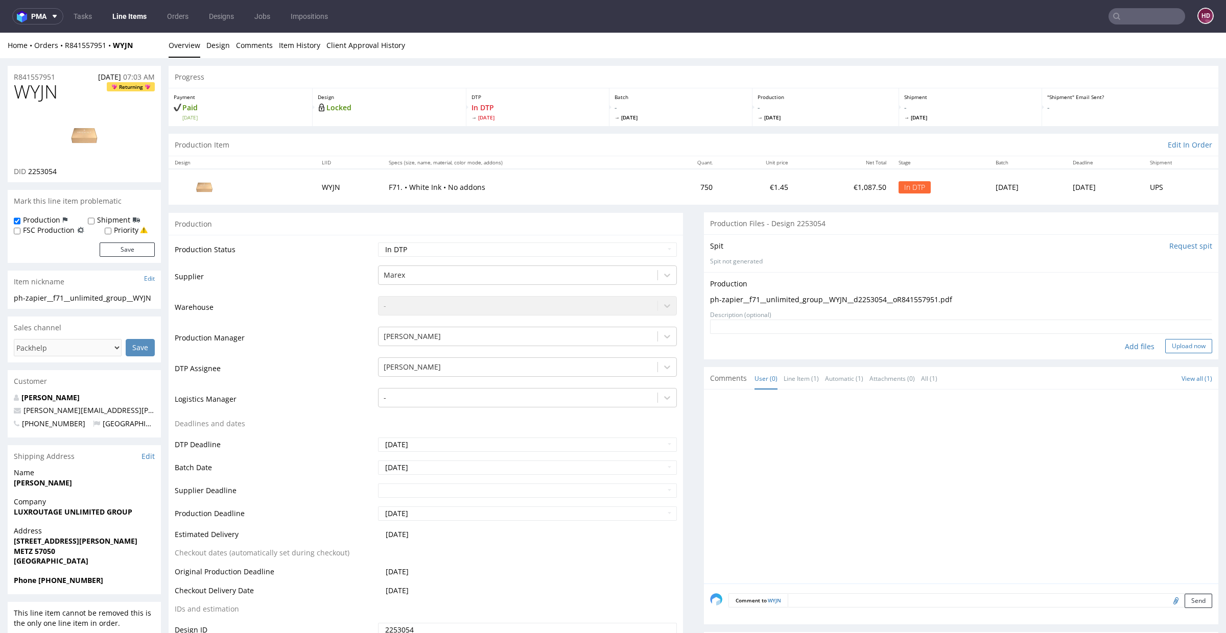
click at [1169, 345] on button "Upload now" at bounding box center [1188, 346] width 47 height 14
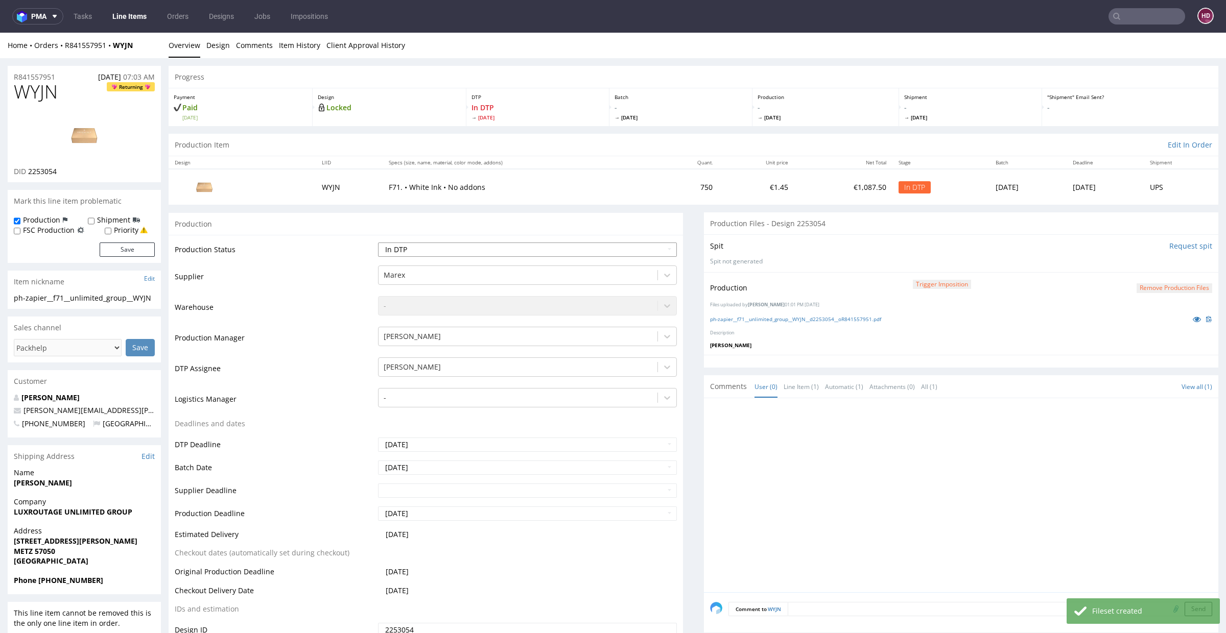
click at [475, 250] on select "Waiting for Artwork Waiting for Diecut Waiting for Mockup Waiting for DTP Waiti…" at bounding box center [527, 250] width 299 height 14
select select "dtp_waiting_for_check"
click at [378, 243] on select "Waiting for Artwork Waiting for Diecut Waiting for Mockup Waiting for DTP Waiti…" at bounding box center [527, 250] width 299 height 14
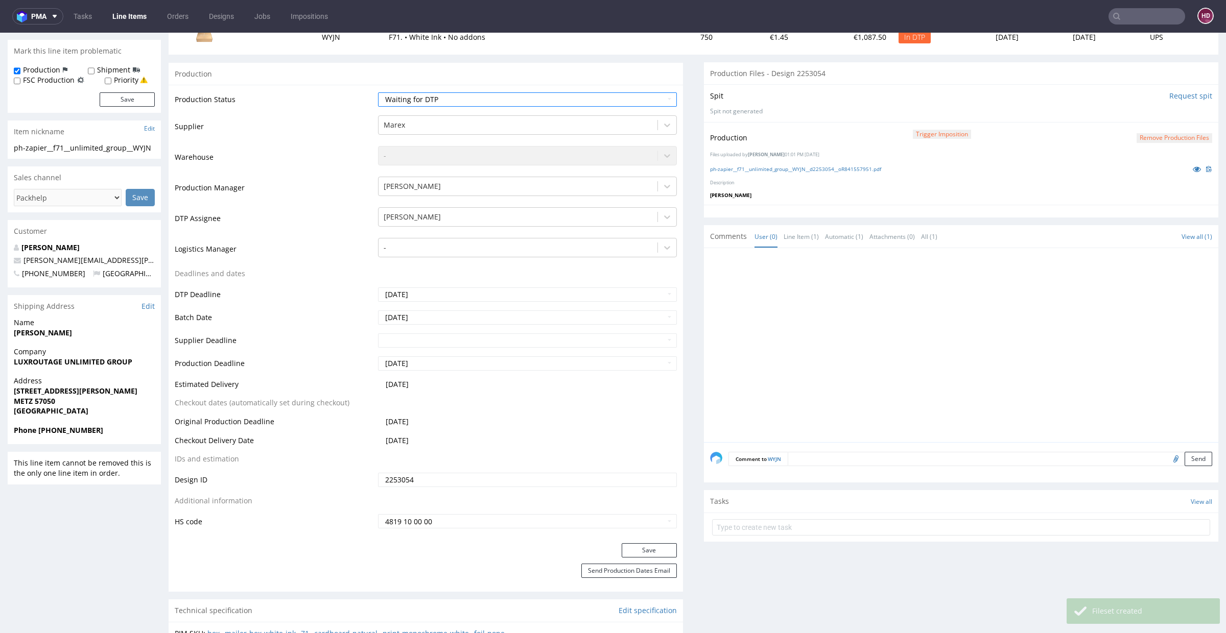
scroll to position [156, 0]
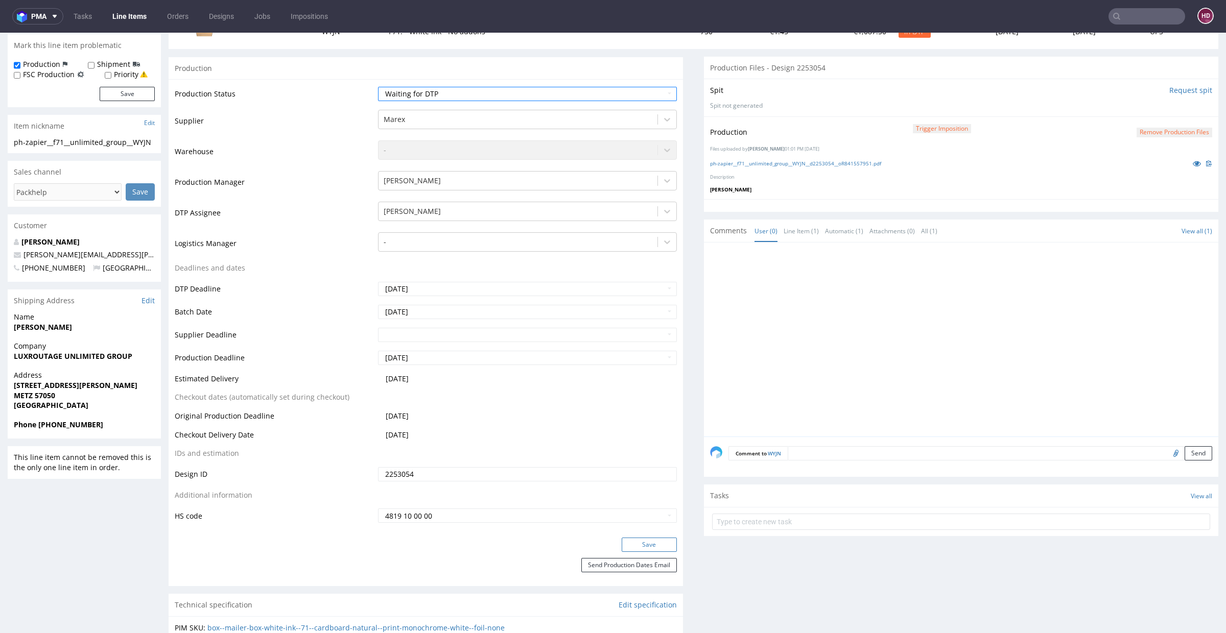
click at [656, 540] on button "Save" at bounding box center [649, 545] width 55 height 14
click at [128, 97] on button "Save" at bounding box center [127, 96] width 55 height 14
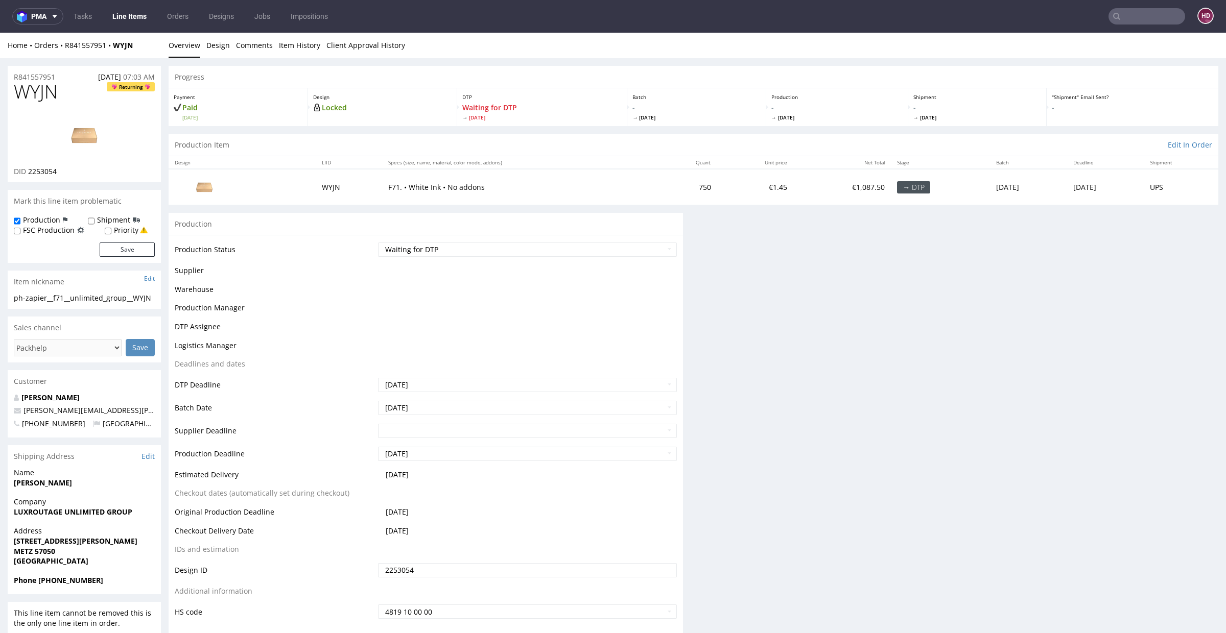
scroll to position [0, 0]
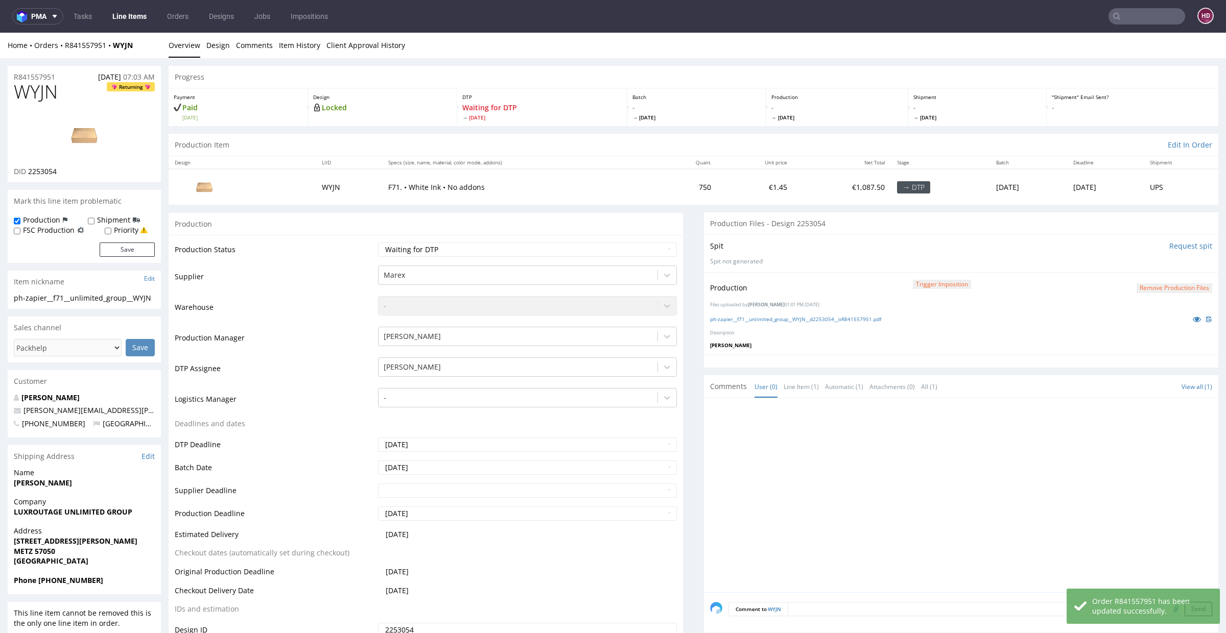
click at [121, 10] on link "Line Items" at bounding box center [129, 16] width 46 height 16
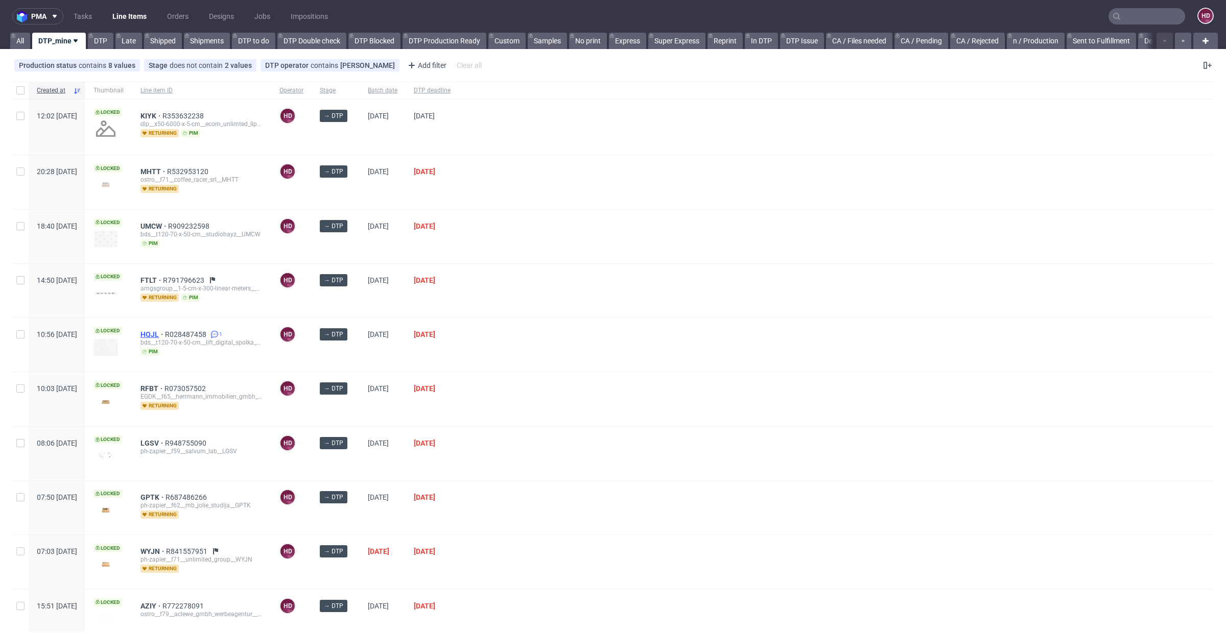
click at [165, 332] on span "HQJL" at bounding box center [152, 335] width 25 height 8
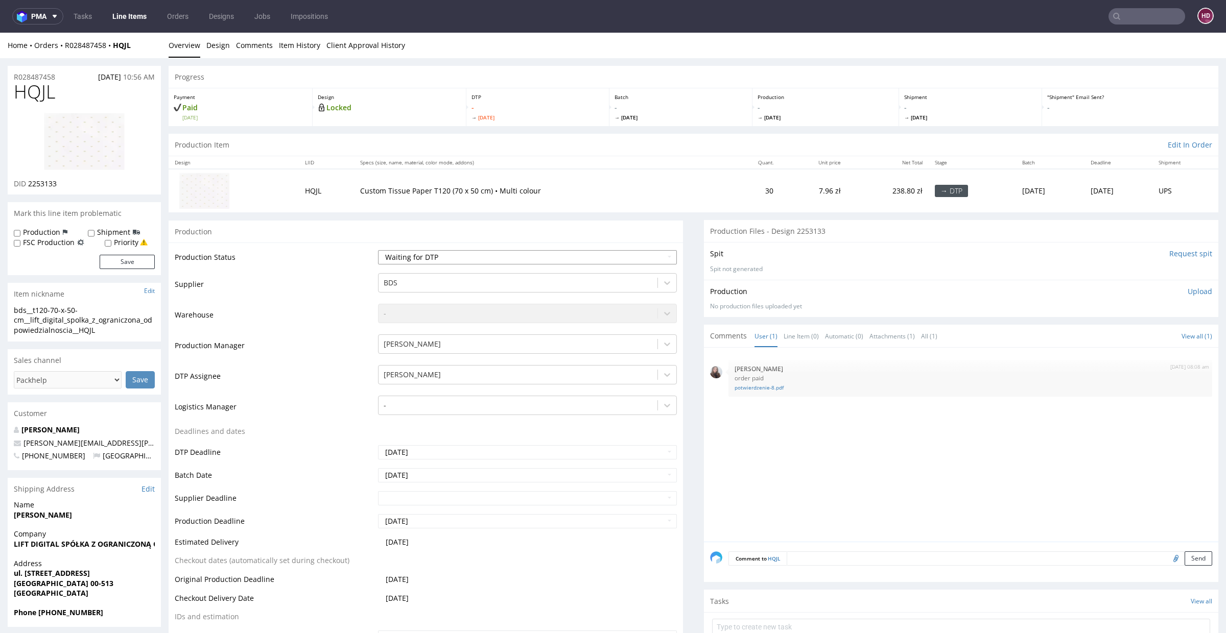
click at [429, 255] on select "Waiting for Artwork Waiting for Diecut Waiting for Mockup Waiting for DTP Waiti…" at bounding box center [527, 257] width 299 height 14
select select "dtp_in_process"
click at [378, 250] on select "Waiting for Artwork Waiting for Diecut Waiting for Mockup Waiting for DTP Waiti…" at bounding box center [527, 257] width 299 height 14
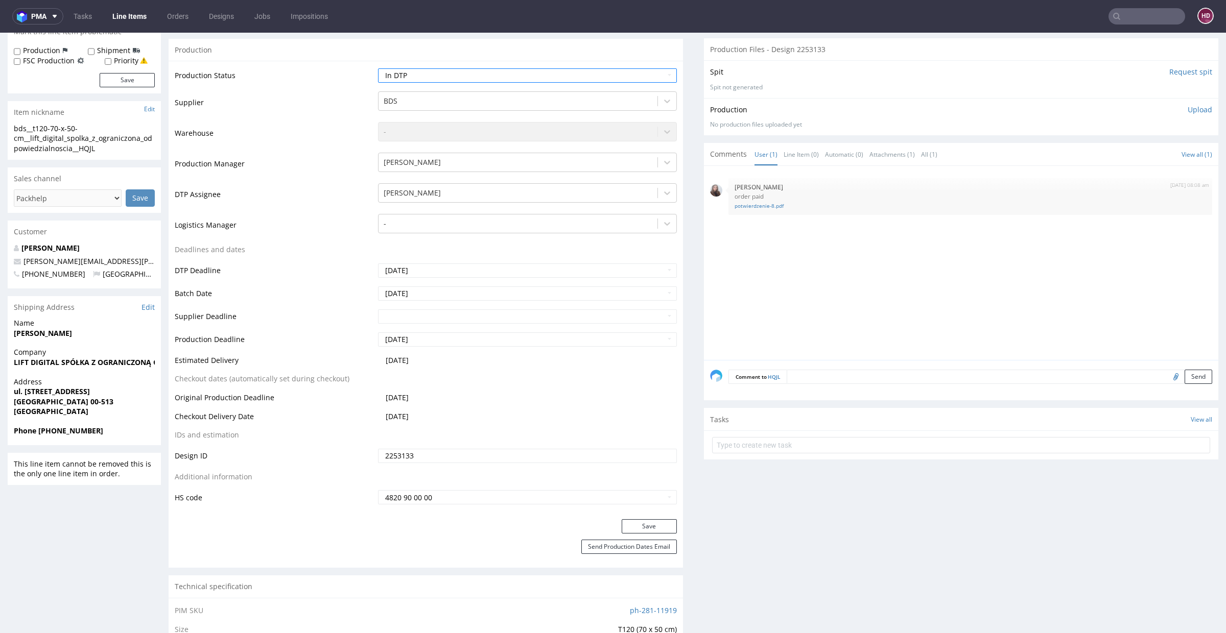
scroll to position [222, 0]
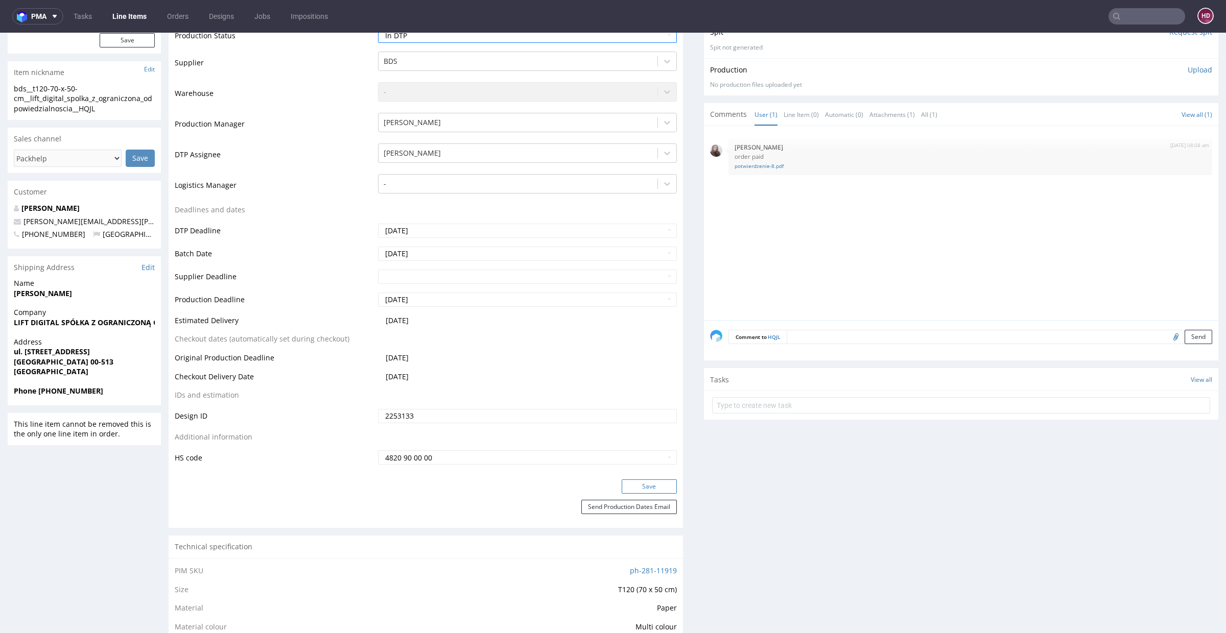
click at [664, 491] on button "Save" at bounding box center [649, 487] width 55 height 14
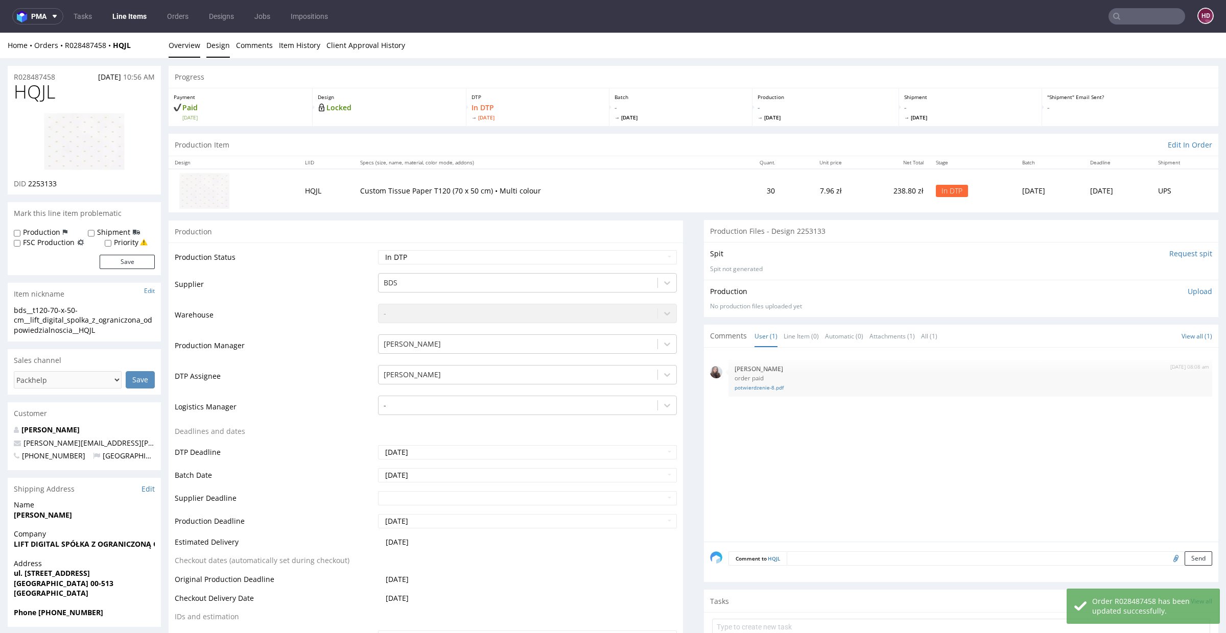
click at [215, 49] on link "Design" at bounding box center [217, 45] width 23 height 25
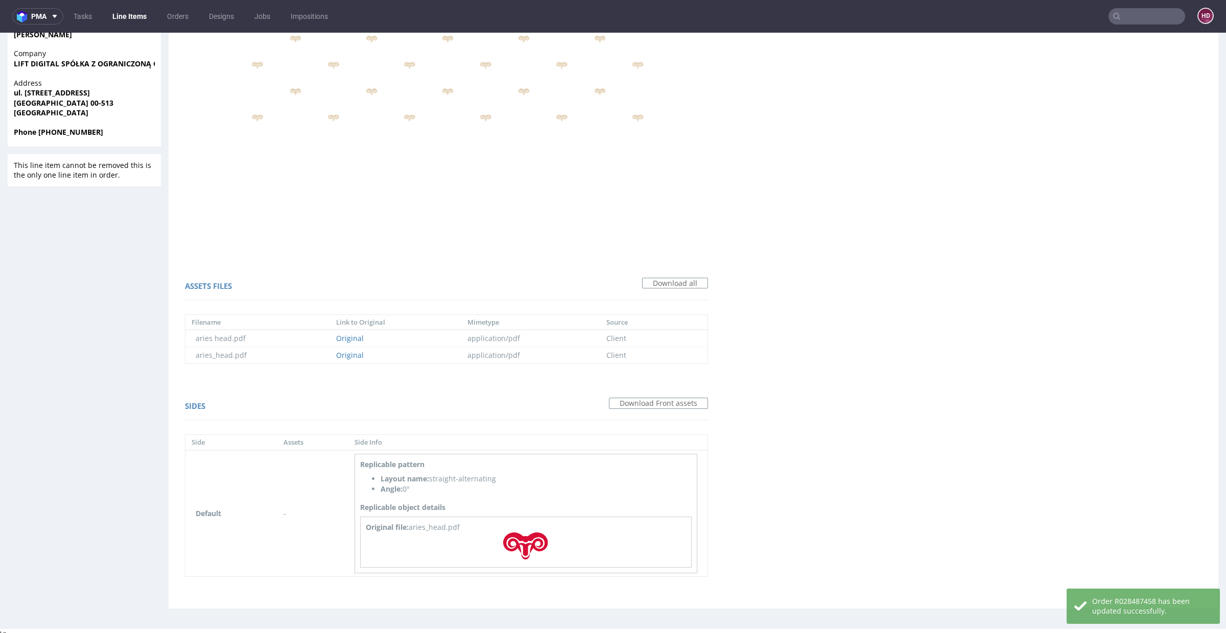
scroll to position [484, 0]
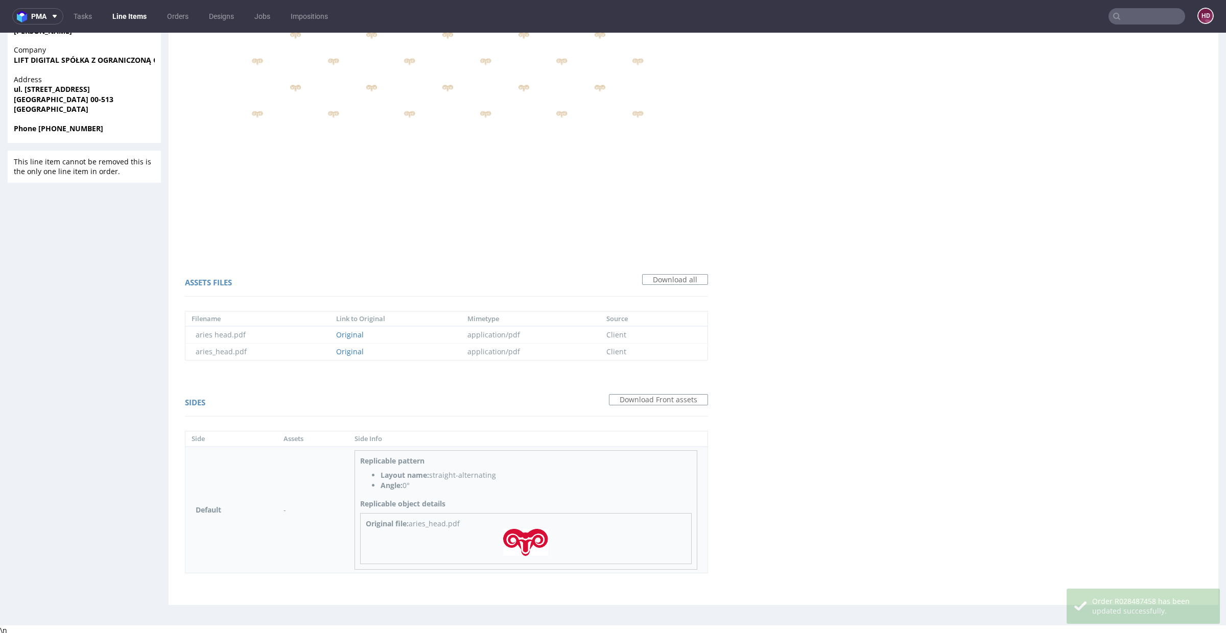
click at [525, 543] on img at bounding box center [525, 542] width 45 height 27
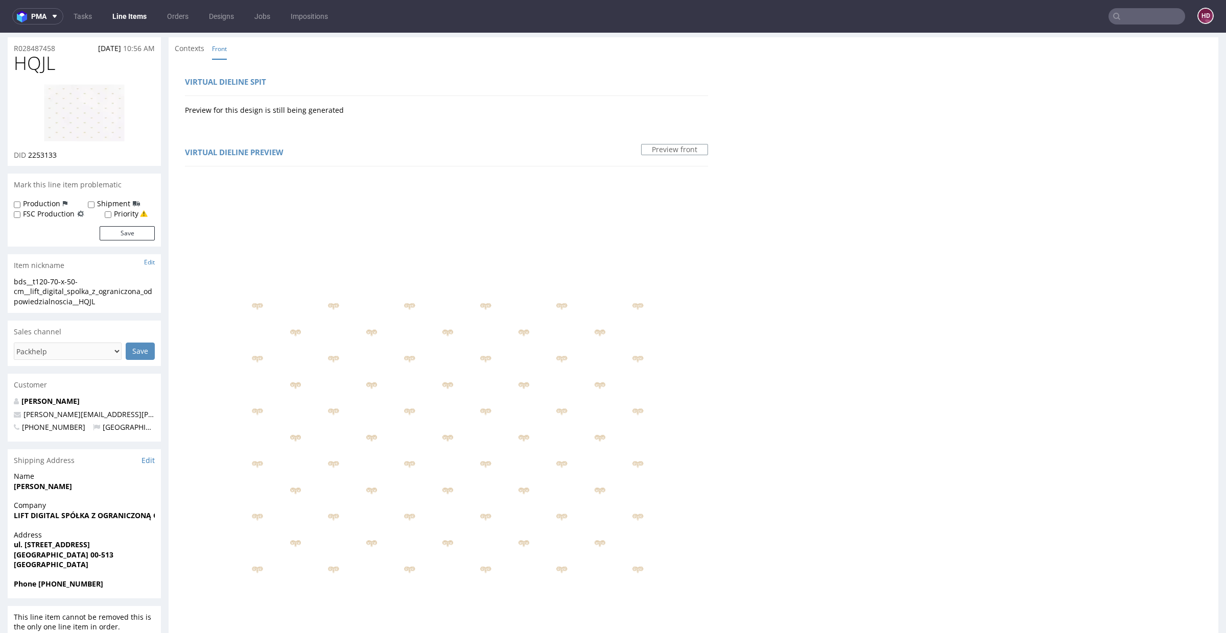
scroll to position [0, 0]
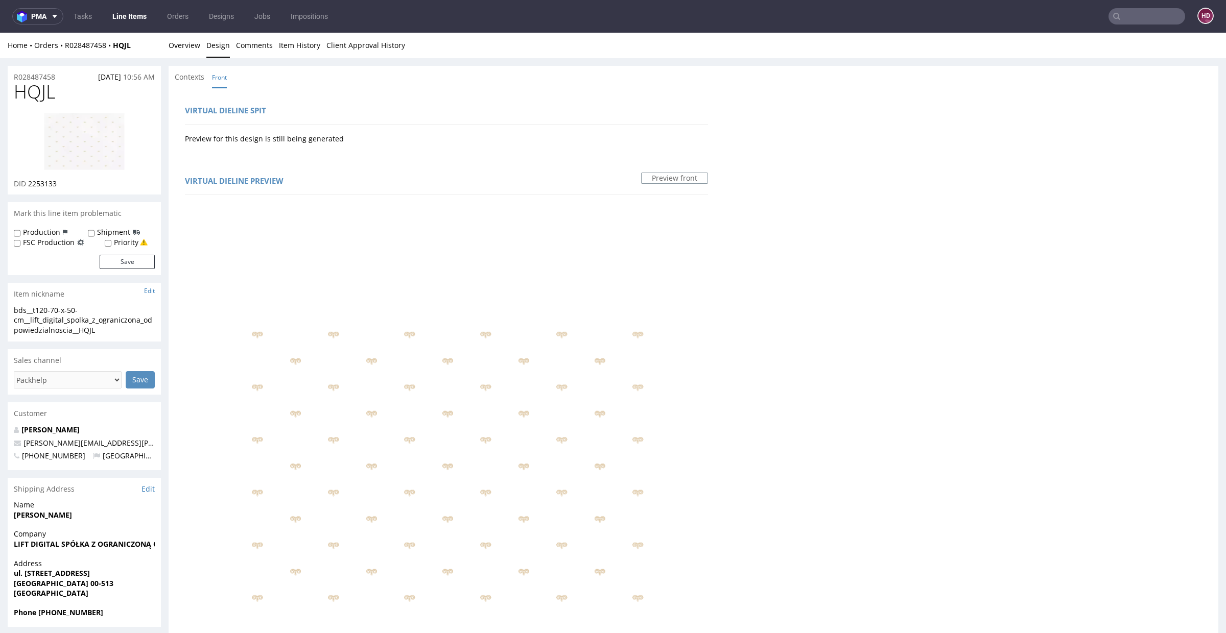
click at [76, 131] on img at bounding box center [84, 141] width 82 height 58
click at [172, 42] on link "Overview" at bounding box center [185, 45] width 32 height 25
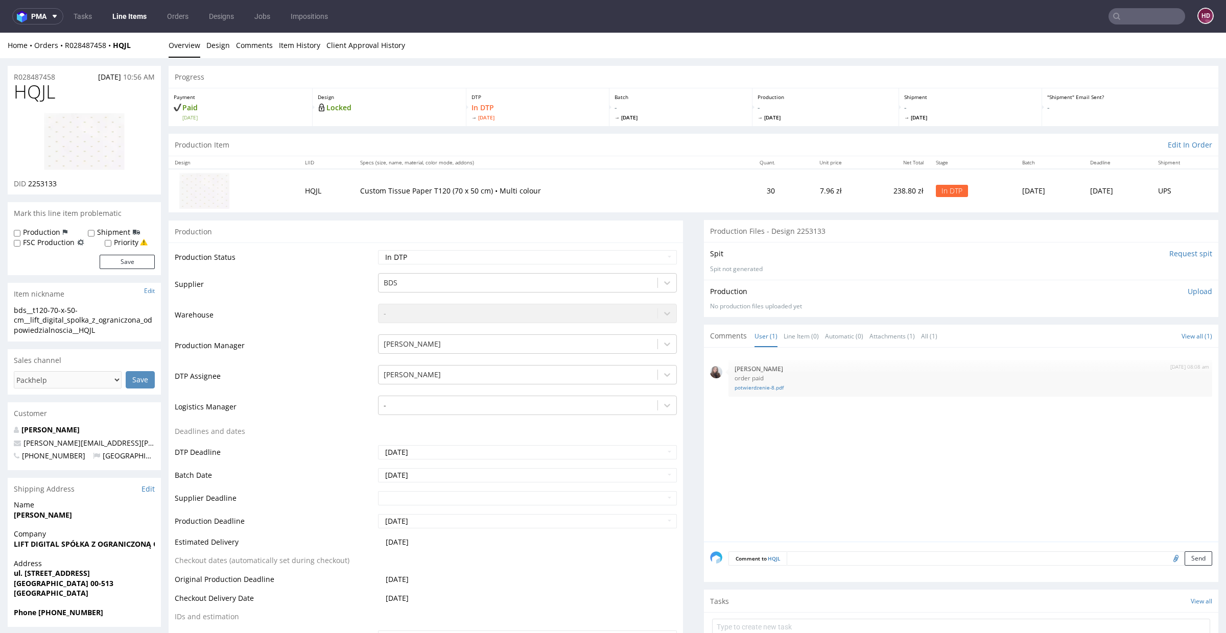
click at [76, 99] on h1 "HQJL" at bounding box center [84, 92] width 141 height 20
drag, startPoint x: 75, startPoint y: 95, endPoint x: 0, endPoint y: 90, distance: 74.7
copy span "HQJL"
drag, startPoint x: 62, startPoint y: 182, endPoint x: 28, endPoint y: 187, distance: 35.2
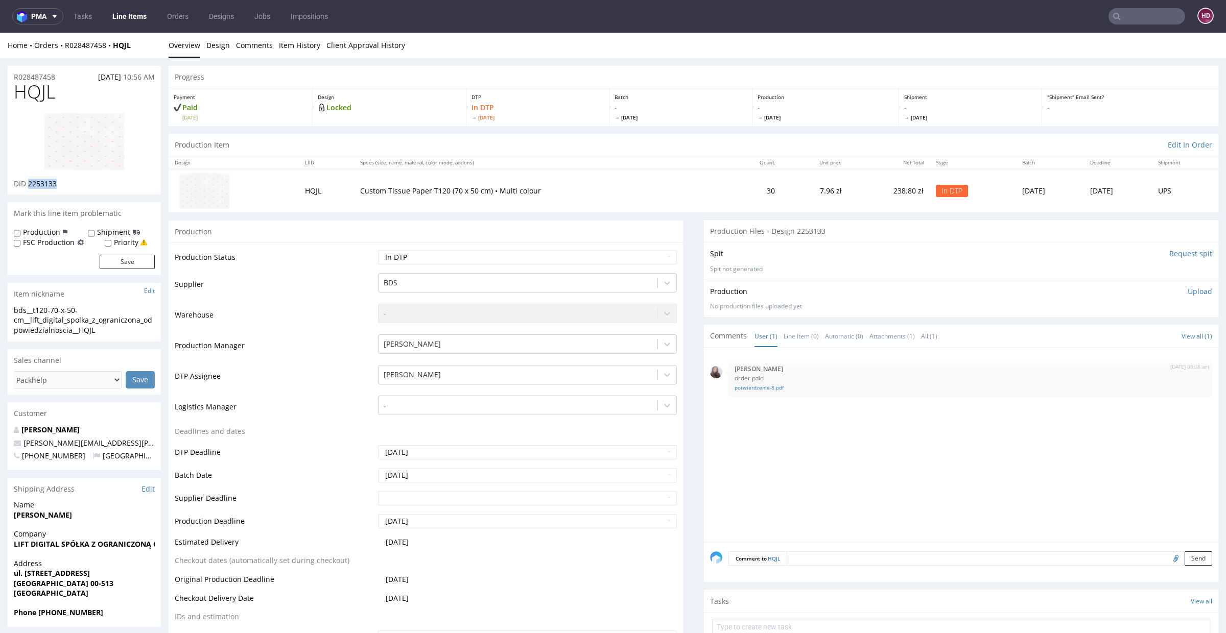
click at [28, 187] on div "DID 2253133" at bounding box center [84, 184] width 141 height 10
copy span "2253133"
drag, startPoint x: 98, startPoint y: 333, endPoint x: 2, endPoint y: 309, distance: 99.4
copy div "bds__t120-70-x-50-cm__lift_digital_spolka_z_ograniczona_odpowiedzialnoscia__HQJL"
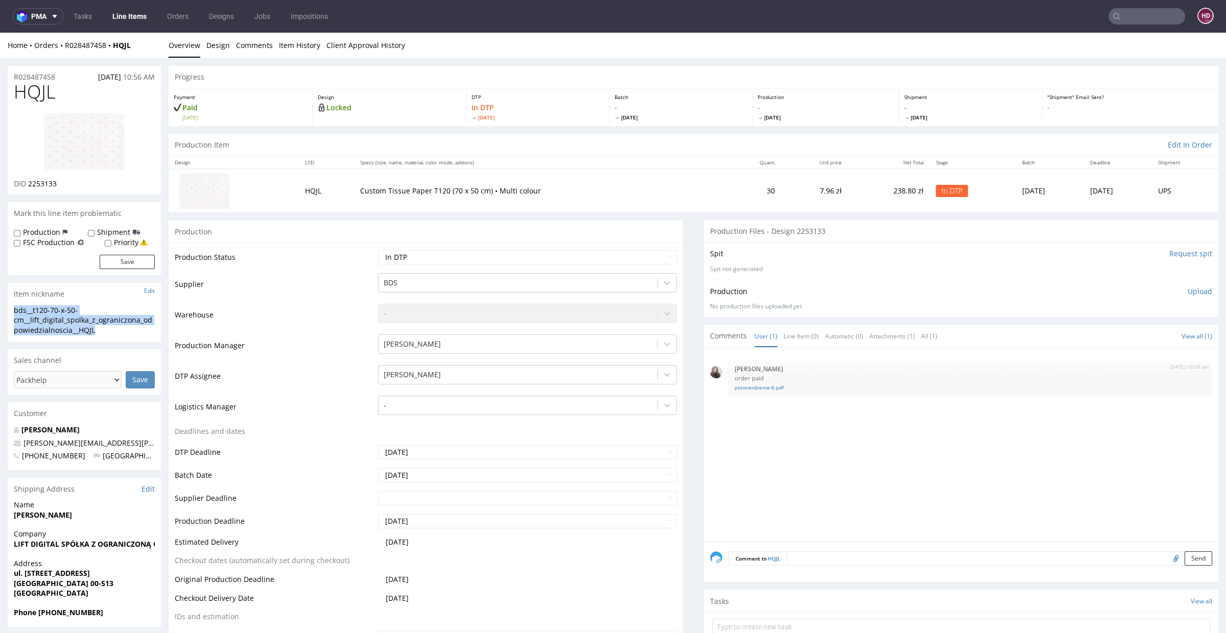
click at [66, 76] on div "R028487458 26.08.2025 10:56 AM" at bounding box center [84, 74] width 153 height 16
drag, startPoint x: 65, startPoint y: 76, endPoint x: 14, endPoint y: 76, distance: 51.1
click at [14, 76] on div "R028487458 26.08.2025 10:56 AM" at bounding box center [84, 74] width 153 height 16
copy p "R028487458"
drag, startPoint x: 66, startPoint y: 181, endPoint x: 29, endPoint y: 180, distance: 37.3
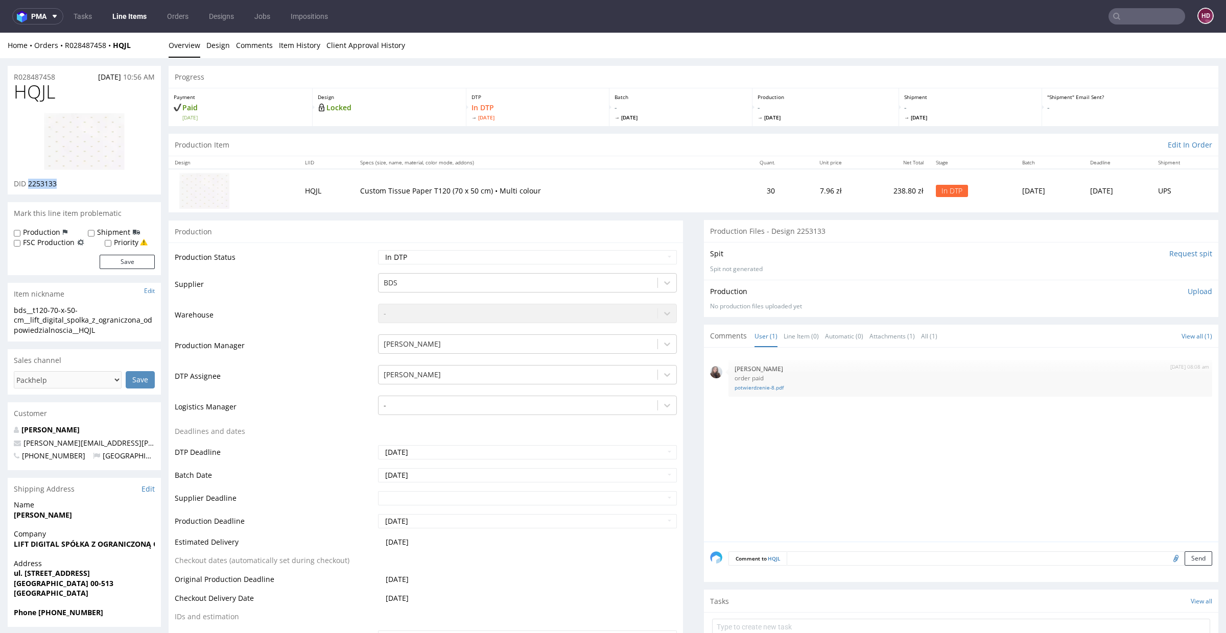
click at [29, 180] on div "DID 2253133" at bounding box center [84, 184] width 141 height 10
copy span "2253133"
click at [90, 140] on img at bounding box center [84, 141] width 82 height 58
click at [1187, 298] on div "Production Upload No production files uploaded yet Description (optional) Add f…" at bounding box center [961, 299] width 502 height 25
click at [1188, 292] on p "Upload" at bounding box center [1200, 292] width 25 height 10
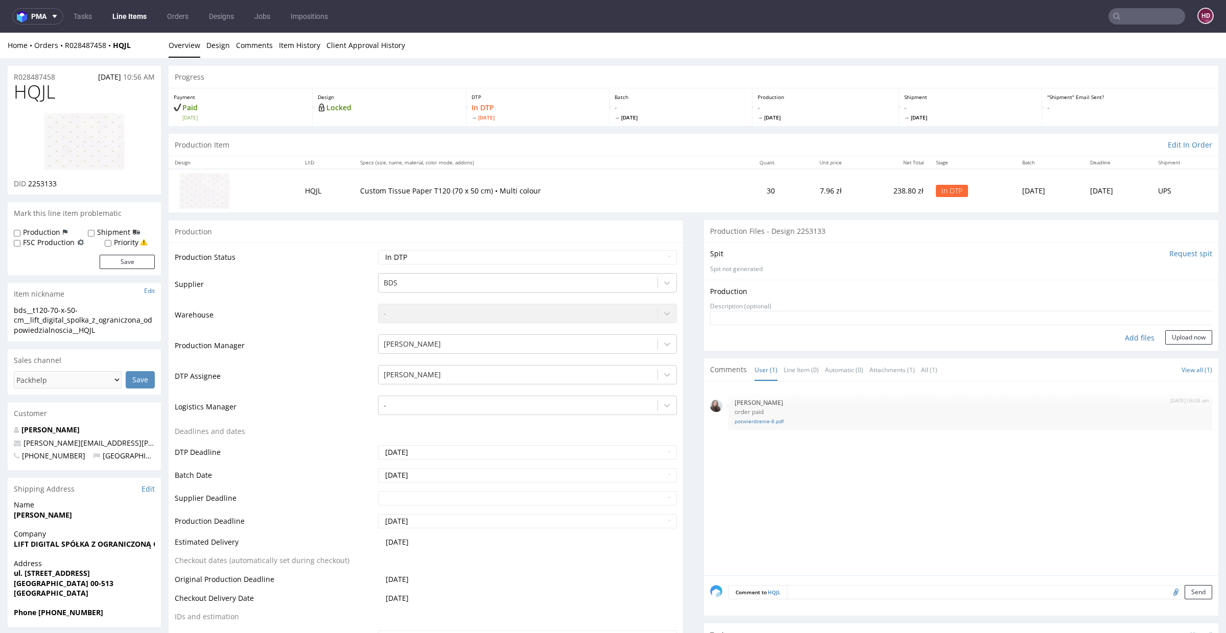
click at [1125, 339] on div "Add files" at bounding box center [1139, 338] width 51 height 15
type input "C:\fakepath\bds__t120-70-x-50-cm__lift_digital_spolka_z_ograniczona_odpowiedzia…"
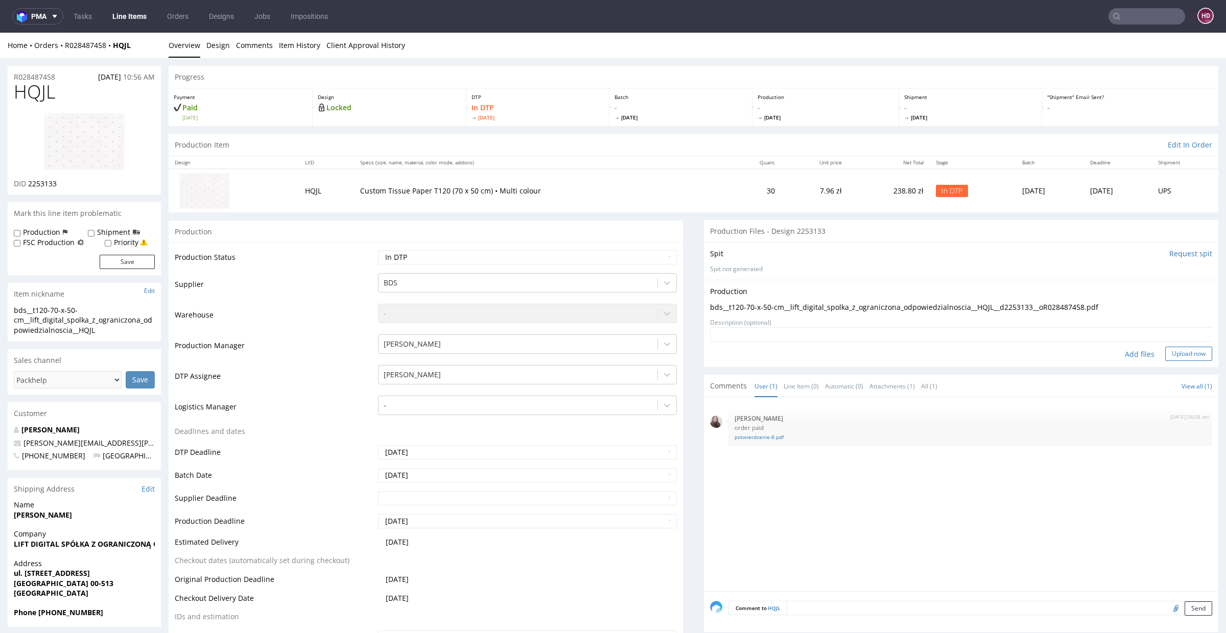
click at [1165, 348] on button "Upload now" at bounding box center [1188, 354] width 47 height 14
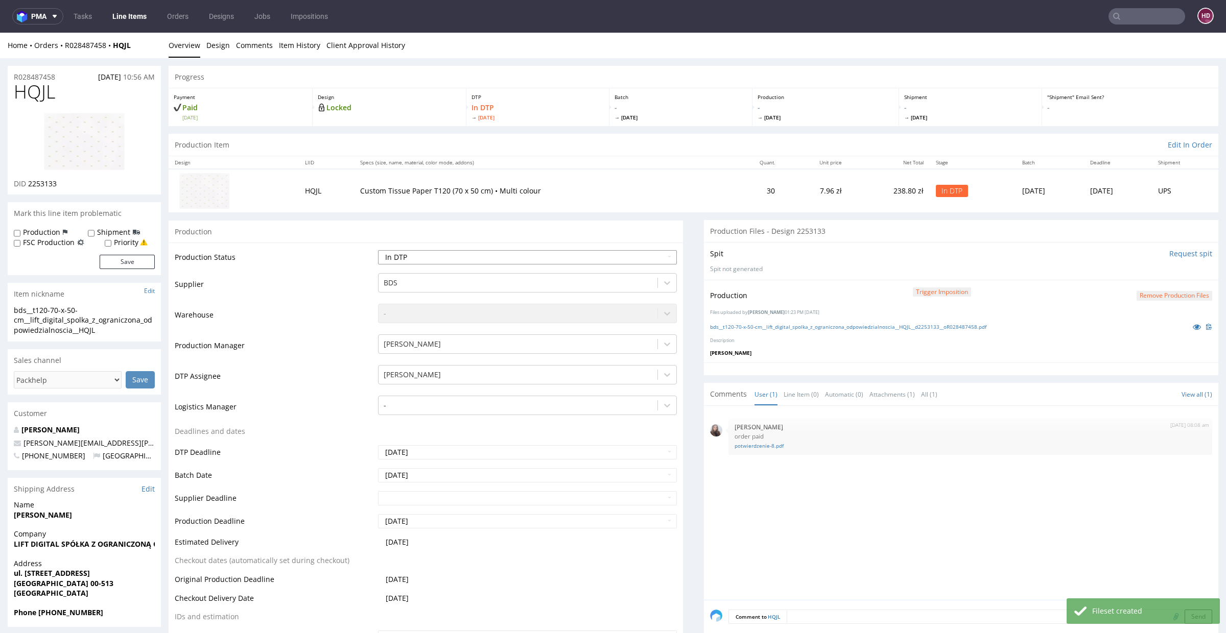
click at [462, 261] on select "Waiting for Artwork Waiting for Diecut Waiting for Mockup Waiting for DTP Waiti…" at bounding box center [527, 257] width 299 height 14
select select "dtp_production_ready"
click at [378, 250] on select "Waiting for Artwork Waiting for Diecut Waiting for Mockup Waiting for DTP Waiti…" at bounding box center [527, 257] width 299 height 14
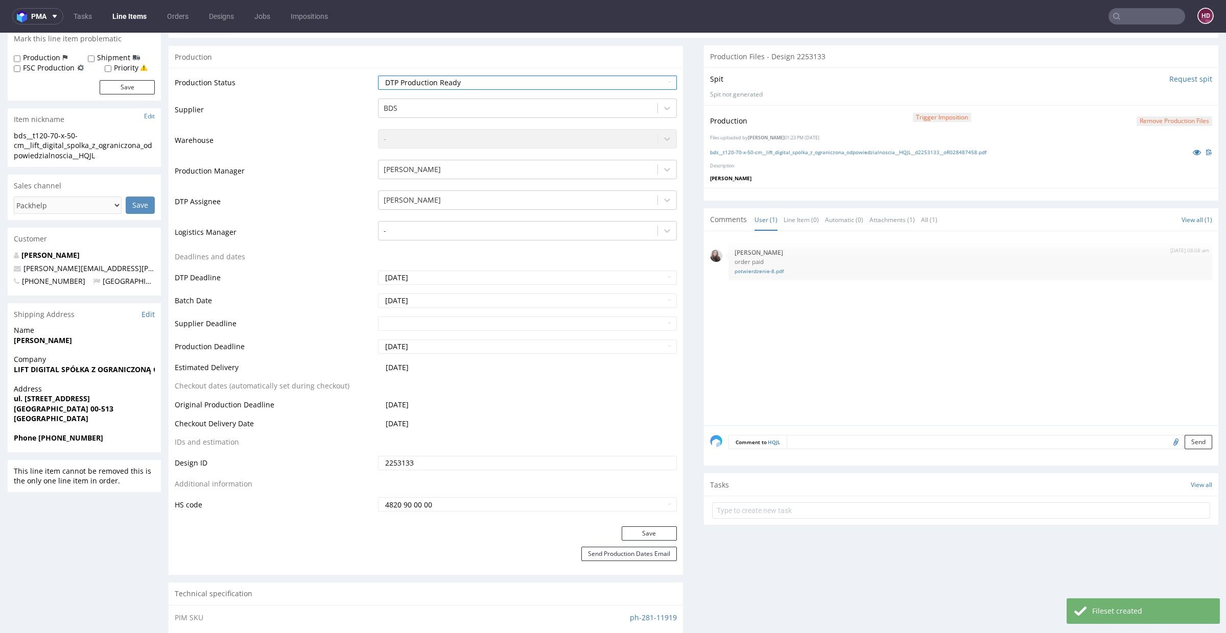
scroll to position [174, 0]
click at [657, 532] on button "Save" at bounding box center [649, 535] width 55 height 14
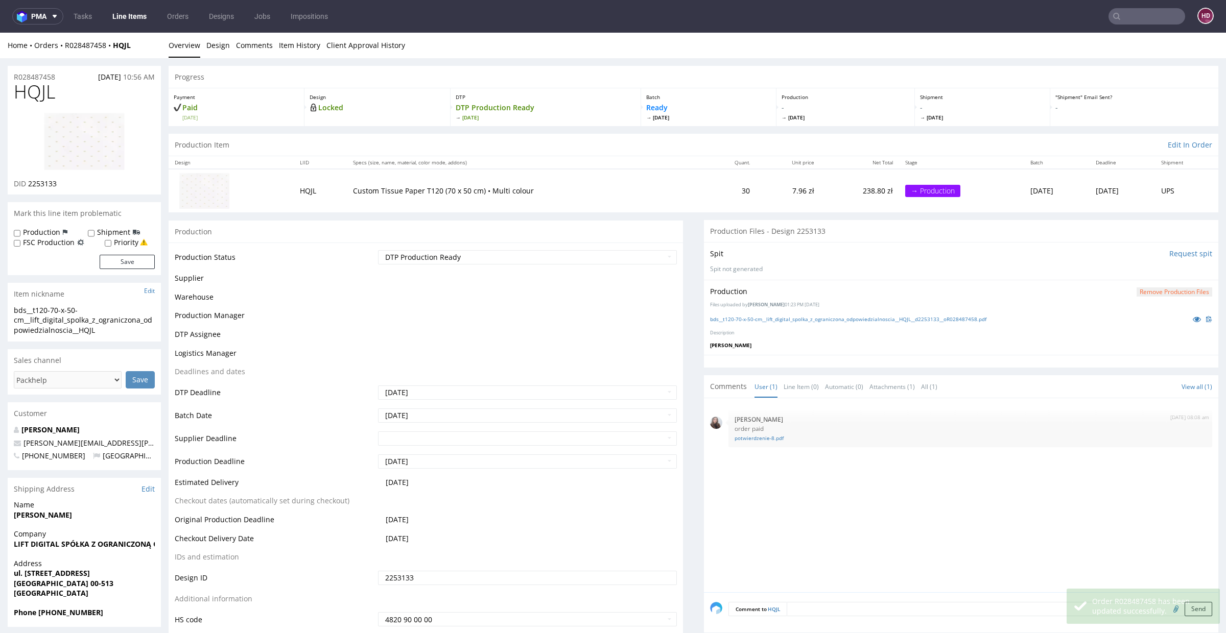
scroll to position [167, 0]
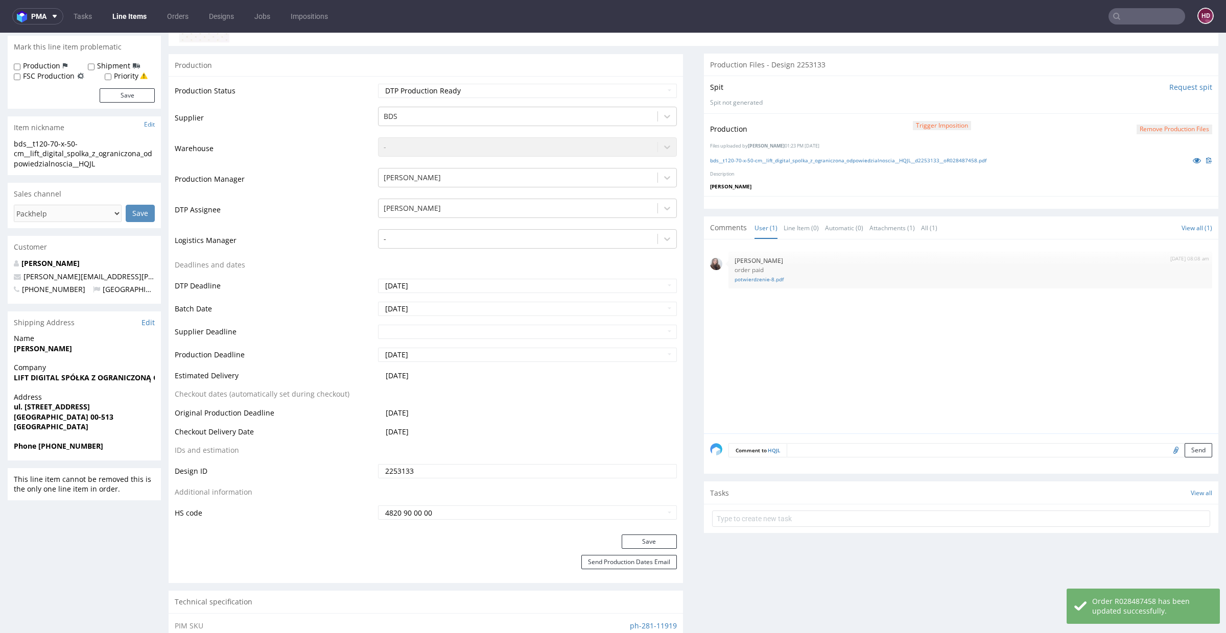
click at [775, 163] on div "bds__t120-70-x-50-cm__lift_digital_spolka_z_ograniczona_odpowiedzialnoscia__HQJ…" at bounding box center [961, 160] width 502 height 11
click at [778, 157] on link "bds__t120-70-x-50-cm__lift_digital_spolka_z_ograniczona_odpowiedzialnoscia__HQJ…" at bounding box center [848, 160] width 276 height 7
click at [115, 18] on link "Line Items" at bounding box center [129, 16] width 46 height 16
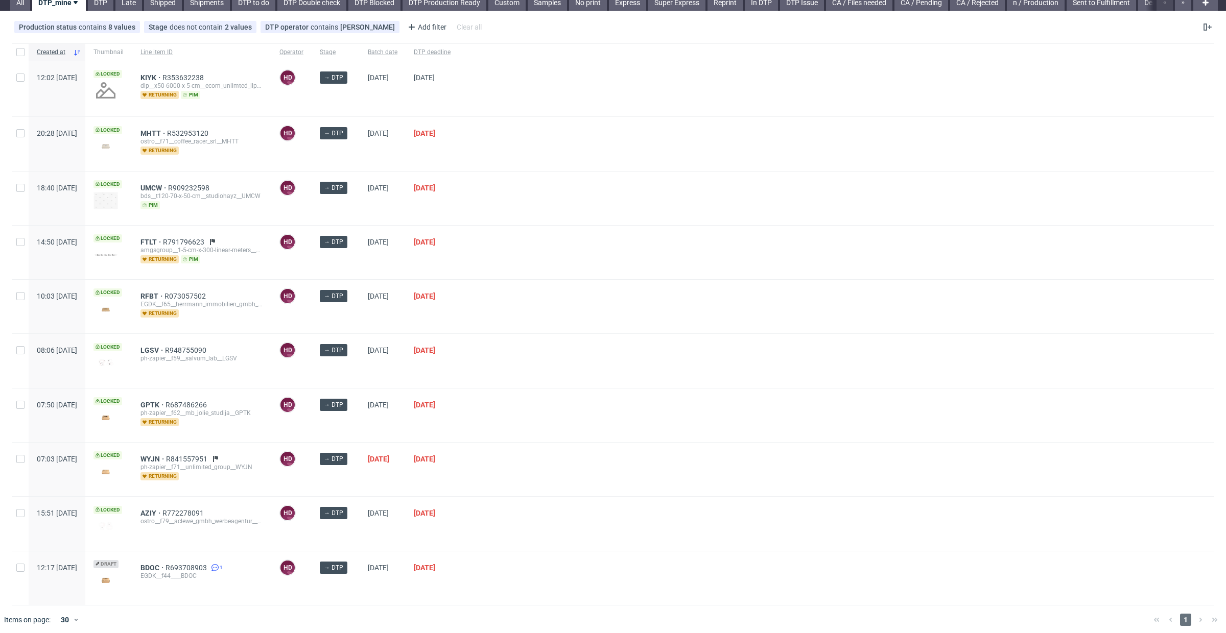
scroll to position [39, 0]
click at [168, 184] on span "UMCW" at bounding box center [154, 187] width 28 height 8
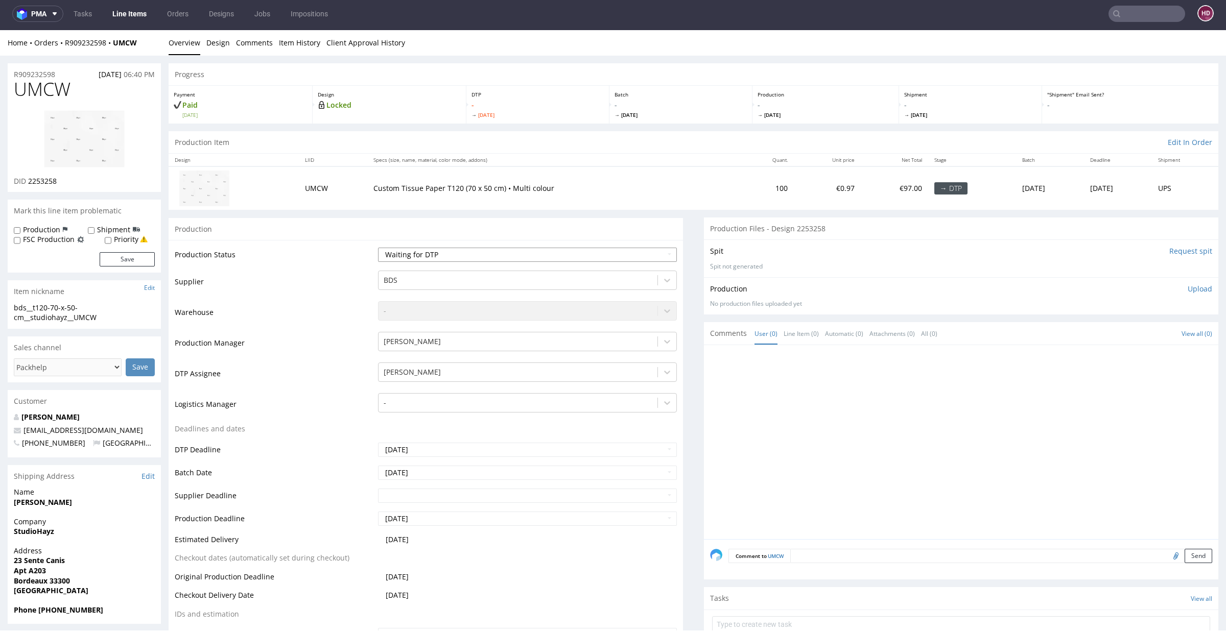
click at [400, 252] on select "Waiting for Artwork Waiting for Diecut Waiting for Mockup Waiting for DTP Waiti…" at bounding box center [527, 255] width 299 height 14
select select "dtp_in_process"
click at [378, 248] on select "Waiting for Artwork Waiting for Diecut Waiting for Mockup Waiting for DTP Waiti…" at bounding box center [527, 255] width 299 height 14
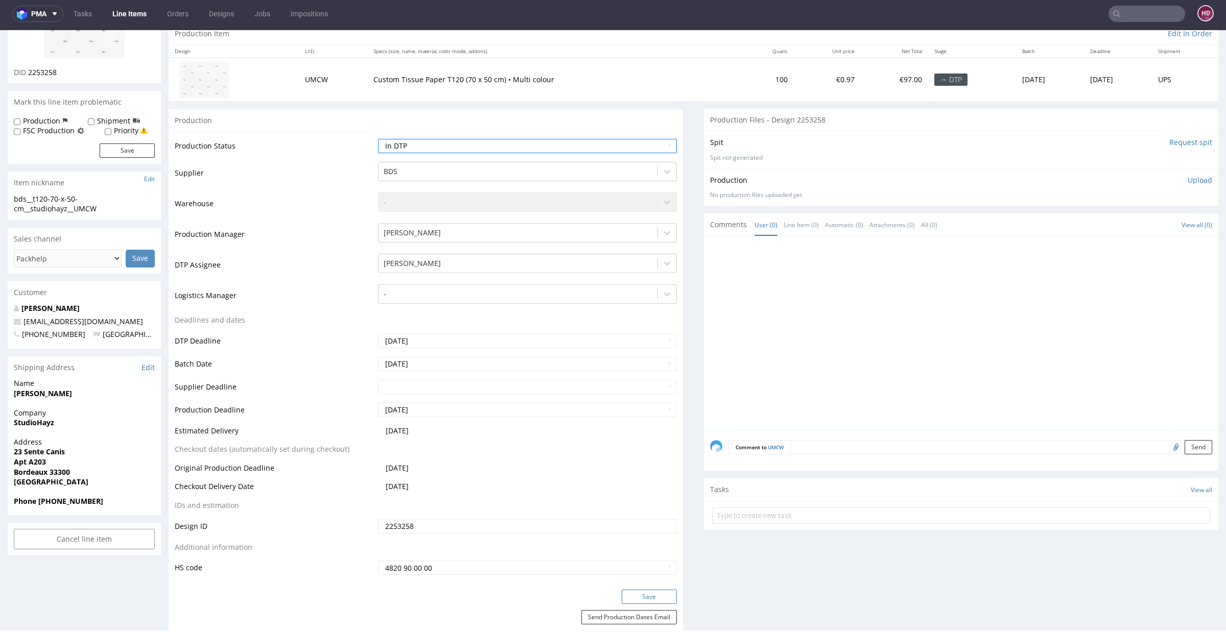
scroll to position [110, 0]
click at [657, 594] on button "Save" at bounding box center [649, 595] width 55 height 14
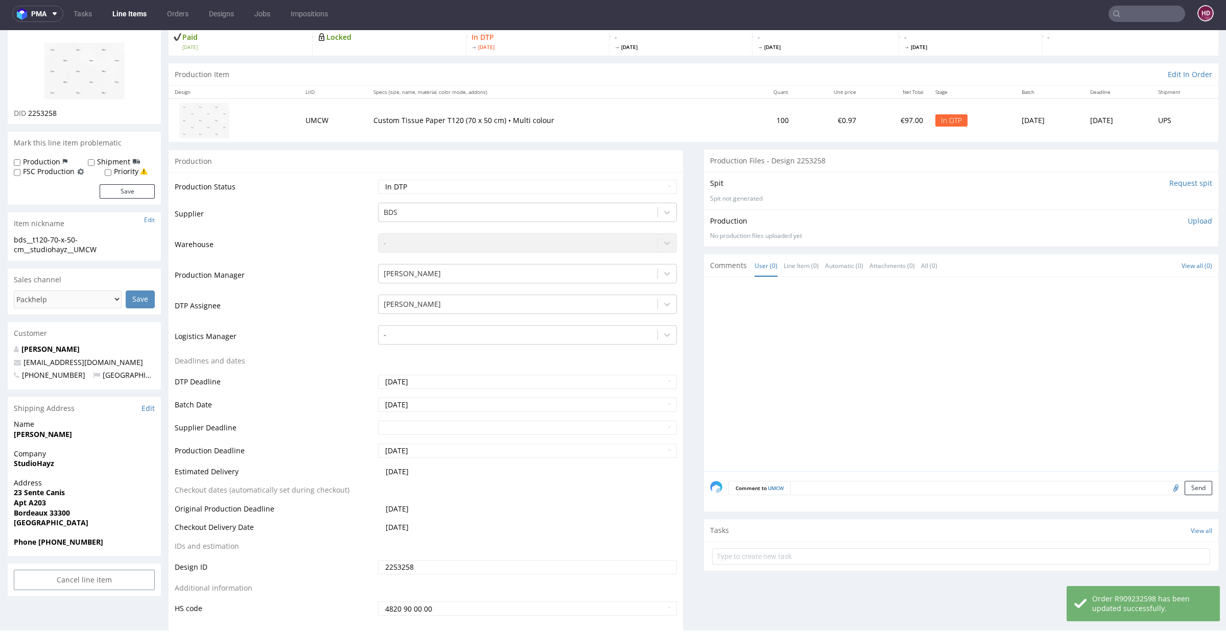
scroll to position [0, 0]
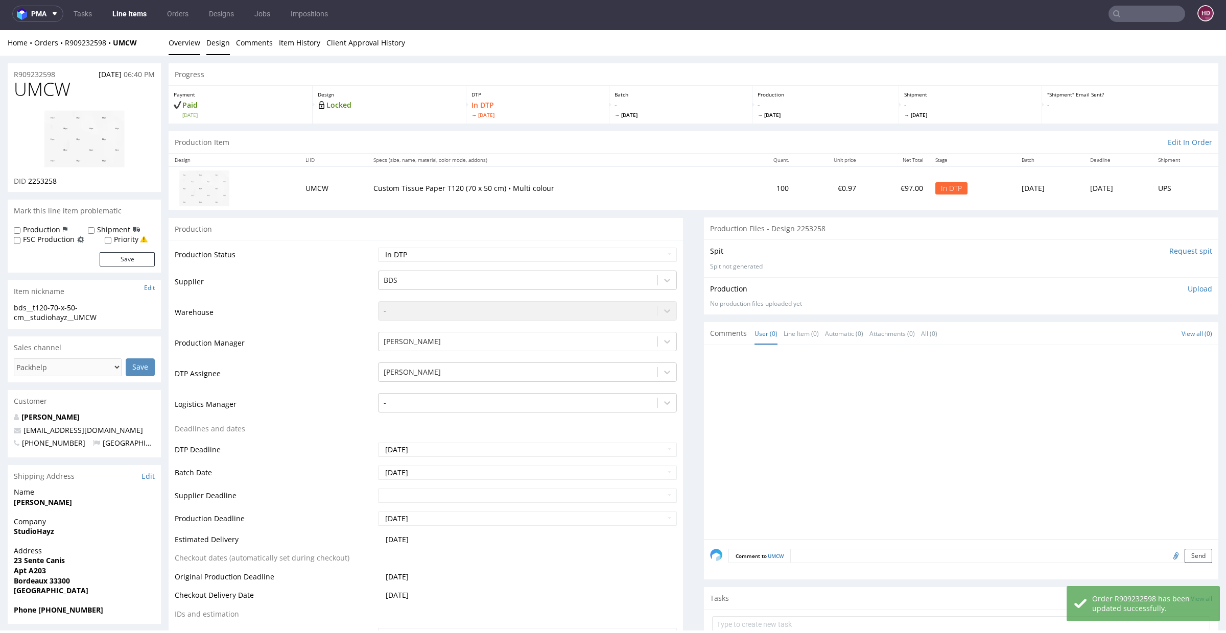
click at [218, 39] on link "Design" at bounding box center [217, 42] width 23 height 25
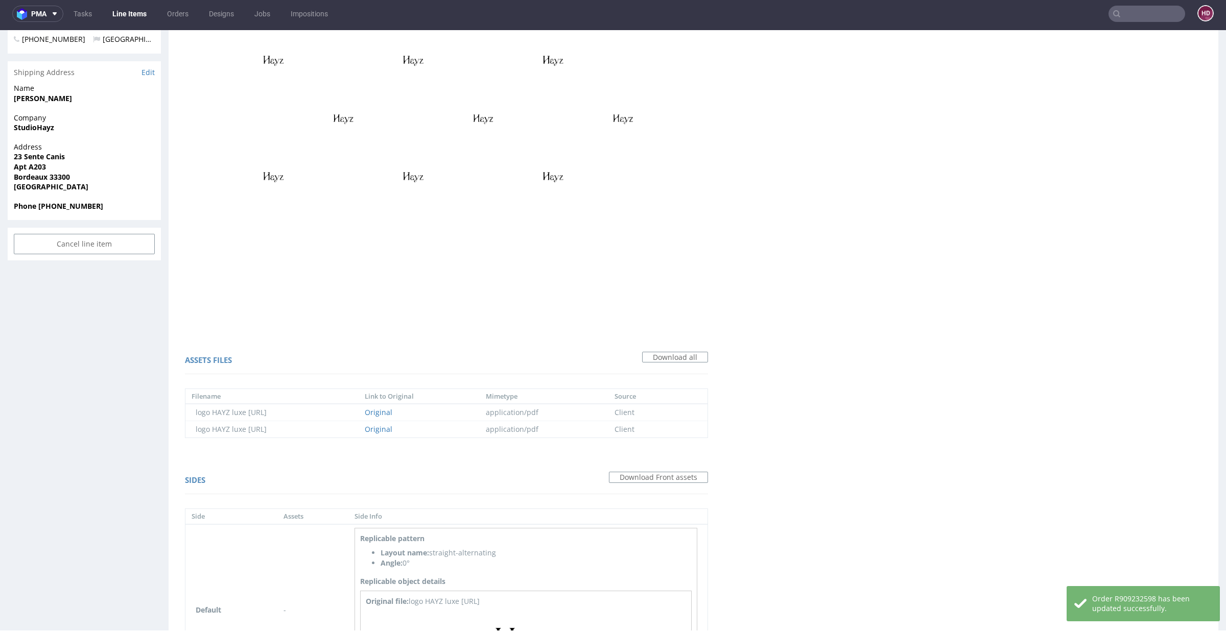
scroll to position [529, 0]
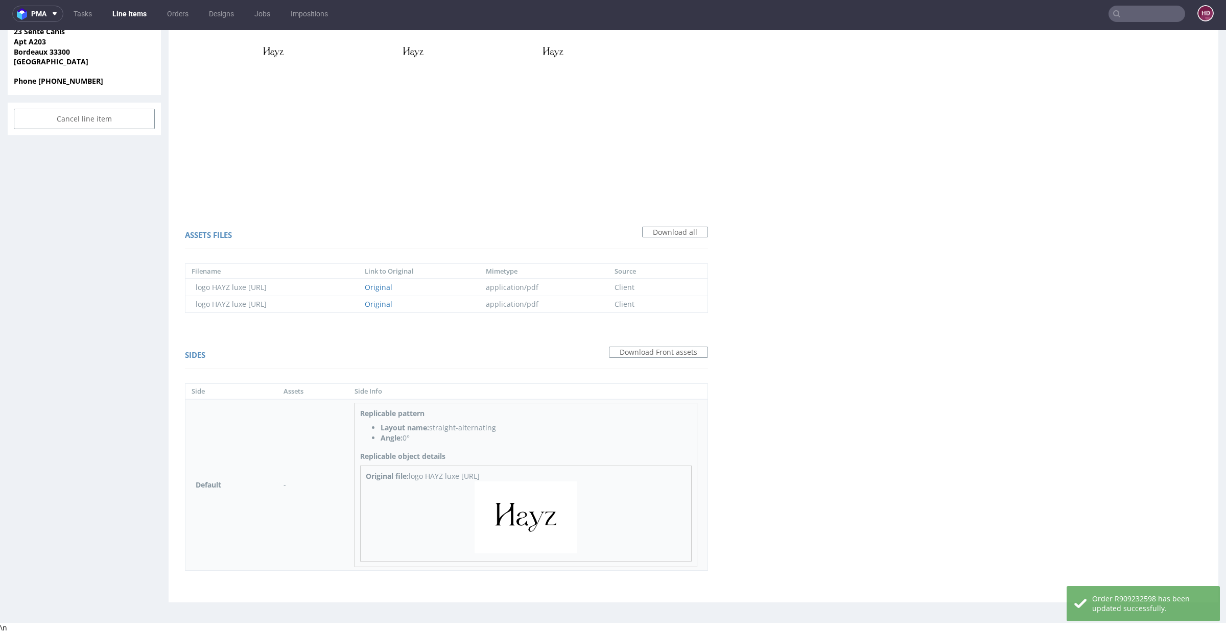
click at [539, 528] on img at bounding box center [526, 518] width 102 height 73
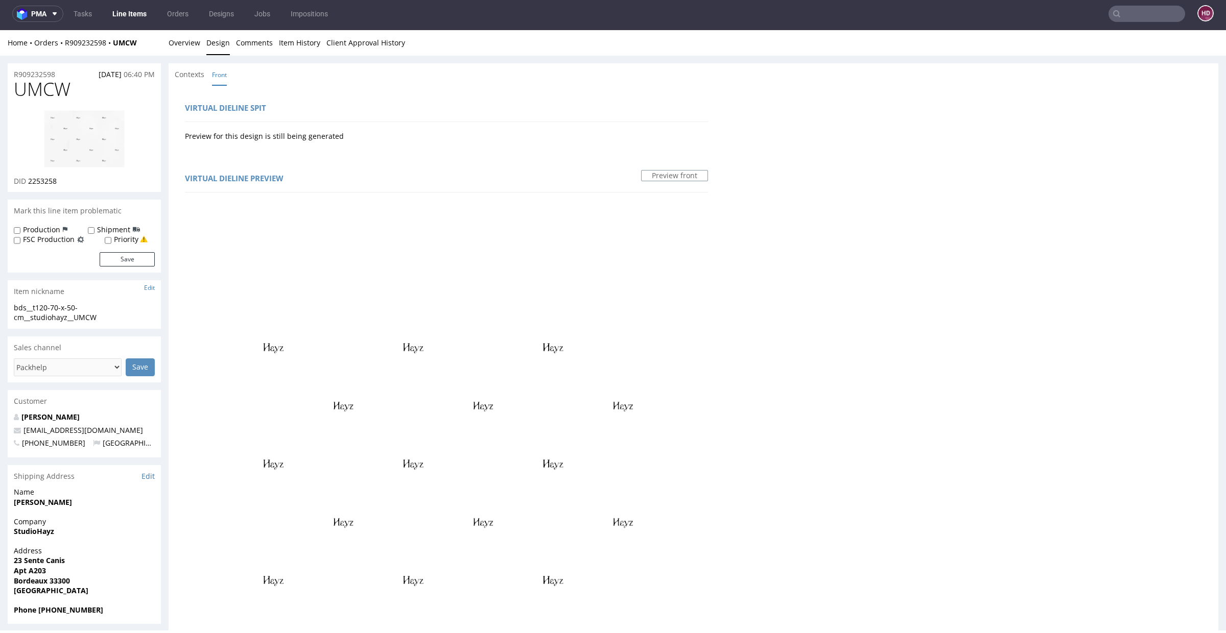
scroll to position [0, 0]
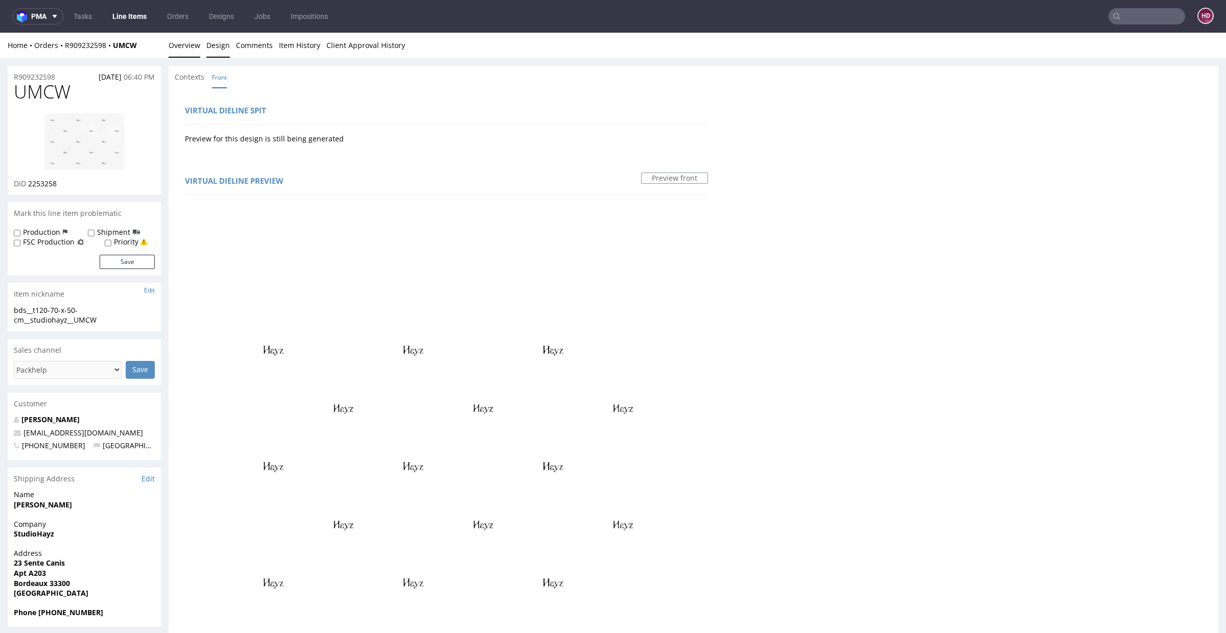
click at [184, 41] on link "Overview" at bounding box center [185, 45] width 32 height 25
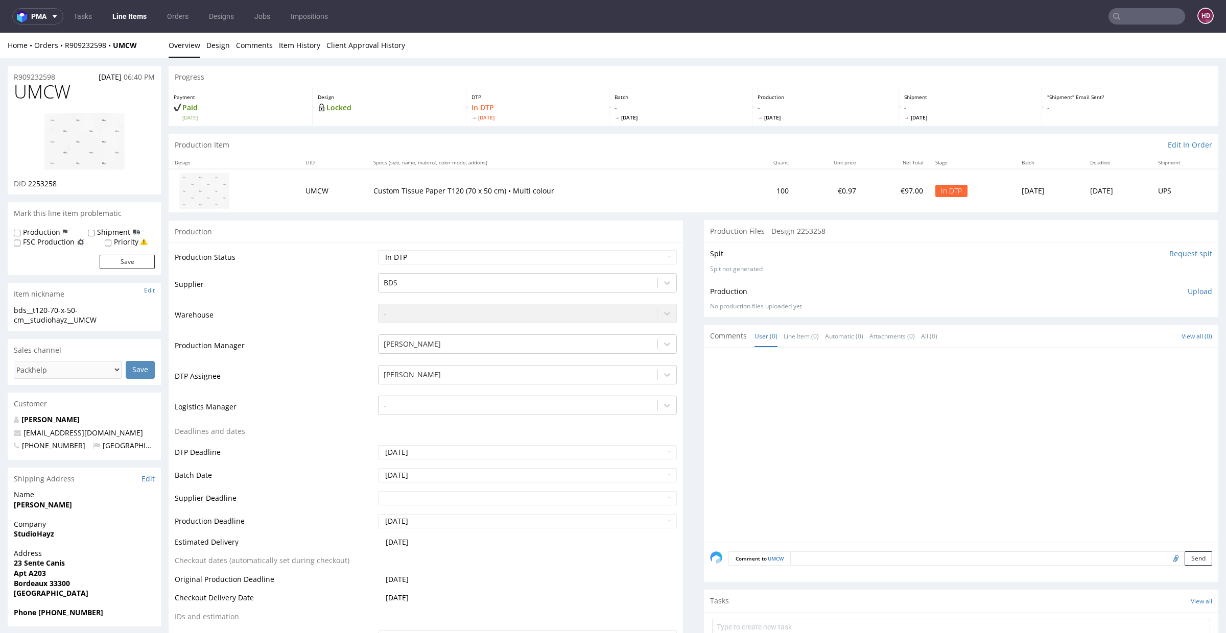
click at [79, 146] on img at bounding box center [84, 141] width 82 height 58
drag, startPoint x: 74, startPoint y: 93, endPoint x: 0, endPoint y: 92, distance: 74.1
copy span "UMCW"
click at [61, 181] on div "DID 2253258" at bounding box center [84, 184] width 141 height 10
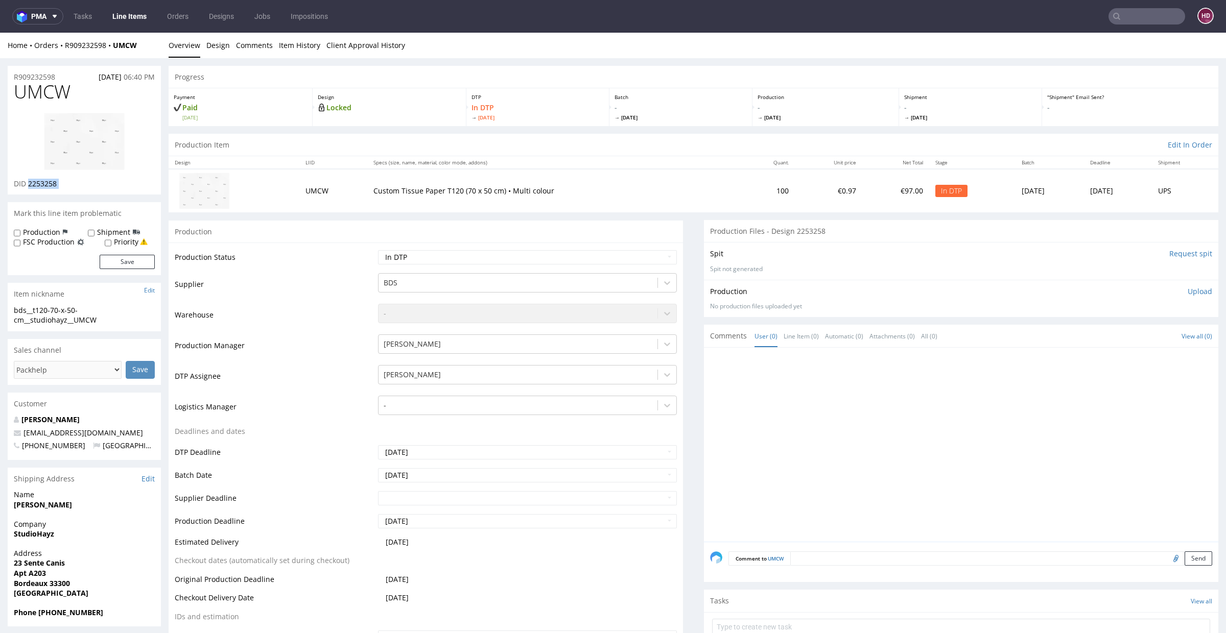
drag, startPoint x: 61, startPoint y: 182, endPoint x: 41, endPoint y: 185, distance: 19.7
click at [41, 185] on div "DID 2253258" at bounding box center [84, 184] width 141 height 10
copy div "2253258"
click at [103, 320] on div "bds__t120-70-x-50-cm__studiohayz__UMCW" at bounding box center [84, 315] width 141 height 20
drag, startPoint x: 103, startPoint y: 320, endPoint x: 1, endPoint y: 309, distance: 103.2
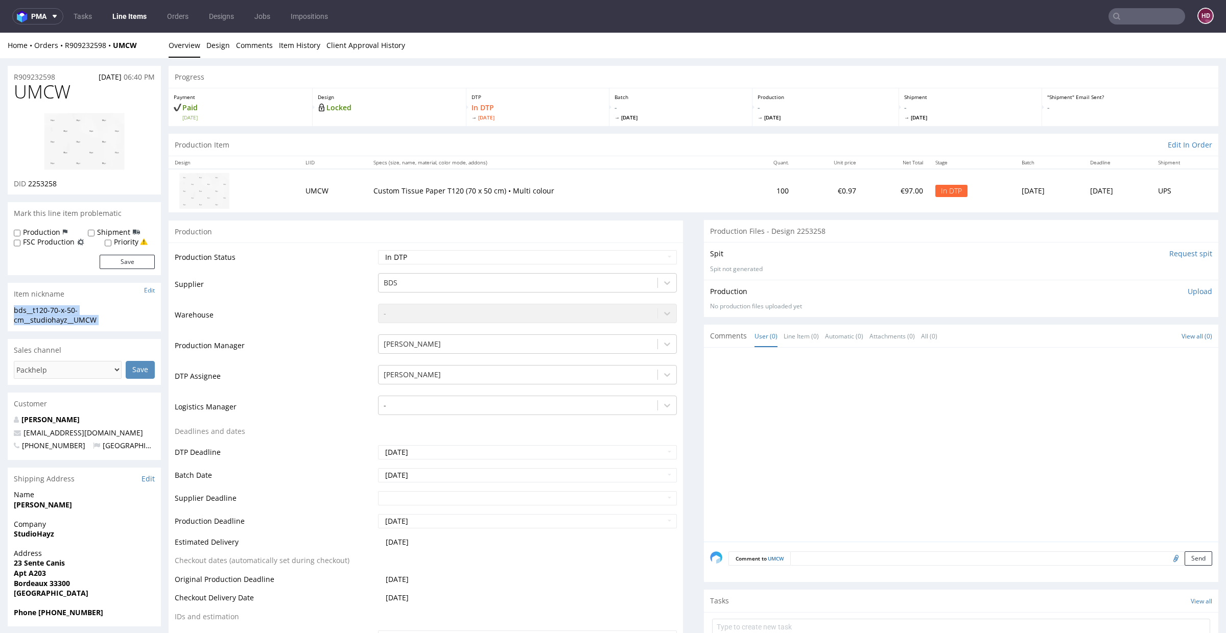
copy div "bds__t120-70-x-50-cm__studiohayz__UMCW Update"
drag, startPoint x: 69, startPoint y: 78, endPoint x: 0, endPoint y: 73, distance: 69.2
copy p "R909232598"
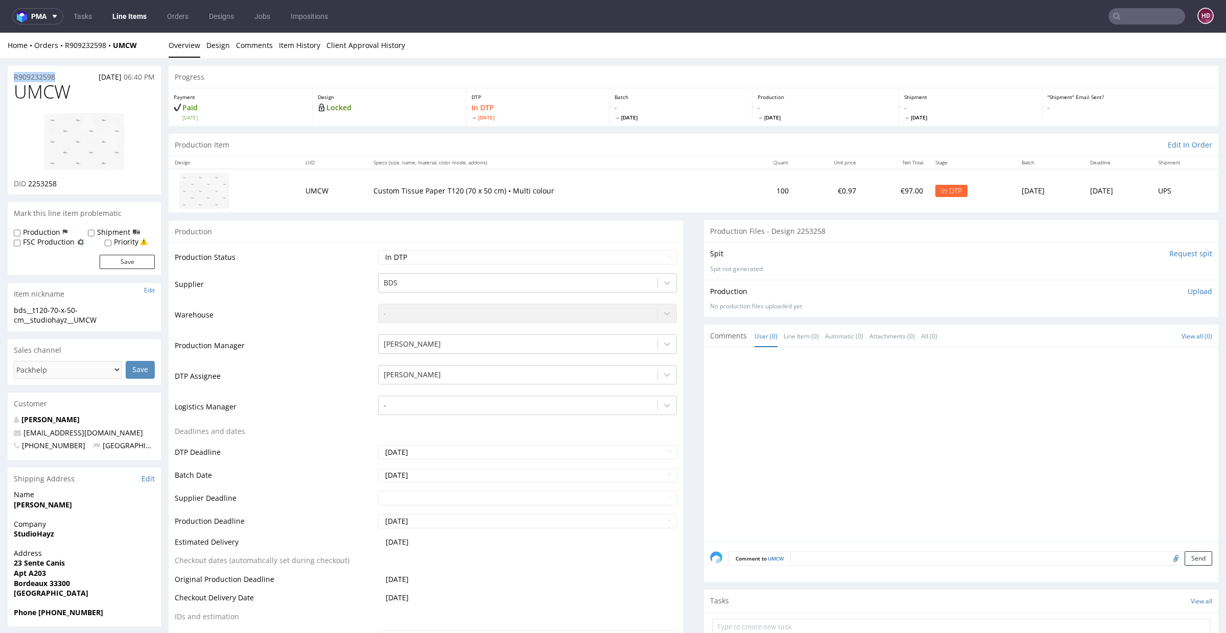
click at [68, 185] on div "DID 2253258" at bounding box center [84, 184] width 141 height 10
drag, startPoint x: 67, startPoint y: 185, endPoint x: 29, endPoint y: 183, distance: 38.4
click at [29, 183] on div "DID 2253258" at bounding box center [84, 184] width 141 height 10
copy div "2253258"
click at [1188, 289] on p "Upload" at bounding box center [1200, 292] width 25 height 10
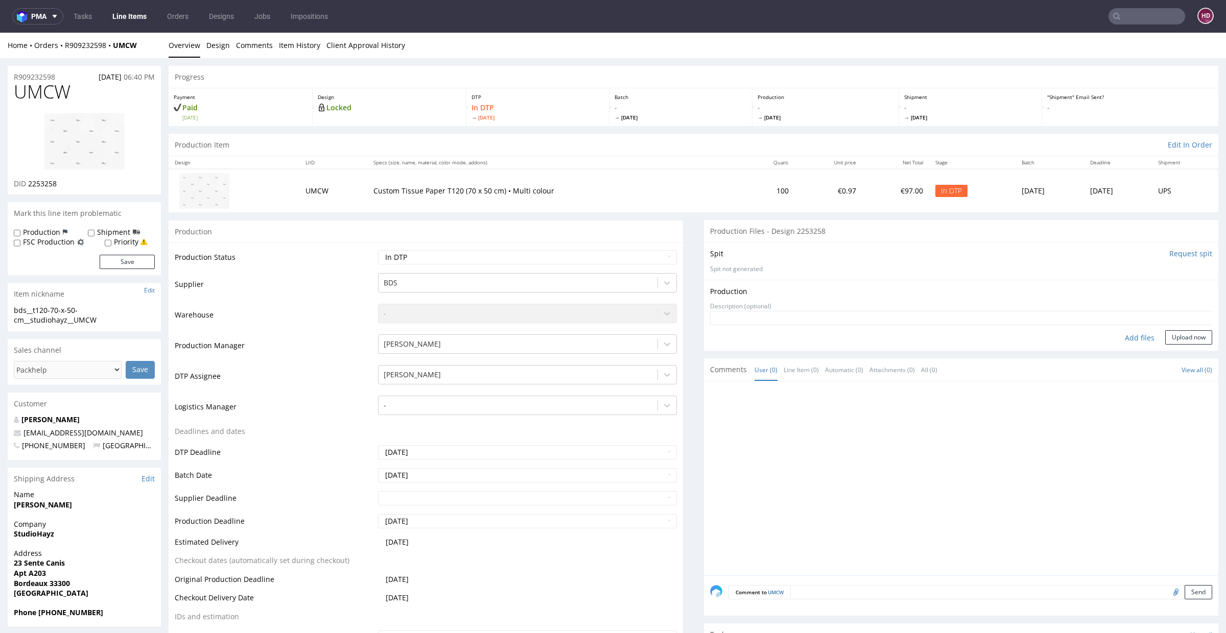
click at [1115, 337] on div "Add files" at bounding box center [1139, 338] width 51 height 15
type input "C:\fakepath\bds__t120-70-x-50-cm__studiohayz__UMCW __d2253258__oR909232598.pdf"
click at [1165, 352] on button "Upload now" at bounding box center [1188, 353] width 47 height 14
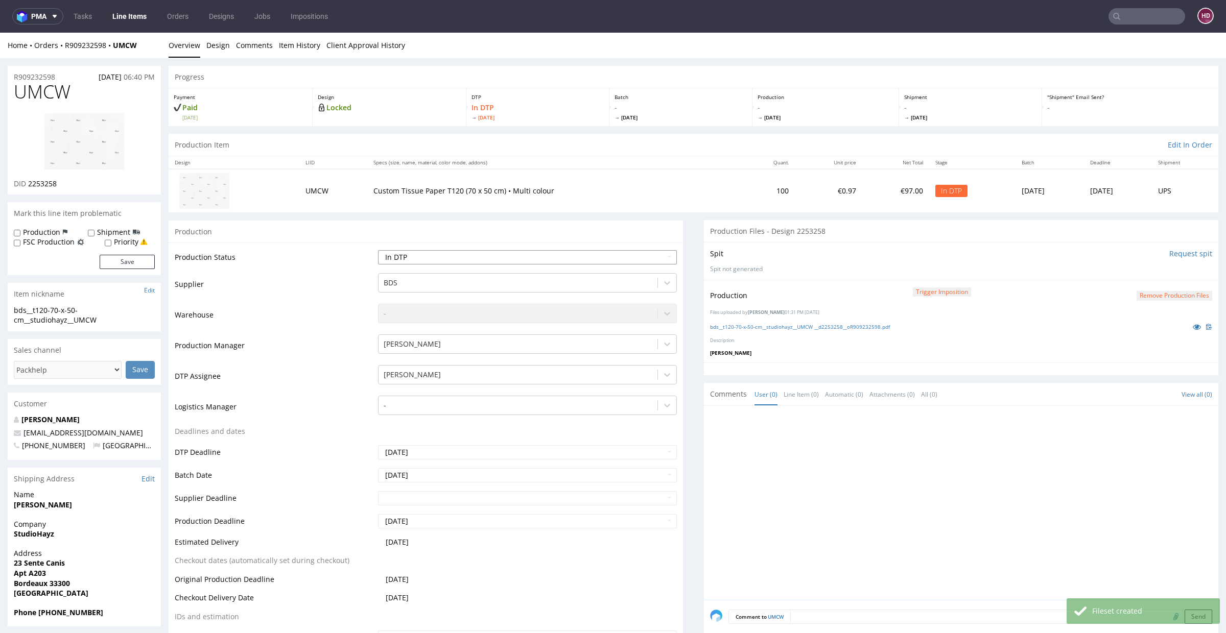
click at [633, 257] on select "Waiting for Artwork Waiting for Diecut Waiting for Mockup Waiting for DTP Waiti…" at bounding box center [527, 257] width 299 height 14
select select "dtp_production_ready"
click at [378, 250] on select "Waiting for Artwork Waiting for Diecut Waiting for Mockup Waiting for DTP Waiti…" at bounding box center [527, 257] width 299 height 14
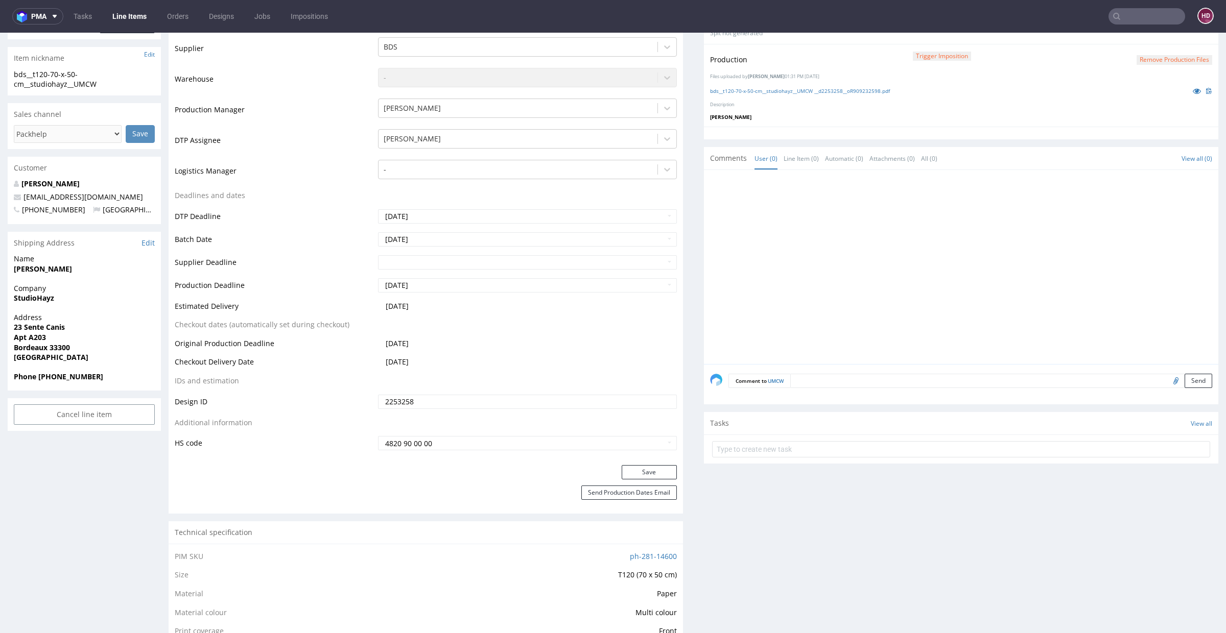
scroll to position [247, 0]
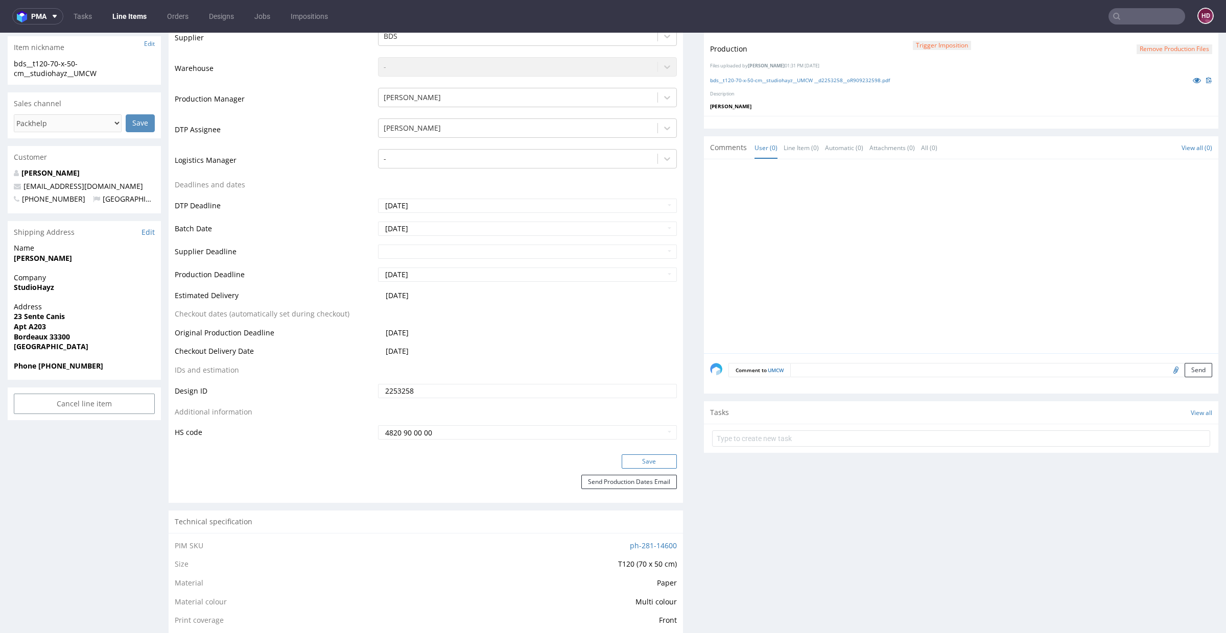
click at [631, 464] on button "Save" at bounding box center [649, 462] width 55 height 14
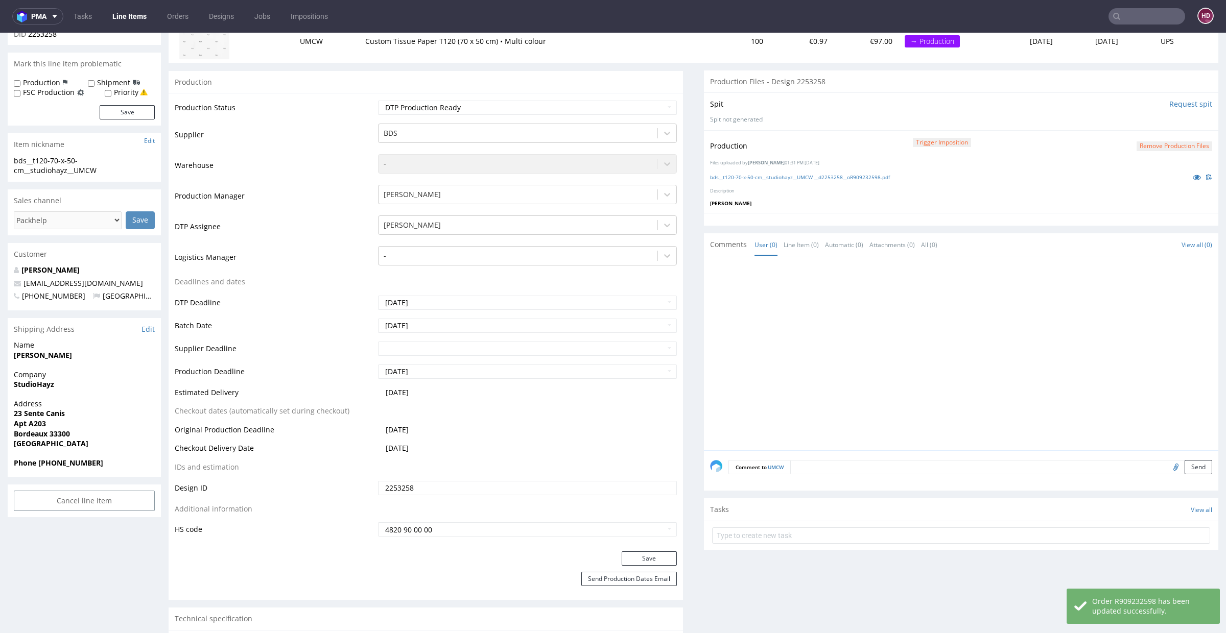
scroll to position [0, 0]
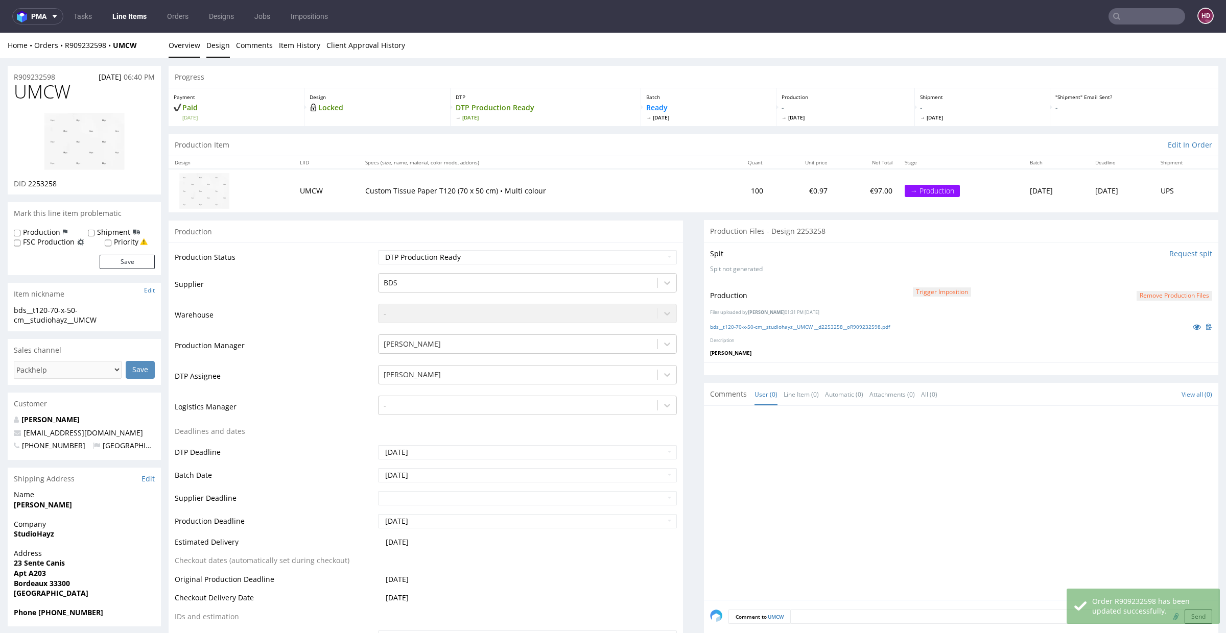
click at [209, 46] on link "Design" at bounding box center [217, 45] width 23 height 25
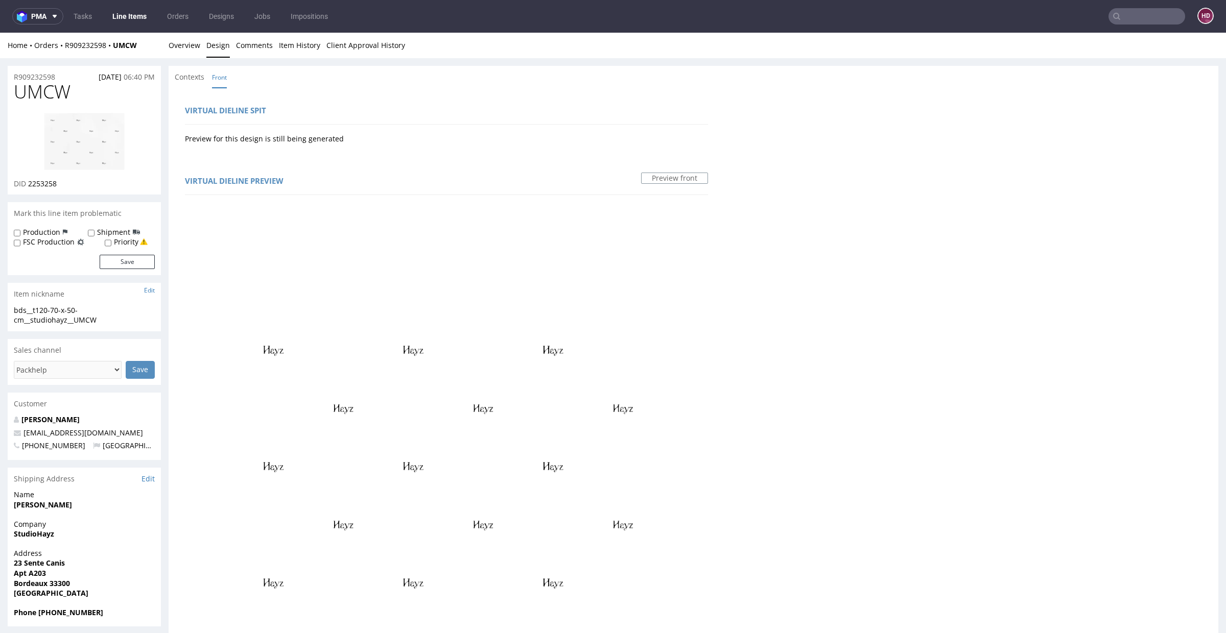
click at [137, 21] on link "Line Items" at bounding box center [129, 16] width 46 height 16
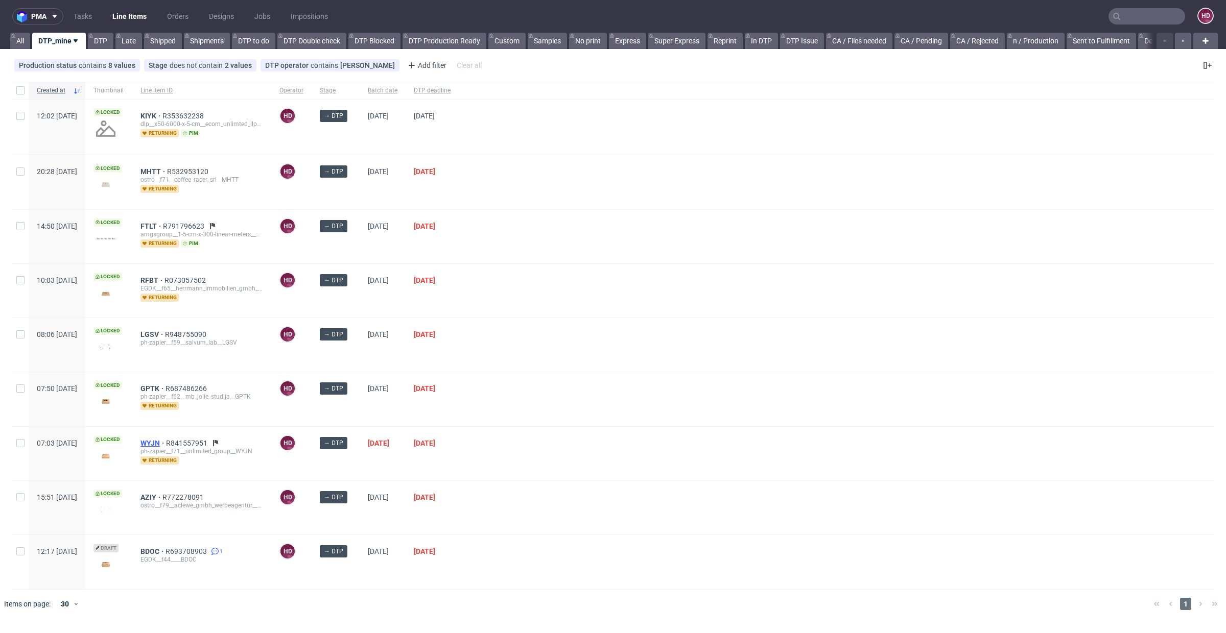
click at [166, 441] on span "WYJN" at bounding box center [153, 443] width 26 height 8
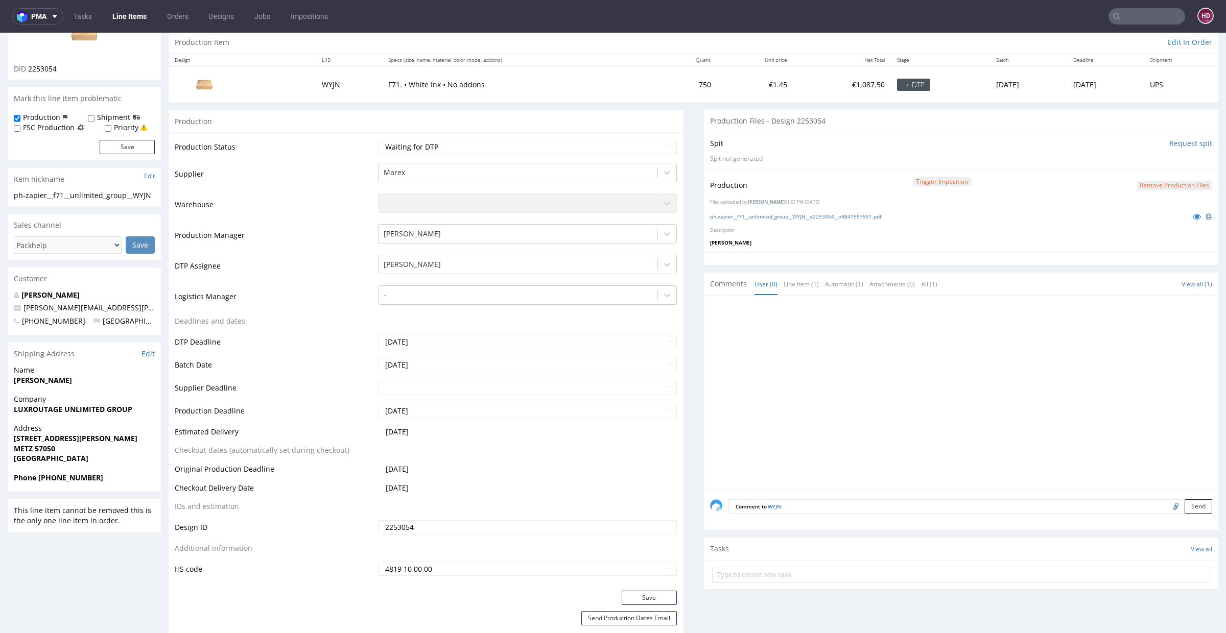
scroll to position [198, 0]
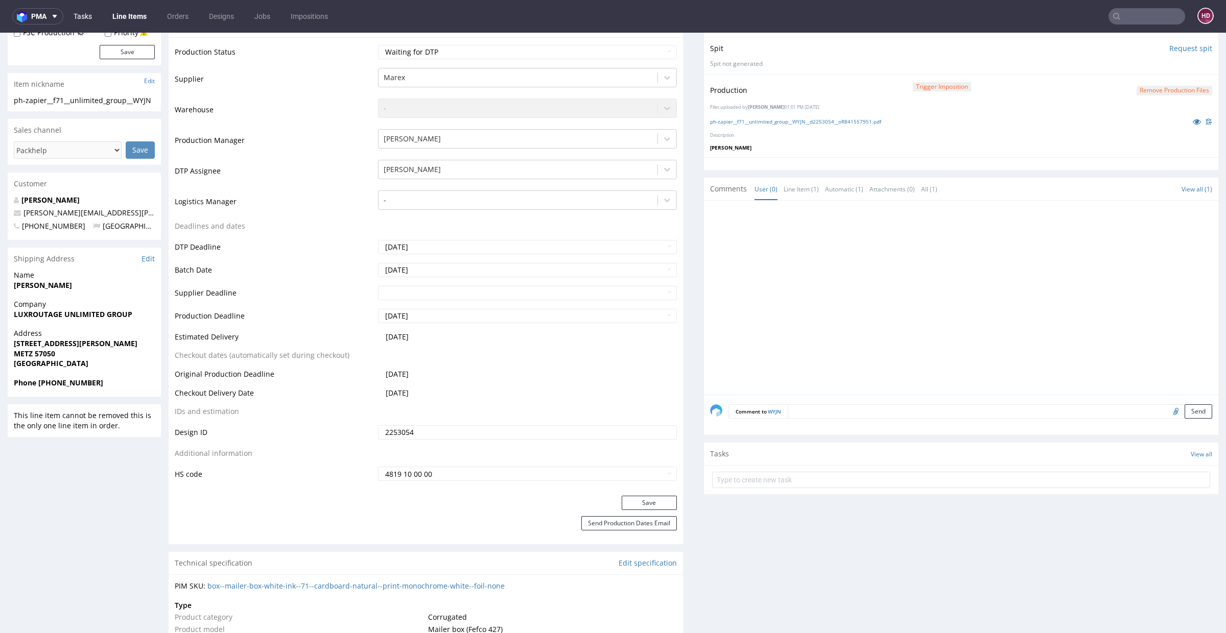
click at [80, 18] on link "Tasks" at bounding box center [82, 16] width 31 height 16
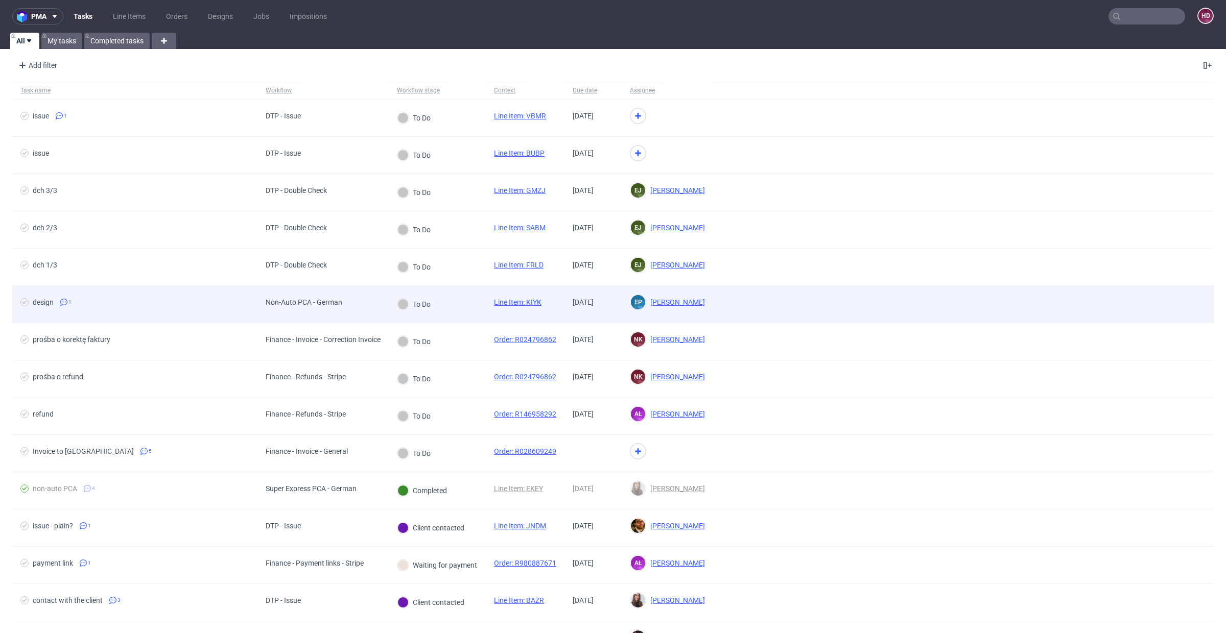
click at [325, 295] on div "Non-Auto PCA - German" at bounding box center [303, 304] width 93 height 37
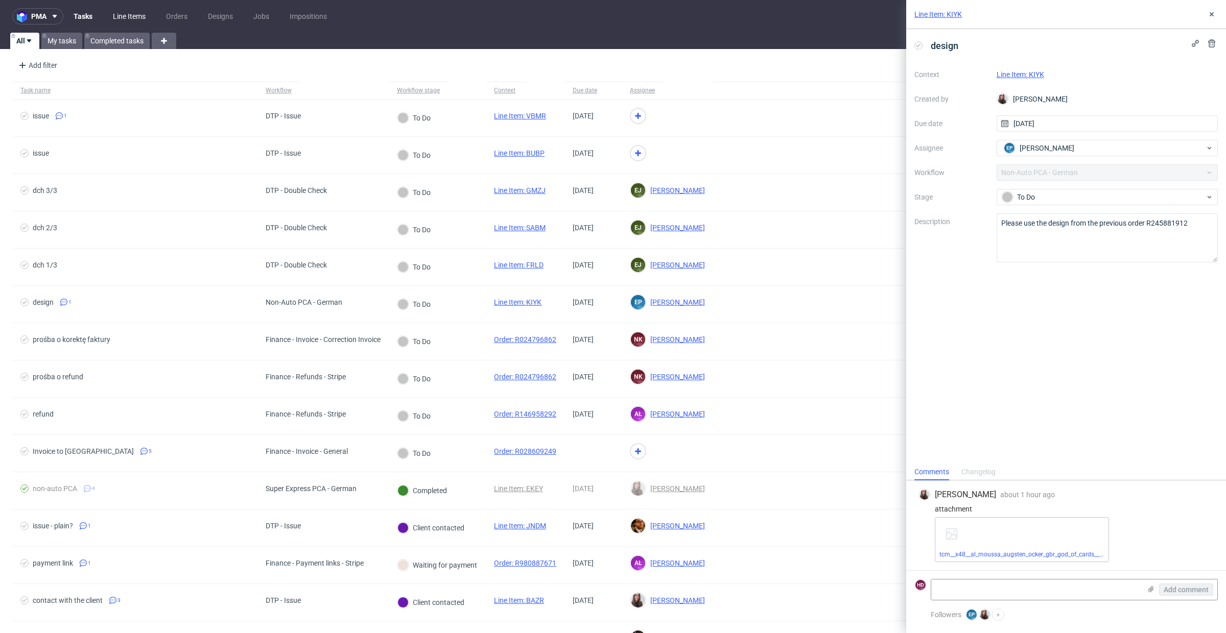
click at [122, 20] on link "Line Items" at bounding box center [129, 16] width 45 height 16
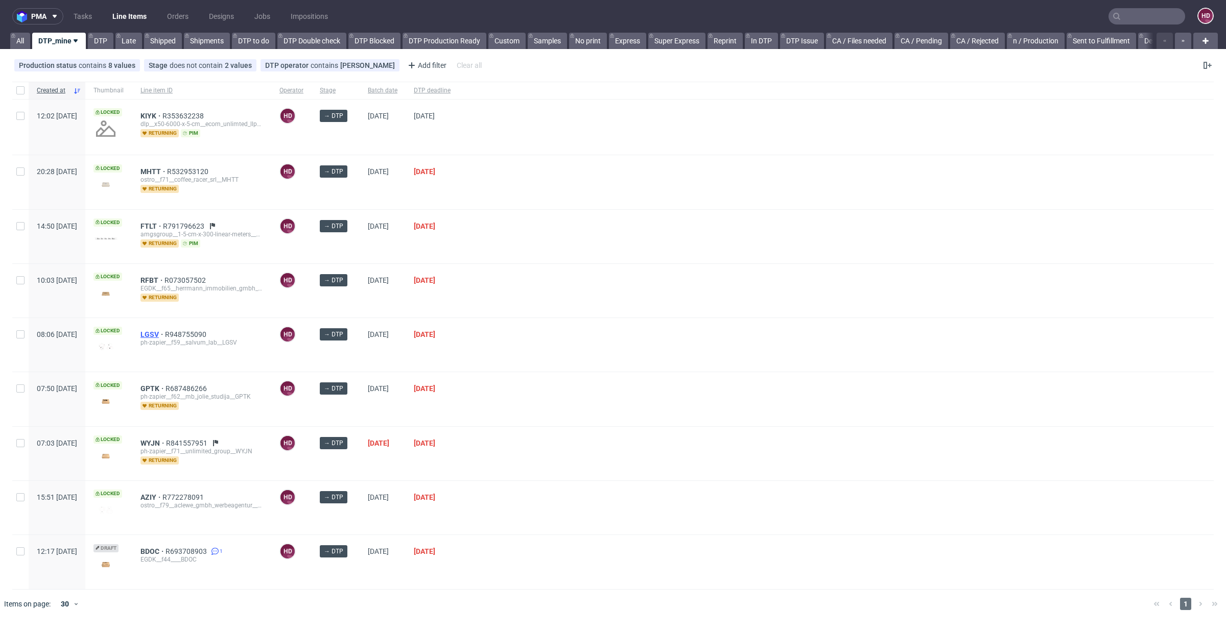
click at [165, 331] on span "LGSV" at bounding box center [152, 335] width 25 height 8
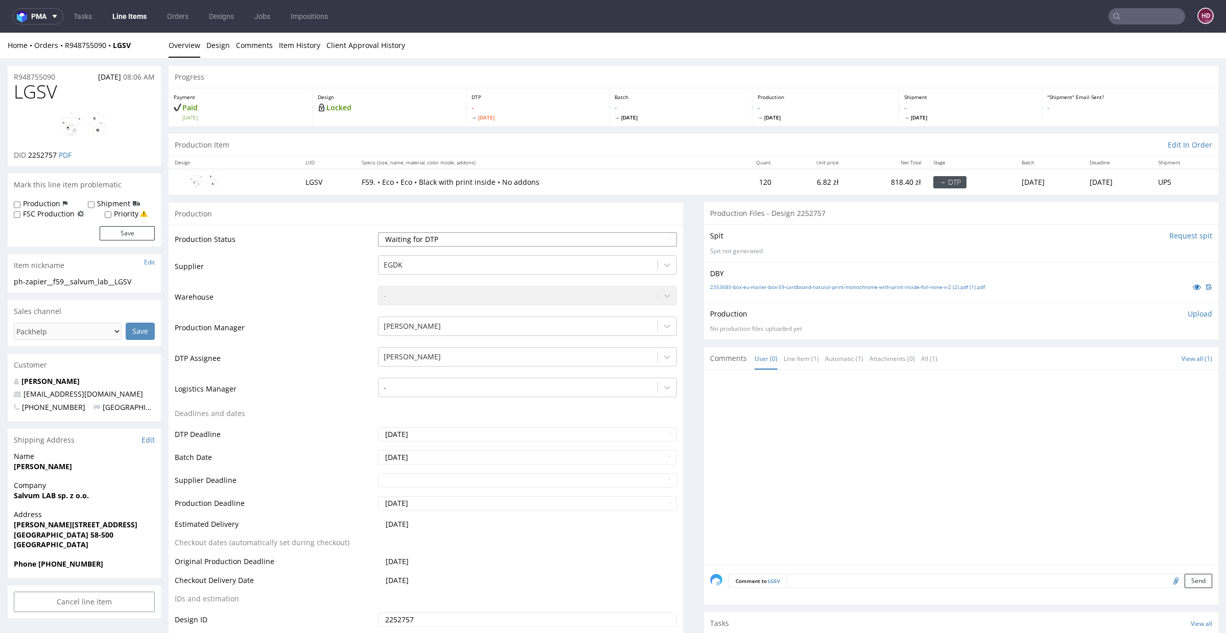
click at [442, 240] on select "Waiting for Artwork Waiting for Diecut Waiting for Mockup Waiting for DTP Waiti…" at bounding box center [527, 239] width 299 height 14
select select "dtp_in_process"
click at [378, 232] on select "Waiting for Artwork Waiting for Diecut Waiting for Mockup Waiting for DTP Waiti…" at bounding box center [527, 239] width 299 height 14
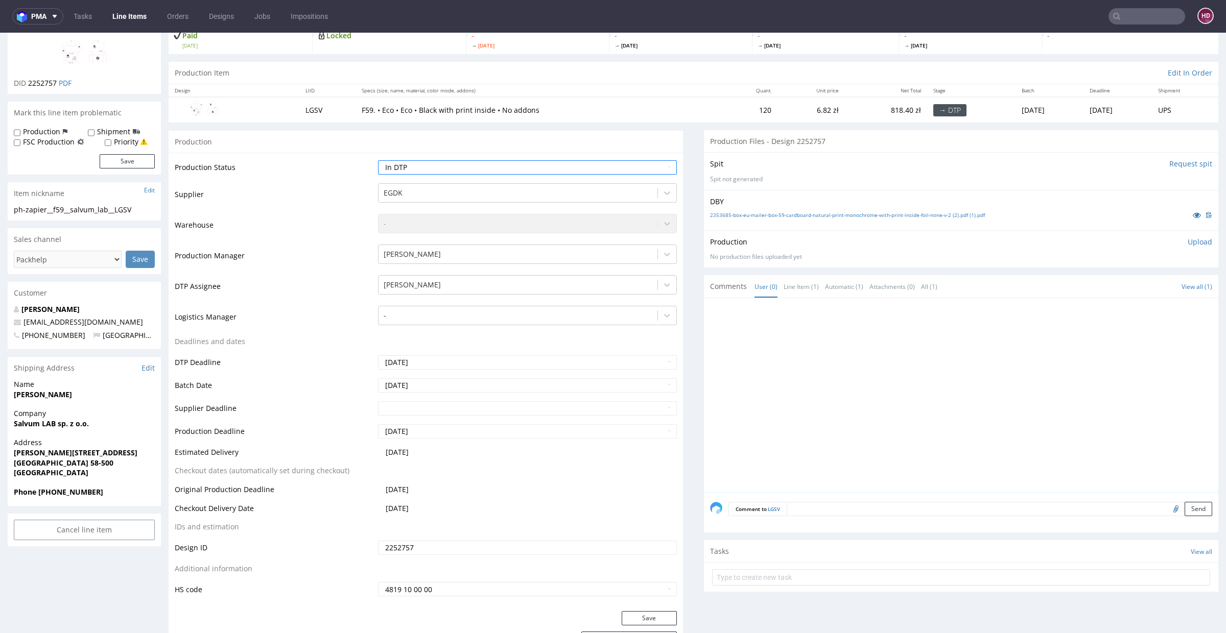
scroll to position [103, 0]
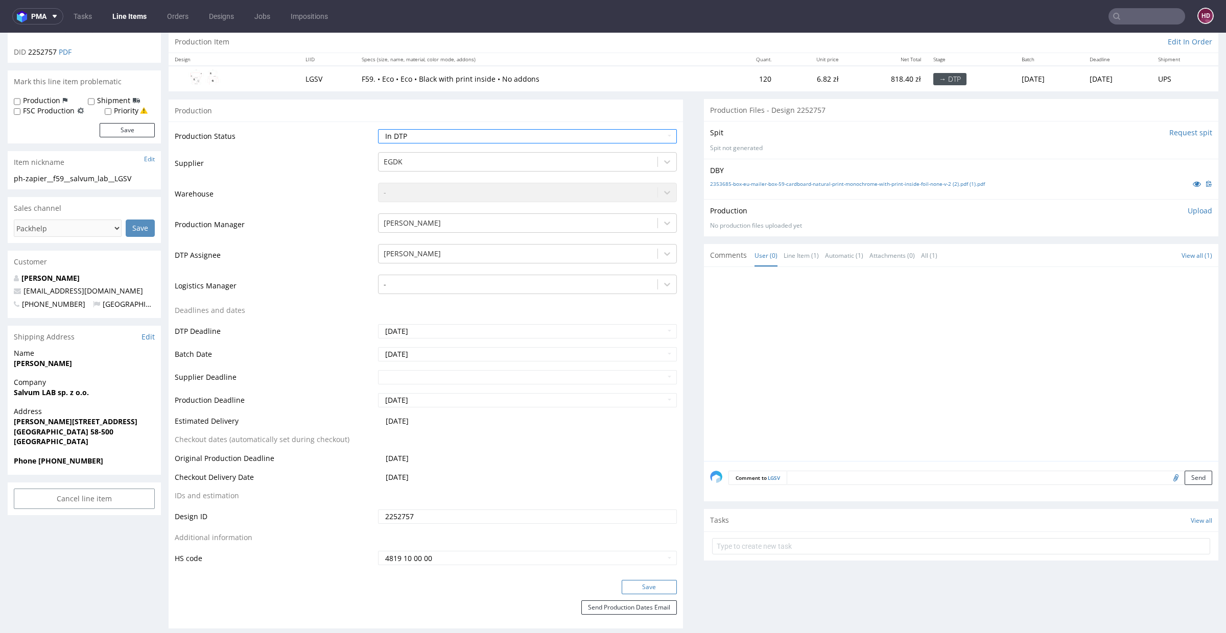
click at [652, 586] on button "Save" at bounding box center [649, 587] width 55 height 14
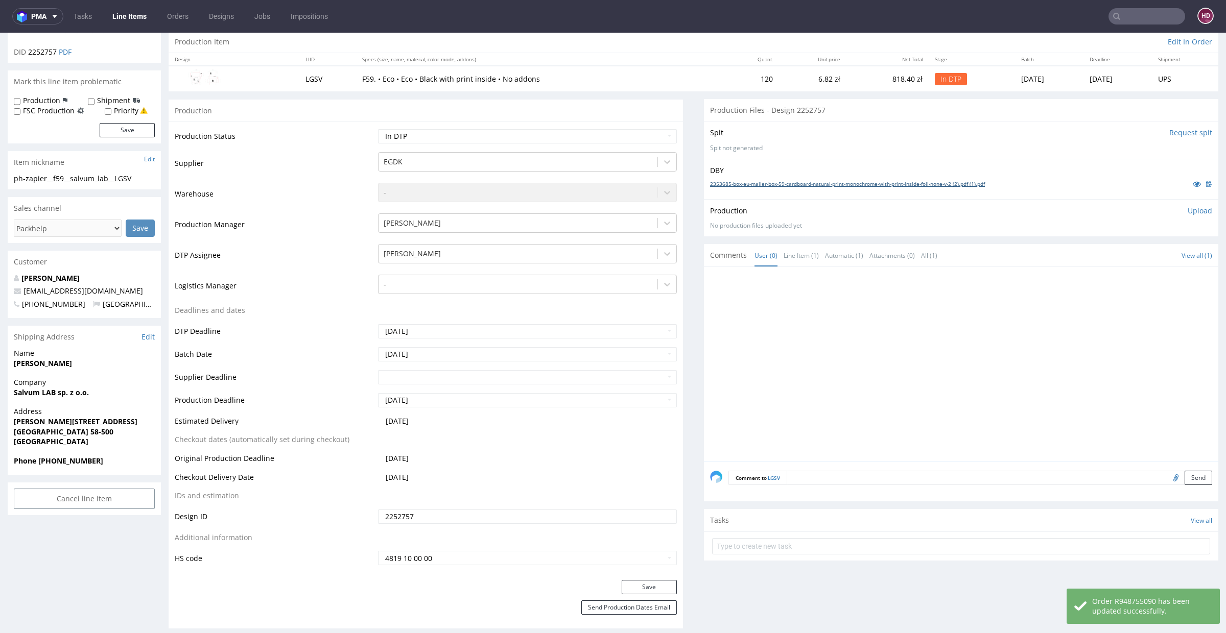
click at [785, 181] on link "2353685-box-eu-mailer-box-59-cardboard-natural-print-monochrome-with-print-insi…" at bounding box center [847, 183] width 275 height 7
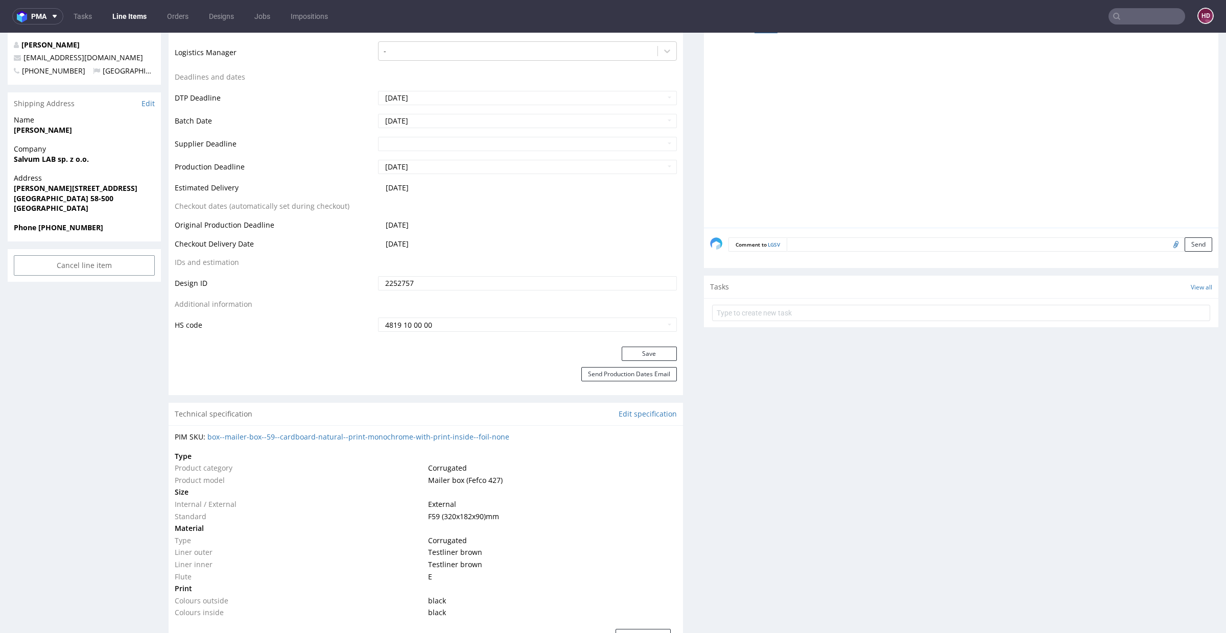
scroll to position [0, 0]
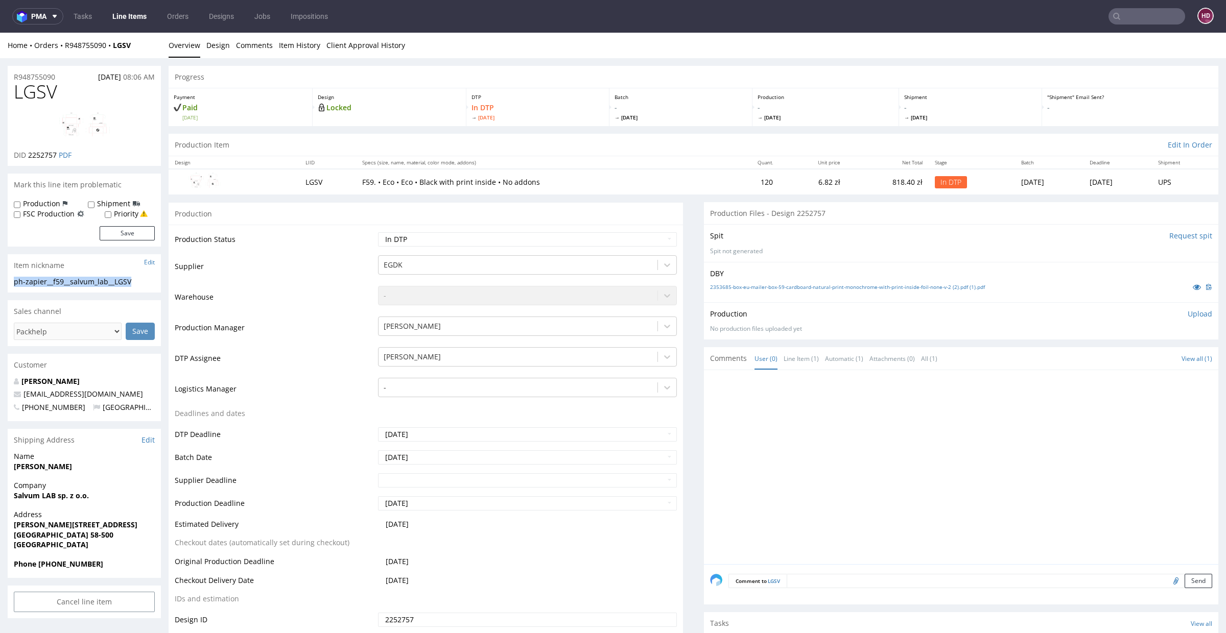
drag, startPoint x: 145, startPoint y: 281, endPoint x: 15, endPoint y: 277, distance: 129.3
click at [15, 277] on div "ph-zapier__f59__salvum_lab__LGSV" at bounding box center [84, 282] width 141 height 10
drag, startPoint x: 66, startPoint y: 77, endPoint x: 2, endPoint y: 77, distance: 64.4
drag, startPoint x: 29, startPoint y: 152, endPoint x: 56, endPoint y: 159, distance: 28.6
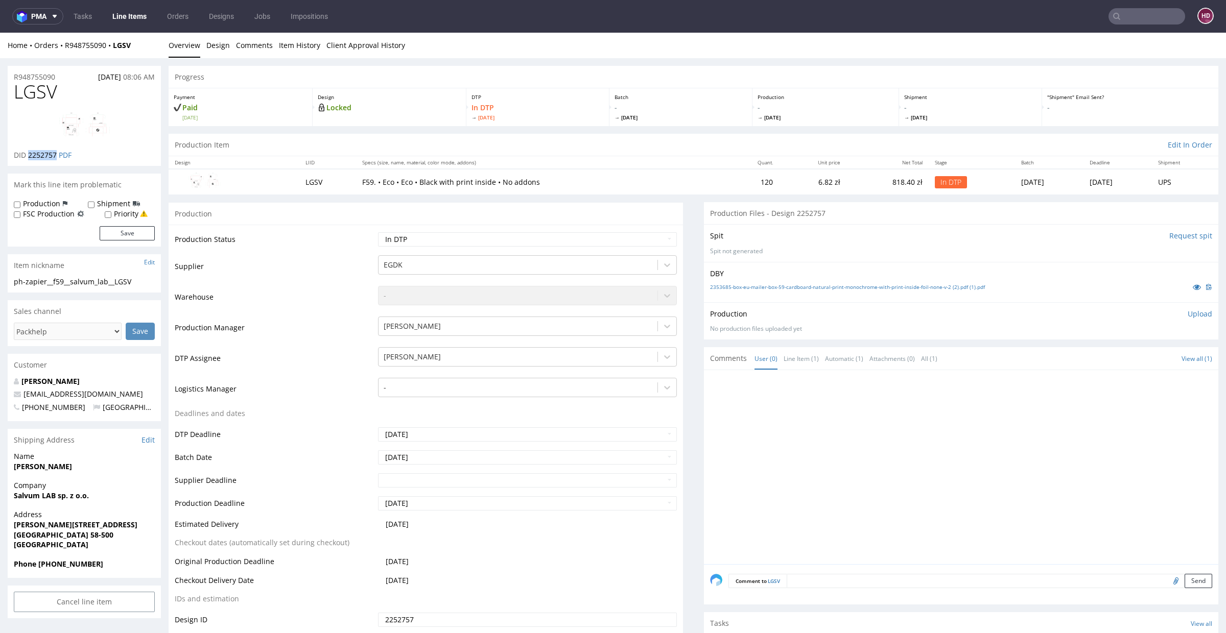
click at [56, 159] on p "DID 2252757 PDF" at bounding box center [43, 155] width 58 height 10
click at [747, 288] on link "2353685-box-eu-mailer-box-59-cardboard-natural-print-monochrome-with-print-insi…" at bounding box center [847, 287] width 275 height 7
click at [70, 92] on h1 "LGSV" at bounding box center [84, 92] width 141 height 20
drag, startPoint x: 45, startPoint y: 90, endPoint x: 0, endPoint y: 85, distance: 45.8
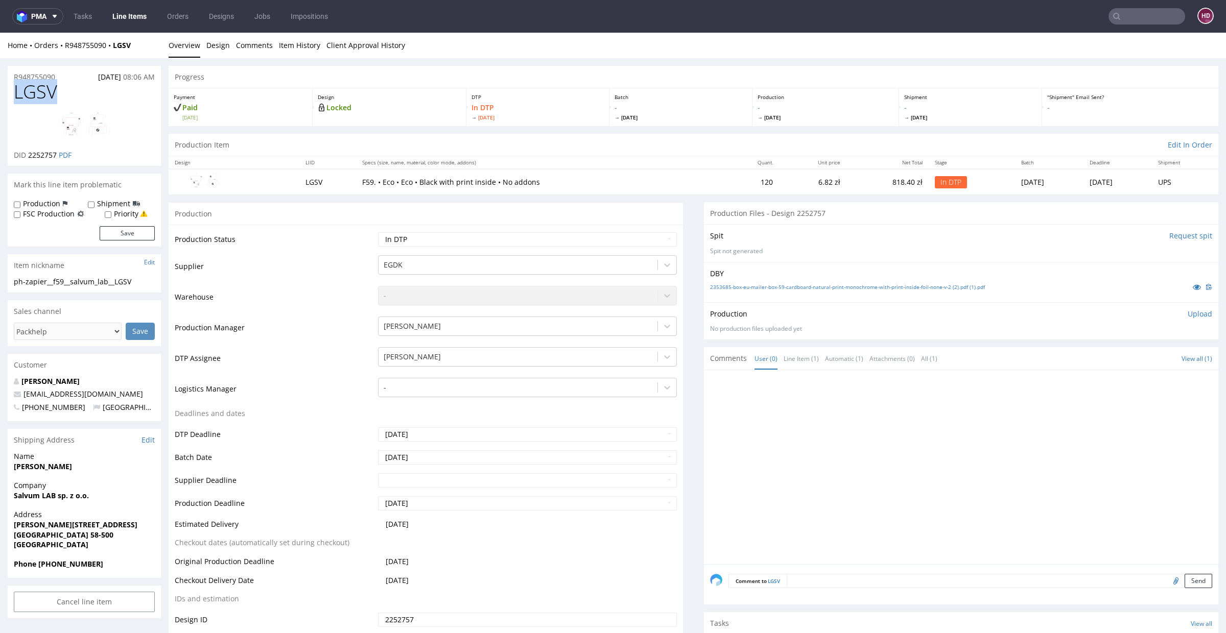
click at [1188, 312] on p "Upload" at bounding box center [1200, 314] width 25 height 10
click at [1118, 365] on div "Add files" at bounding box center [1139, 360] width 51 height 15
type input "C:\fakepath\ph-zapier__f59__salvum_lab__LGSV__d2252757__oR948755090__inside.pdf"
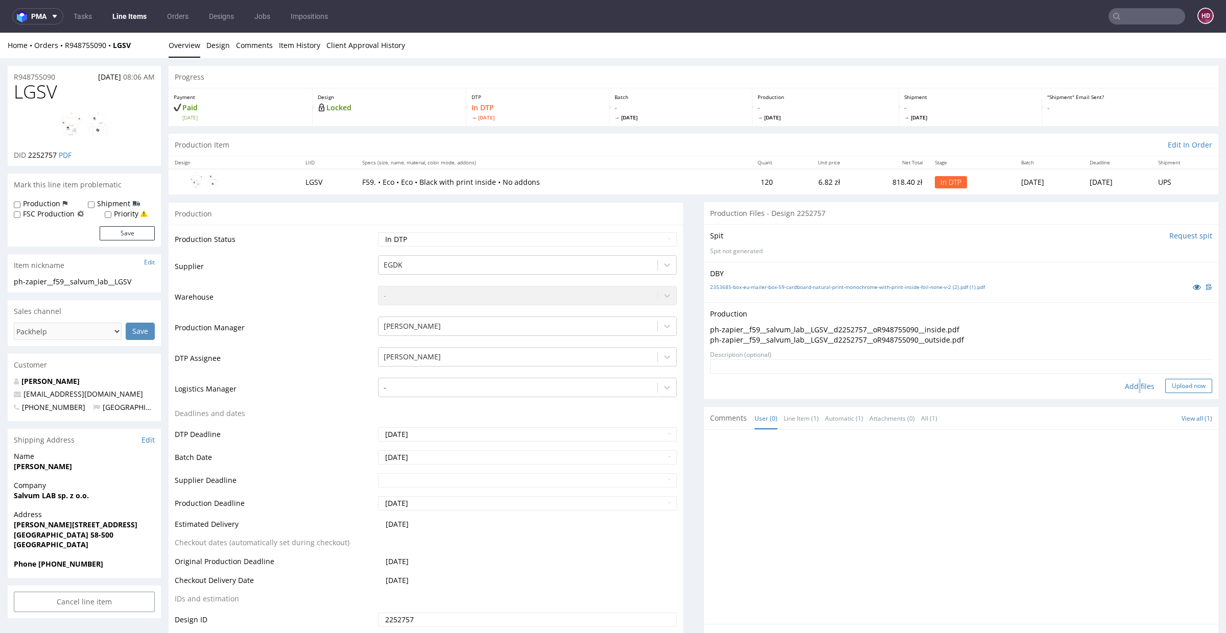
click at [1172, 386] on button "Upload now" at bounding box center [1188, 386] width 47 height 14
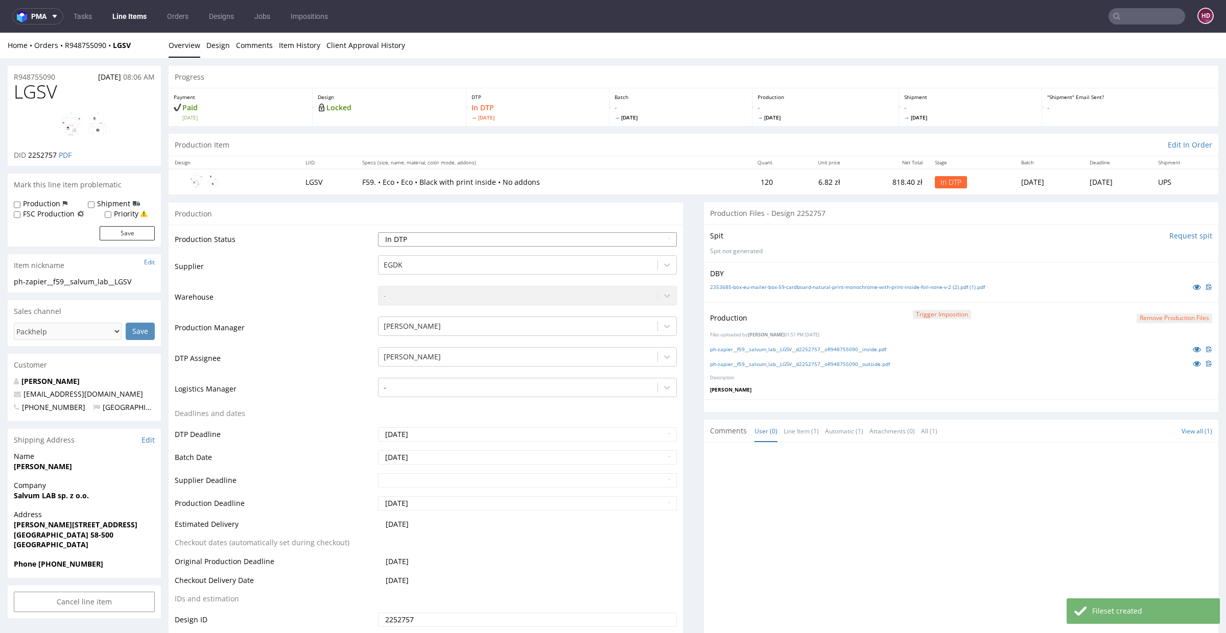
click at [486, 239] on select "Waiting for Artwork Waiting for Diecut Waiting for Mockup Waiting for DTP Waiti…" at bounding box center [527, 239] width 299 height 14
select select "dtp_production_ready"
click at [378, 232] on select "Waiting for Artwork Waiting for Diecut Waiting for Mockup Waiting for DTP Waiti…" at bounding box center [527, 239] width 299 height 14
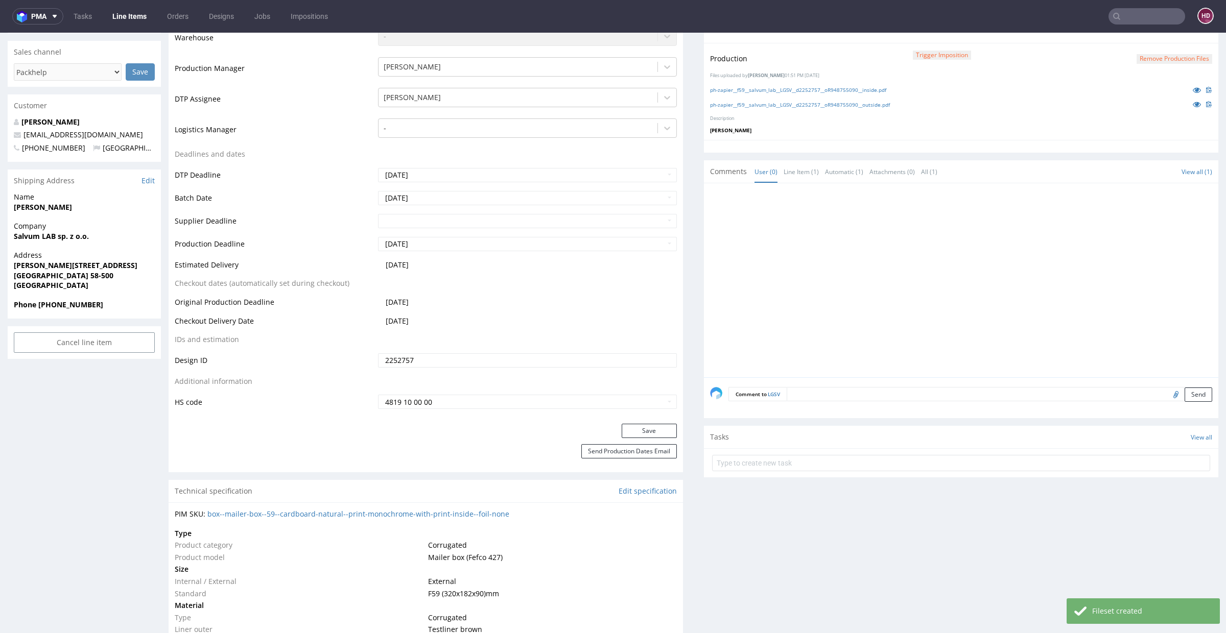
scroll to position [257, 0]
click at [655, 433] on button "Save" at bounding box center [649, 434] width 55 height 14
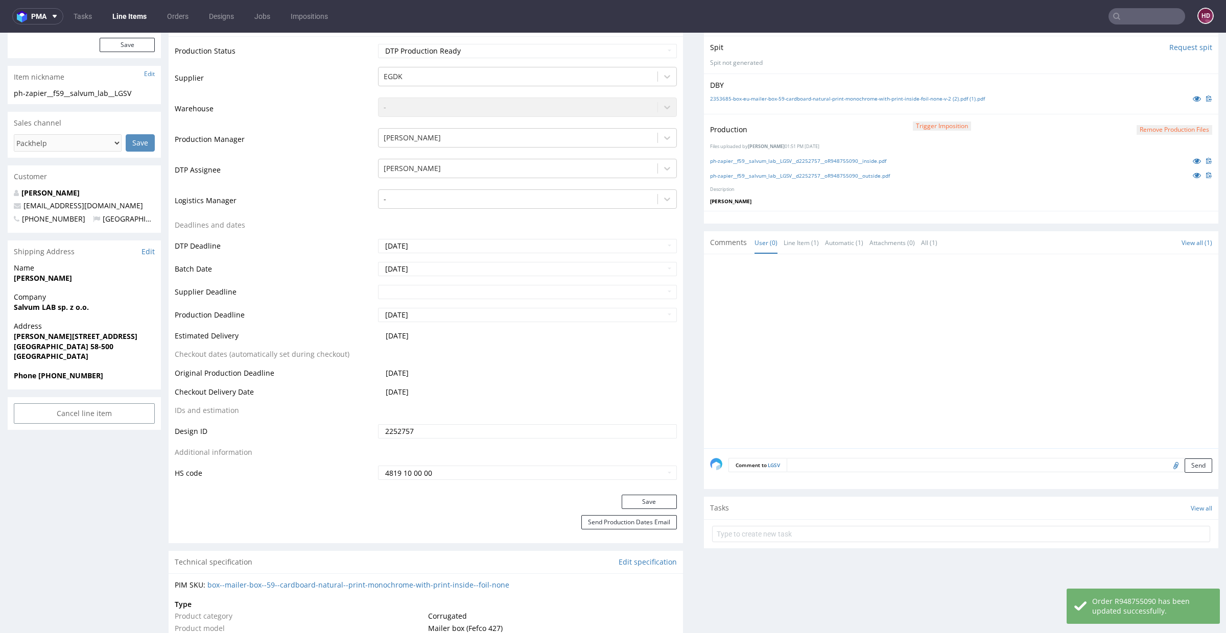
scroll to position [146, 0]
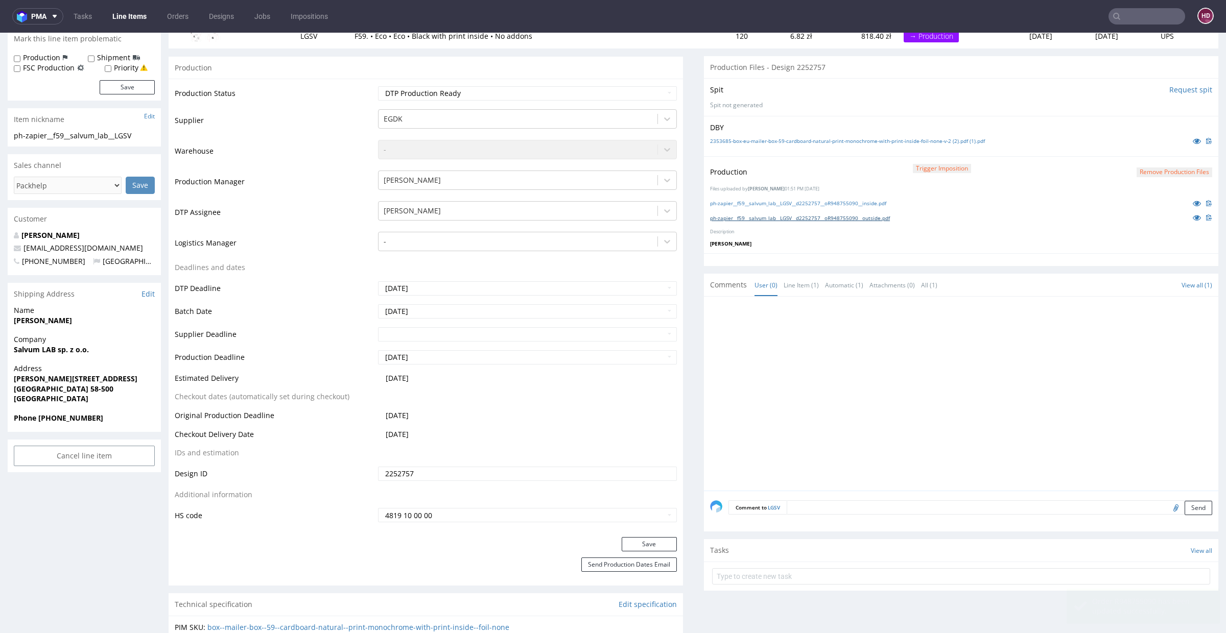
click at [824, 219] on link "ph-zapier__f59__salvum_lab__LGSV__d2252757__oR948755090__outside.pdf" at bounding box center [800, 218] width 180 height 7
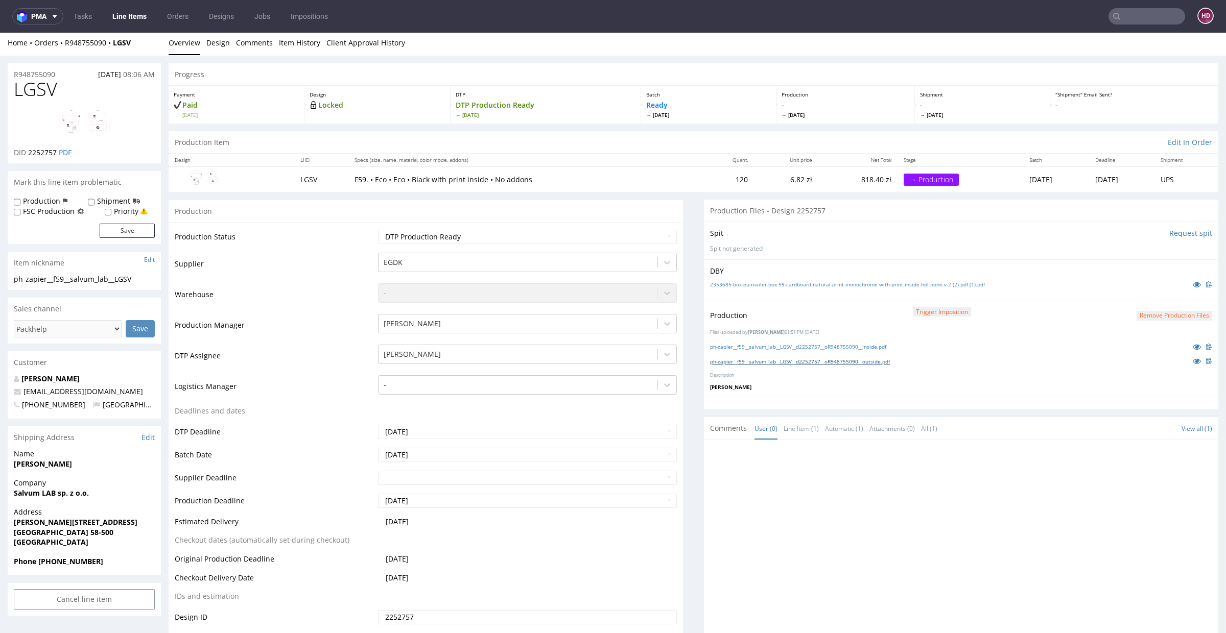
scroll to position [0, 0]
click at [123, 18] on link "Line Items" at bounding box center [129, 16] width 46 height 16
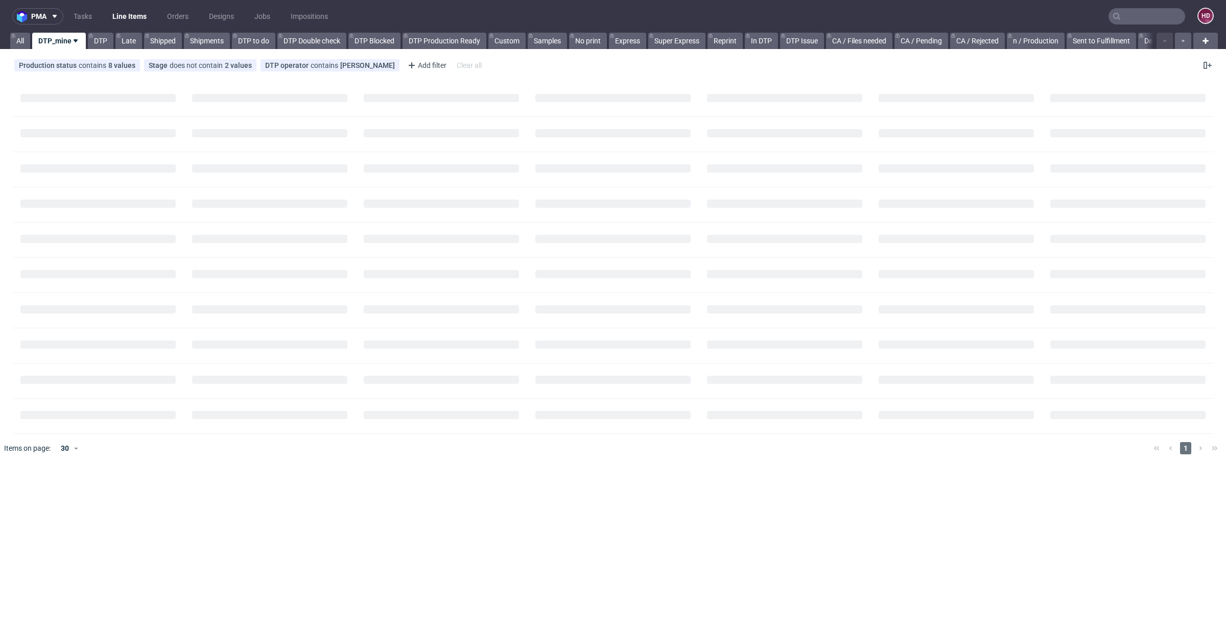
click at [134, 18] on link "Line Items" at bounding box center [129, 16] width 46 height 16
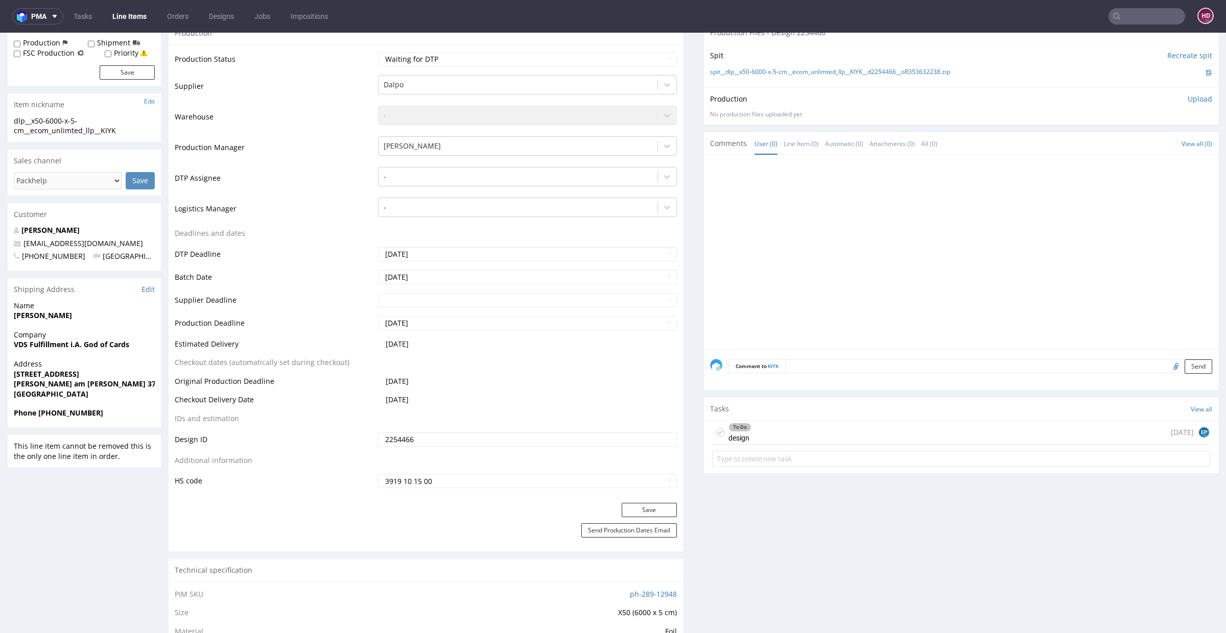
scroll to position [240, 0]
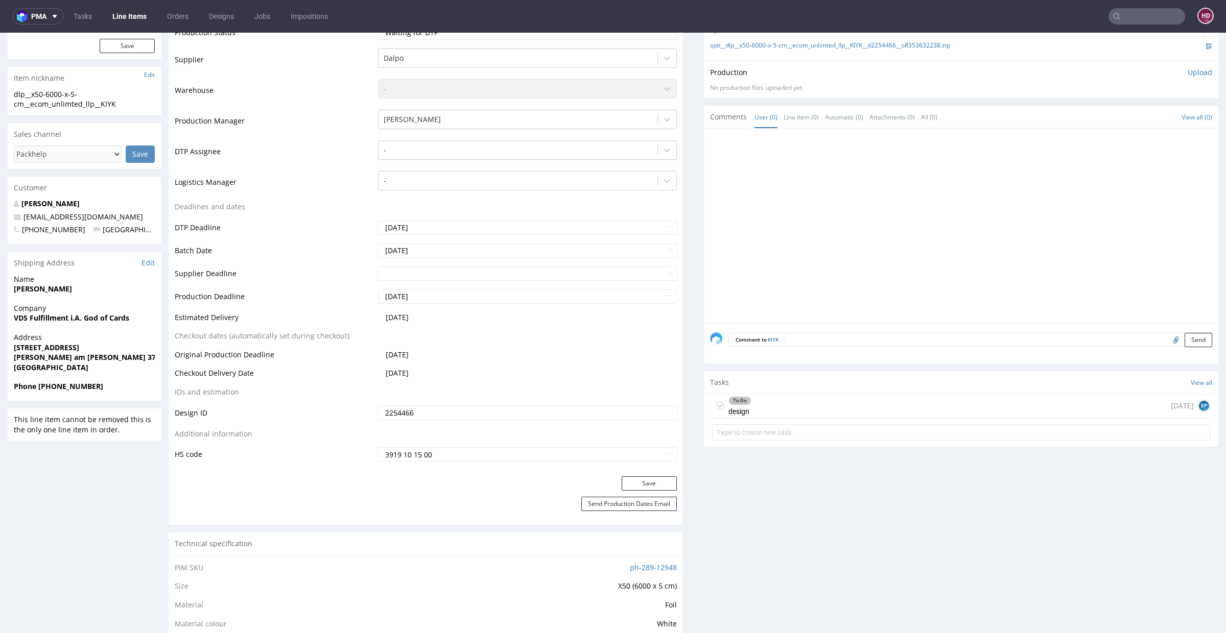
click at [756, 383] on div "Tasks View all" at bounding box center [961, 382] width 514 height 22
click at [751, 408] on div "To Do design [DATE] EP" at bounding box center [961, 406] width 498 height 24
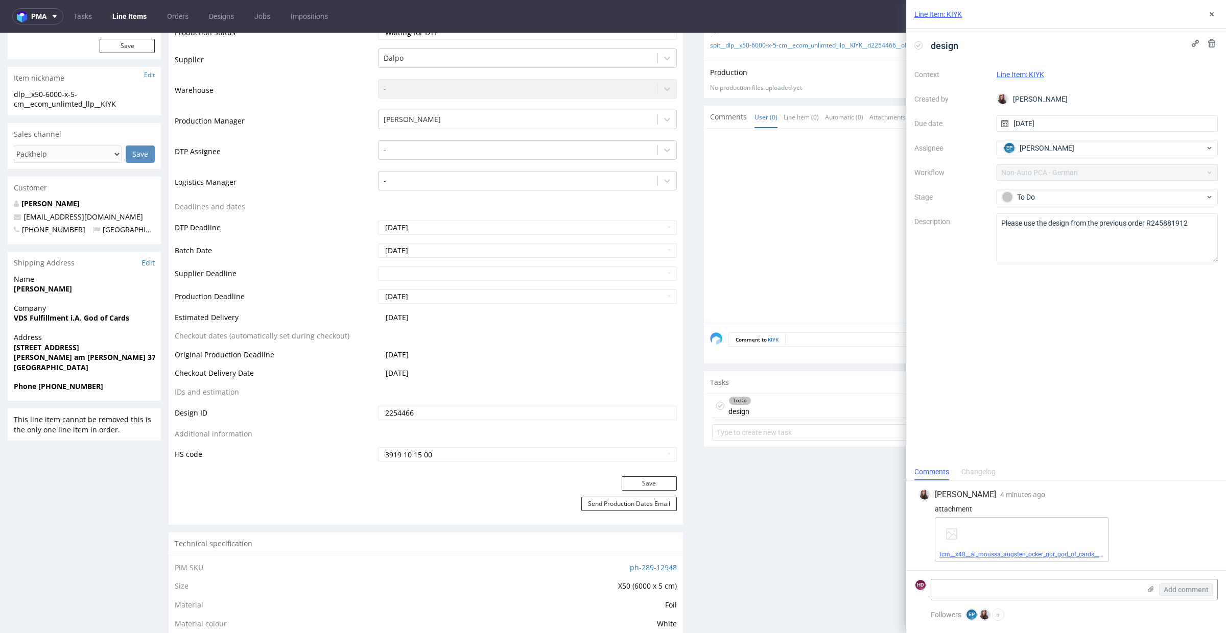
click at [983, 555] on link "tcm__x48__al_moussa_augsten_ocker_gbr_god_of_cards__HKXD__d1520854__oR245881912…" at bounding box center [1095, 554] width 313 height 7
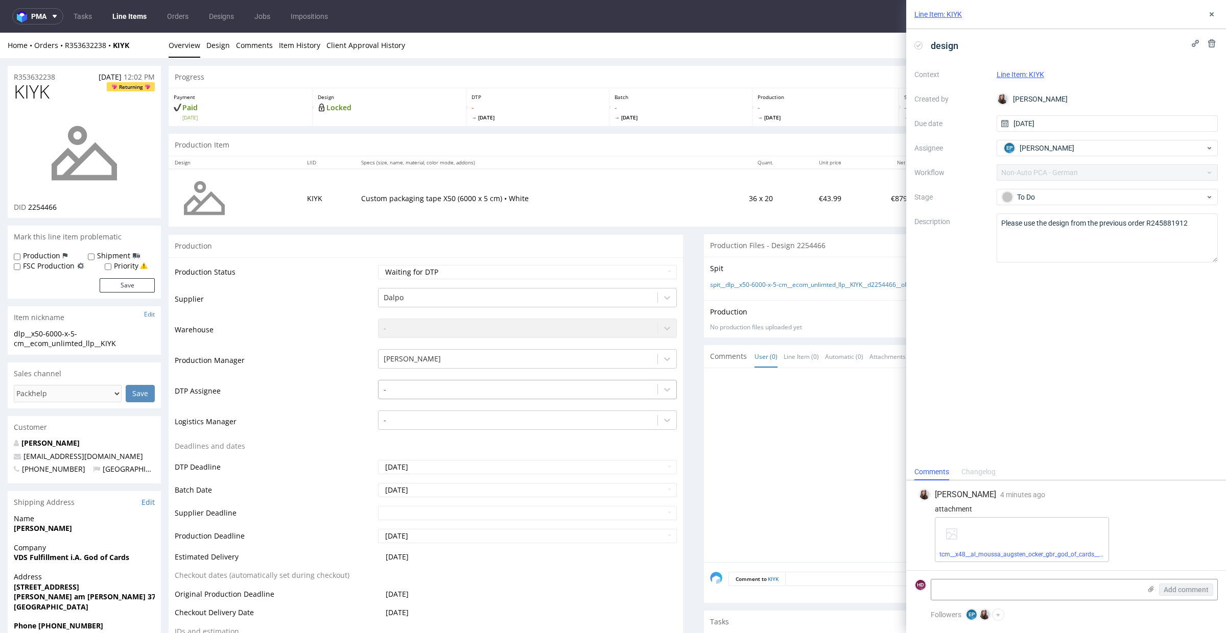
click at [408, 387] on div at bounding box center [518, 390] width 269 height 12
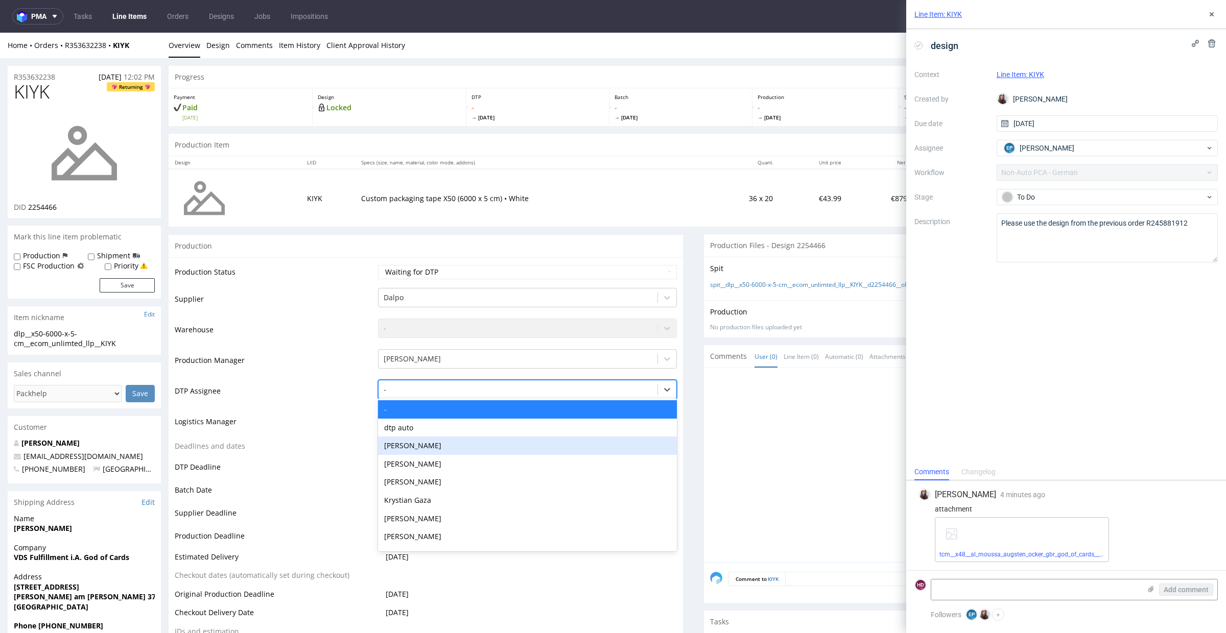
click at [443, 449] on div "[PERSON_NAME]" at bounding box center [527, 446] width 299 height 18
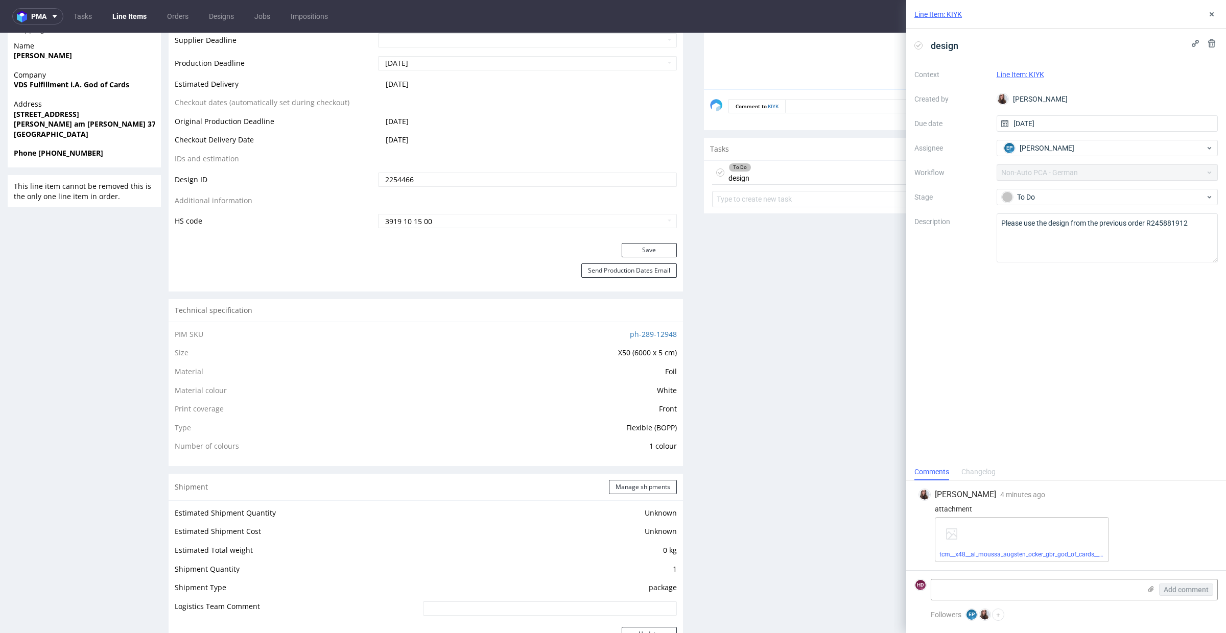
scroll to position [526, 0]
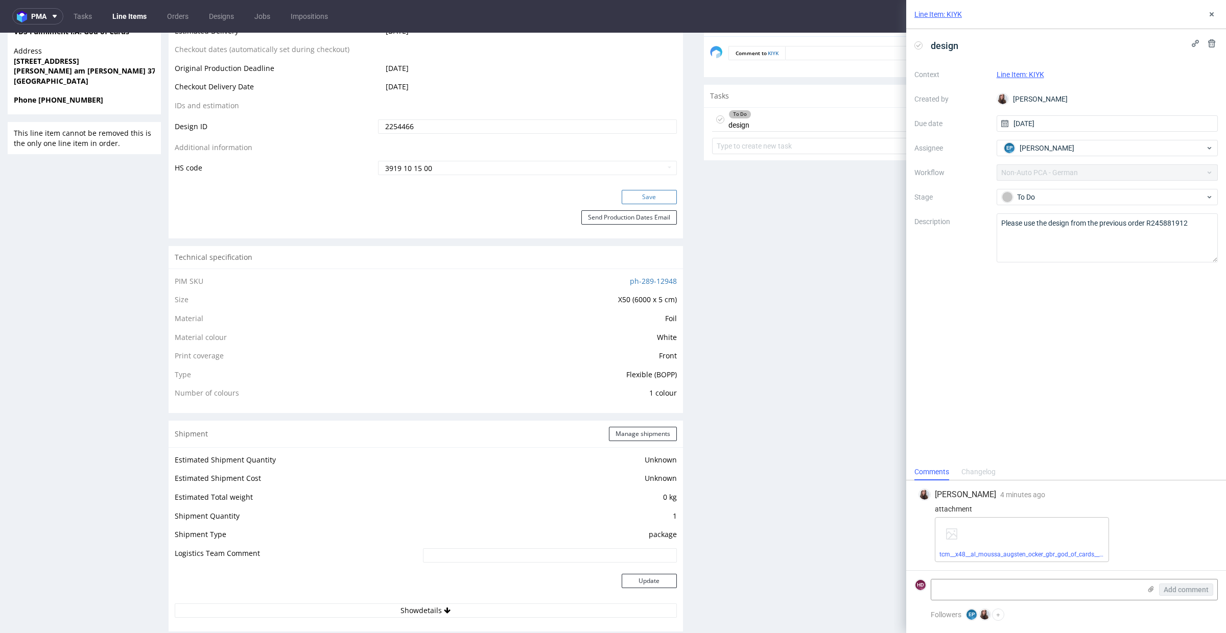
click at [628, 196] on button "Save" at bounding box center [649, 197] width 55 height 14
click at [1209, 19] on button at bounding box center [1212, 14] width 12 height 12
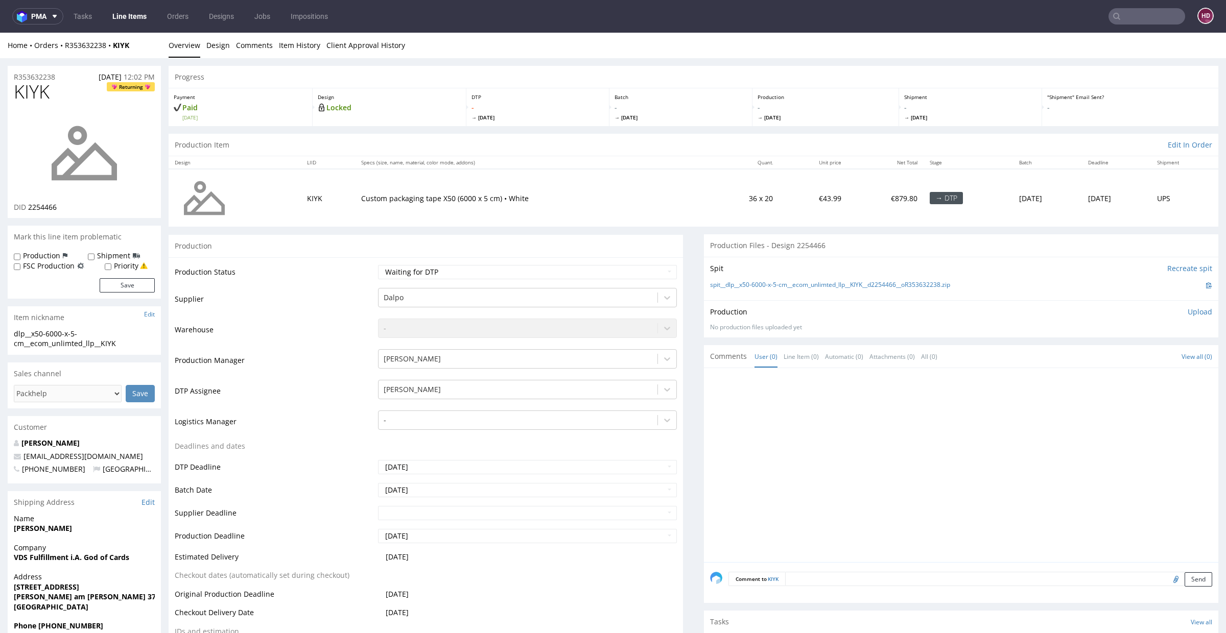
click at [132, 16] on link "Line Items" at bounding box center [129, 16] width 46 height 16
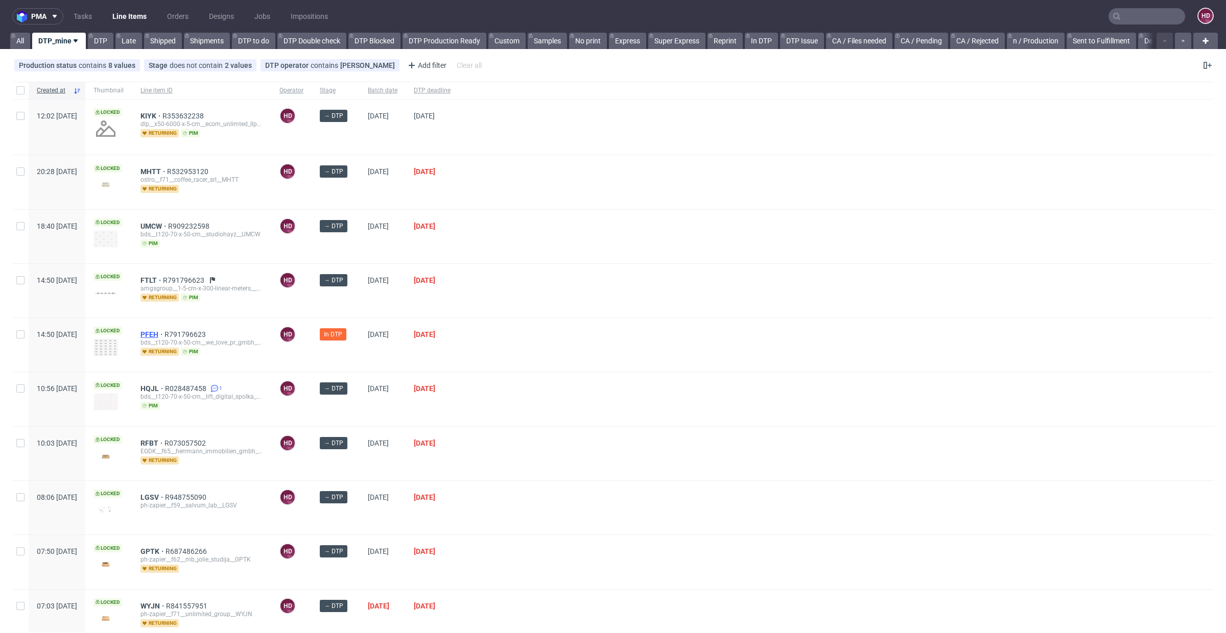
click at [164, 335] on span "PFEH" at bounding box center [152, 335] width 24 height 8
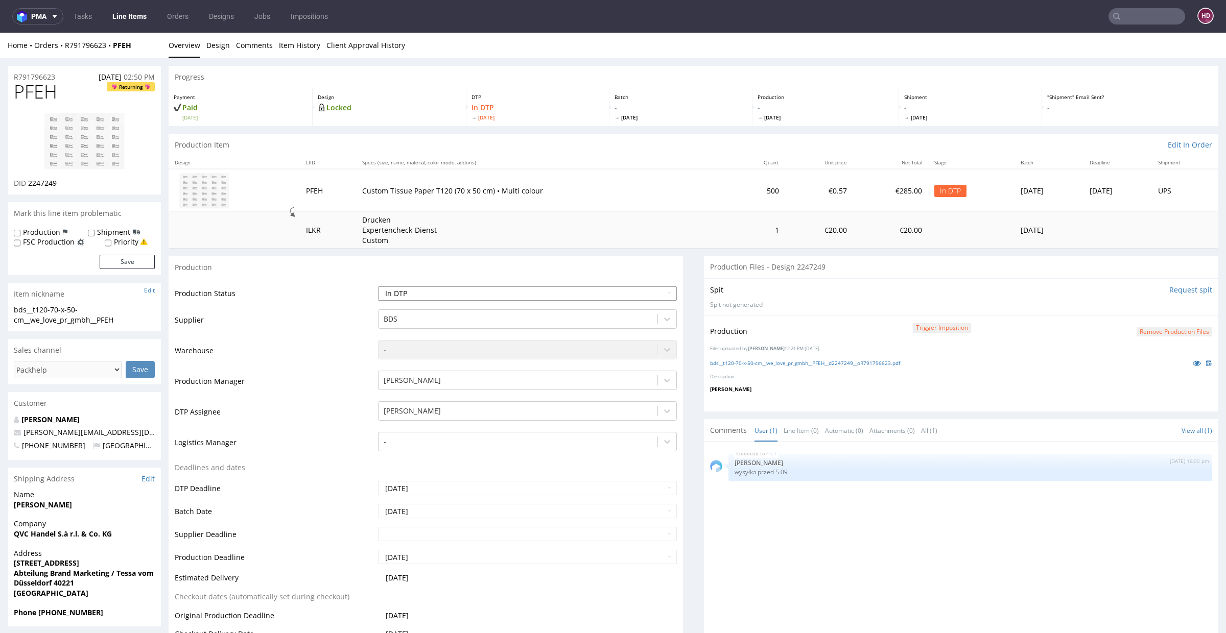
click at [491, 296] on select "Waiting for Artwork Waiting for Diecut Waiting for Mockup Waiting for DTP Waiti…" at bounding box center [527, 294] width 299 height 14
select select "dtp_production_ready"
click at [378, 287] on select "Waiting for Artwork Waiting for Diecut Waiting for Mockup Waiting for DTP Waiti…" at bounding box center [527, 294] width 299 height 14
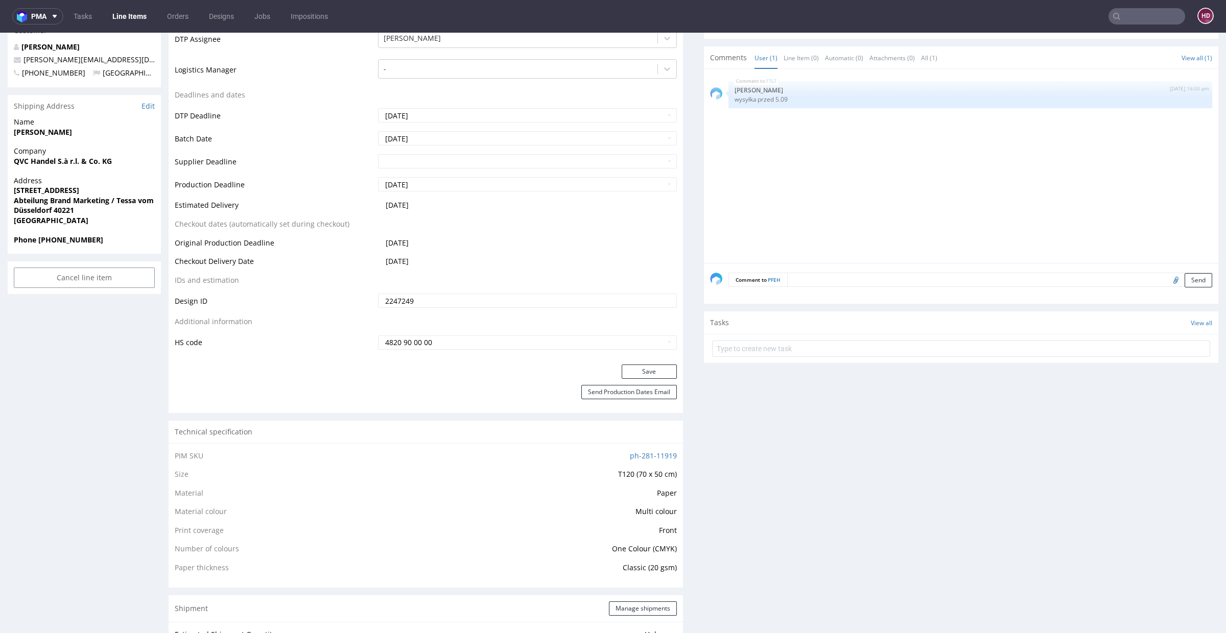
scroll to position [409, 0]
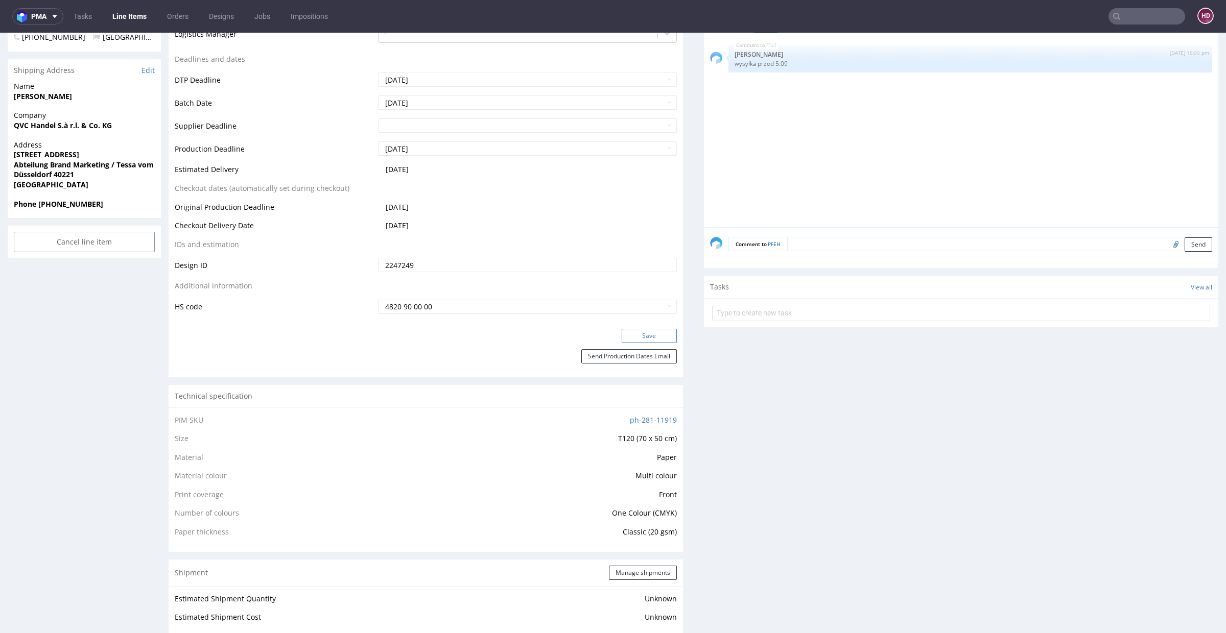
click at [630, 339] on button "Save" at bounding box center [649, 336] width 55 height 14
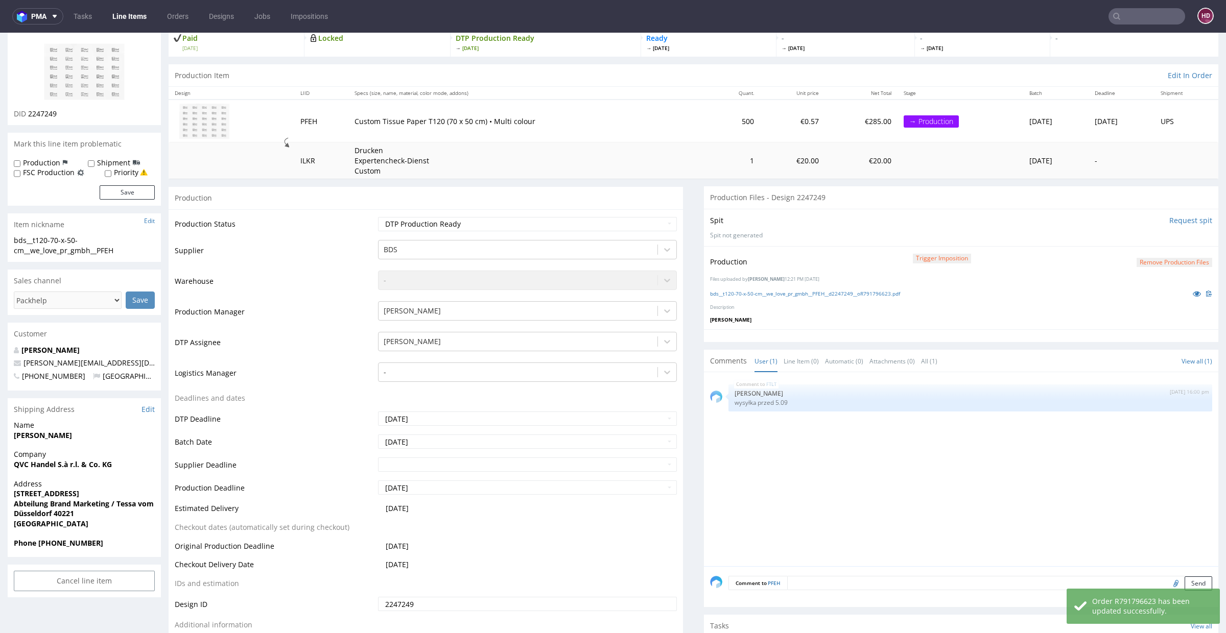
scroll to position [0, 0]
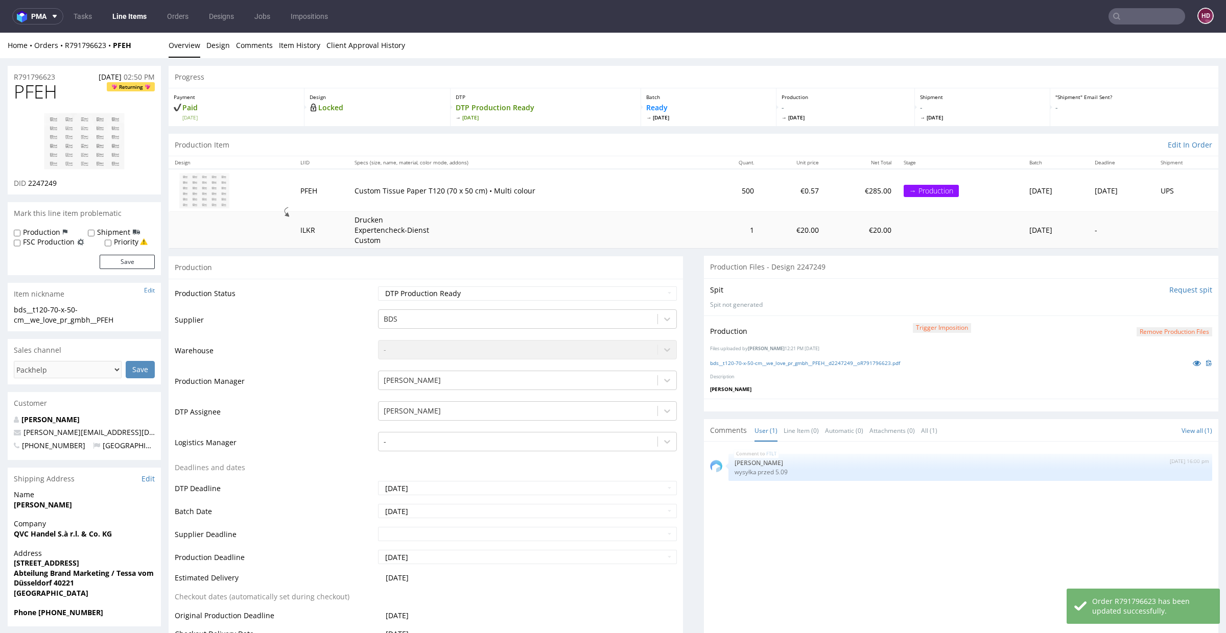
click at [127, 16] on link "Line Items" at bounding box center [129, 16] width 46 height 16
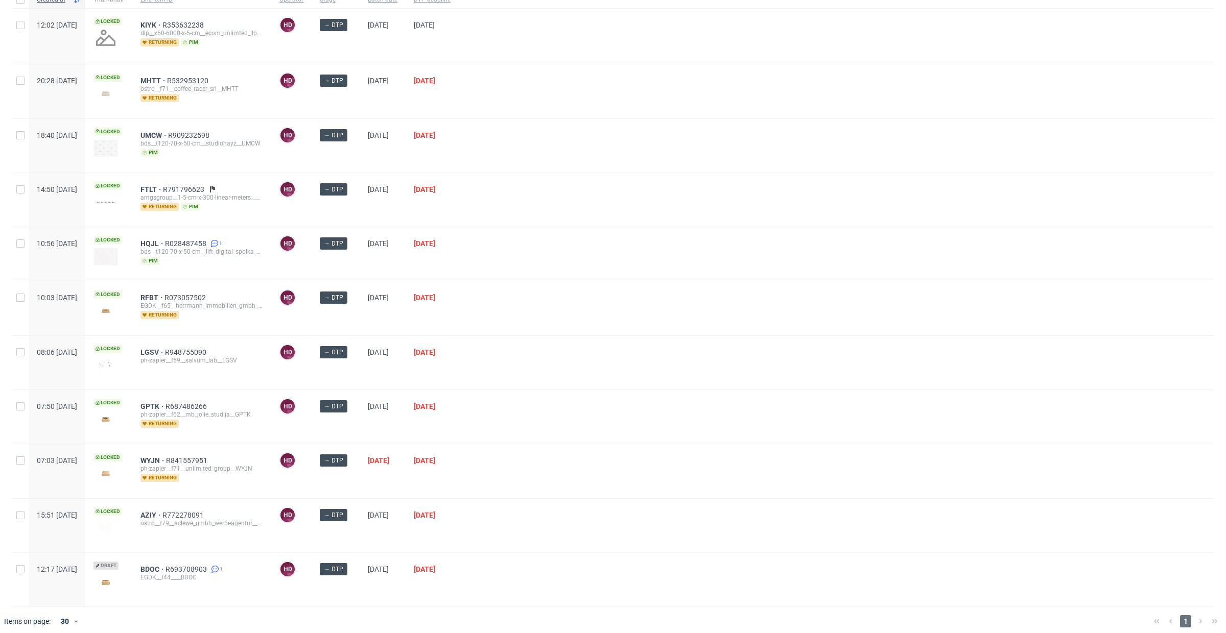
scroll to position [93, 0]
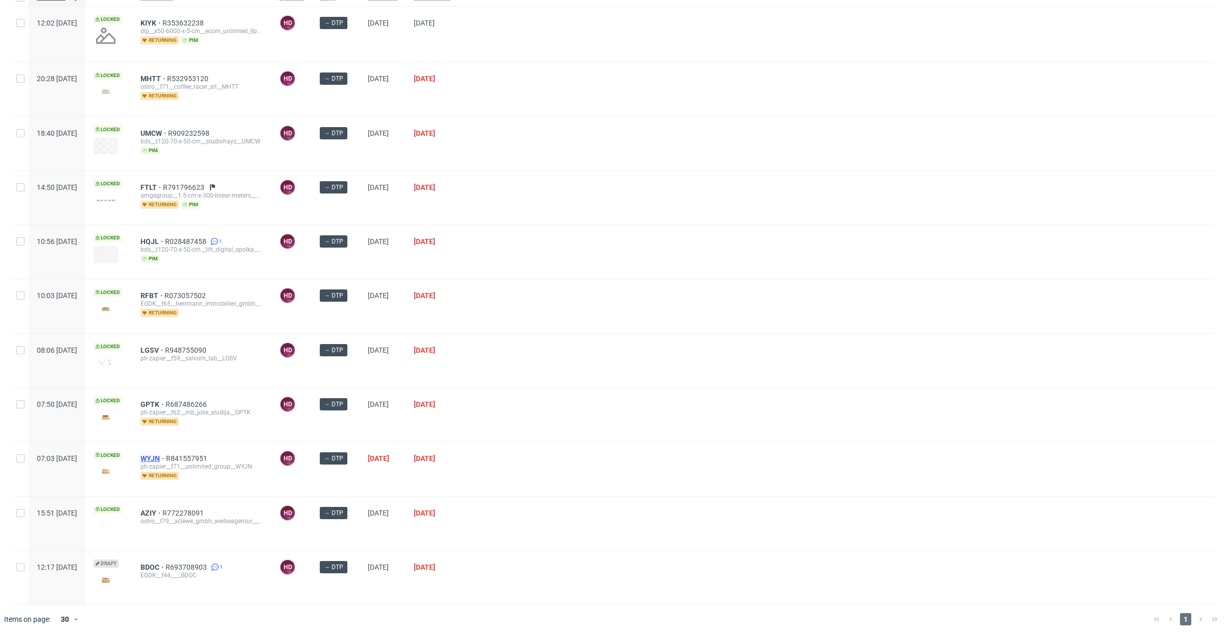
click at [166, 455] on span "WYJN" at bounding box center [153, 459] width 26 height 8
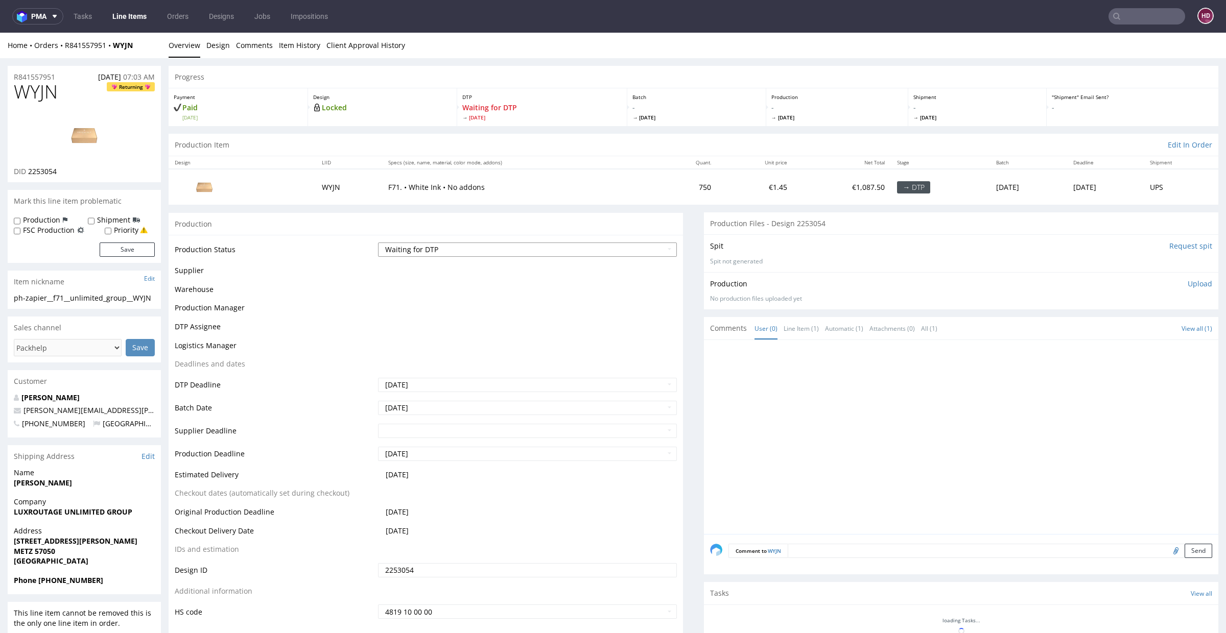
click at [409, 248] on select "Waiting for Artwork Waiting for Diecut Waiting for Mockup Waiting for DTP Waiti…" at bounding box center [527, 250] width 299 height 14
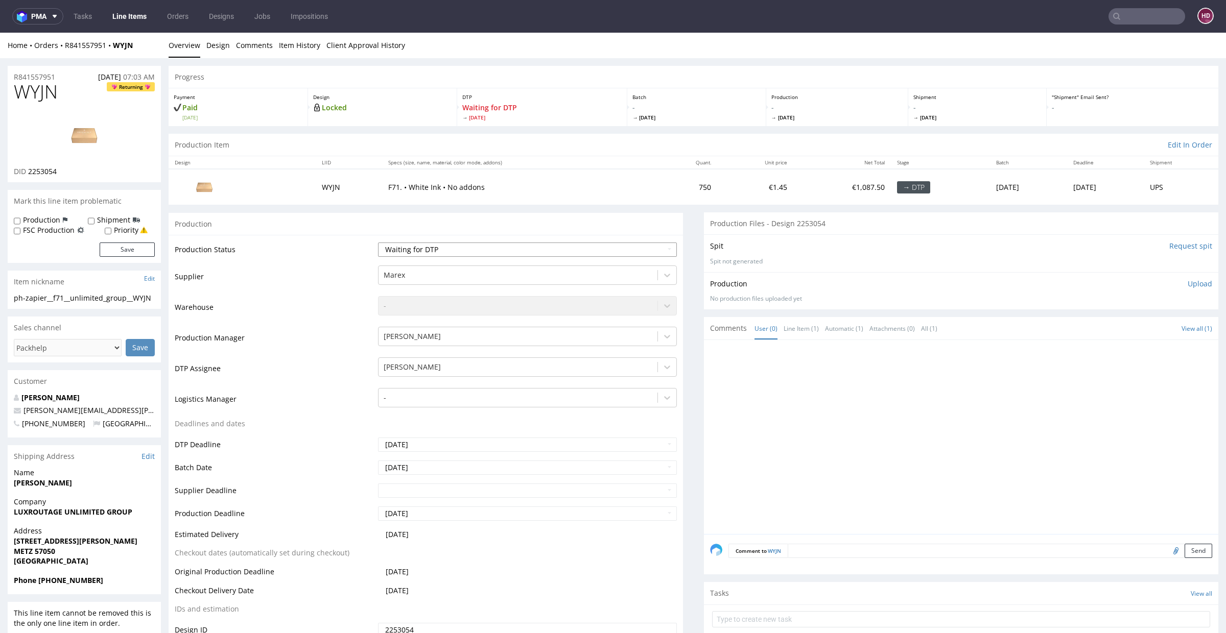
select select "dtp_in_process"
click at [378, 243] on select "Waiting for Artwork Waiting for Diecut Waiting for Mockup Waiting for DTP Waiti…" at bounding box center [527, 250] width 299 height 14
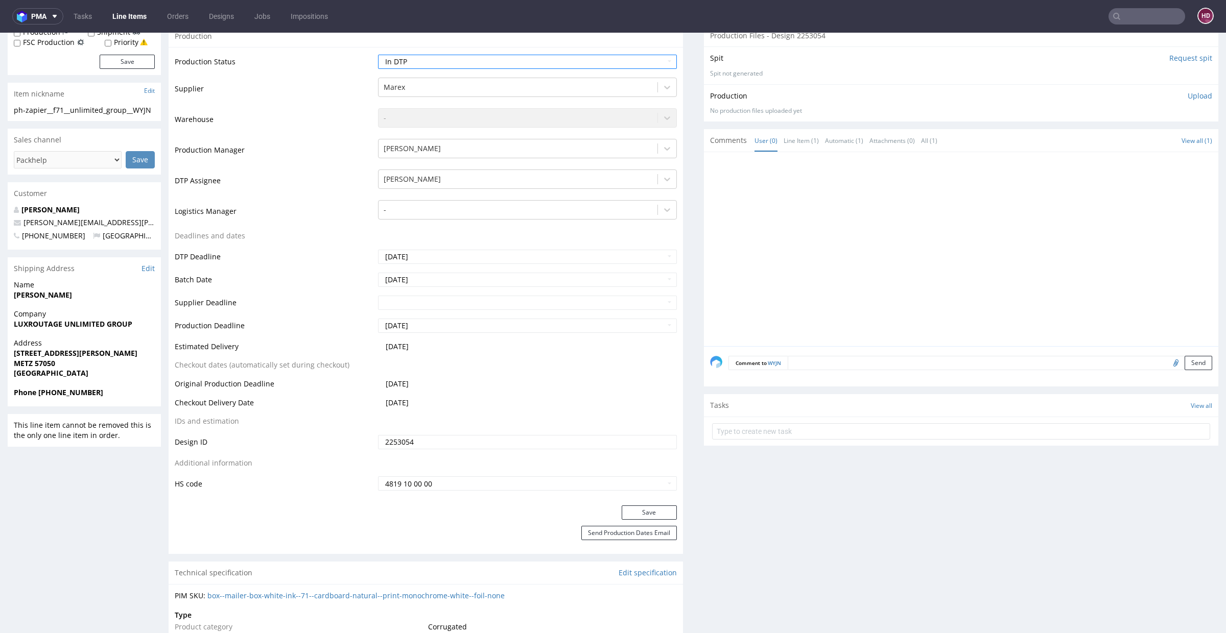
scroll to position [194, 0]
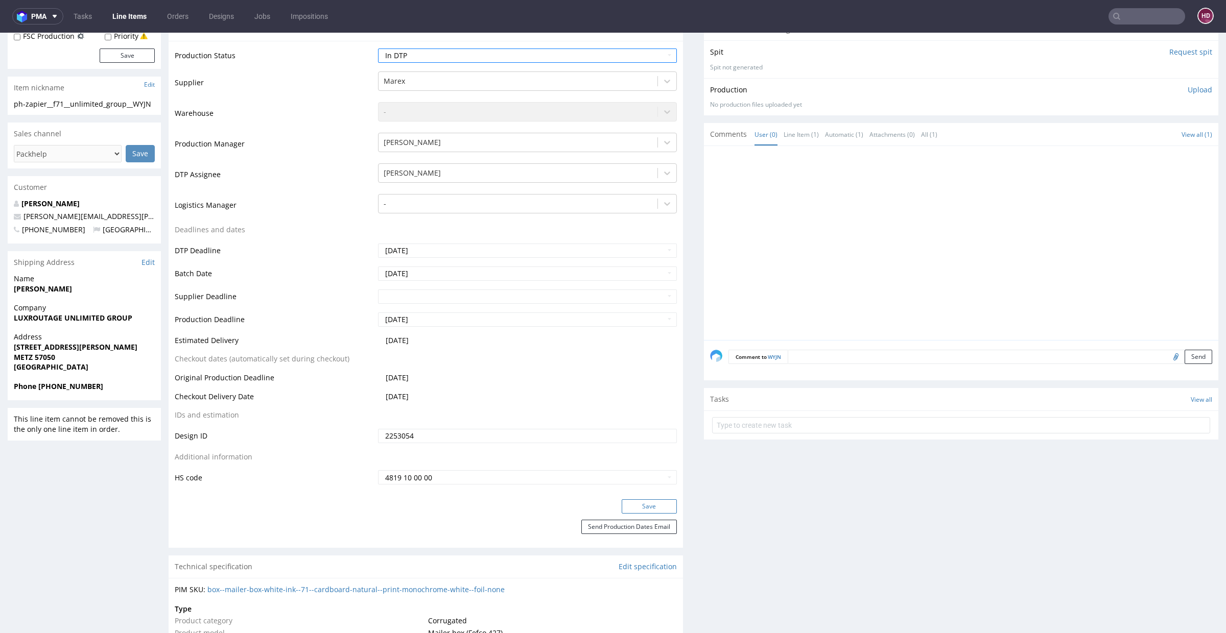
click at [626, 506] on button "Save" at bounding box center [649, 507] width 55 height 14
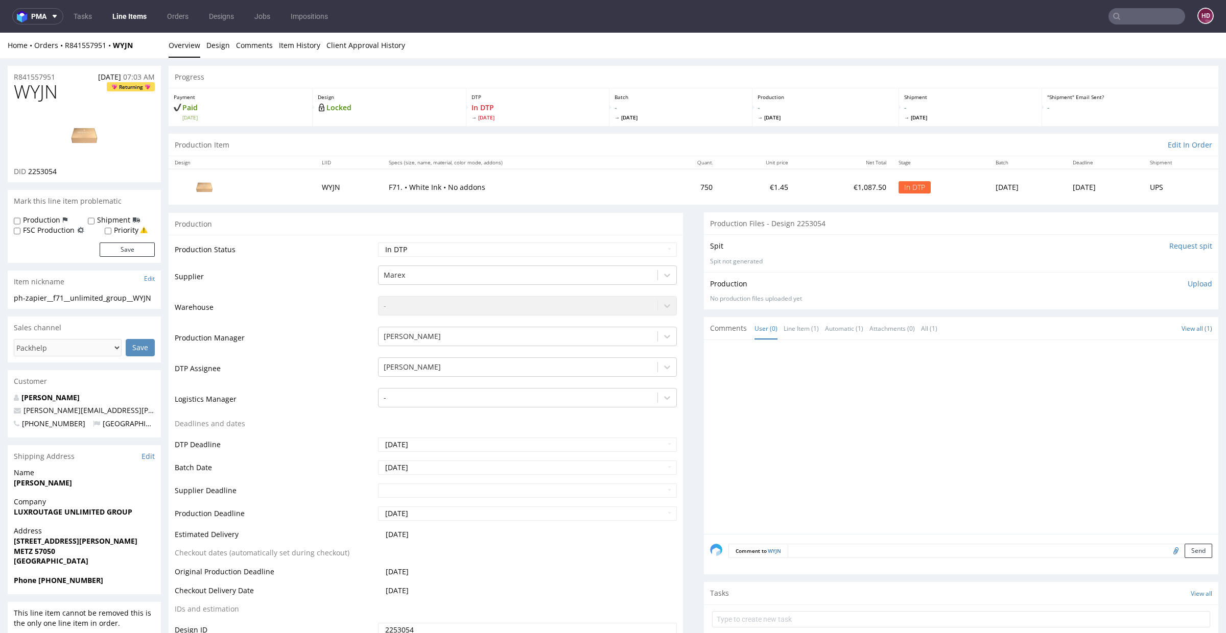
click at [146, 22] on link "Line Items" at bounding box center [129, 16] width 46 height 16
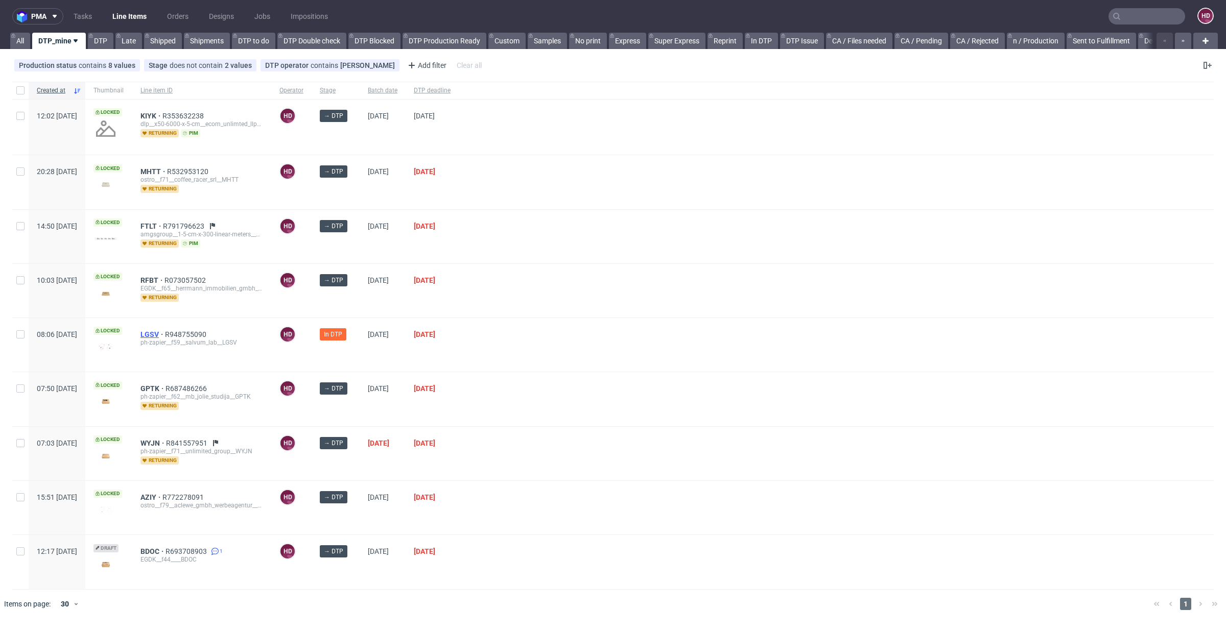
click at [165, 333] on span "LGSV" at bounding box center [152, 335] width 25 height 8
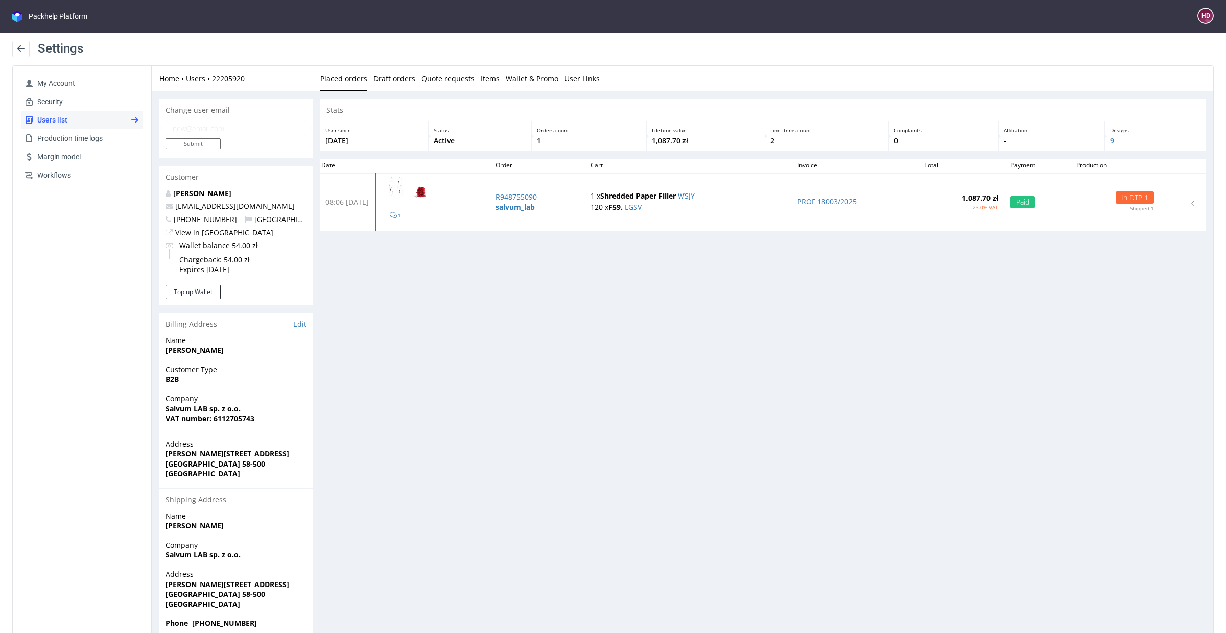
scroll to position [3, 0]
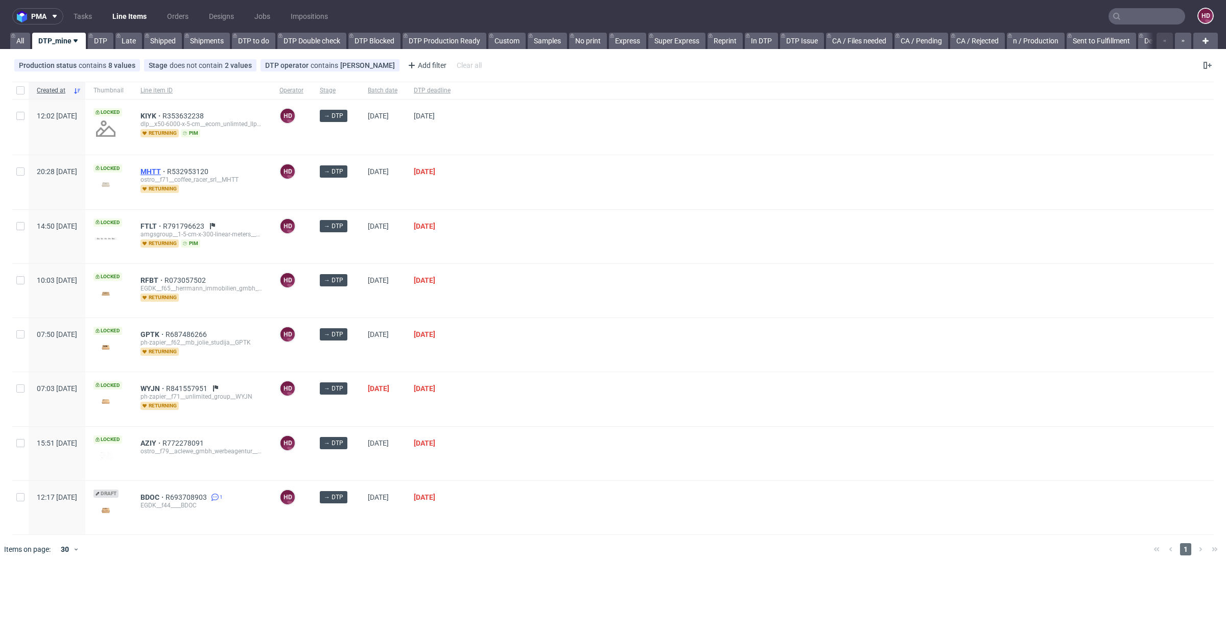
click at [167, 169] on span "MHTT" at bounding box center [153, 172] width 27 height 8
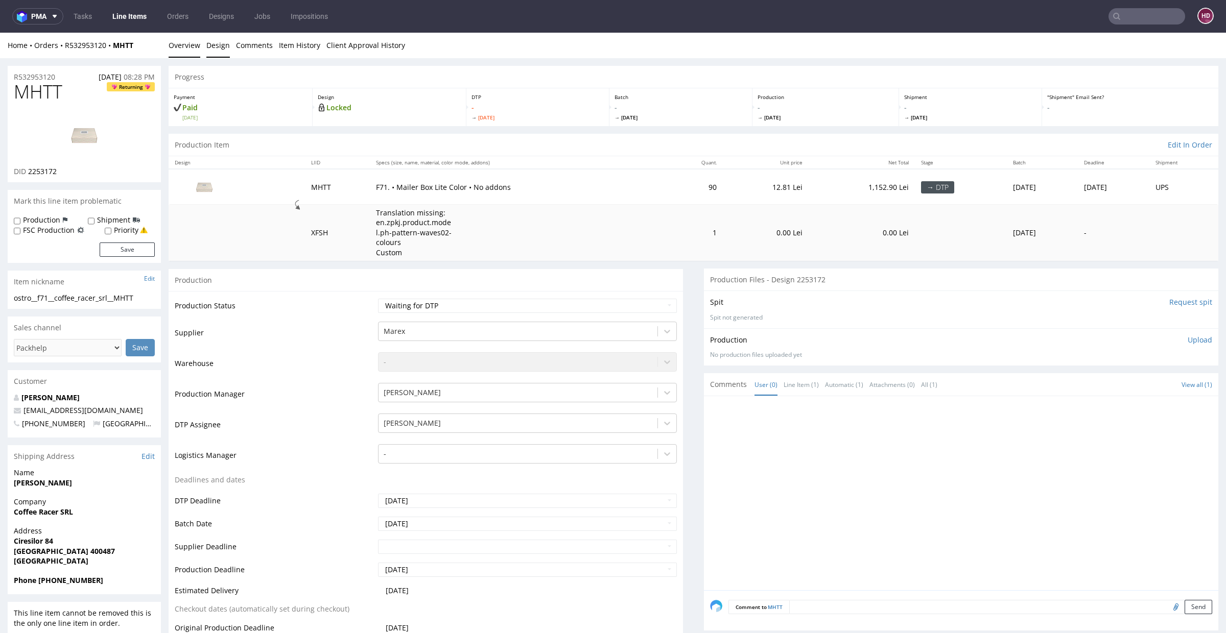
click at [210, 44] on link "Design" at bounding box center [217, 45] width 23 height 25
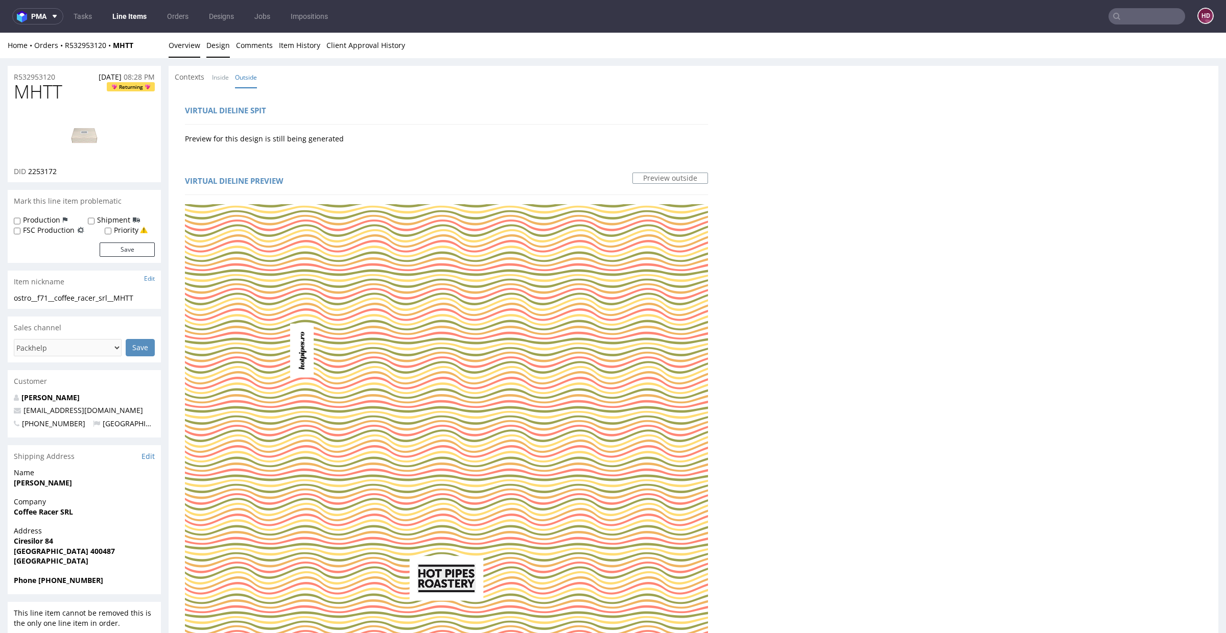
click at [193, 42] on link "Overview" at bounding box center [185, 45] width 32 height 25
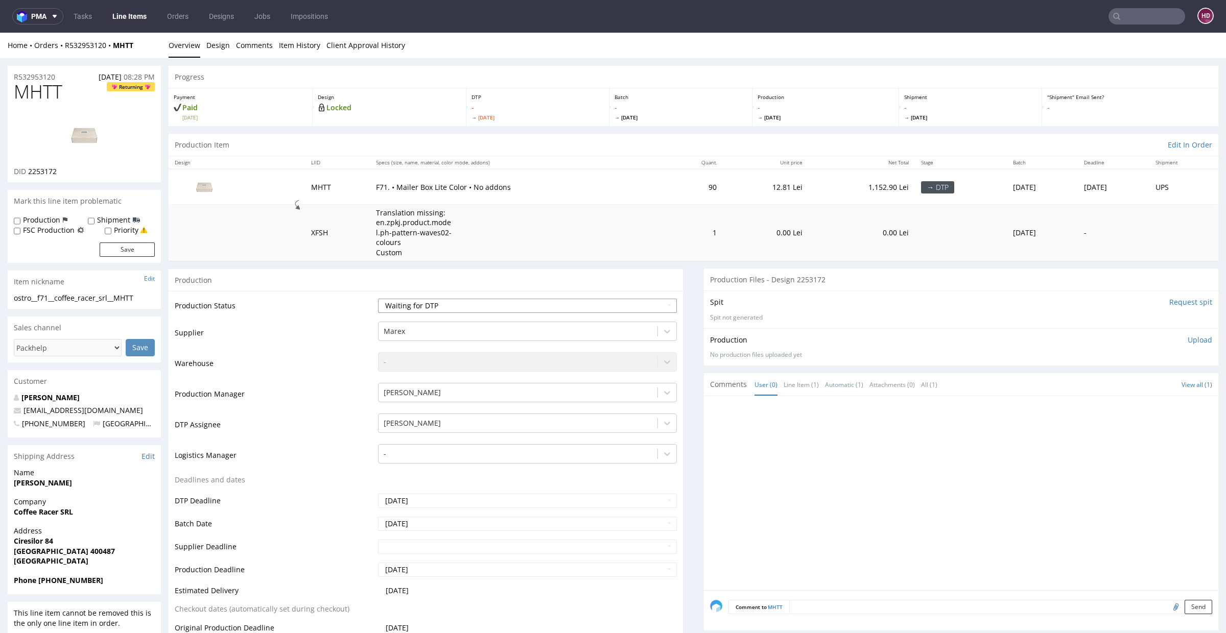
click at [415, 303] on select "Waiting for Artwork Waiting for Diecut Waiting for Mockup Waiting for DTP Waiti…" at bounding box center [527, 306] width 299 height 14
select select "dtp_in_process"
click at [378, 299] on select "Waiting for Artwork Waiting for Diecut Waiting for Mockup Waiting for DTP Waiti…" at bounding box center [527, 306] width 299 height 14
drag, startPoint x: 60, startPoint y: 89, endPoint x: 0, endPoint y: 89, distance: 59.8
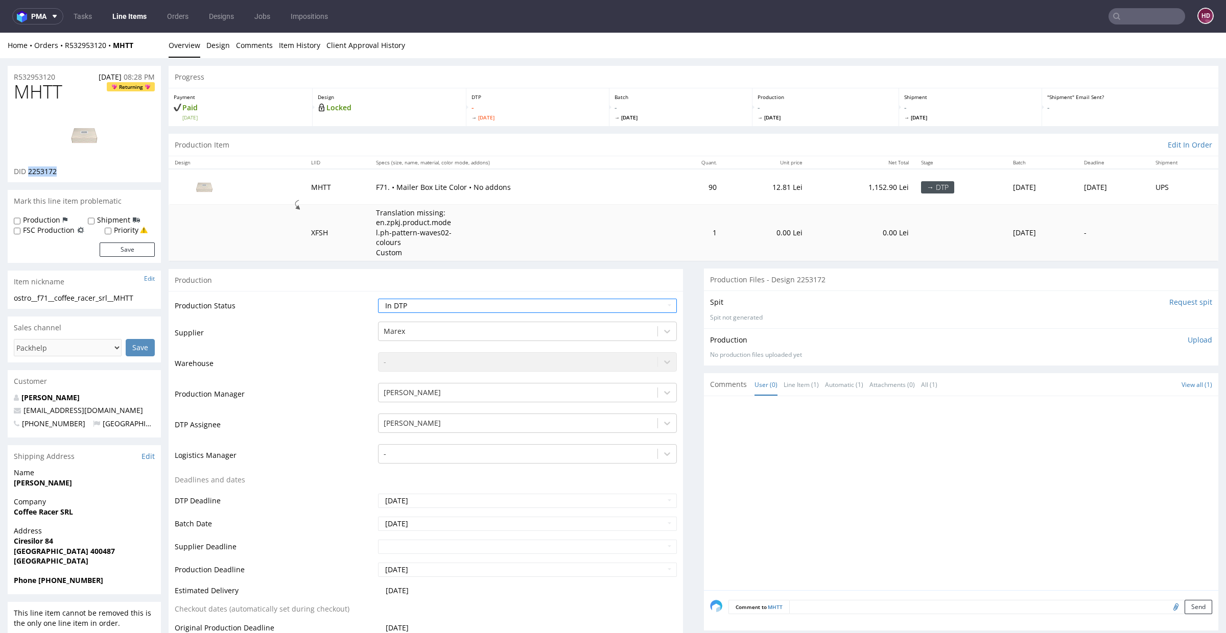
drag, startPoint x: 74, startPoint y: 173, endPoint x: 28, endPoint y: 171, distance: 45.5
click at [28, 171] on div "DID 2253172" at bounding box center [84, 172] width 141 height 10
copy span "2253172"
click at [65, 136] on img at bounding box center [84, 135] width 82 height 46
click at [139, 302] on div "ostro__f71__coffee_racer_srl__MHTT" at bounding box center [84, 298] width 141 height 10
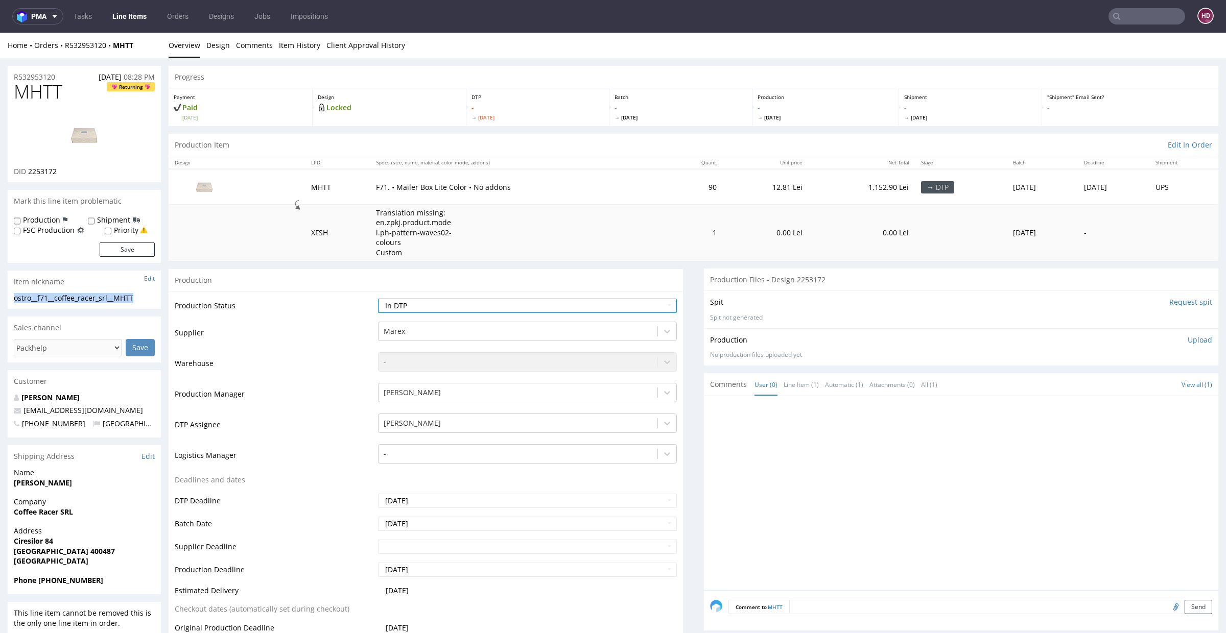
drag, startPoint x: 140, startPoint y: 296, endPoint x: 0, endPoint y: 293, distance: 140.0
copy div "ostro__f71__coffee_racer_srl__MHTT"
click at [63, 77] on div "R532953120 [DATE] 08:28 PM" at bounding box center [84, 74] width 153 height 16
drag, startPoint x: 60, startPoint y: 77, endPoint x: 1, endPoint y: 81, distance: 59.4
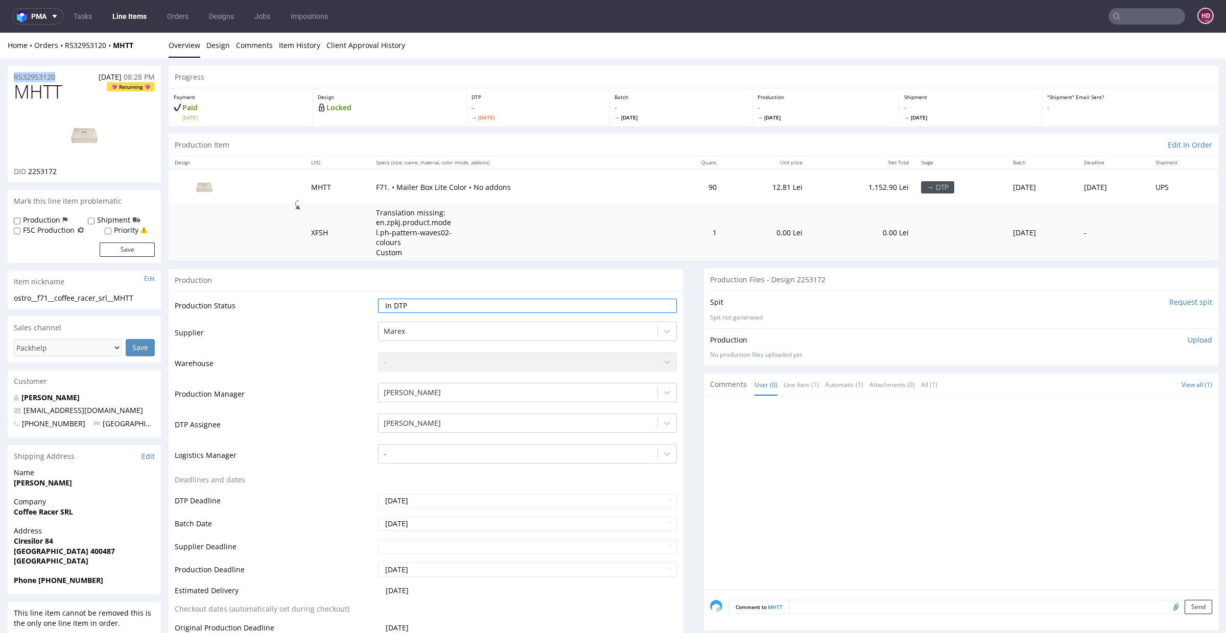
copy p "R532953120"
click at [67, 164] on link at bounding box center [84, 135] width 82 height 62
click at [38, 171] on span "2253172" at bounding box center [42, 172] width 29 height 10
drag, startPoint x: 28, startPoint y: 172, endPoint x: 56, endPoint y: 174, distance: 27.7
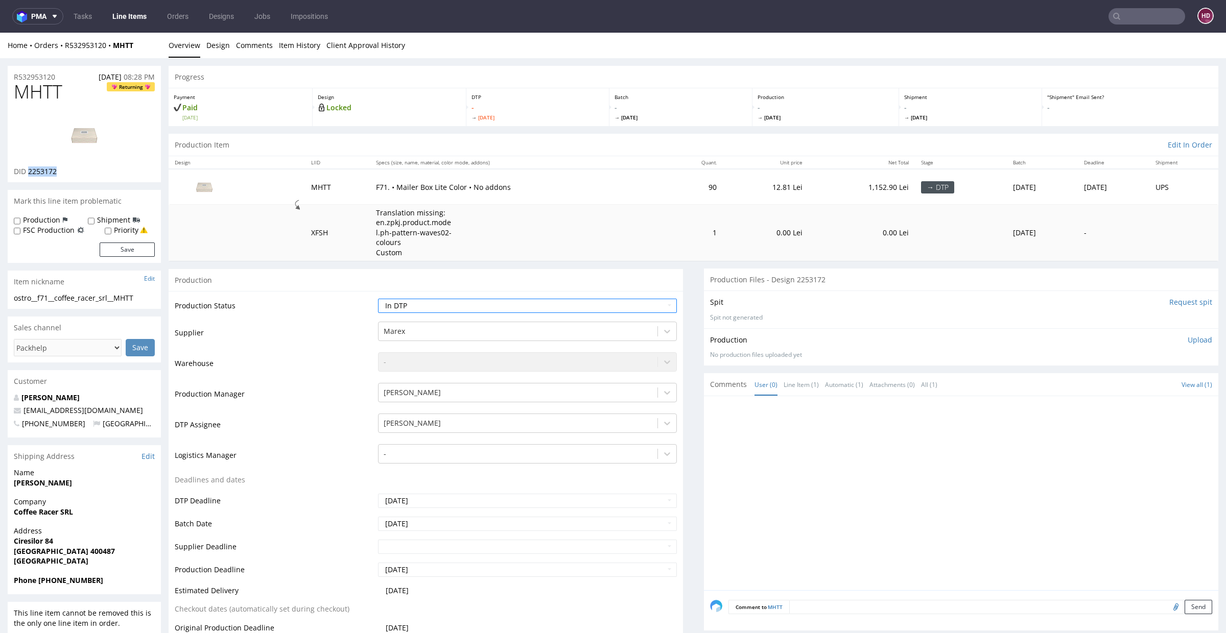
click at [56, 174] on span "2253172" at bounding box center [42, 172] width 29 height 10
copy span "2253172"
drag, startPoint x: 72, startPoint y: 87, endPoint x: 0, endPoint y: 89, distance: 72.1
copy span "MHTT"
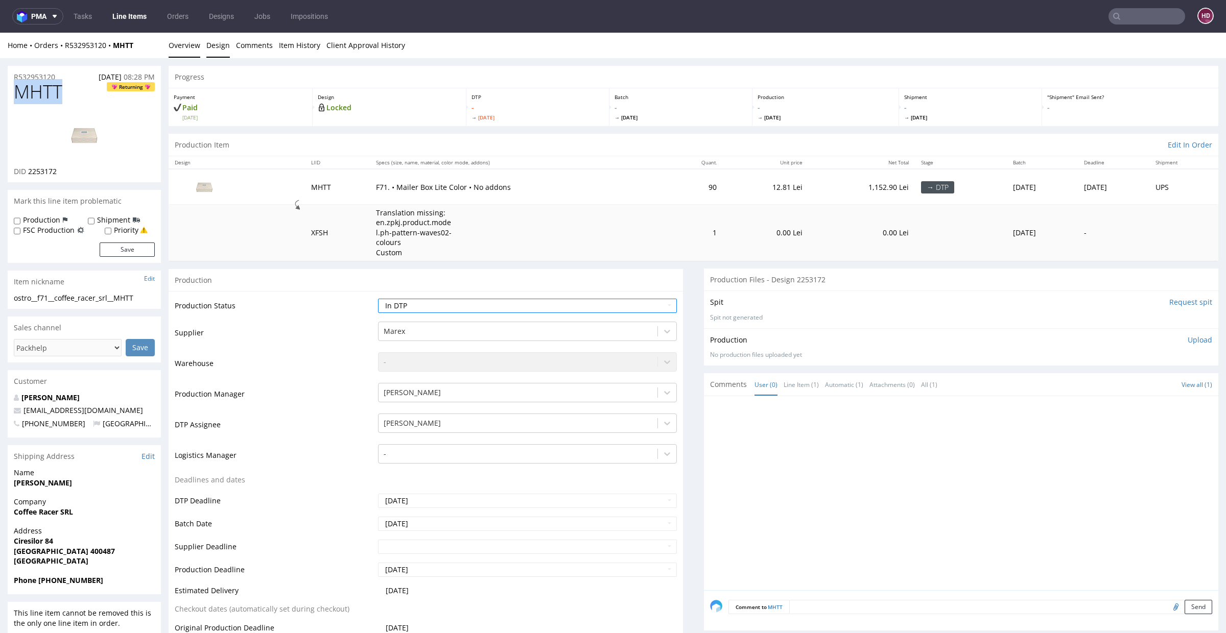
click at [220, 45] on link "Design" at bounding box center [217, 45] width 23 height 25
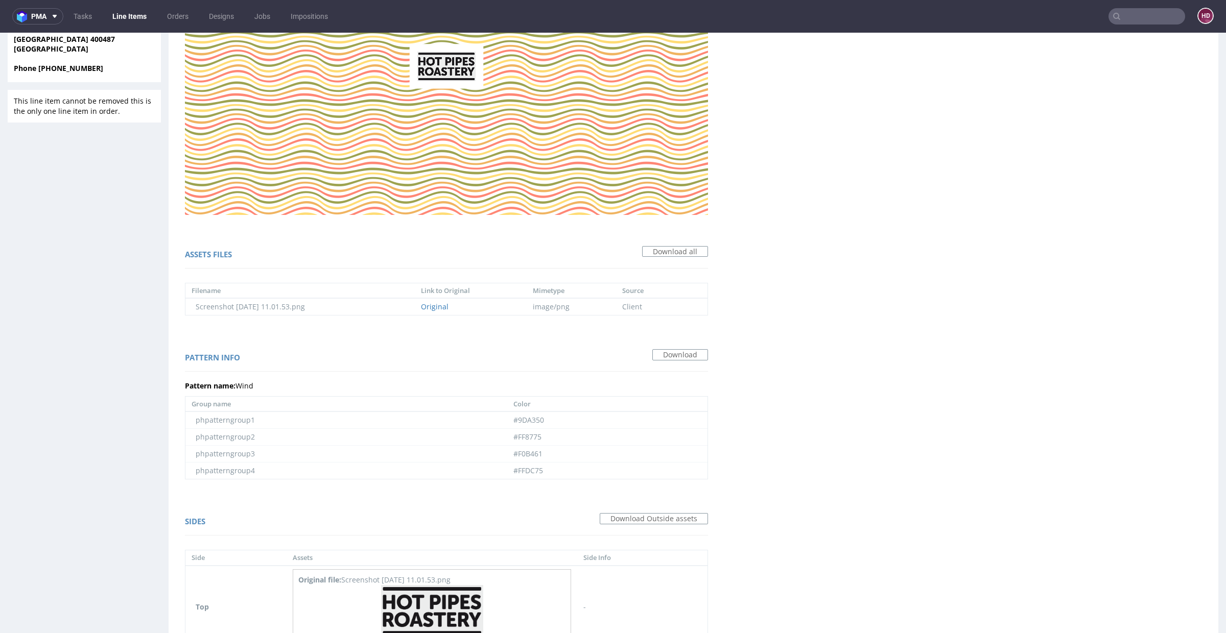
scroll to position [594, 0]
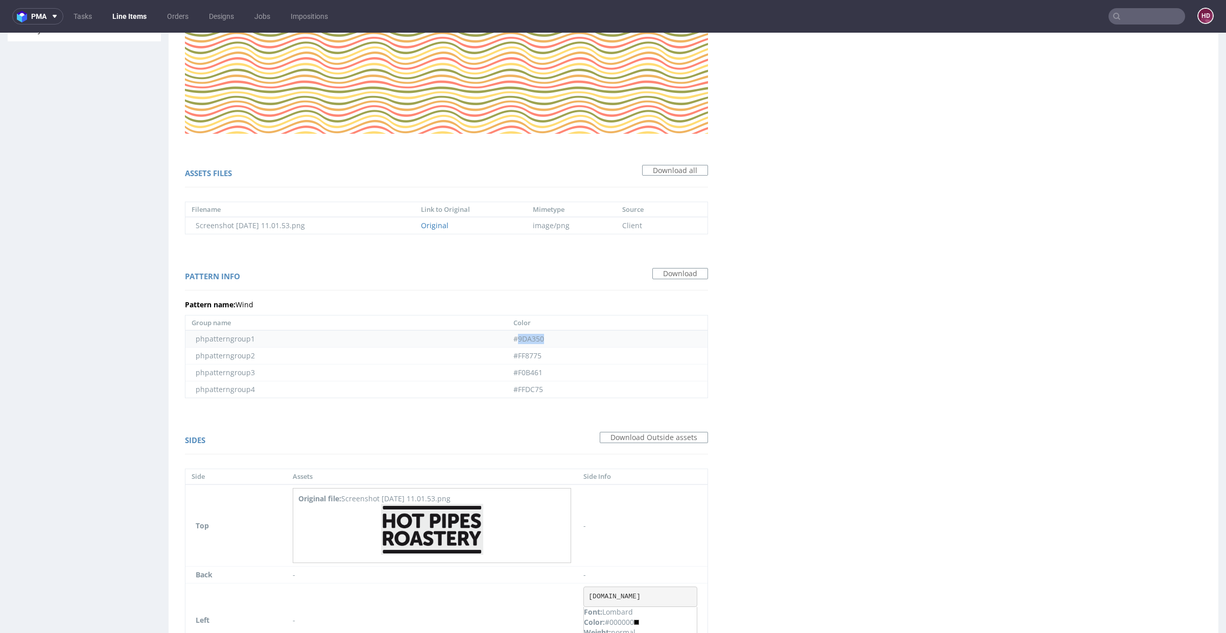
drag, startPoint x: 511, startPoint y: 338, endPoint x: 593, endPoint y: 341, distance: 82.3
click at [593, 341] on td "#9DA350" at bounding box center [607, 339] width 200 height 17
copy td "9DA350"
drag, startPoint x: 509, startPoint y: 356, endPoint x: 537, endPoint y: 362, distance: 29.3
click at [537, 362] on td "#FF8775" at bounding box center [607, 356] width 200 height 17
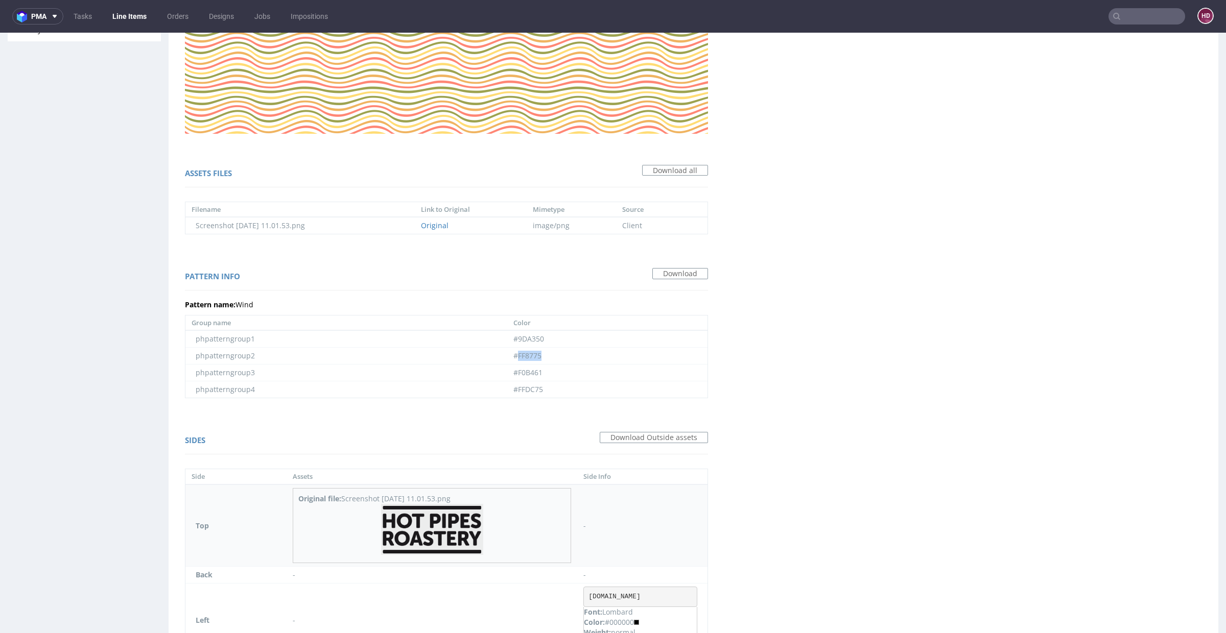
copy td "FF8775"
drag, startPoint x: 522, startPoint y: 371, endPoint x: 580, endPoint y: 372, distance: 58.2
click at [580, 372] on td "#F0B461" at bounding box center [607, 373] width 200 height 17
copy td "F0B461"
click at [540, 388] on td "#FFDC75" at bounding box center [607, 390] width 200 height 17
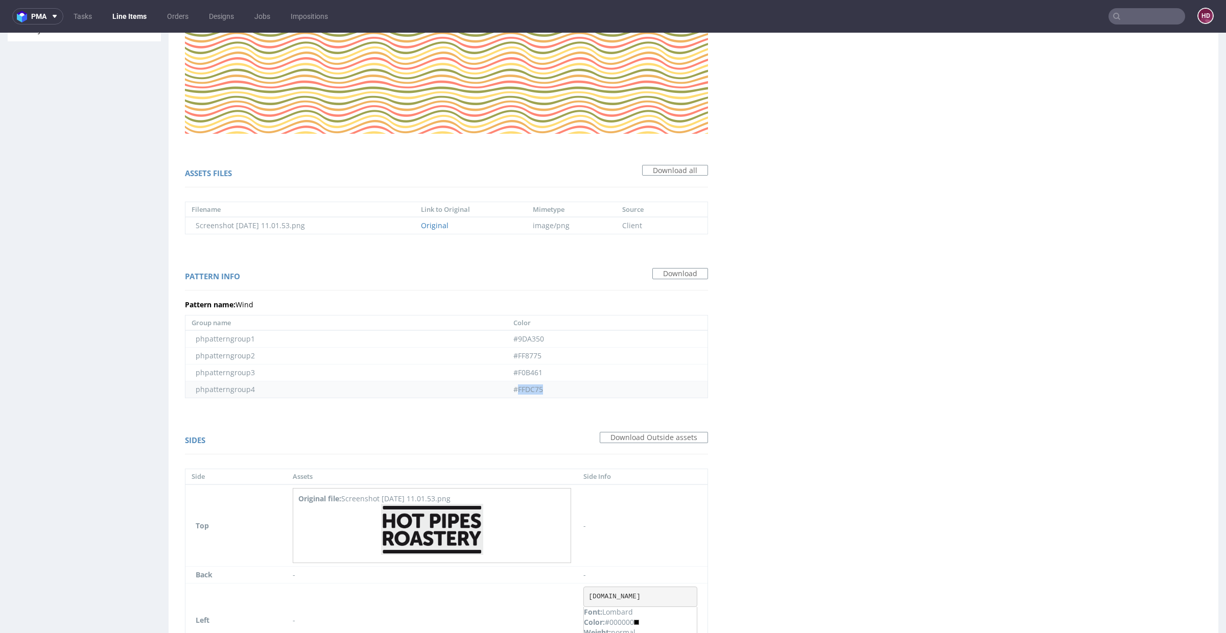
drag, startPoint x: 540, startPoint y: 388, endPoint x: 512, endPoint y: 387, distance: 28.6
click at [512, 387] on td "#FFDC75" at bounding box center [607, 390] width 200 height 17
copy td "FFDC75"
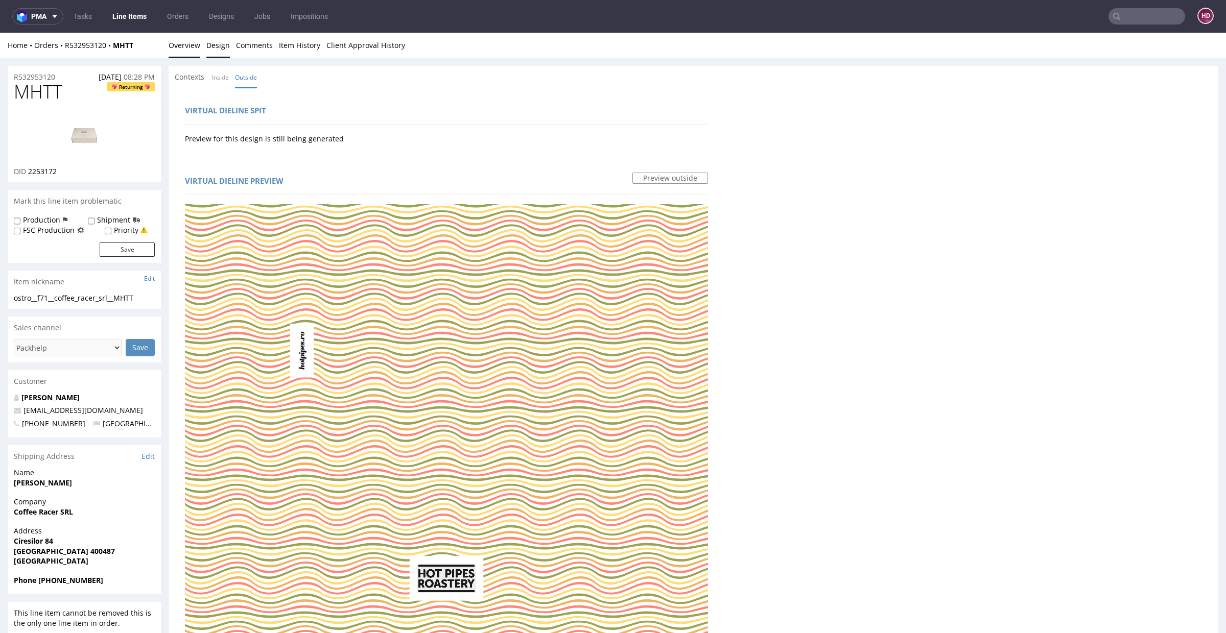
click at [188, 46] on link "Overview" at bounding box center [185, 45] width 32 height 25
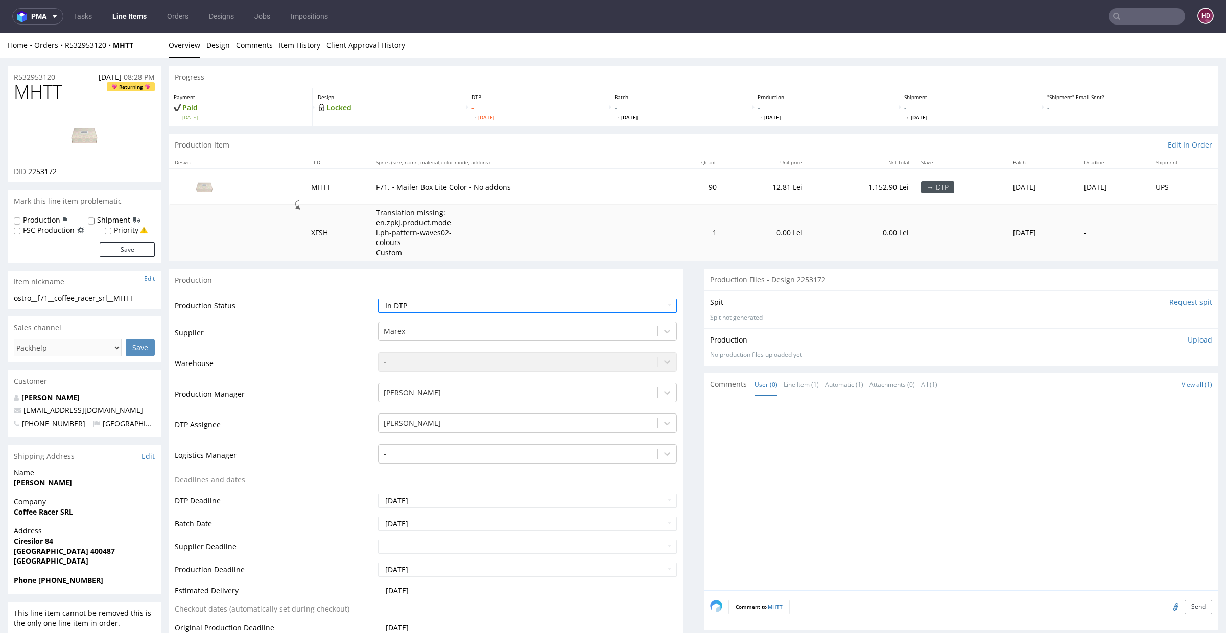
click at [1188, 336] on p "Upload" at bounding box center [1200, 340] width 25 height 10
click at [1125, 386] on div "Add files" at bounding box center [1139, 386] width 51 height 15
type input "C:\fakepath\ostro__f71__coffee_racer_srl__MHTT__d2253172__oR532953120.pdf"
click at [1160, 387] on textarea at bounding box center [961, 383] width 502 height 14
click at [1165, 400] on button "Upload now" at bounding box center [1188, 402] width 47 height 14
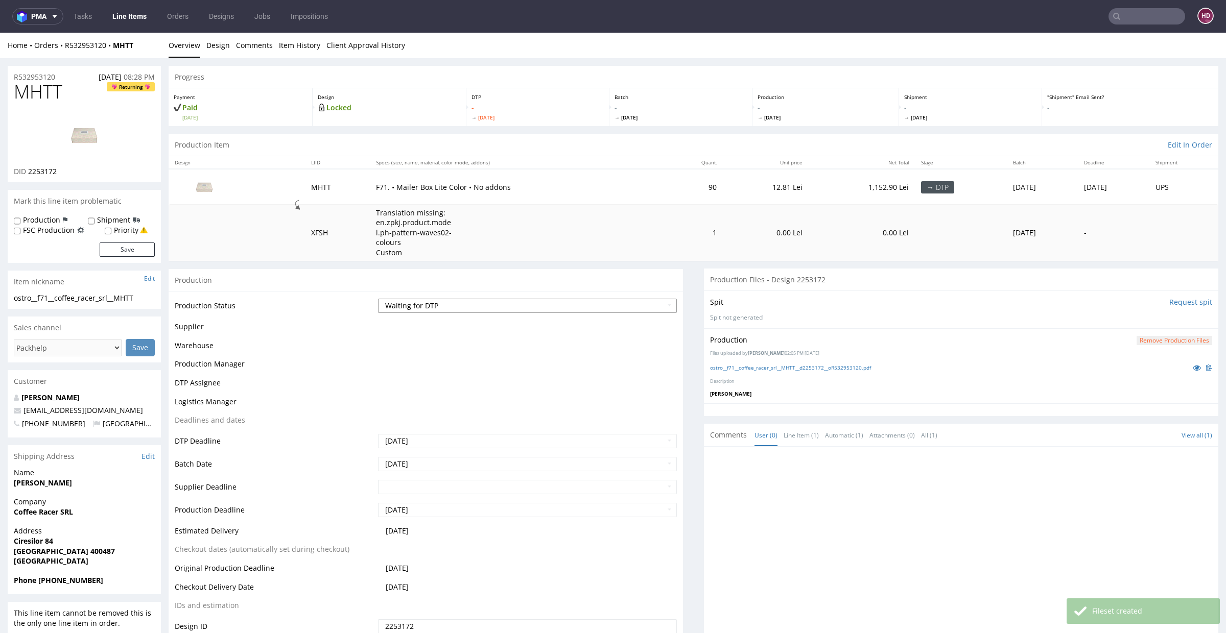
click at [461, 307] on select "Waiting for Artwork Waiting for Diecut Waiting for Mockup Waiting for DTP Waiti…" at bounding box center [527, 306] width 299 height 14
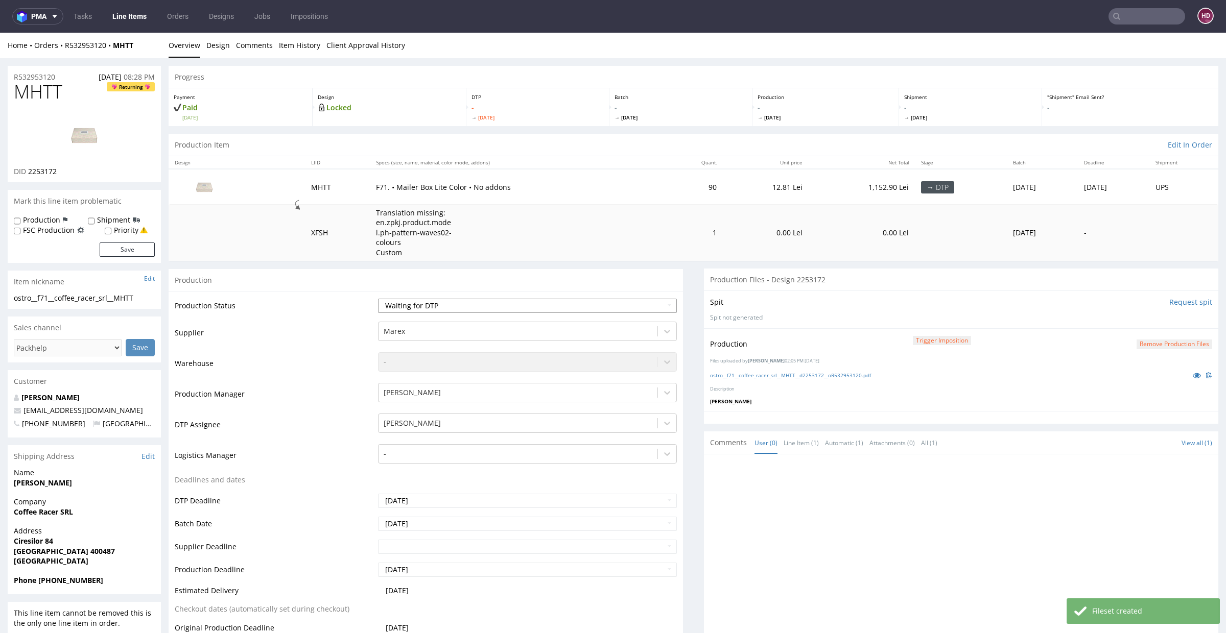
click at [492, 310] on select "Waiting for Artwork Waiting for Diecut Waiting for Mockup Waiting for DTP Waiti…" at bounding box center [527, 306] width 299 height 14
select select "dtp_in_process"
click at [378, 299] on select "Waiting for Artwork Waiting for Diecut Waiting for Mockup Waiting for DTP Waiti…" at bounding box center [527, 306] width 299 height 14
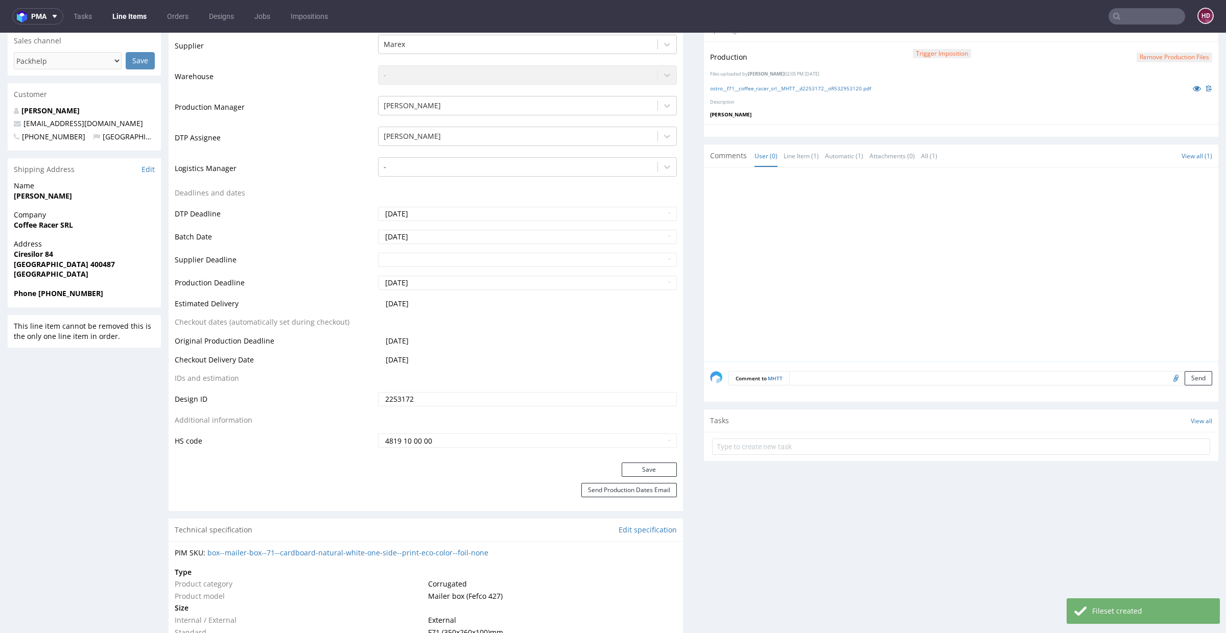
scroll to position [332, 0]
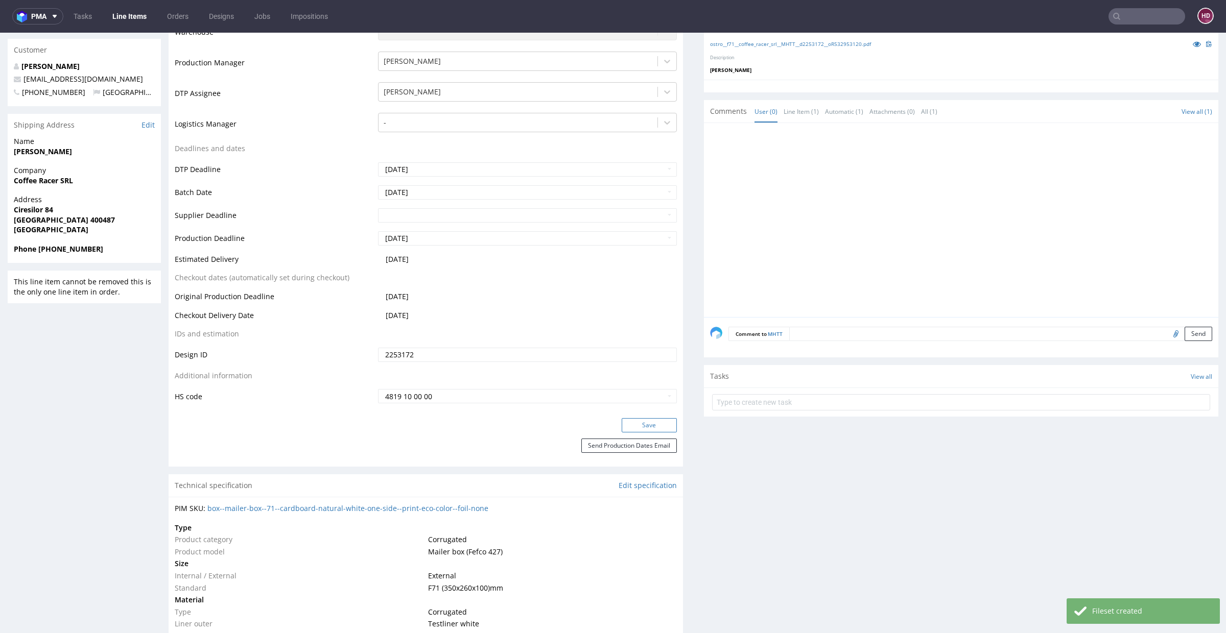
click at [657, 420] on button "Save" at bounding box center [649, 425] width 55 height 14
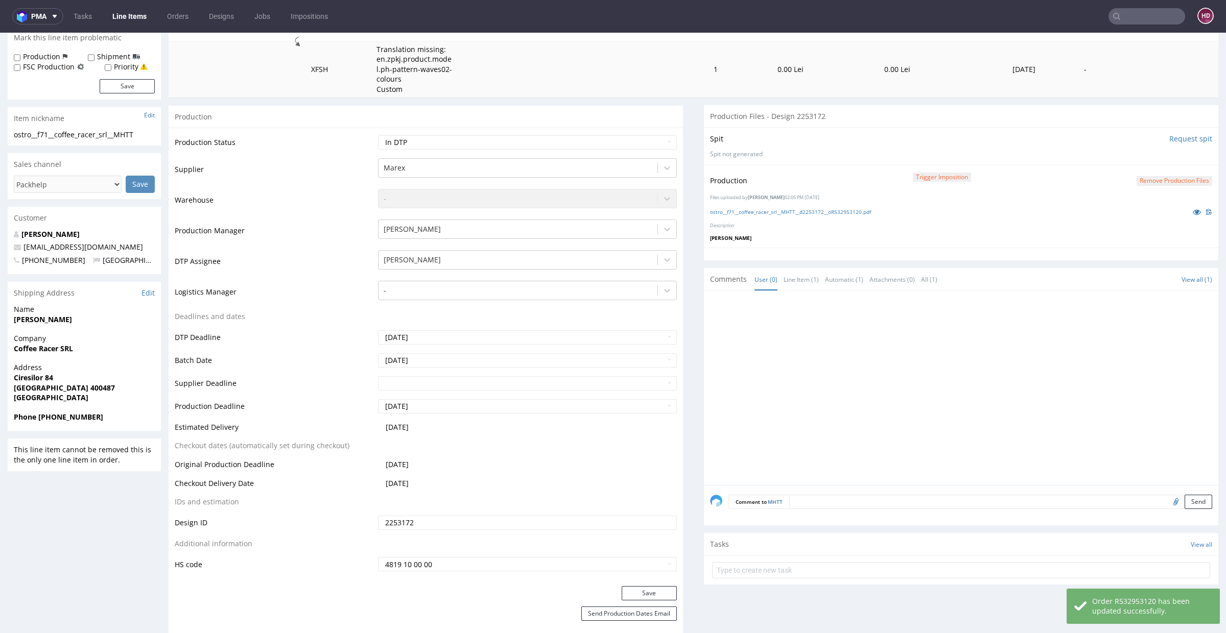
scroll to position [0, 0]
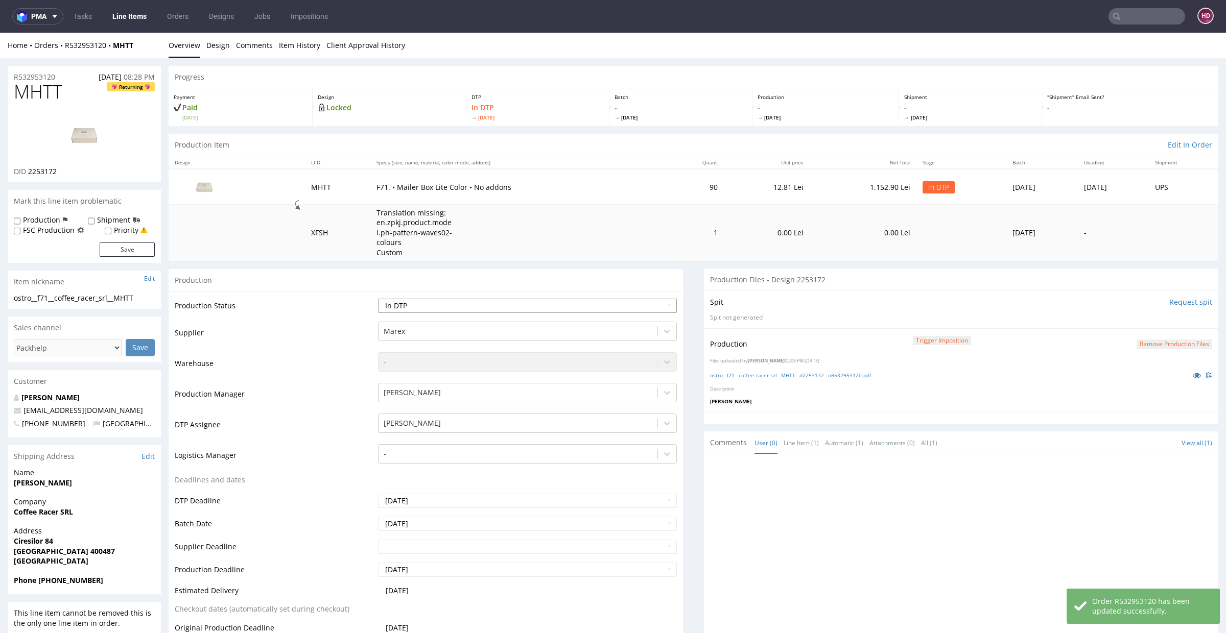
click at [479, 312] on select "Waiting for Artwork Waiting for Diecut Waiting for Mockup Waiting for DTP Waiti…" at bounding box center [527, 306] width 299 height 14
select select "dtp_production_ready"
click at [378, 299] on select "Waiting for Artwork Waiting for Diecut Waiting for Mockup Waiting for DTP Waiti…" at bounding box center [527, 306] width 299 height 14
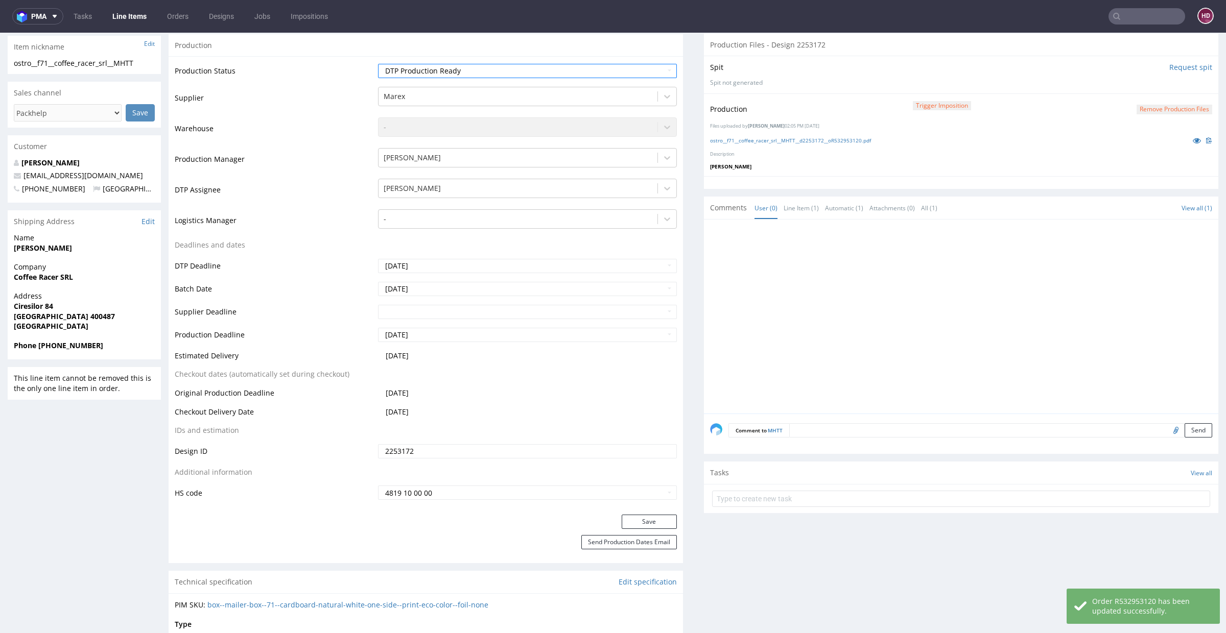
scroll to position [238, 0]
click at [633, 516] on button "Save" at bounding box center [649, 519] width 55 height 14
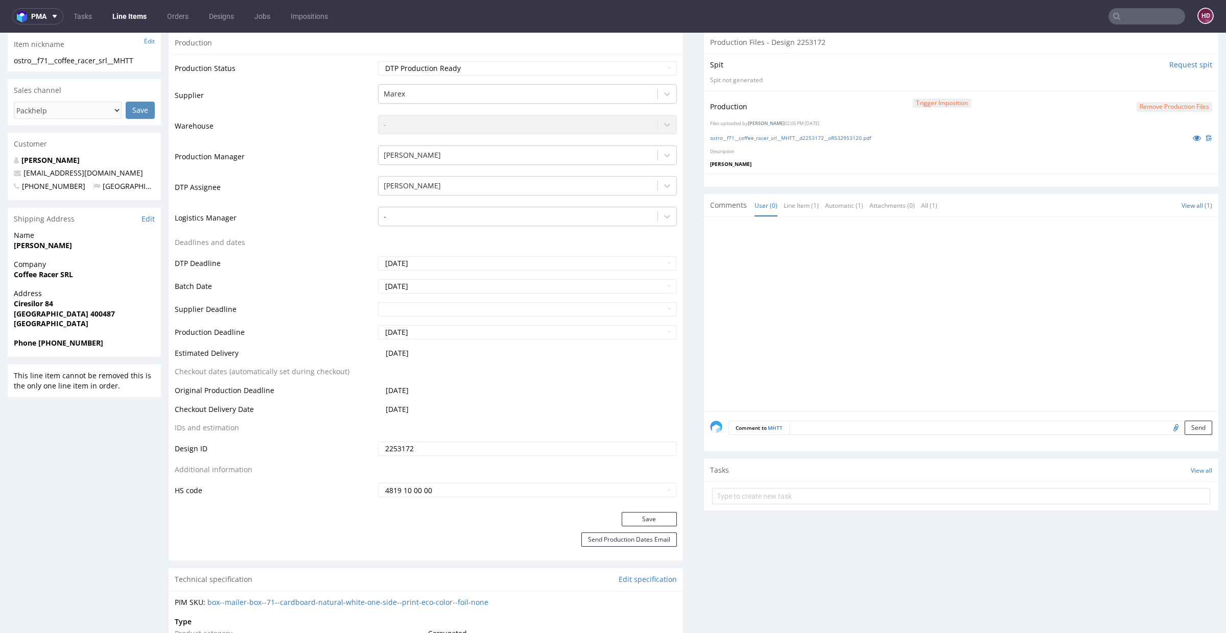
scroll to position [0, 0]
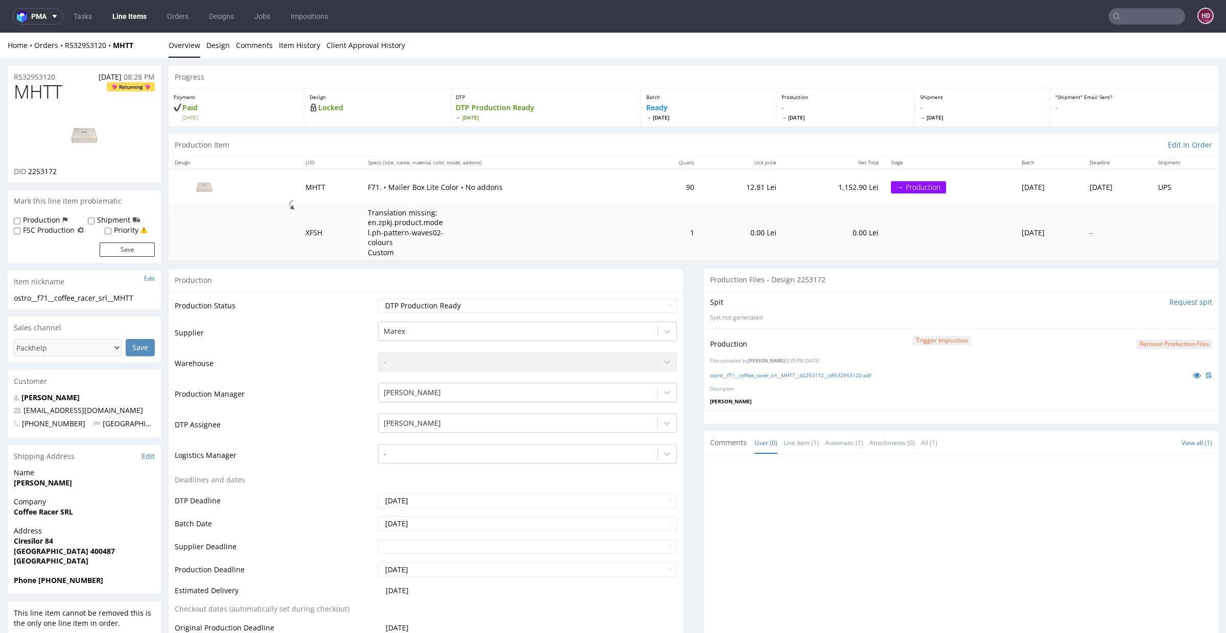
click at [176, 48] on link "Overview" at bounding box center [185, 45] width 32 height 25
click at [133, 17] on link "Line Items" at bounding box center [129, 16] width 46 height 16
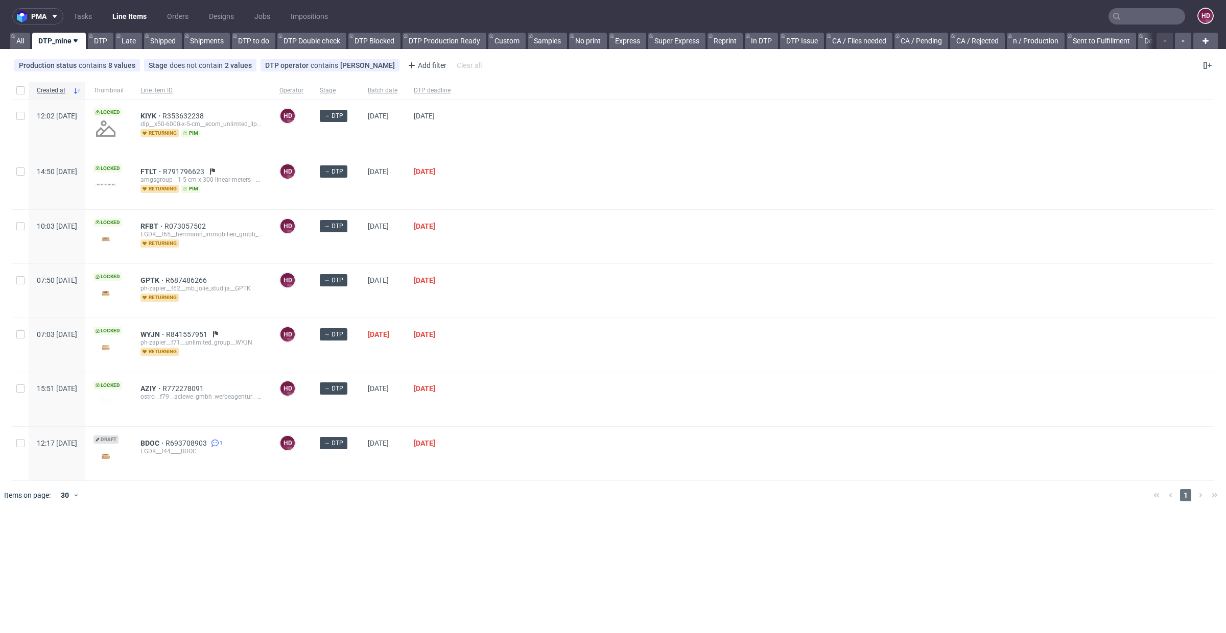
click at [173, 166] on div "FTLT R791796623 amgsgroup__1-5-cm-x-300-linear-meters__we_love_pr_gmbh__FTLT re…" at bounding box center [201, 182] width 139 height 54
click at [163, 170] on span "FTLT" at bounding box center [151, 172] width 22 height 8
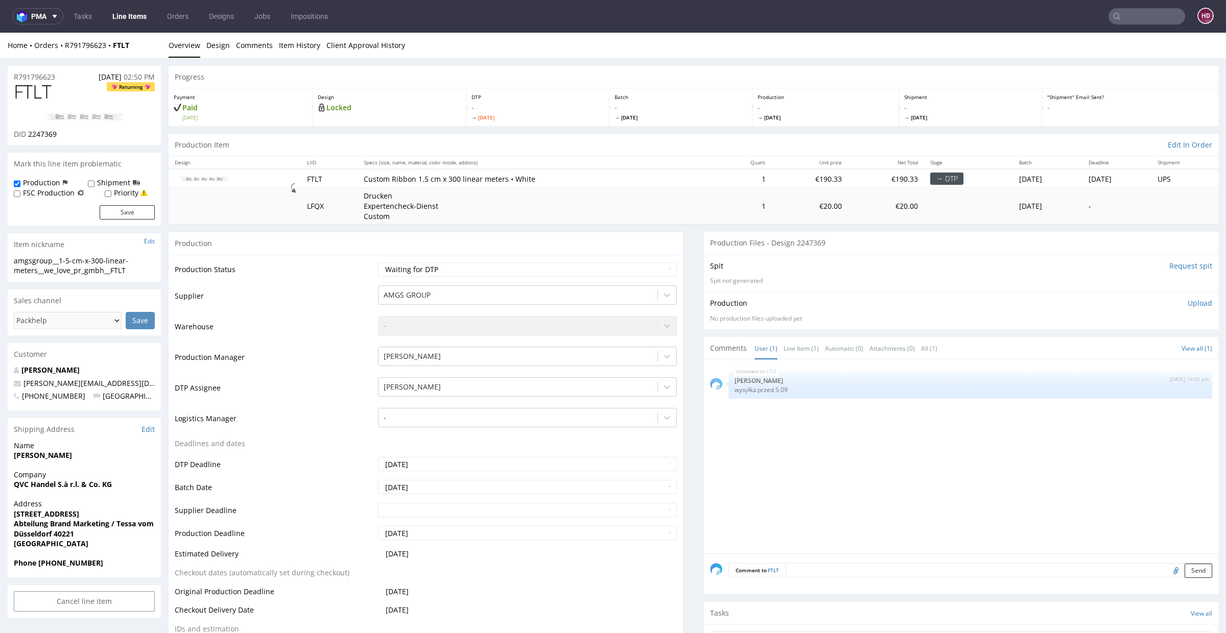
scroll to position [3, 0]
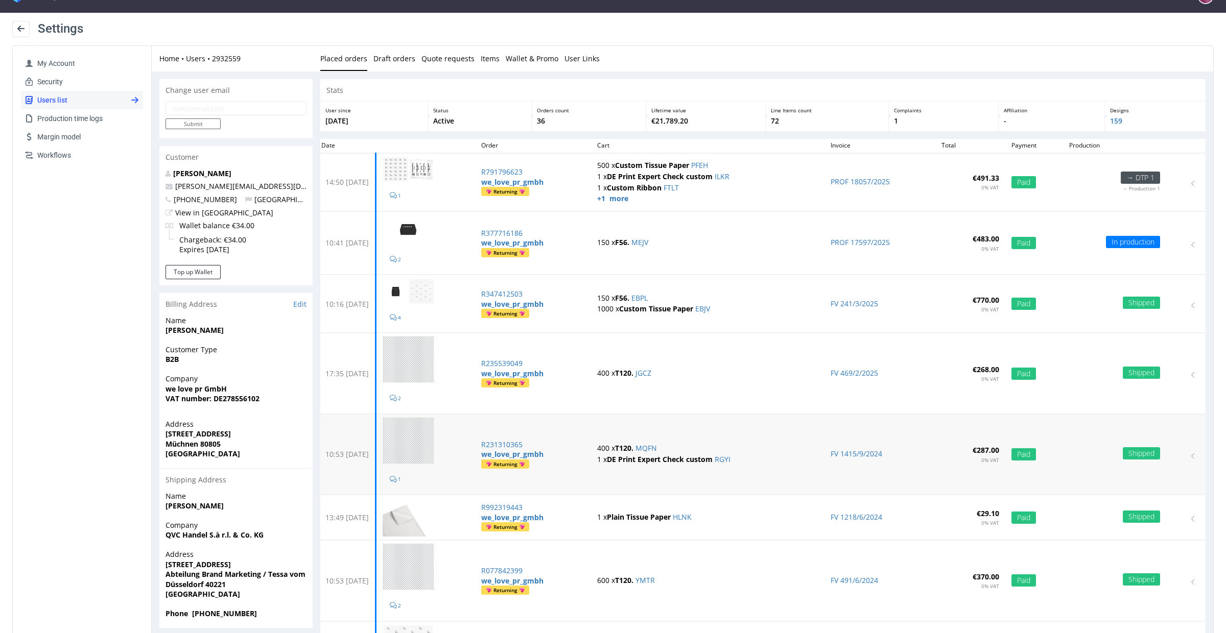
scroll to position [3, 0]
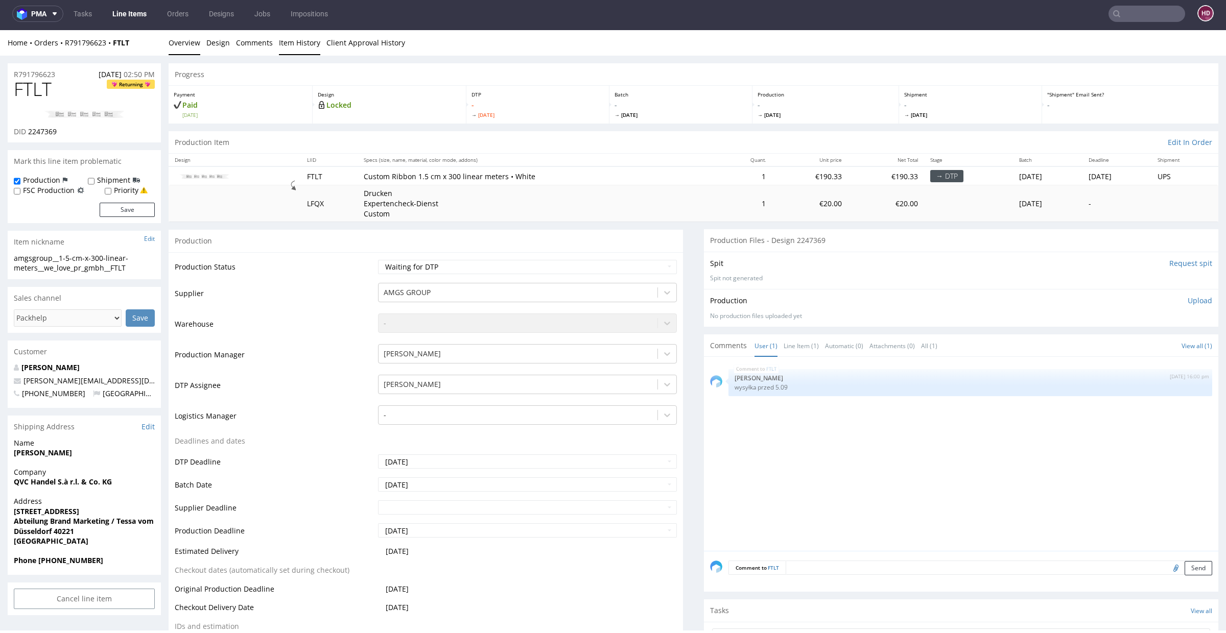
click at [296, 43] on link "Item History" at bounding box center [299, 42] width 41 height 25
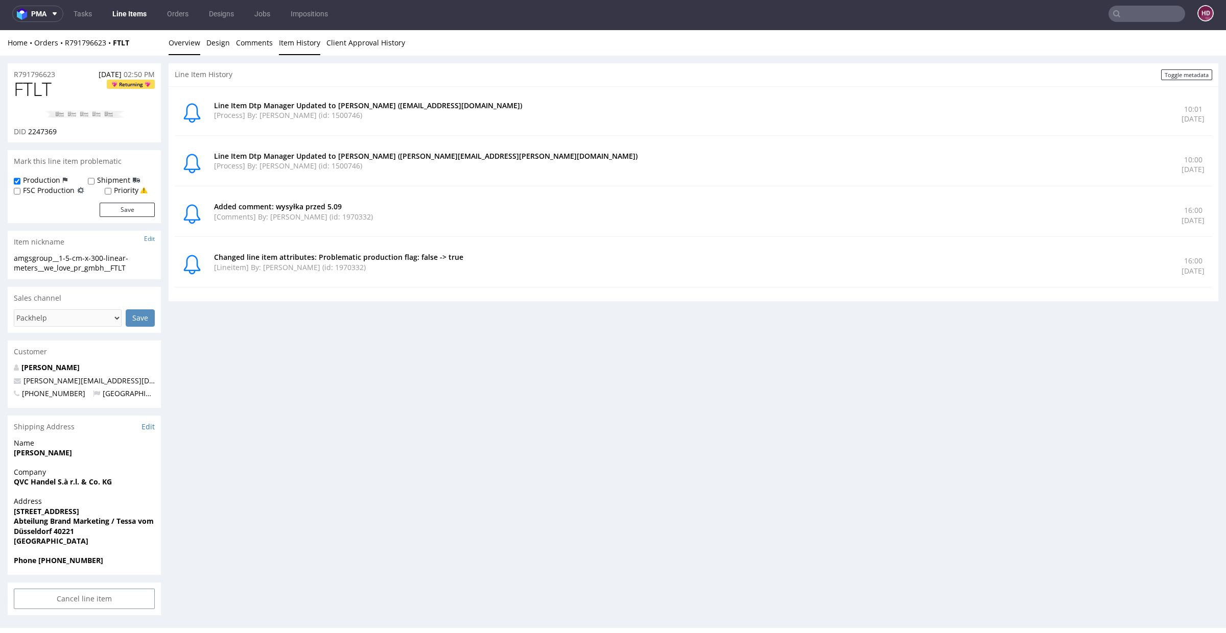
click at [196, 43] on link "Overview" at bounding box center [185, 42] width 32 height 25
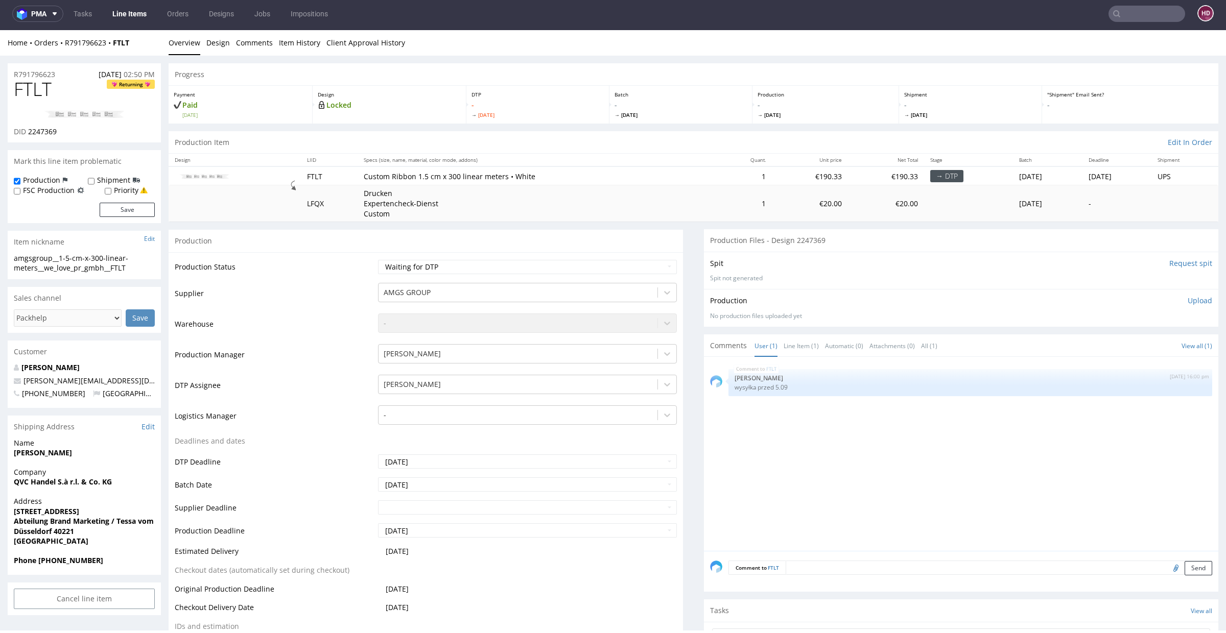
click at [96, 117] on img at bounding box center [84, 114] width 82 height 9
click at [112, 19] on link "Line Items" at bounding box center [129, 14] width 46 height 16
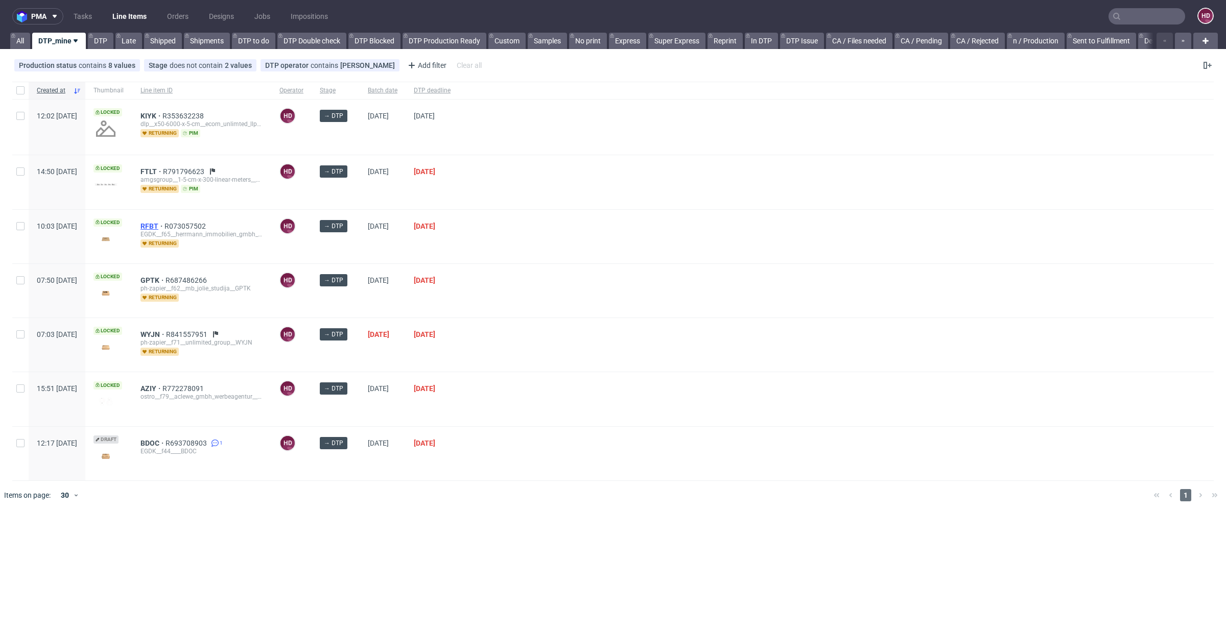
click at [164, 223] on span "RFBT" at bounding box center [152, 226] width 24 height 8
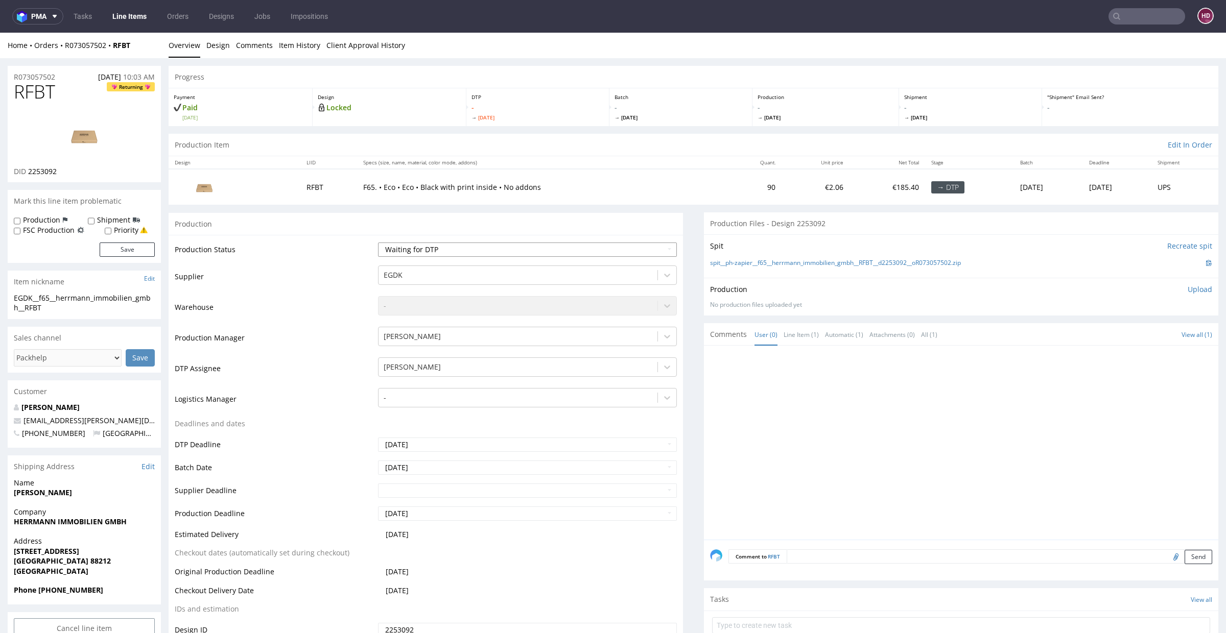
click at [547, 252] on select "Waiting for Artwork Waiting for Diecut Waiting for Mockup Waiting for DTP Waiti…" at bounding box center [527, 250] width 299 height 14
select select "dtp_in_process"
click at [378, 243] on select "Waiting for Artwork Waiting for Diecut Waiting for Mockup Waiting for DTP Waiti…" at bounding box center [527, 250] width 299 height 14
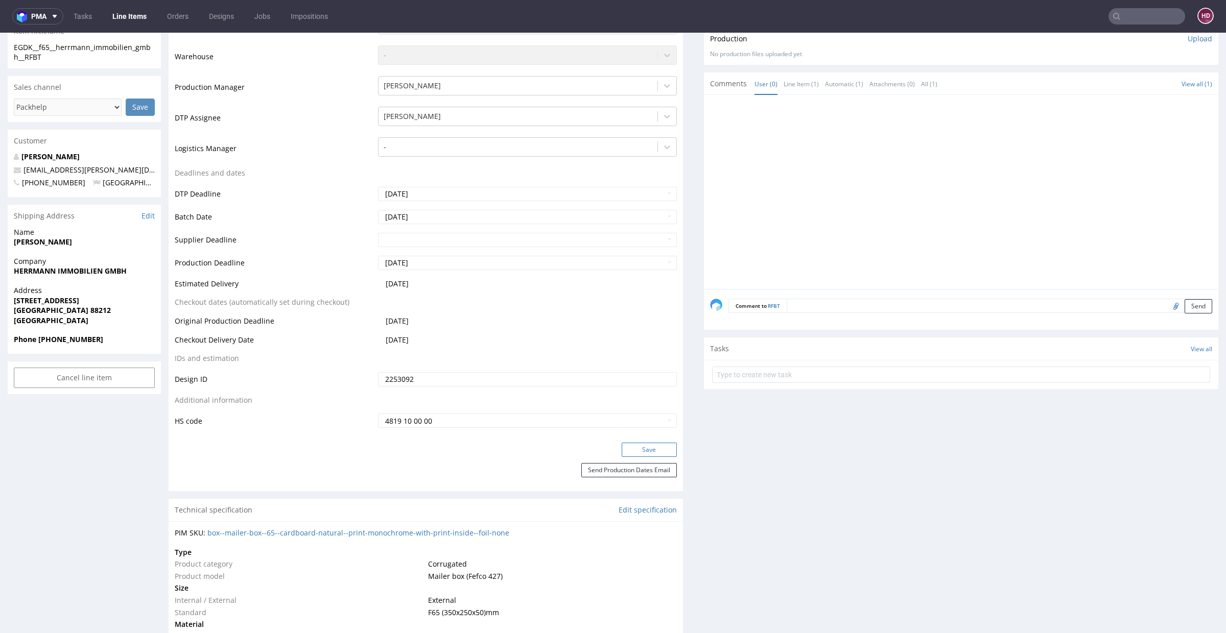
click at [630, 451] on button "Save" at bounding box center [649, 450] width 55 height 14
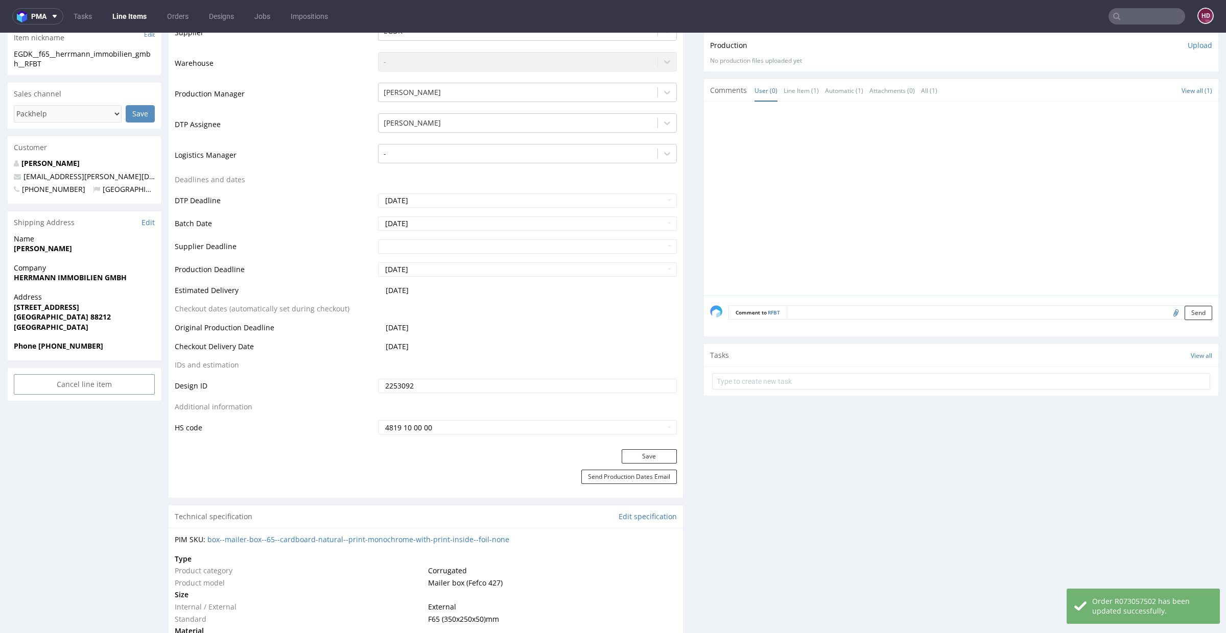
scroll to position [0, 0]
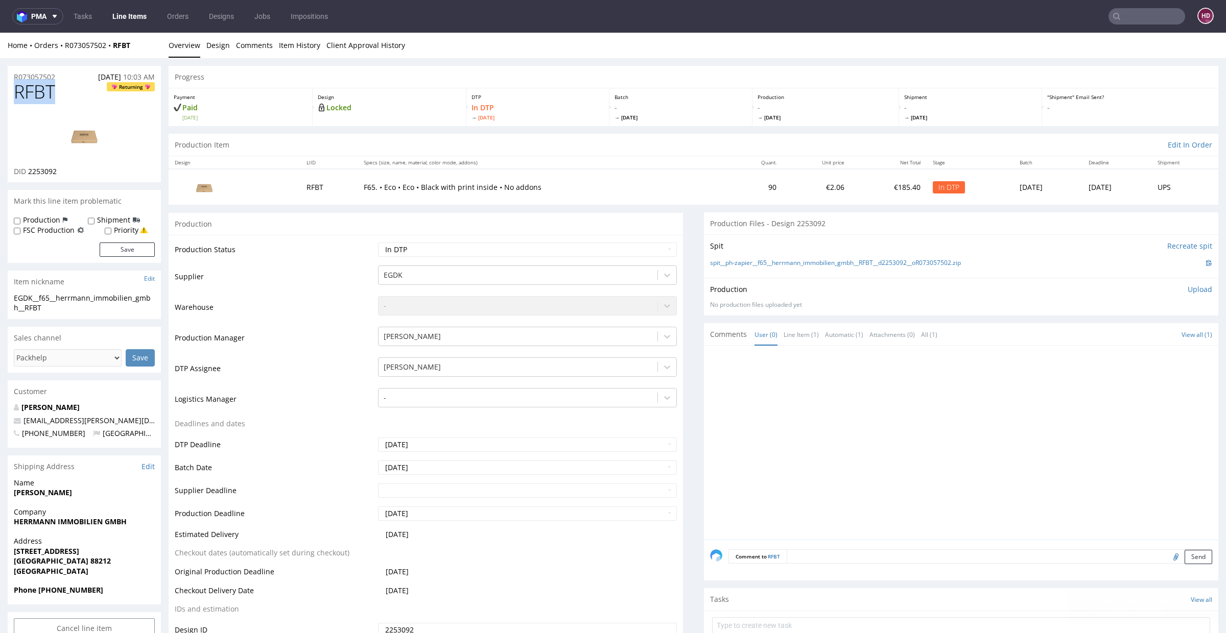
drag, startPoint x: 63, startPoint y: 95, endPoint x: 0, endPoint y: 94, distance: 63.3
drag, startPoint x: 73, startPoint y: 173, endPoint x: 28, endPoint y: 173, distance: 45.5
click at [28, 173] on div "DID 2253092" at bounding box center [84, 172] width 141 height 10
copy span "2253092"
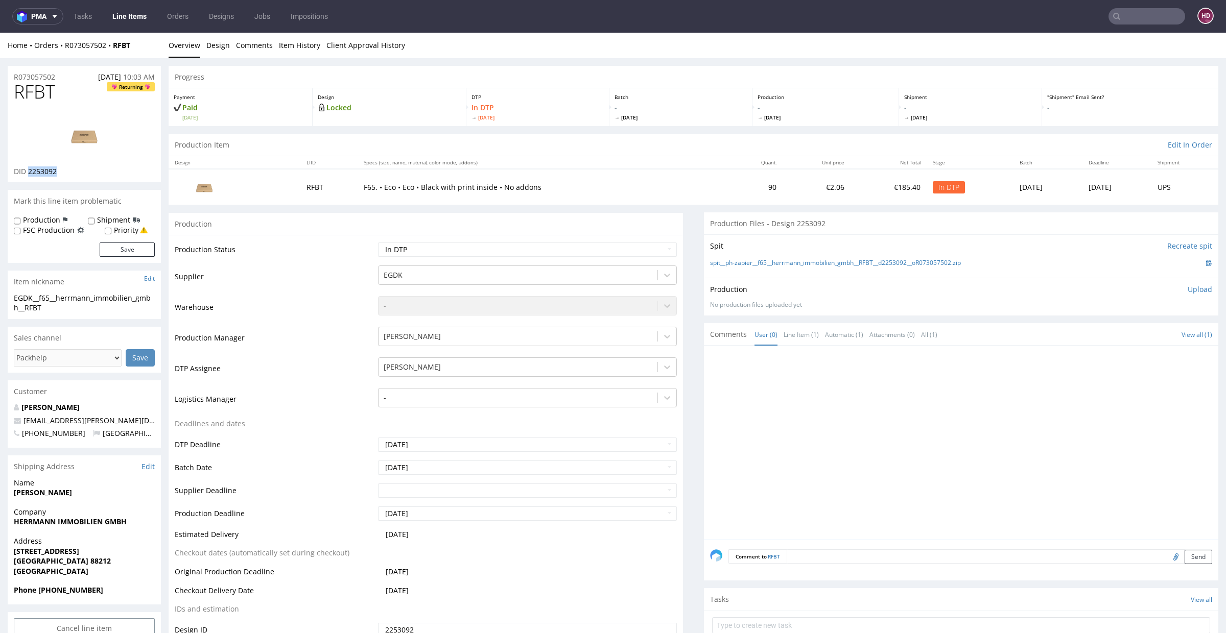
click at [89, 134] on img at bounding box center [84, 135] width 82 height 46
drag, startPoint x: 69, startPoint y: 311, endPoint x: 0, endPoint y: 295, distance: 70.8
click at [63, 78] on div "R073057502 [DATE] 10:03 AM" at bounding box center [84, 74] width 153 height 16
drag, startPoint x: 62, startPoint y: 78, endPoint x: 15, endPoint y: 77, distance: 47.0
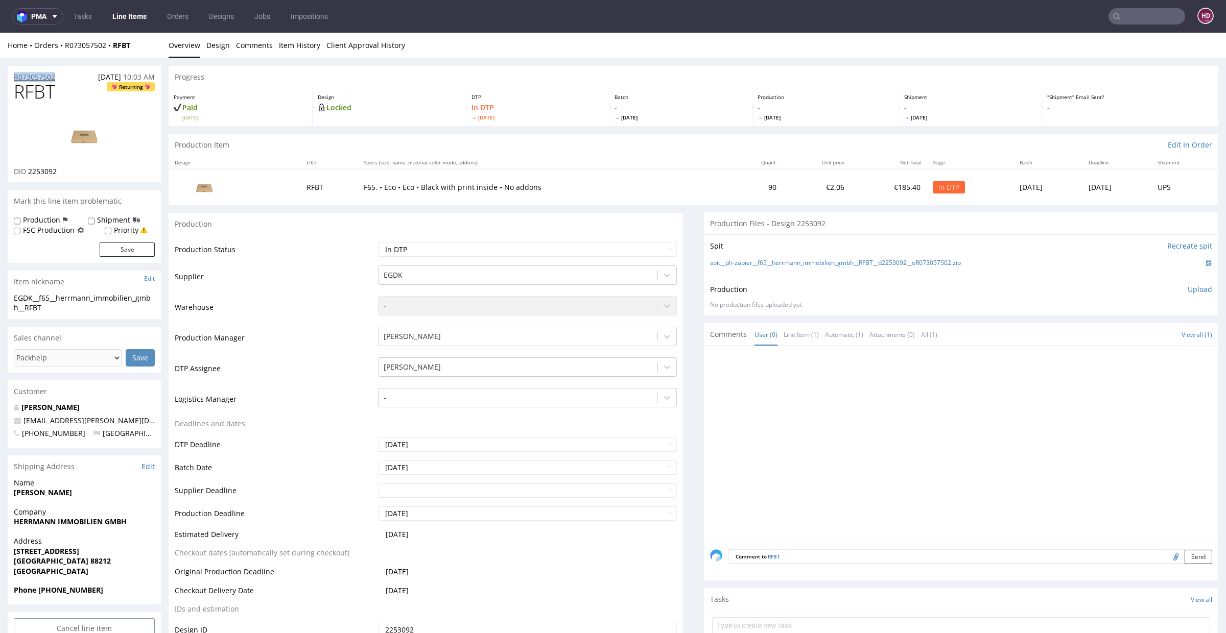
click at [15, 77] on div "R073057502 [DATE] 10:03 AM" at bounding box center [84, 74] width 153 height 16
click at [76, 173] on div "DID 2253092" at bounding box center [84, 172] width 141 height 10
drag, startPoint x: 76, startPoint y: 173, endPoint x: 41, endPoint y: 170, distance: 35.4
click at [41, 170] on div "DID 2253092" at bounding box center [84, 172] width 141 height 10
drag, startPoint x: 55, startPoint y: 91, endPoint x: 0, endPoint y: 88, distance: 55.3
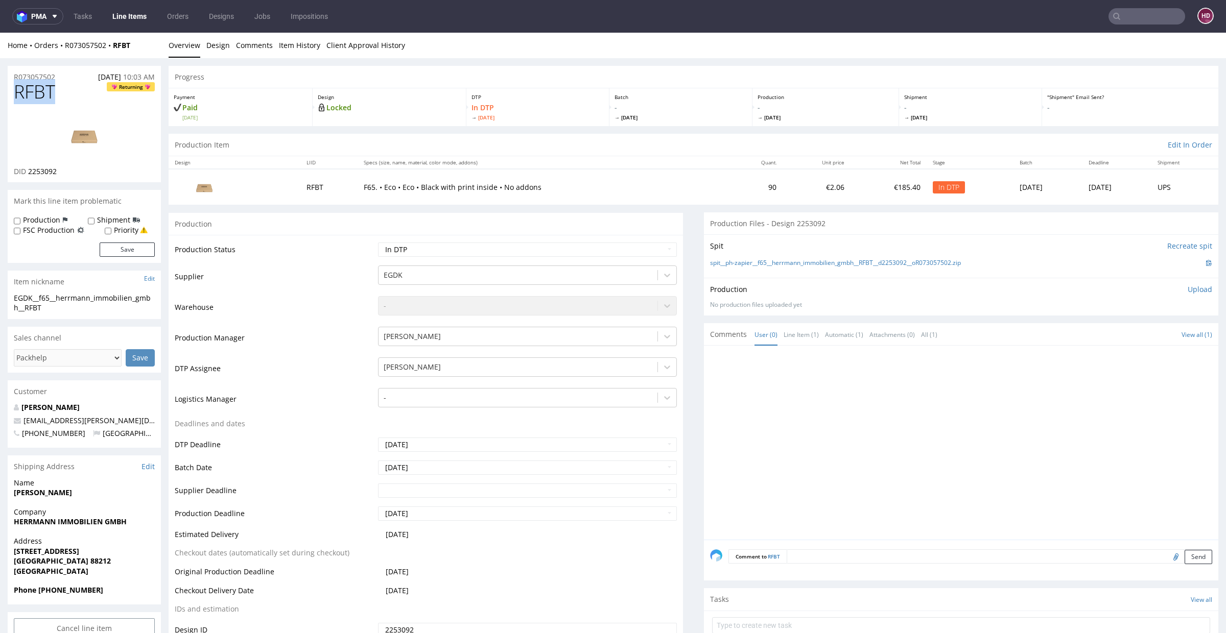
click at [209, 50] on link "Design" at bounding box center [217, 45] width 23 height 25
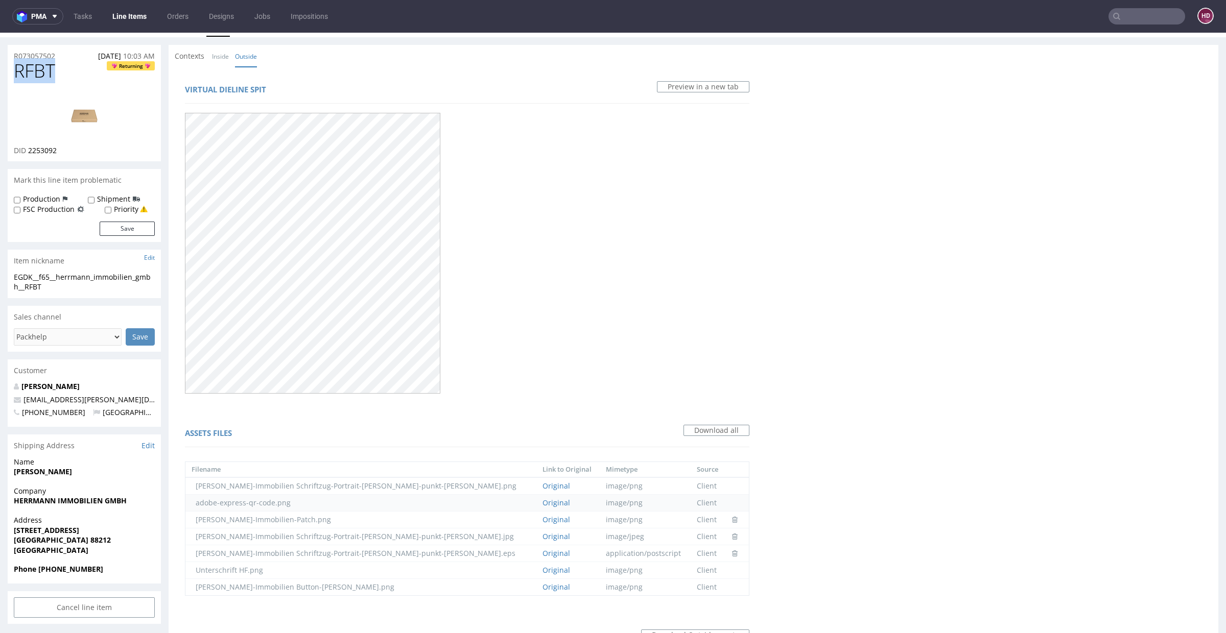
scroll to position [83, 0]
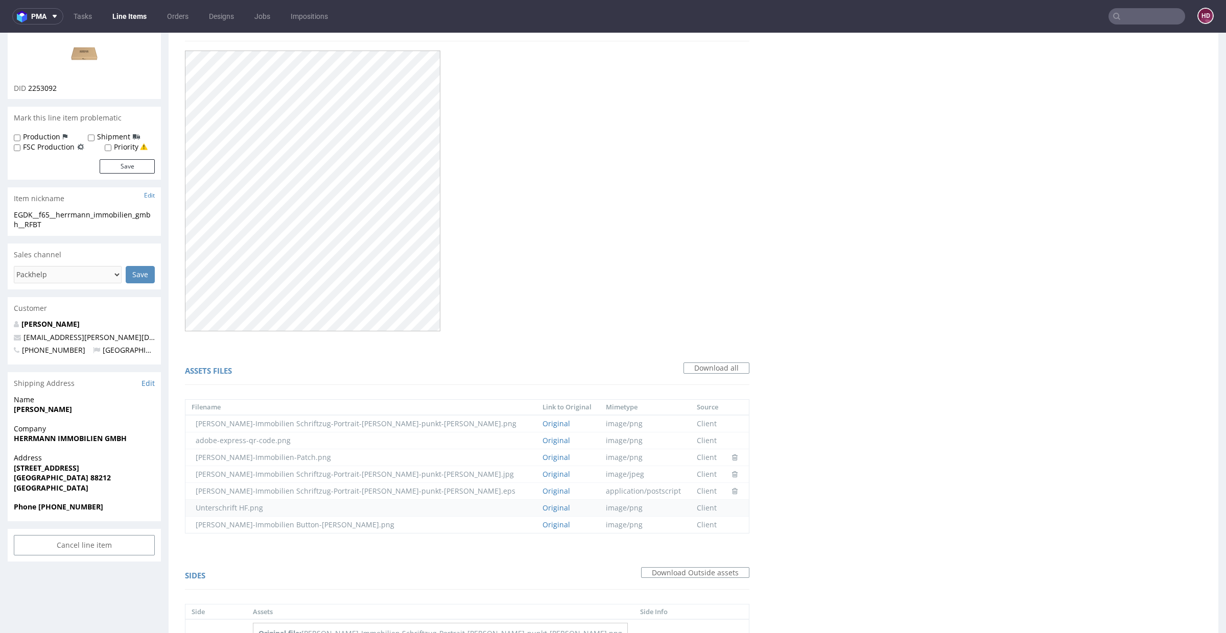
click at [253, 506] on td "Unterschrift HF.png" at bounding box center [360, 508] width 351 height 17
click at [543, 506] on link "Original" at bounding box center [557, 508] width 28 height 10
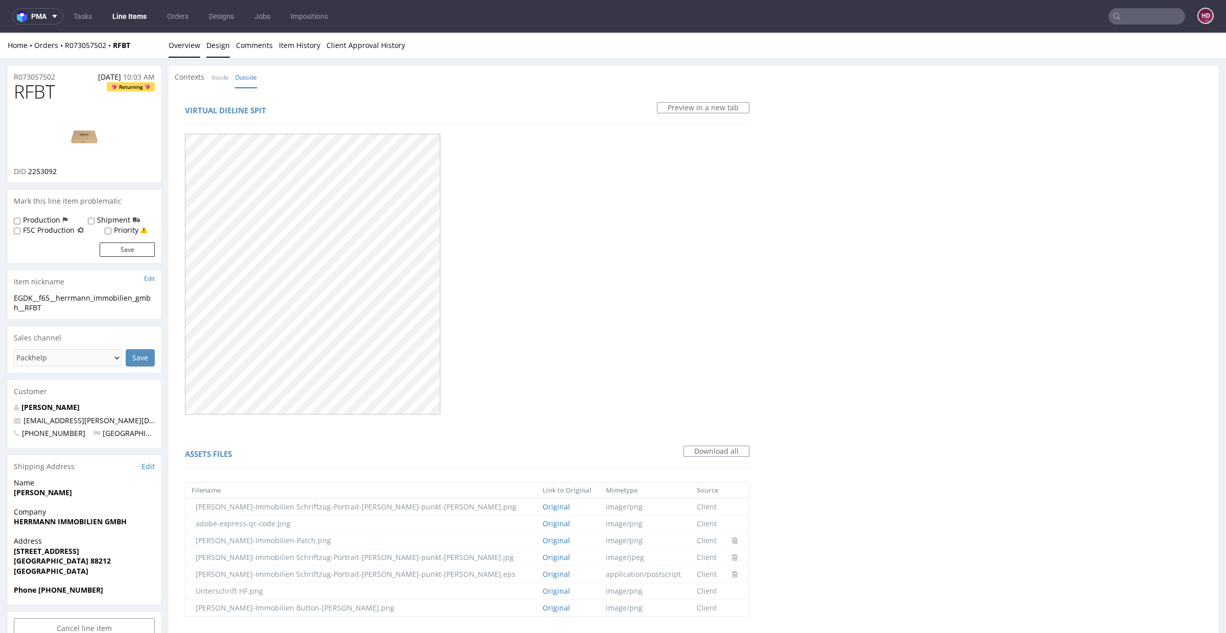
click at [186, 44] on link "Overview" at bounding box center [185, 45] width 32 height 25
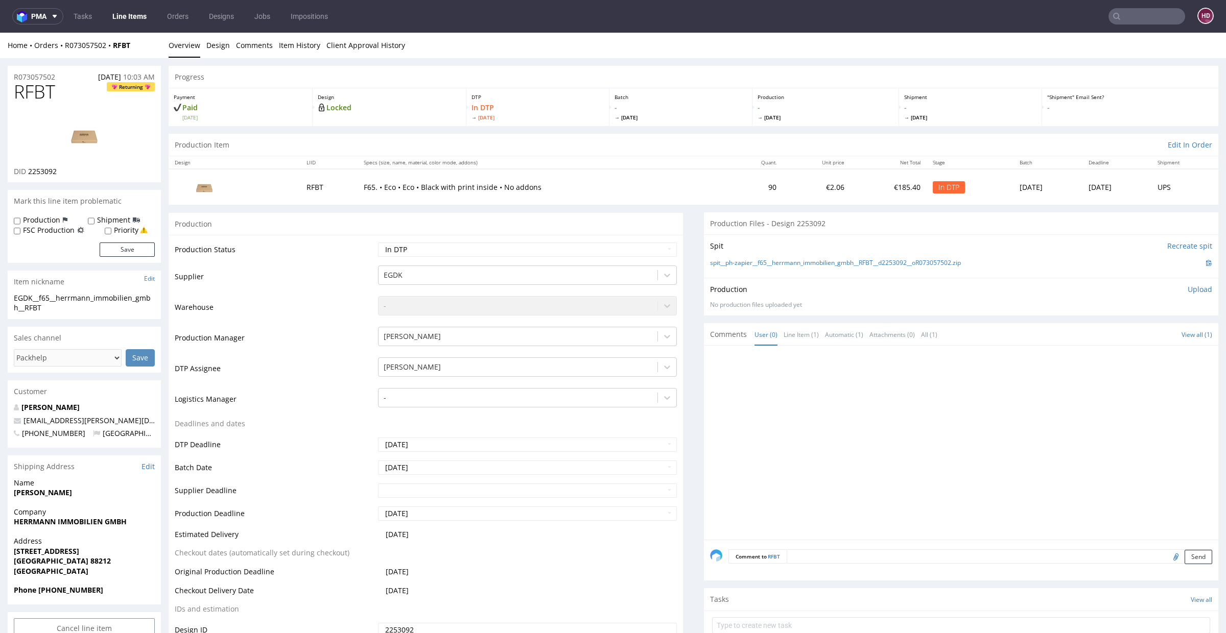
click at [1188, 288] on p "Upload" at bounding box center [1200, 290] width 25 height 10
click at [1123, 334] on div "Add files" at bounding box center [1139, 336] width 51 height 15
type input "C:\fakepath\EGDK__f65__herrmann_immobilien_gmbh__RFBT__d2253092__oR073057502__i…"
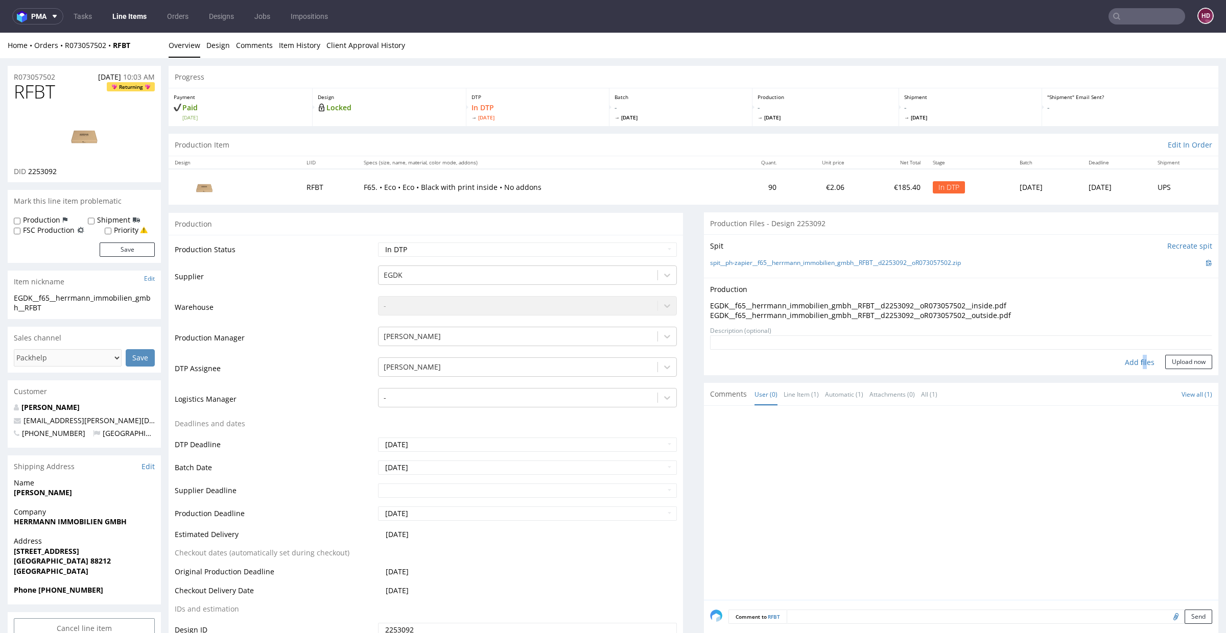
drag, startPoint x: 1167, startPoint y: 362, endPoint x: 1163, endPoint y: 371, distance: 10.1
click at [1166, 364] on button "Upload now" at bounding box center [1188, 362] width 47 height 14
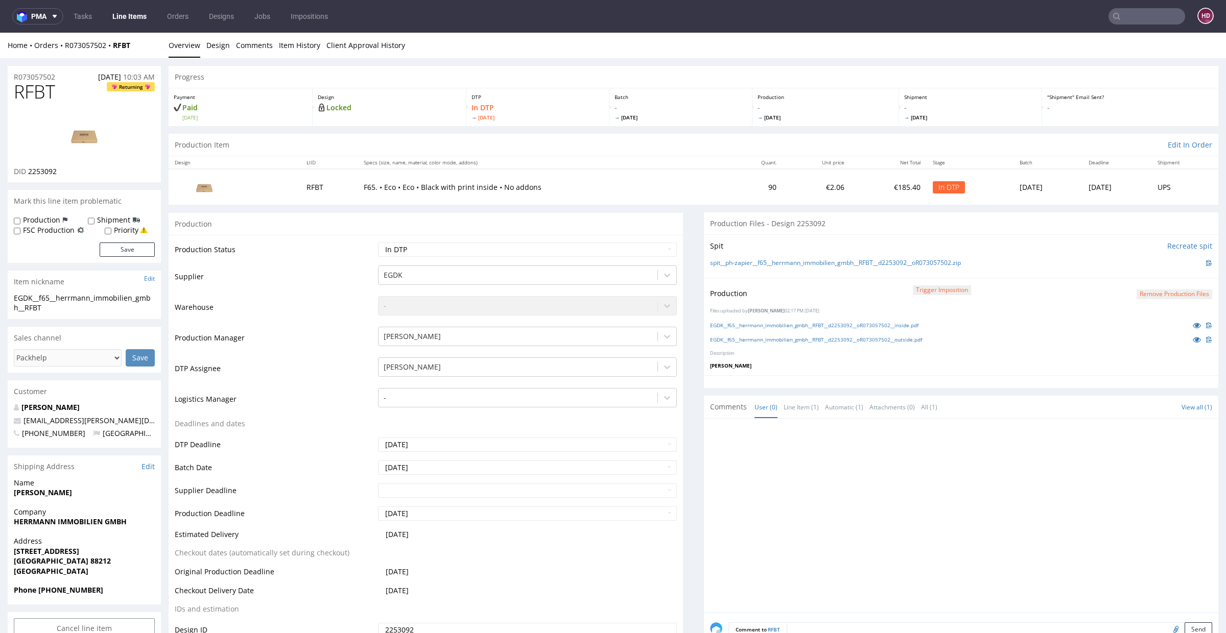
click at [1042, 343] on div "EGDK__f65__herrmann_immobilien_gmbh__RFBT__d2253092__oR073057502__outside.pdf" at bounding box center [961, 339] width 502 height 11
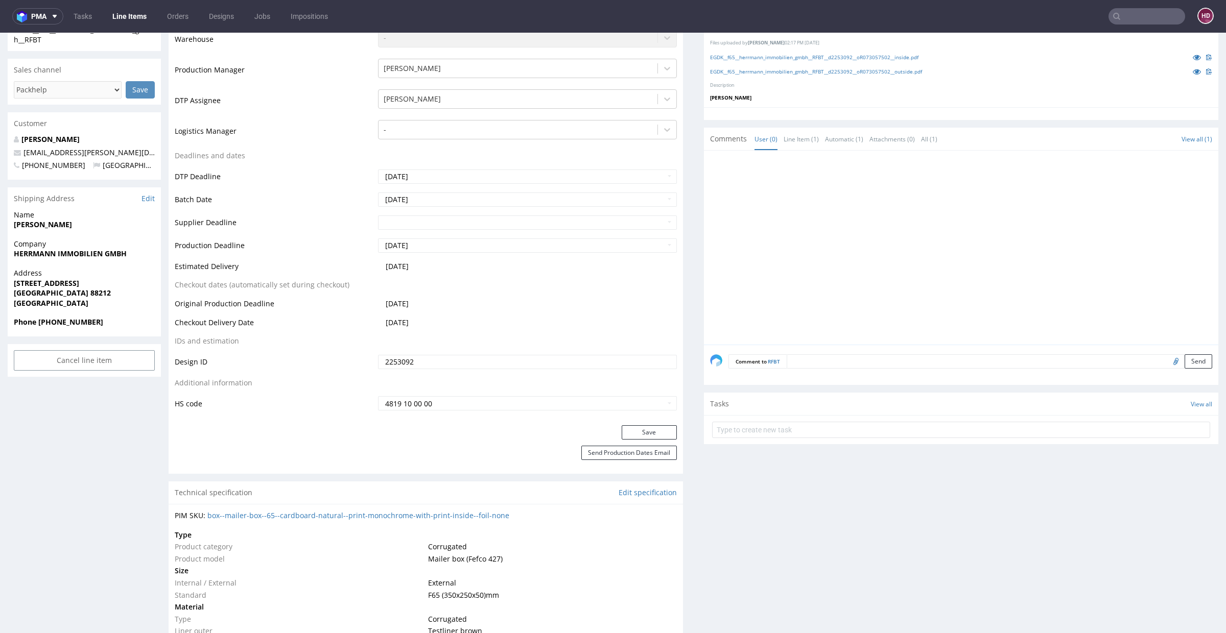
scroll to position [271, 0]
click at [646, 426] on button "Save" at bounding box center [649, 430] width 55 height 14
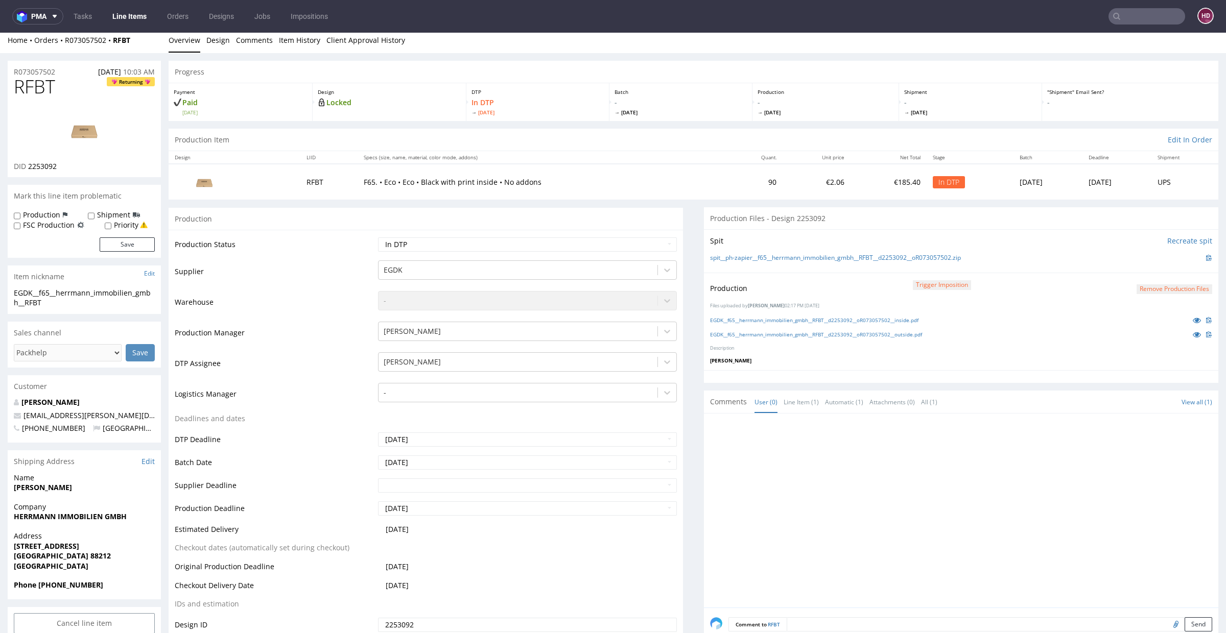
scroll to position [0, 0]
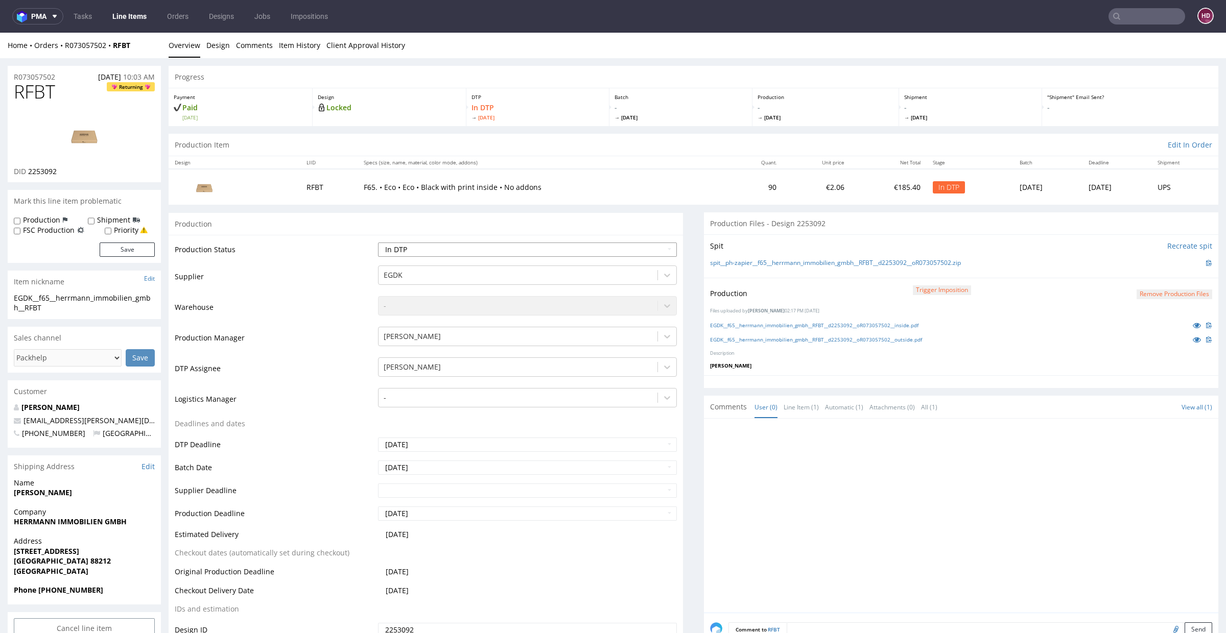
click at [458, 246] on select "Waiting for Artwork Waiting for Diecut Waiting for Mockup Waiting for DTP Waiti…" at bounding box center [527, 250] width 299 height 14
select select "dtp_production_ready"
click at [378, 243] on select "Waiting for Artwork Waiting for Diecut Waiting for Mockup Waiting for DTP Waiti…" at bounding box center [527, 250] width 299 height 14
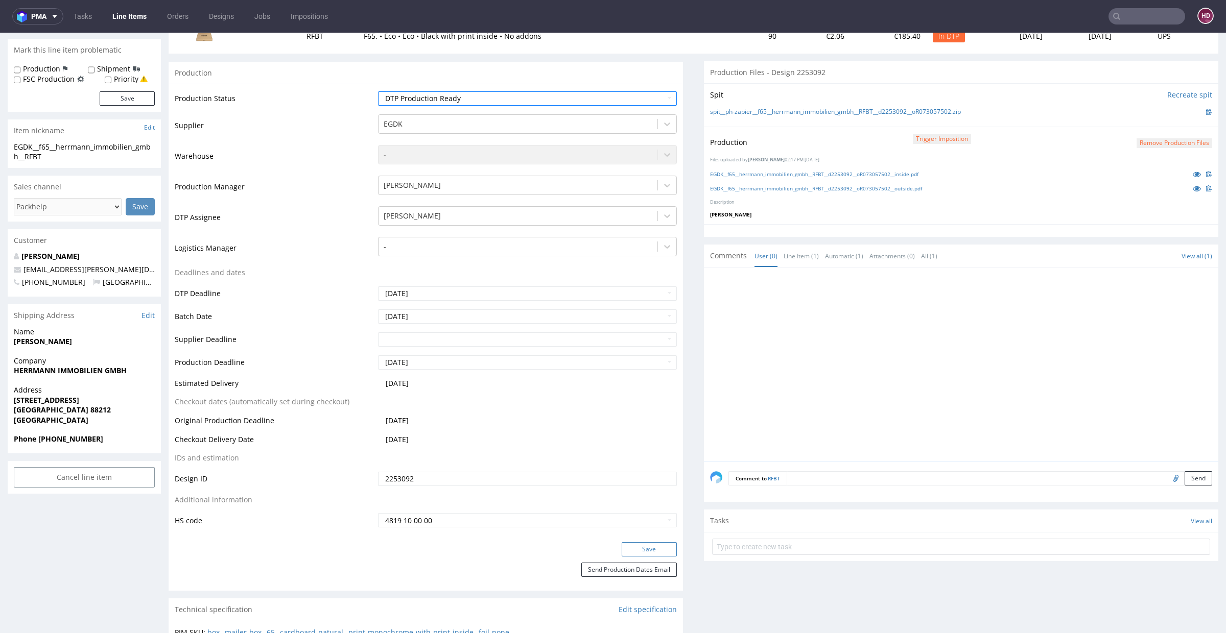
click at [639, 553] on button "Save" at bounding box center [649, 550] width 55 height 14
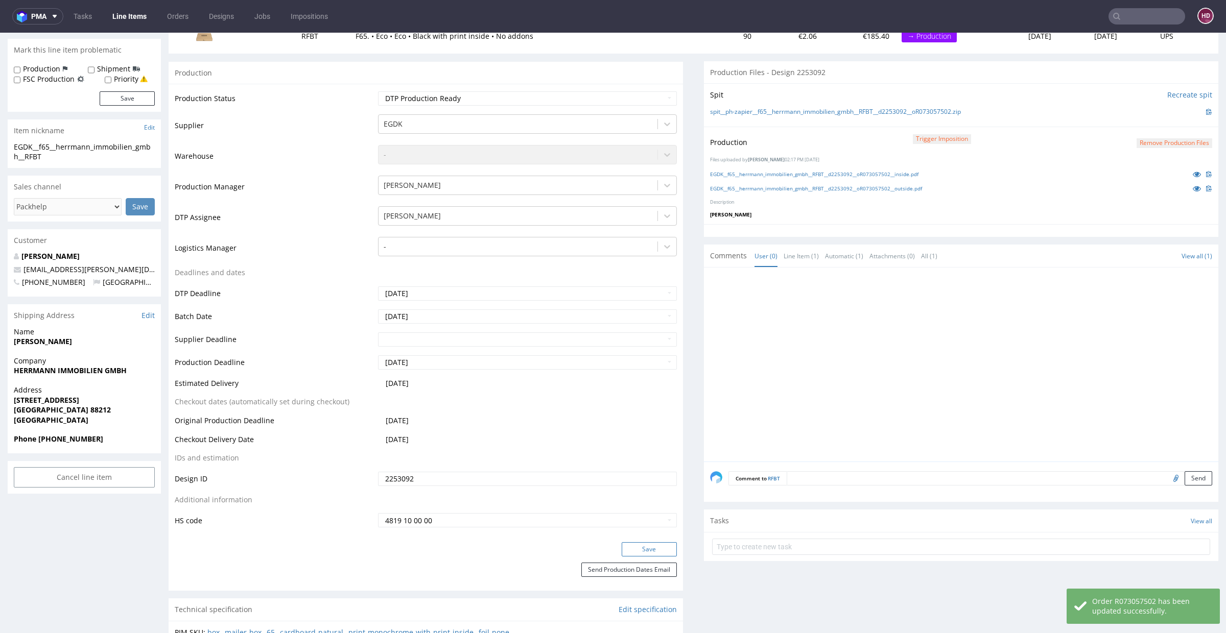
click at [639, 548] on button "Save" at bounding box center [649, 550] width 55 height 14
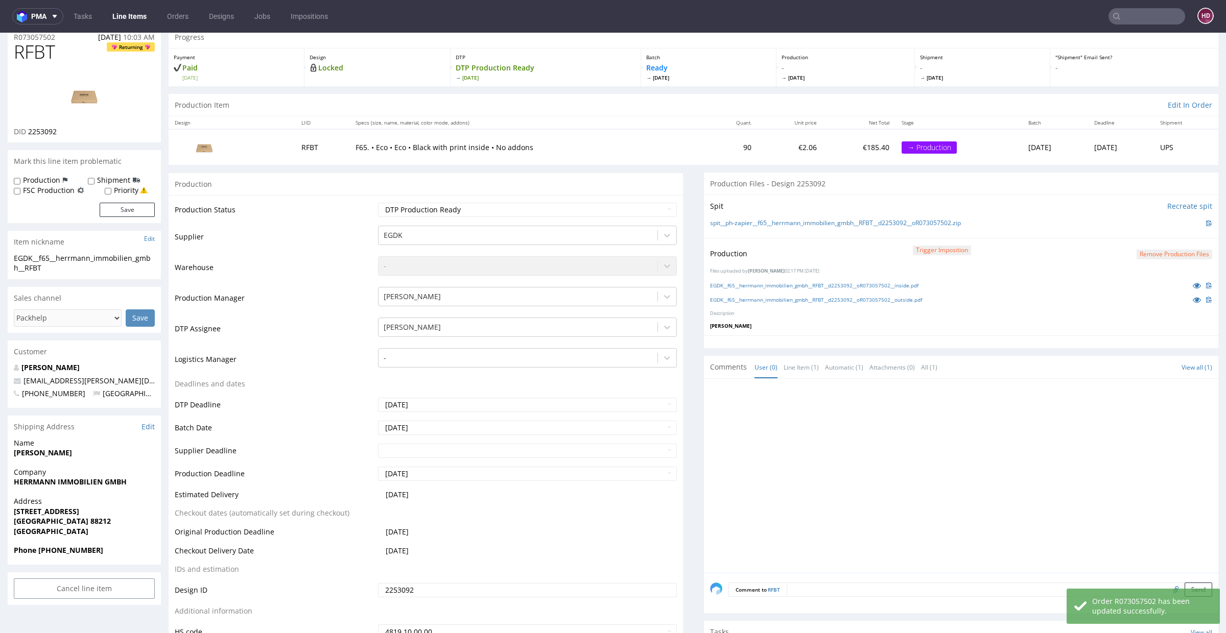
scroll to position [0, 0]
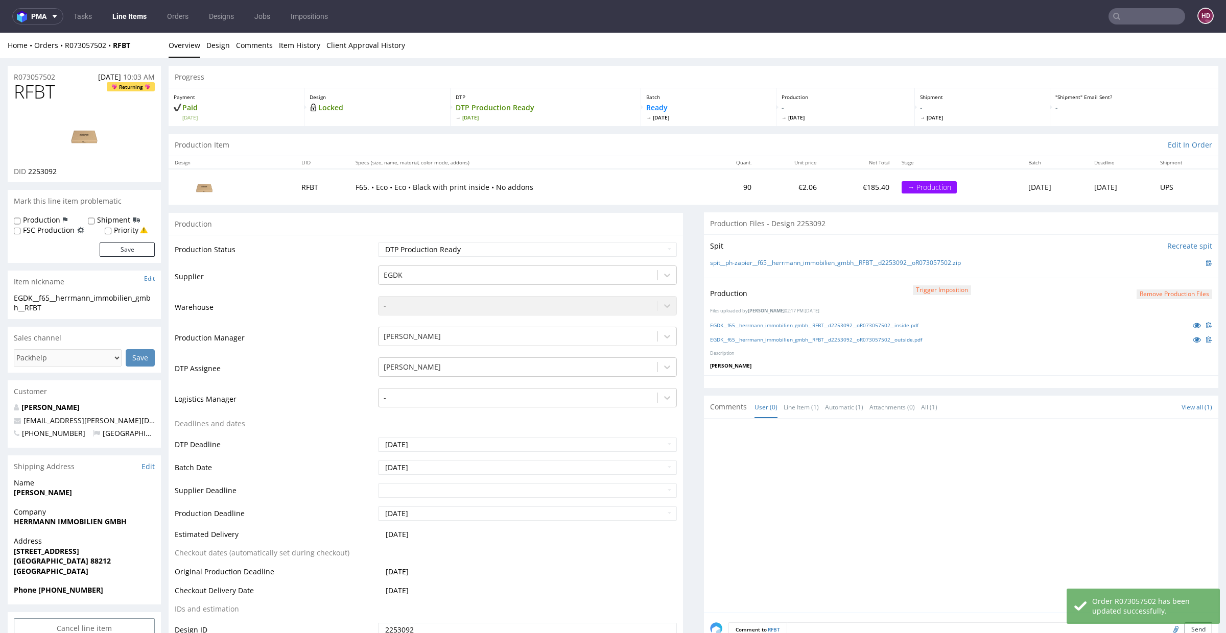
click at [137, 14] on link "Line Items" at bounding box center [129, 16] width 46 height 16
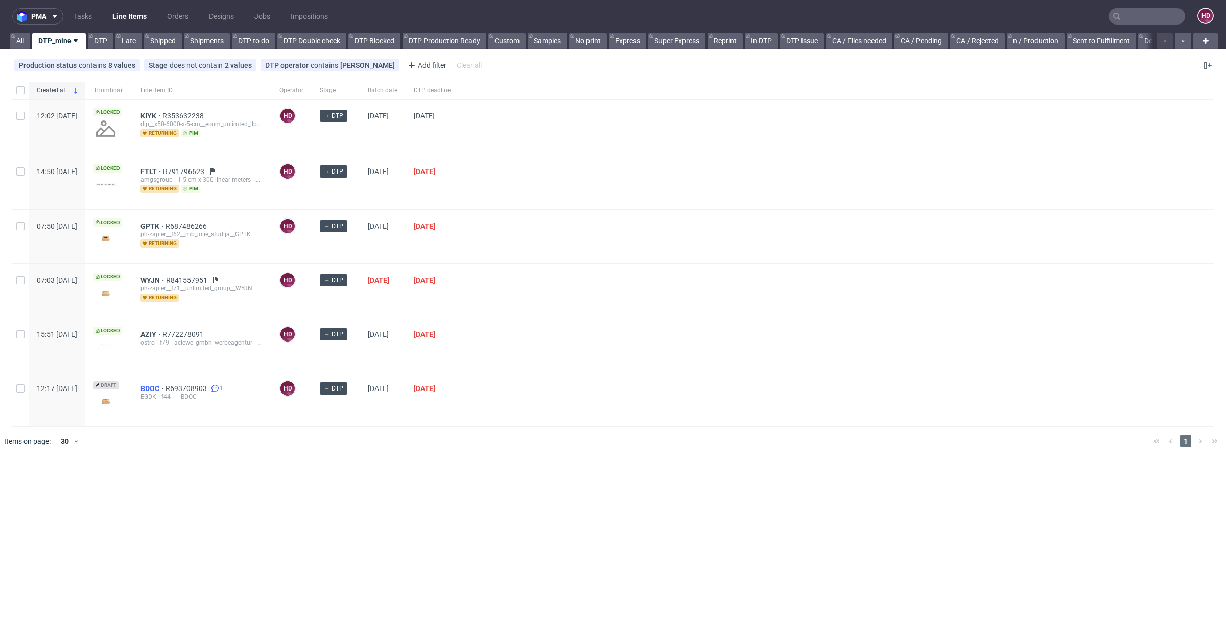
click at [166, 385] on span "BDOC" at bounding box center [152, 389] width 25 height 8
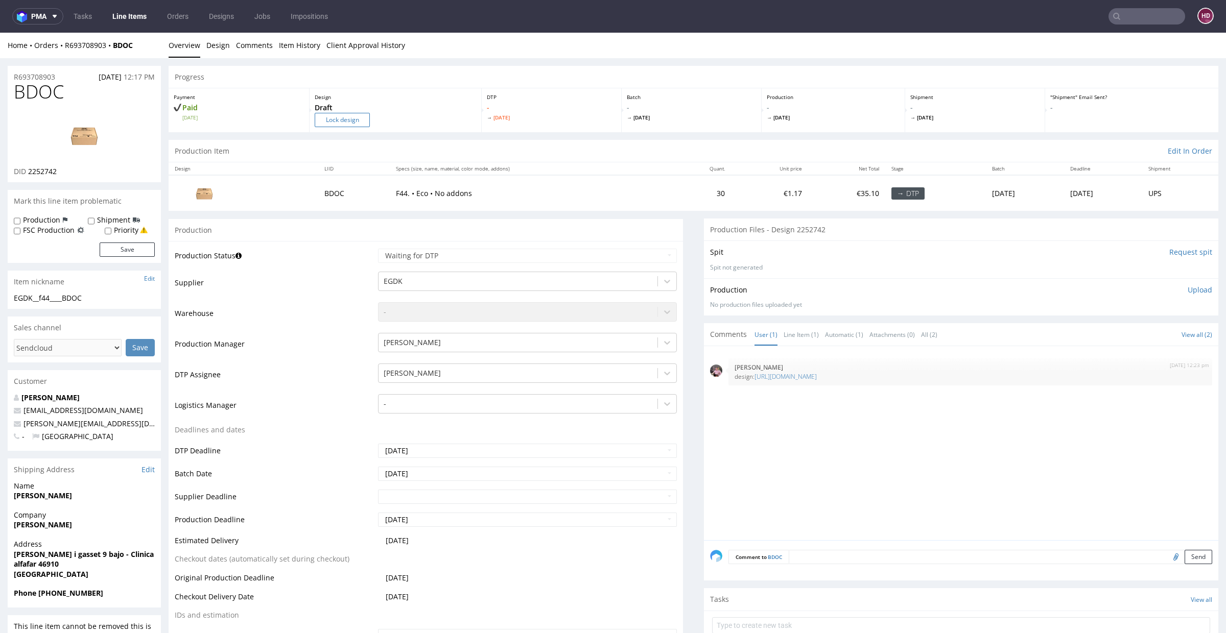
click at [328, 123] on input "Lock design" at bounding box center [342, 120] width 55 height 14
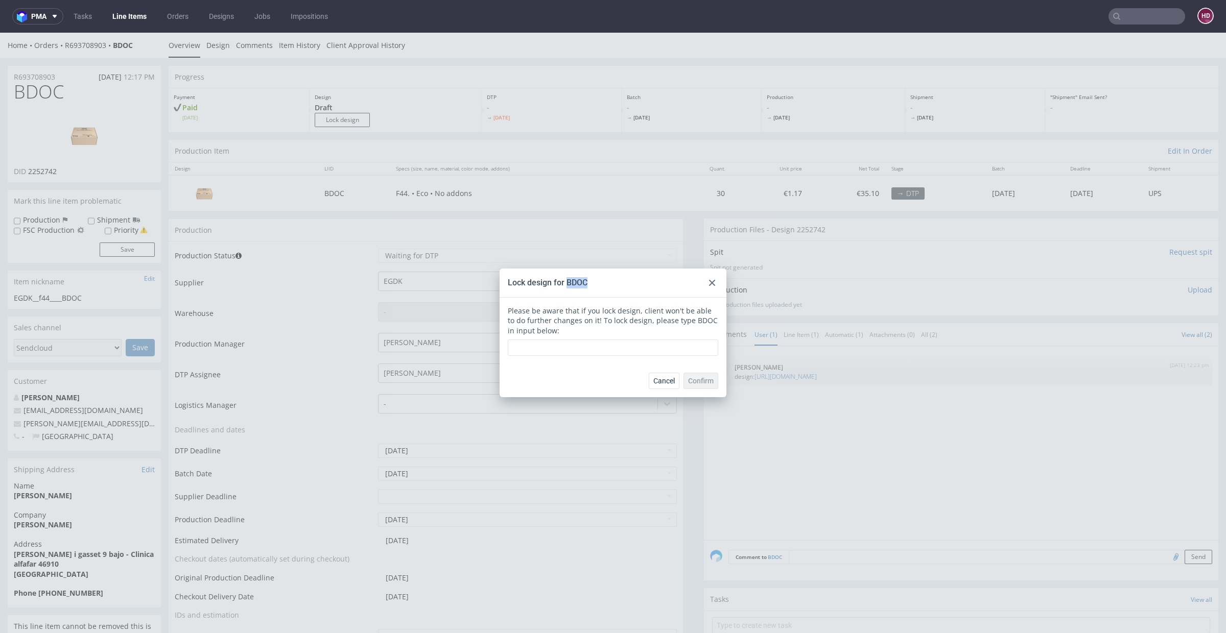
drag, startPoint x: 561, startPoint y: 281, endPoint x: 593, endPoint y: 281, distance: 32.2
click at [593, 281] on div "Lock design for BDOC" at bounding box center [613, 283] width 227 height 29
click at [573, 351] on input "text" at bounding box center [613, 348] width 210 height 16
paste input "BDOC"
type input "BDOC"
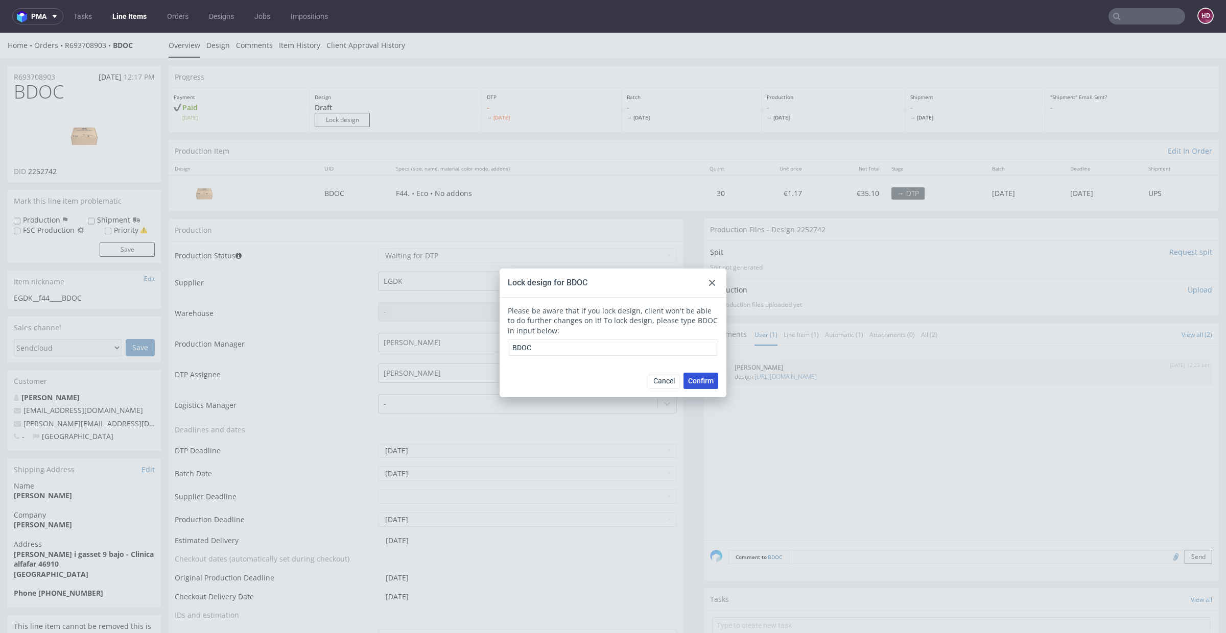
click at [693, 379] on span "Confirm" at bounding box center [701, 381] width 26 height 7
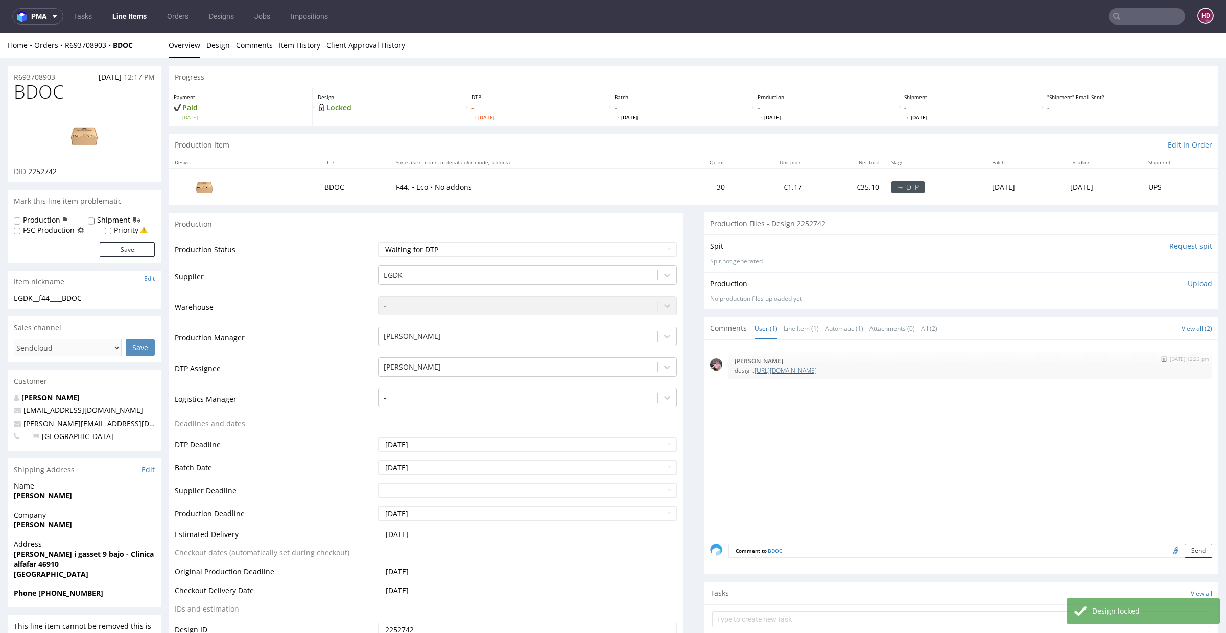
click at [778, 369] on link "[URL][DOMAIN_NAME]" at bounding box center [785, 370] width 62 height 9
click at [136, 19] on link "Line Items" at bounding box center [129, 16] width 46 height 16
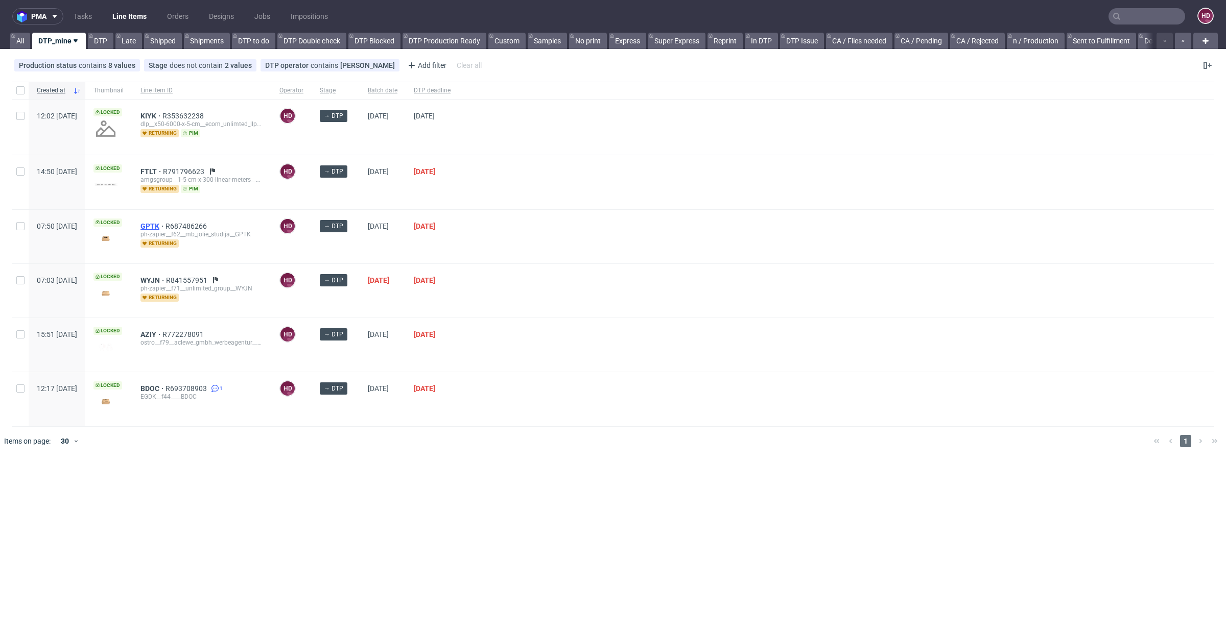
click at [166, 225] on span "GPTK" at bounding box center [152, 226] width 25 height 8
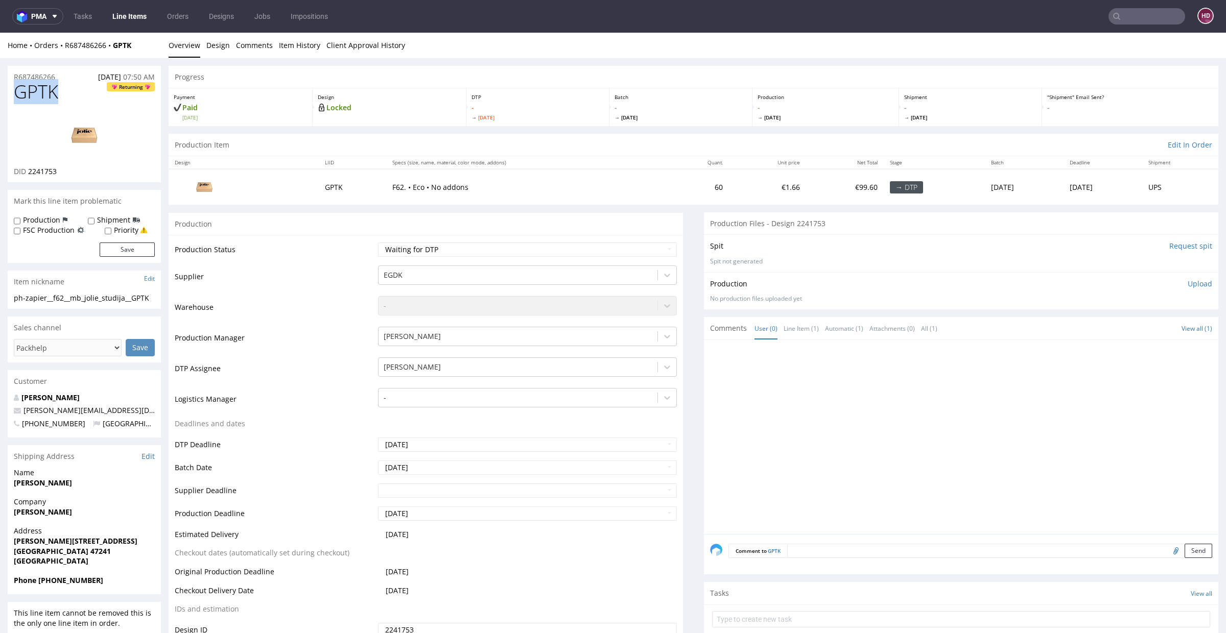
drag, startPoint x: 79, startPoint y: 95, endPoint x: 8, endPoint y: 94, distance: 71.0
click at [8, 94] on div "GPTK Returning DID 2241753" at bounding box center [84, 132] width 153 height 101
drag, startPoint x: 82, startPoint y: 177, endPoint x: 29, endPoint y: 170, distance: 54.1
click at [29, 170] on div "GPTK Returning DID 2241753" at bounding box center [84, 132] width 153 height 101
click at [100, 133] on img at bounding box center [84, 135] width 82 height 46
